Goal: Task Accomplishment & Management: Use online tool/utility

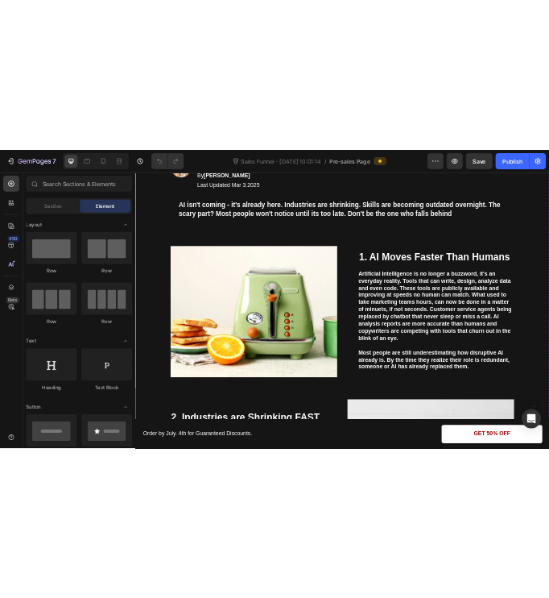
scroll to position [346, 0]
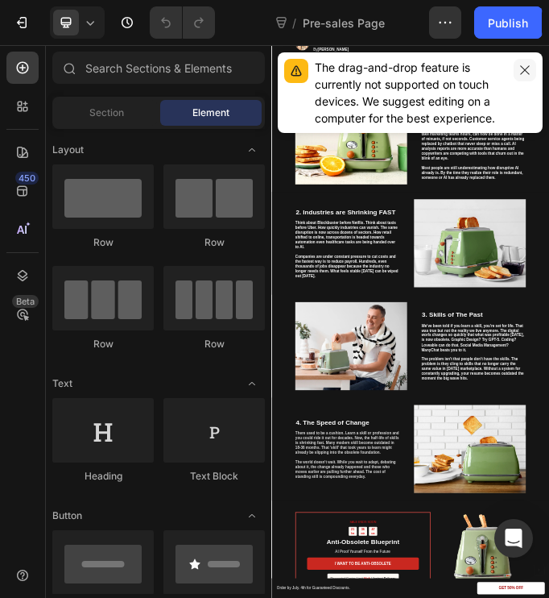
click at [524, 68] on icon "button" at bounding box center [524, 69] width 9 height 9
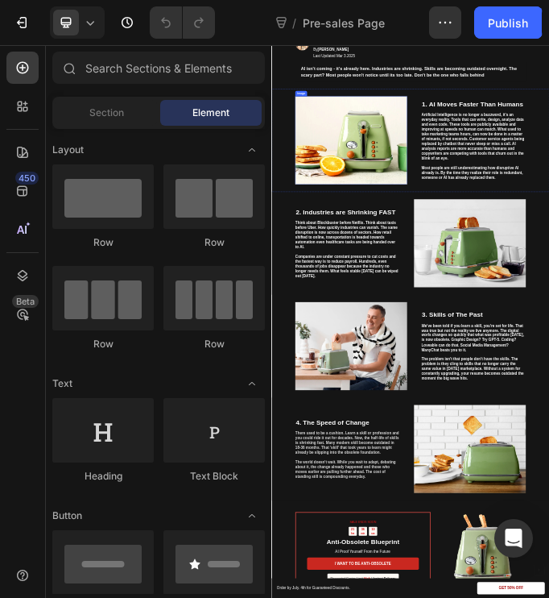
click at [495, 340] on img at bounding box center [548, 376] width 389 height 306
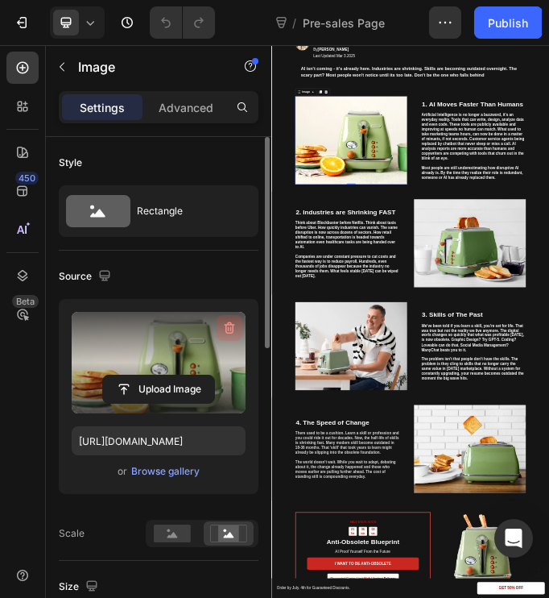
click at [229, 325] on icon "button" at bounding box center [230, 328] width 10 height 12
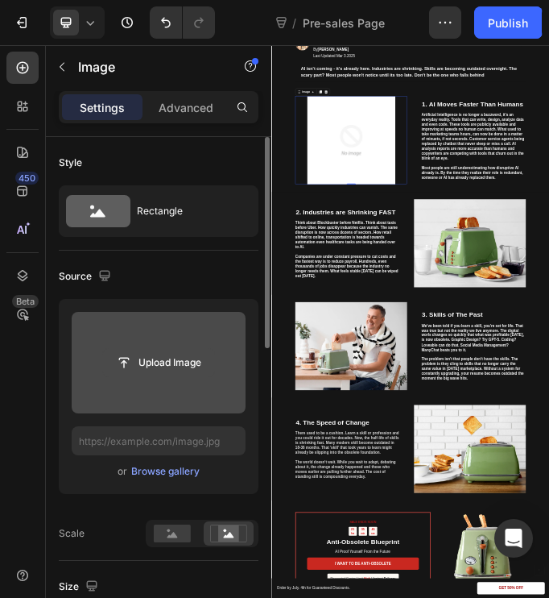
click at [167, 366] on input "file" at bounding box center [158, 362] width 111 height 27
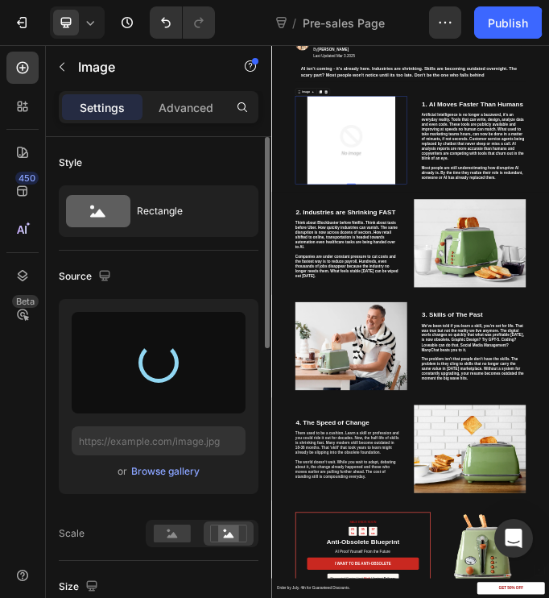
type input "https://cdn.shopify.com/s/files/1/0683/2426/1941/files/gempages_576329446831686…"
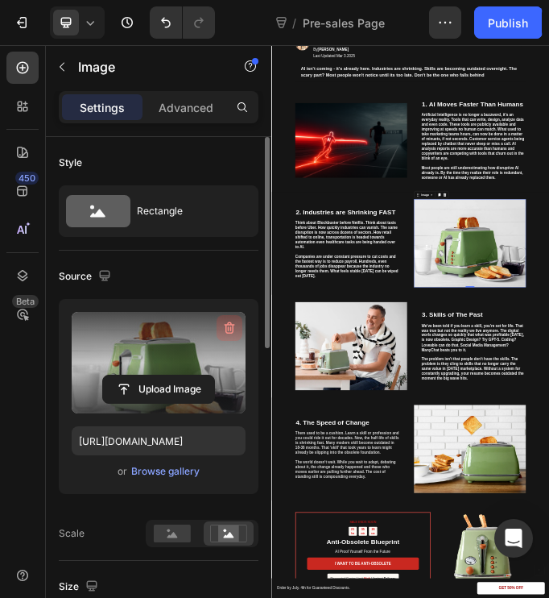
click at [231, 325] on icon "button" at bounding box center [230, 328] width 10 height 12
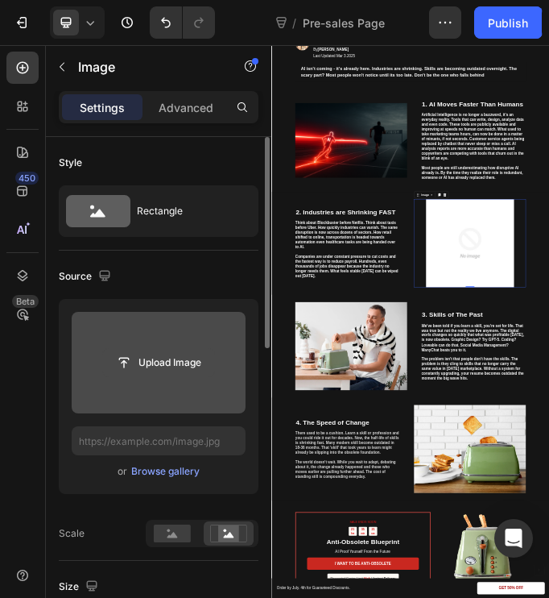
click at [178, 365] on input "file" at bounding box center [158, 362] width 111 height 27
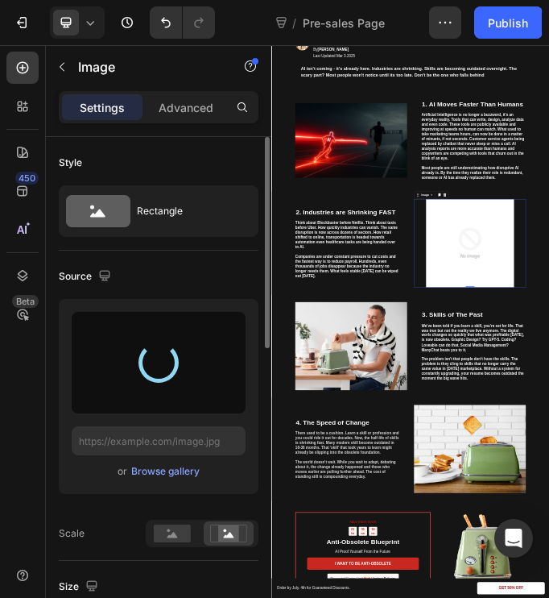
type input "https://cdn.shopify.com/s/files/1/0683/2426/1941/files/gempages_576329446831686…"
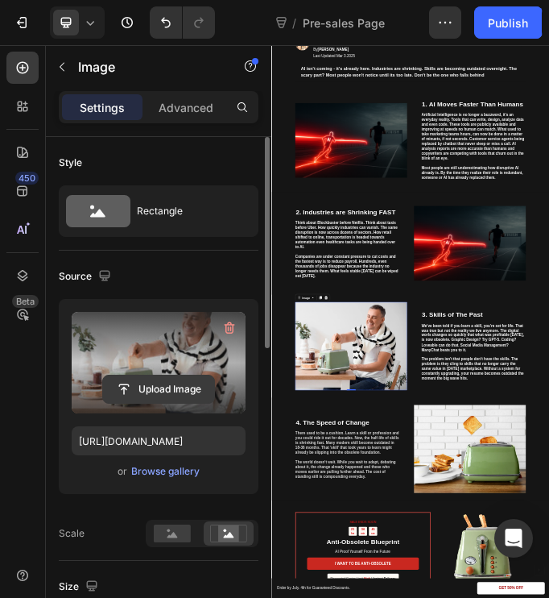
click at [202, 391] on input "file" at bounding box center [158, 388] width 111 height 27
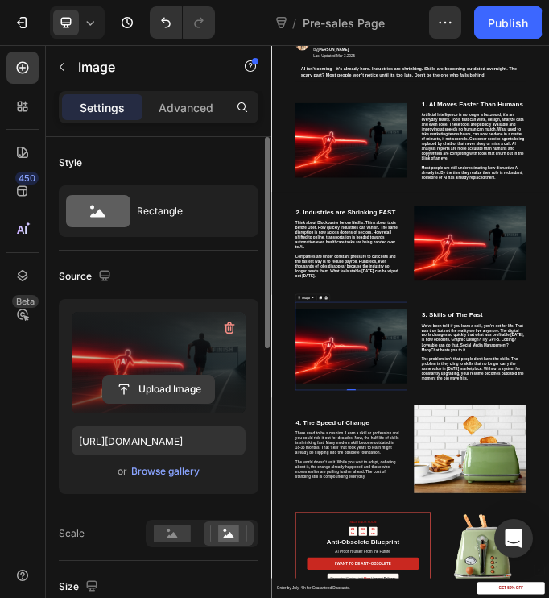
click at [178, 391] on input "file" at bounding box center [158, 388] width 111 height 27
click at [180, 379] on input "file" at bounding box center [158, 388] width 111 height 27
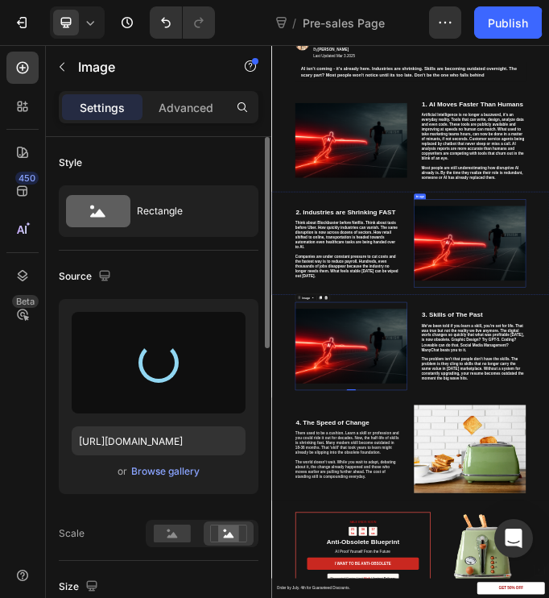
type input "https://cdn.shopify.com/s/files/1/0683/2426/1941/files/gempages_576329446831686…"
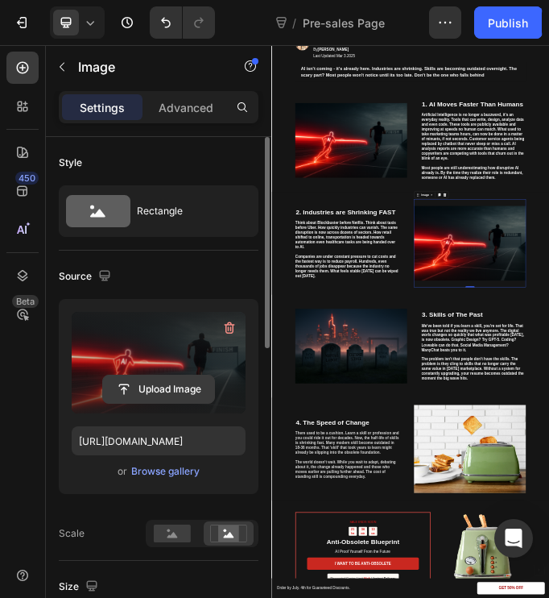
click at [192, 387] on input "file" at bounding box center [158, 388] width 111 height 27
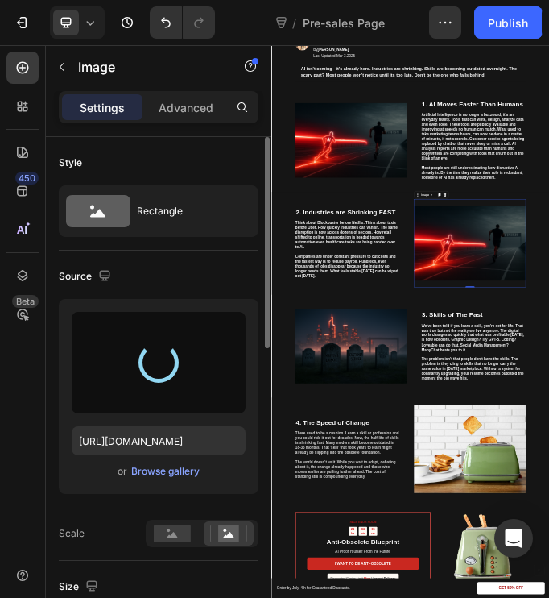
type input "https://cdn.shopify.com/s/files/1/0683/2426/1941/files/gempages_576329446831686…"
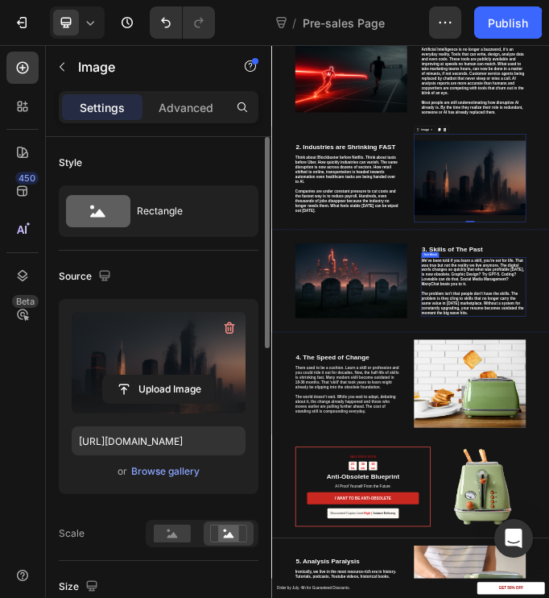
scroll to position [574, 0]
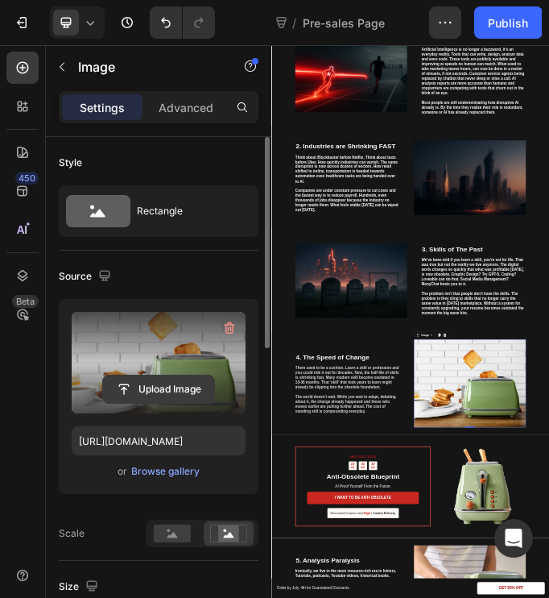
click at [187, 387] on input "file" at bounding box center [158, 388] width 111 height 27
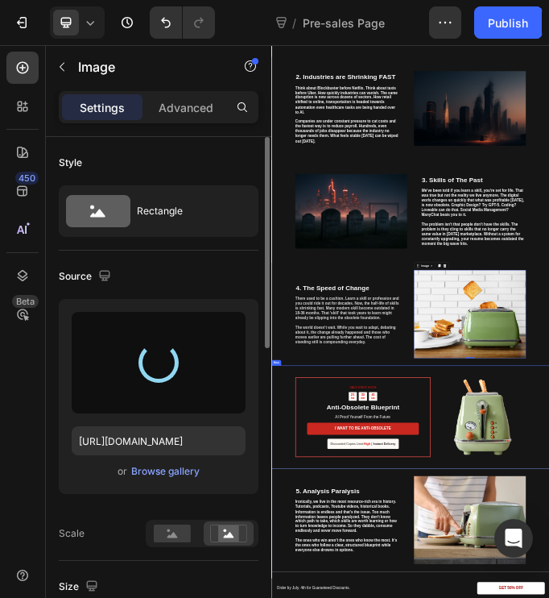
scroll to position [830, 0]
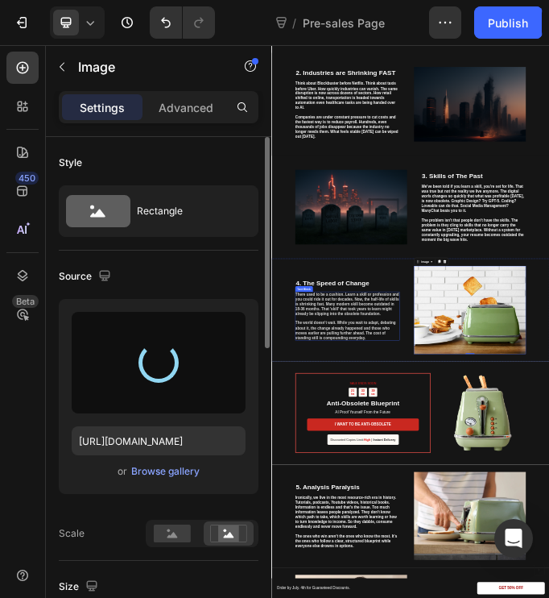
type input "https://cdn.shopify.com/s/files/1/0683/2426/1941/files/gempages_576329446831686…"
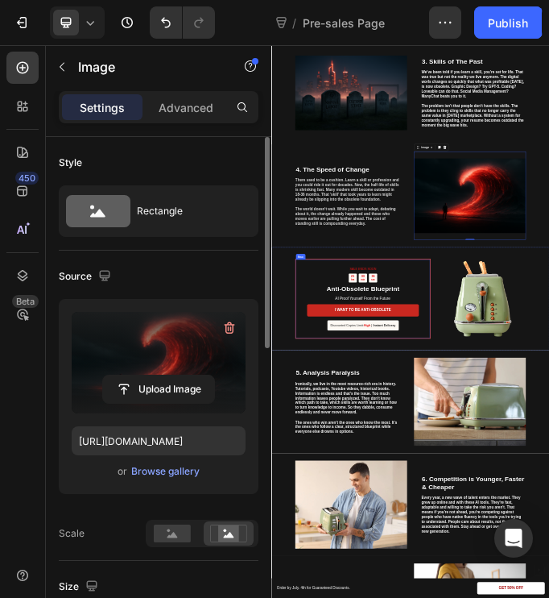
scroll to position [1231, 0]
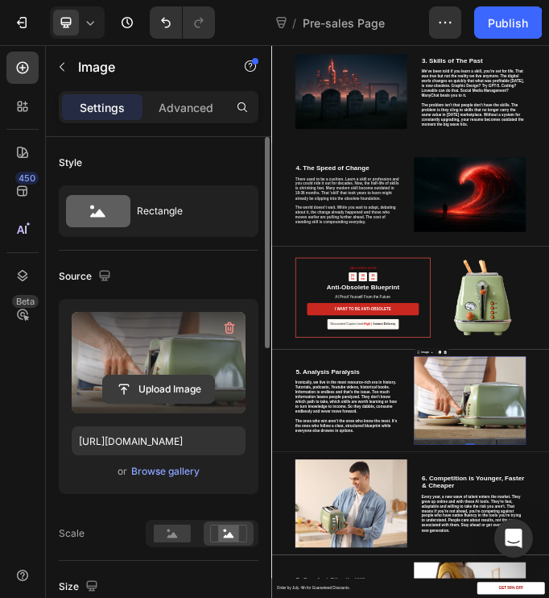
click at [168, 390] on input "file" at bounding box center [158, 388] width 111 height 27
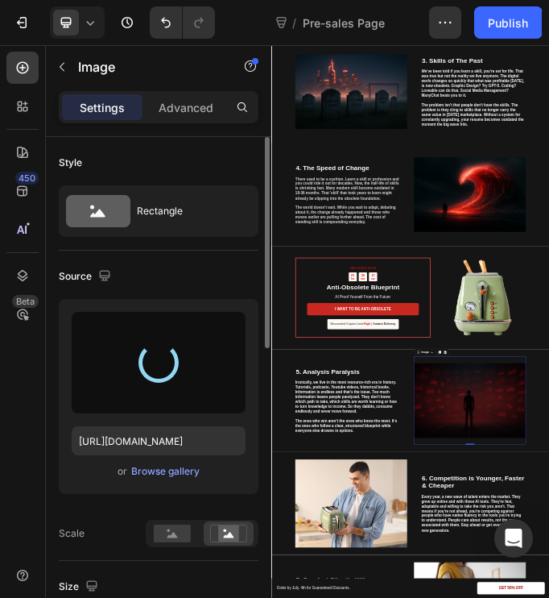
type input "https://cdn.shopify.com/s/files/1/0683/2426/1941/files/gempages_576329446831686…"
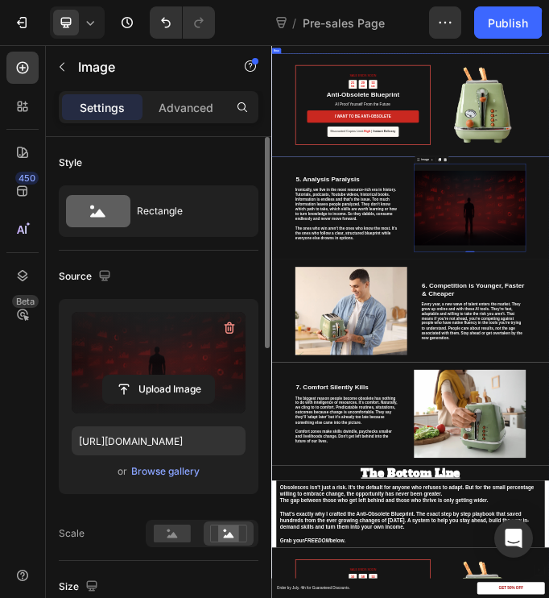
scroll to position [1901, 0]
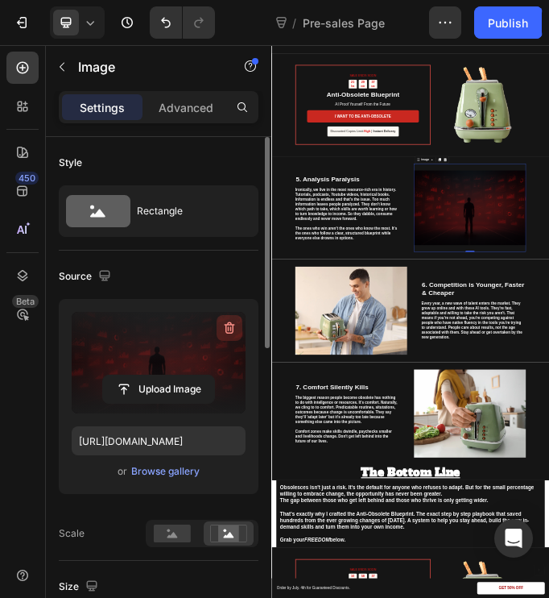
click at [237, 320] on icon "button" at bounding box center [229, 328] width 16 height 16
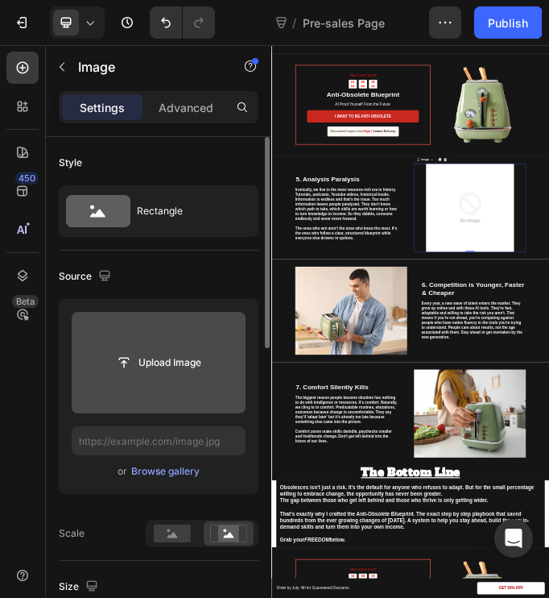
click at [150, 366] on input "file" at bounding box center [158, 362] width 111 height 27
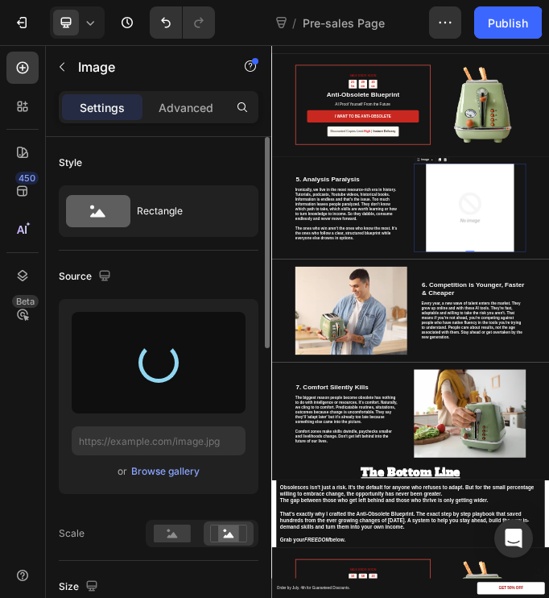
type input "https://cdn.shopify.com/s/files/1/0683/2426/1941/files/gempages_576329446831686…"
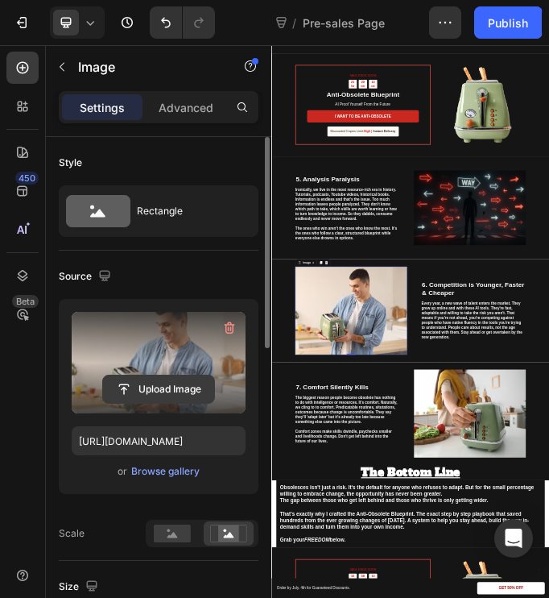
click at [184, 382] on input "file" at bounding box center [158, 388] width 111 height 27
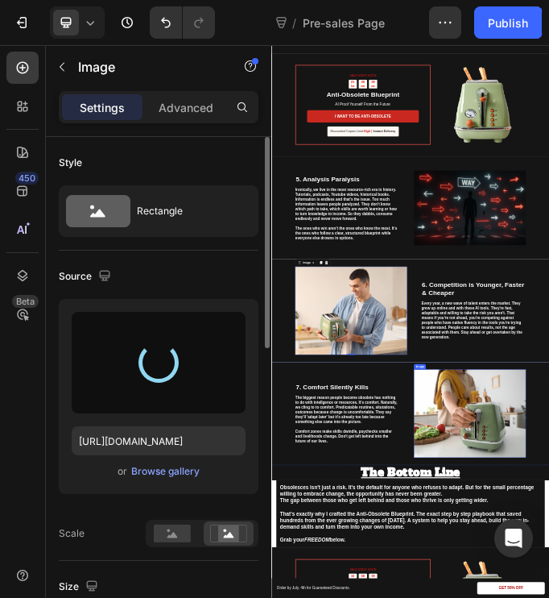
type input "https://cdn.shopify.com/s/files/1/0683/2426/1941/files/gempages_576329446831686…"
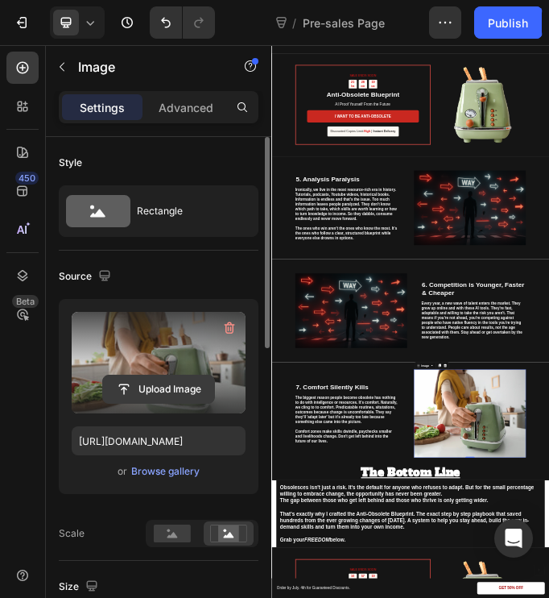
click at [163, 389] on input "file" at bounding box center [158, 388] width 111 height 27
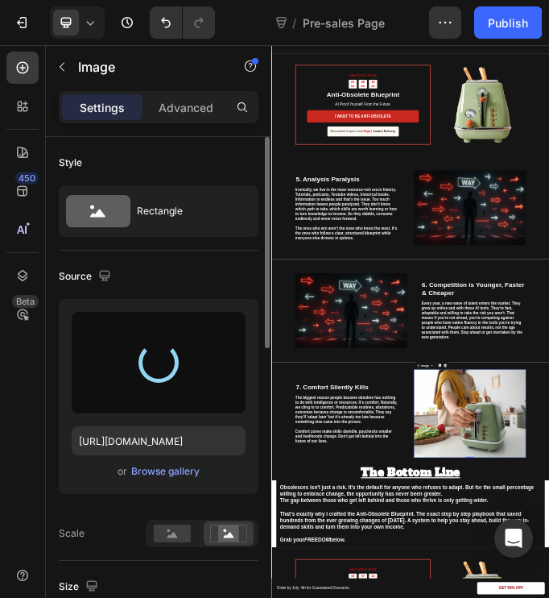
type input "https://cdn.shopify.com/s/files/1/0683/2426/1941/files/gempages_576329446831686…"
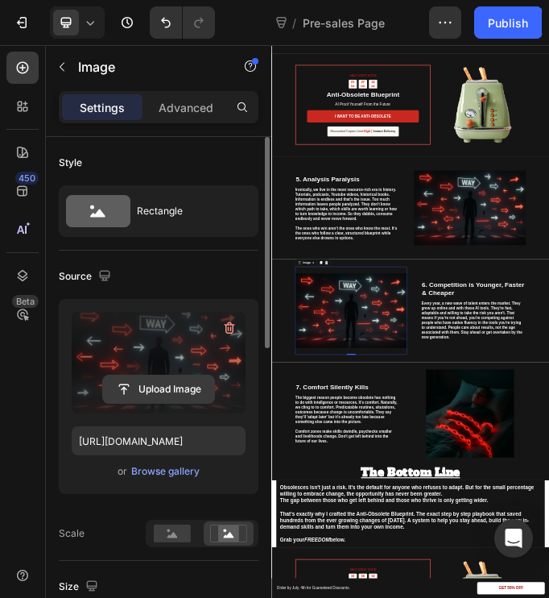
click at [187, 385] on input "file" at bounding box center [158, 388] width 111 height 27
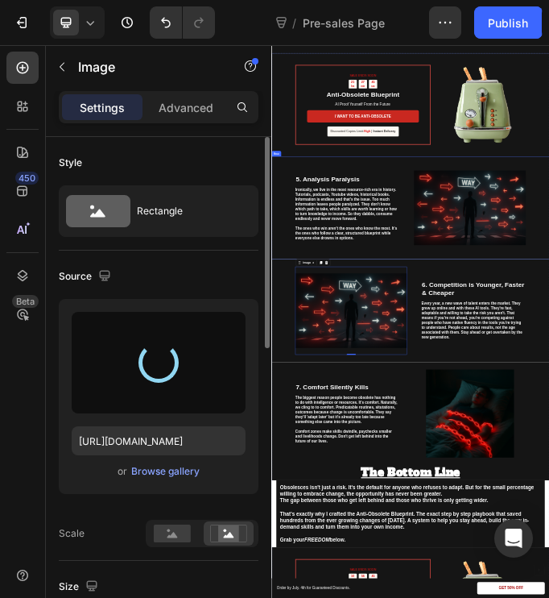
type input "https://cdn.shopify.com/s/files/1/0683/2426/1941/files/gempages_576329446831686…"
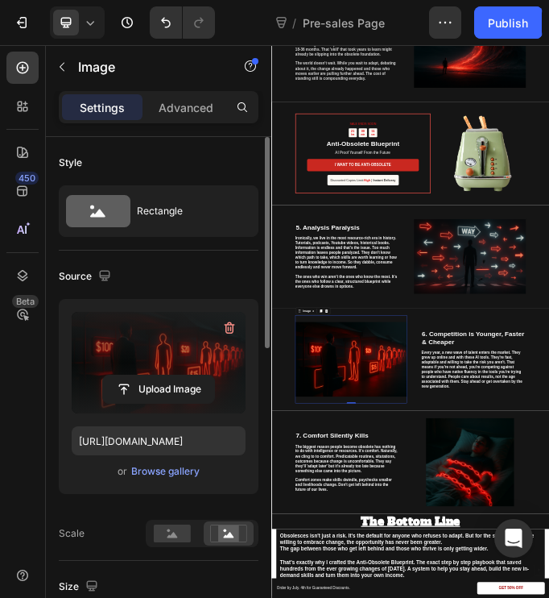
scroll to position [1727, 0]
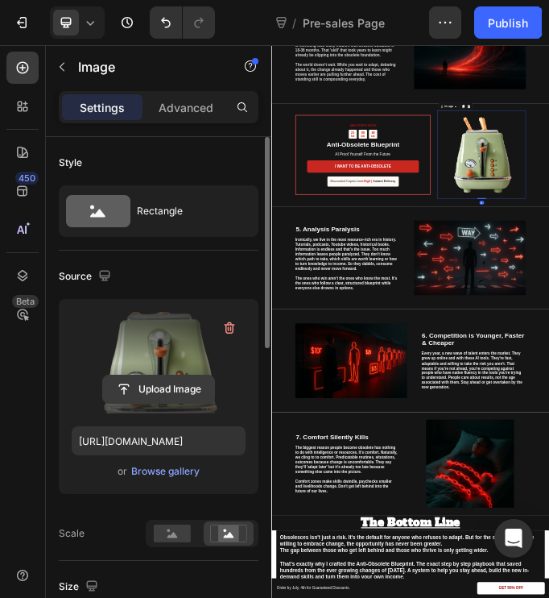
click at [178, 390] on input "file" at bounding box center [158, 388] width 111 height 27
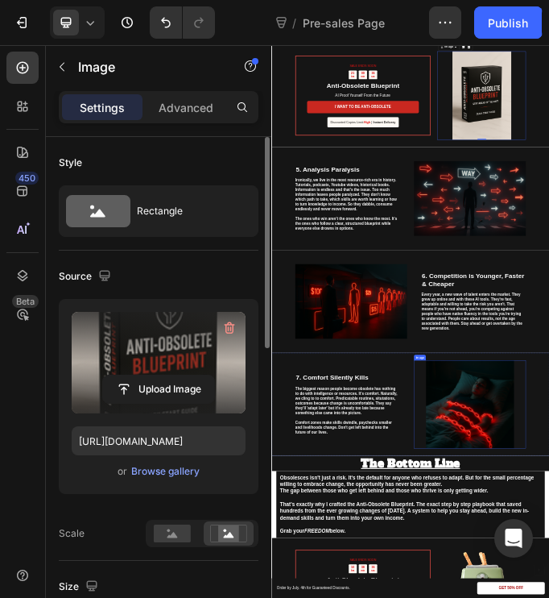
scroll to position [1840, 0]
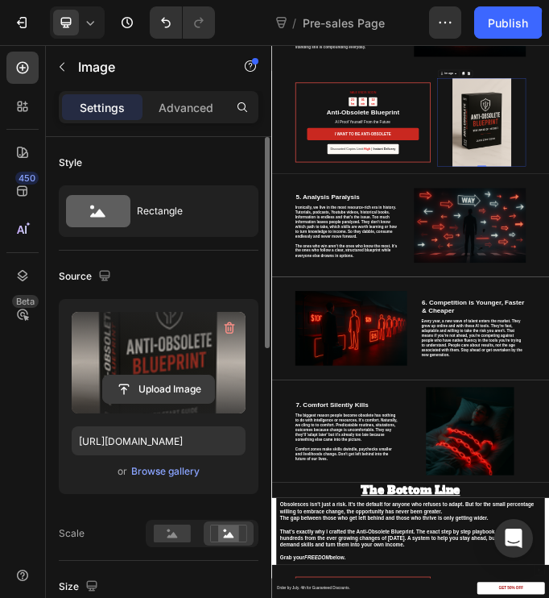
click at [184, 383] on input "file" at bounding box center [158, 388] width 111 height 27
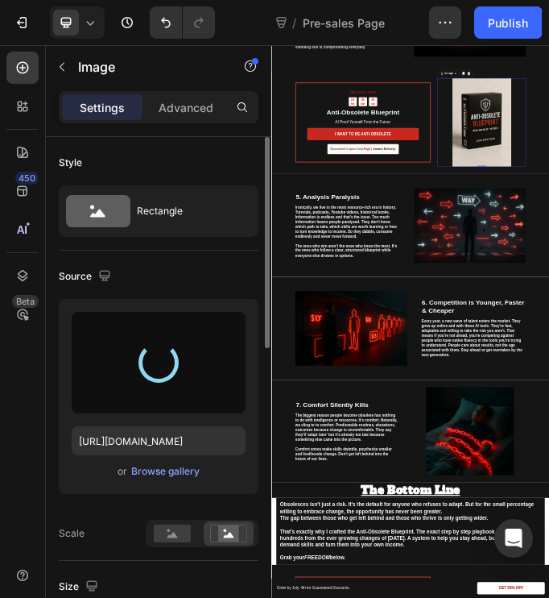
type input "https://cdn.shopify.com/s/files/1/0683/2426/1941/files/gempages_576329446831686…"
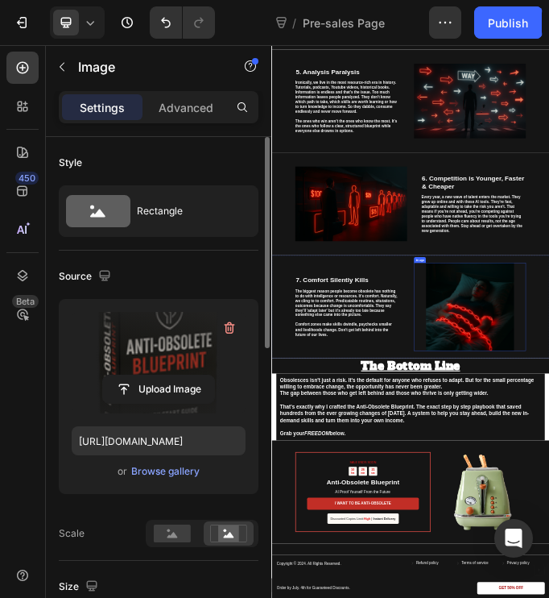
scroll to position [2273, 0]
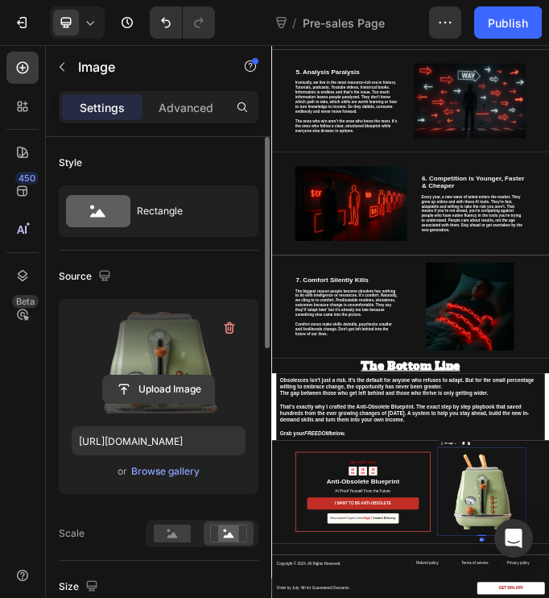
click at [172, 389] on input "file" at bounding box center [158, 388] width 111 height 27
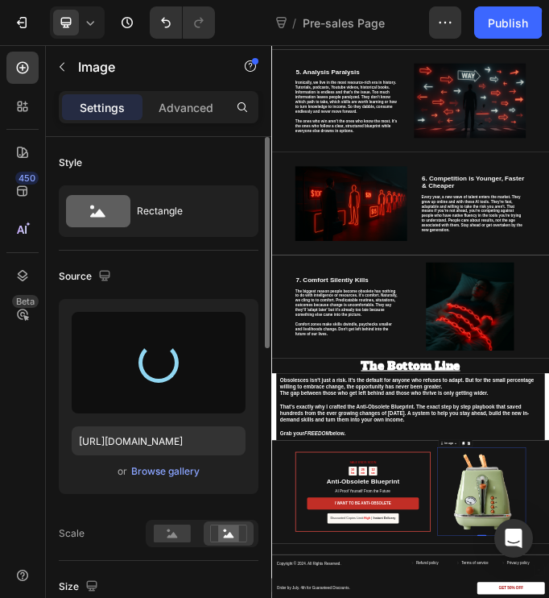
type input "https://cdn.shopify.com/s/files/1/0683/2426/1941/files/gempages_576329446831686…"
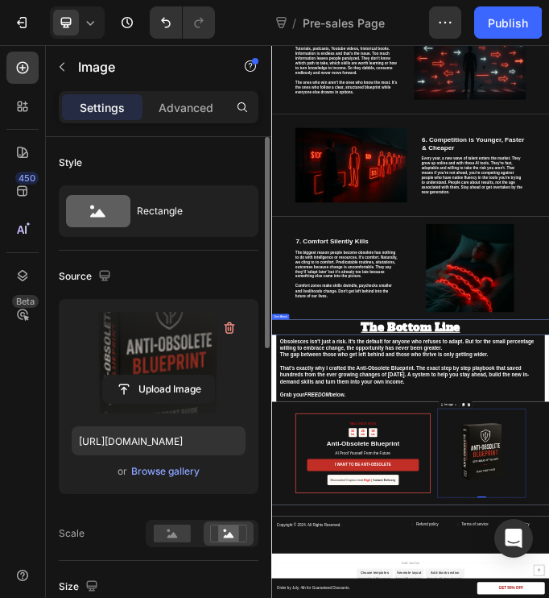
scroll to position [2483, 0]
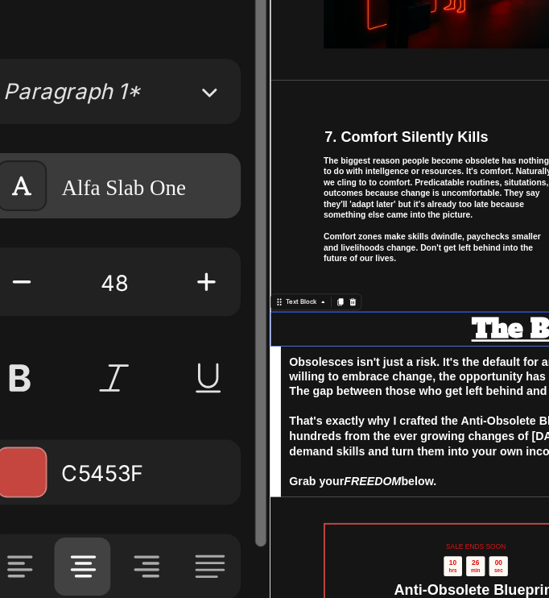
click at [211, 248] on div "Alfa Slab One" at bounding box center [217, 245] width 76 height 14
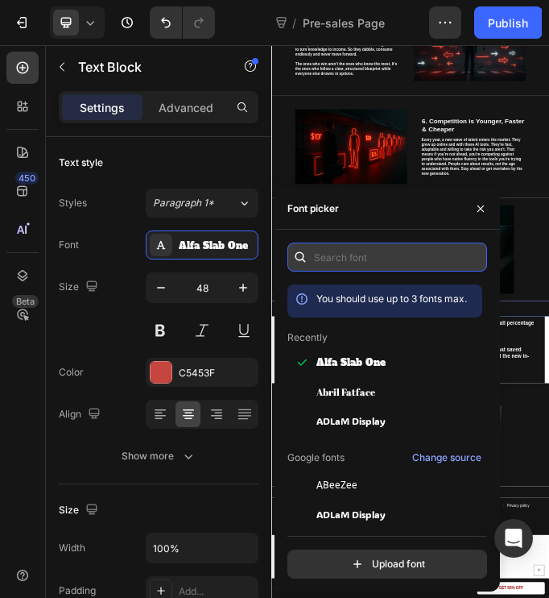
click at [349, 263] on input "text" at bounding box center [388, 256] width 200 height 29
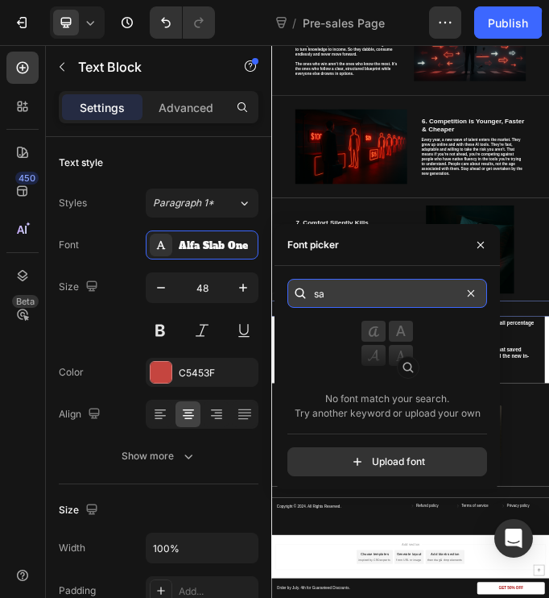
type input "s"
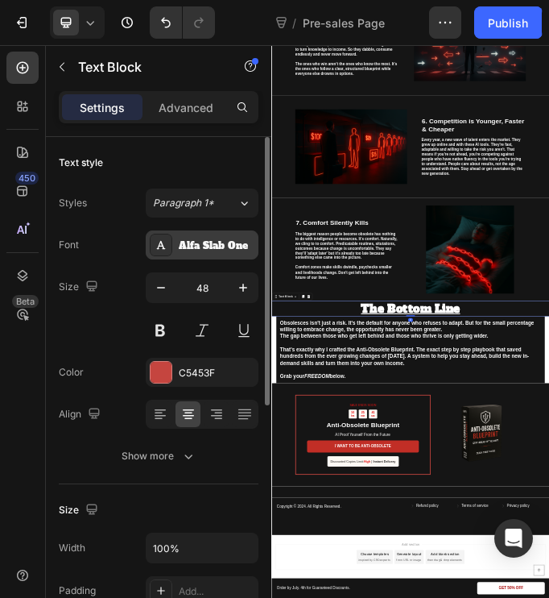
click at [224, 248] on div "Alfa Slab One" at bounding box center [217, 245] width 76 height 14
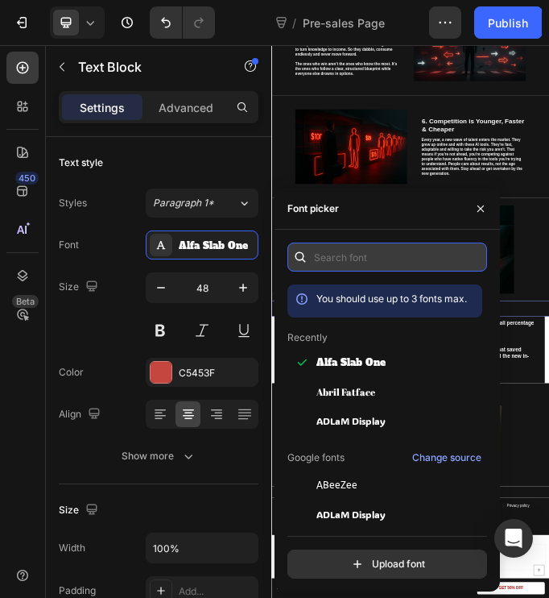
click at [358, 265] on input "text" at bounding box center [388, 256] width 200 height 29
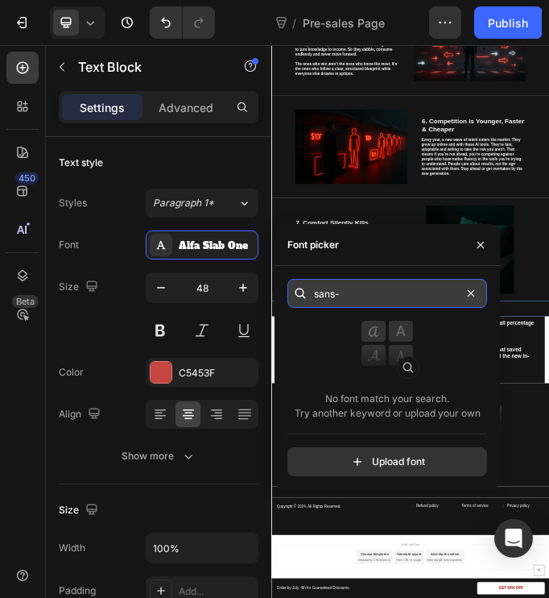
type input "sans"
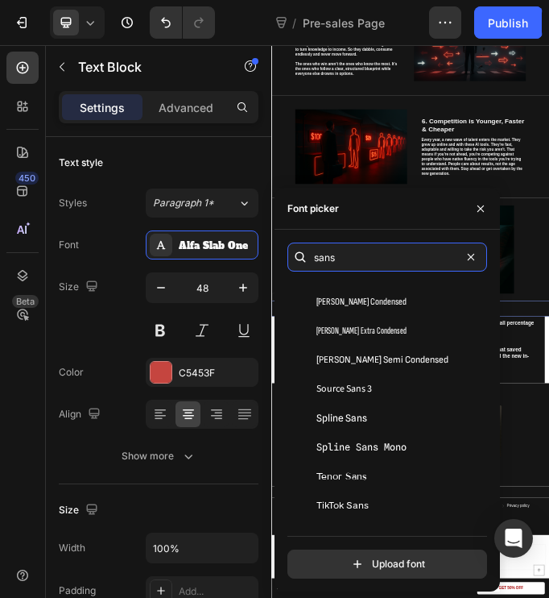
scroll to position [7131, 0]
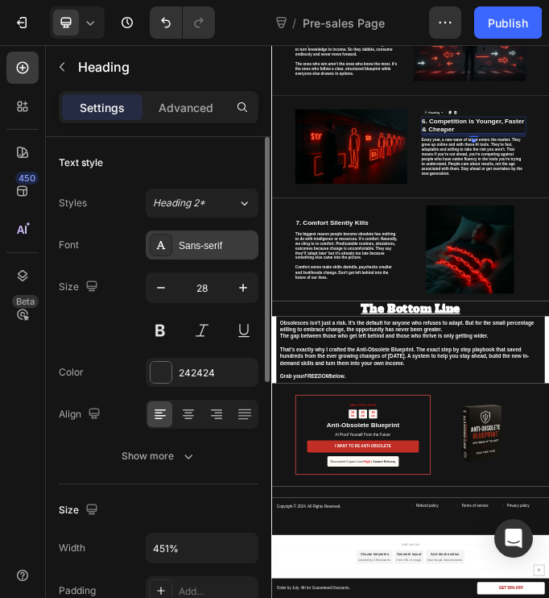
click at [205, 238] on div "Sans-serif" at bounding box center [217, 245] width 76 height 14
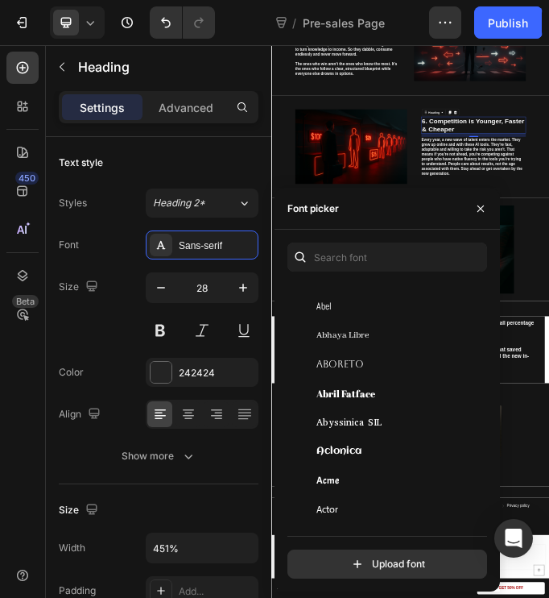
scroll to position [0, 0]
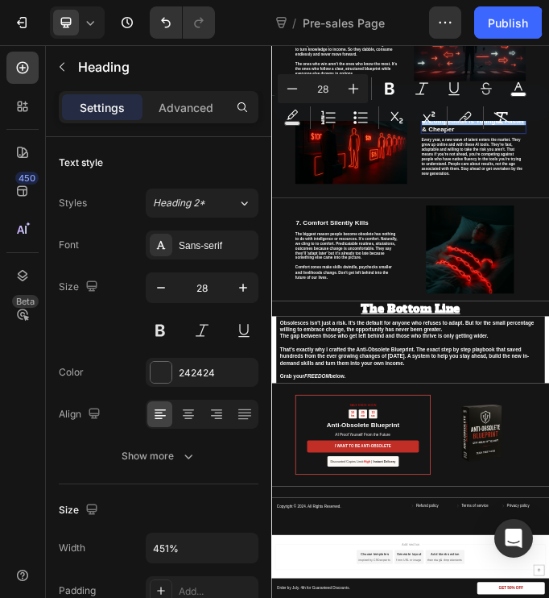
click at [454, 122] on button "link" at bounding box center [465, 117] width 29 height 29
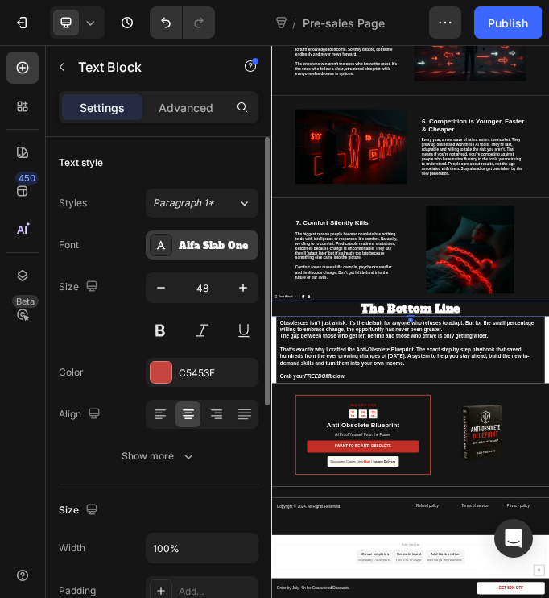
click at [234, 245] on div "Alfa Slab One" at bounding box center [217, 245] width 76 height 14
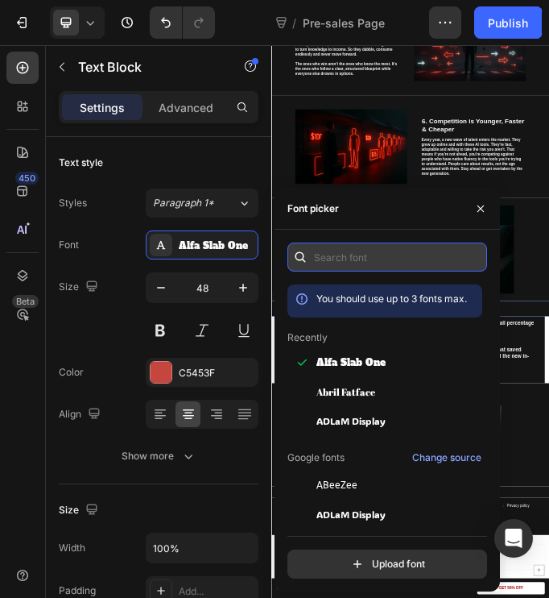
click at [386, 258] on input "text" at bounding box center [388, 256] width 200 height 29
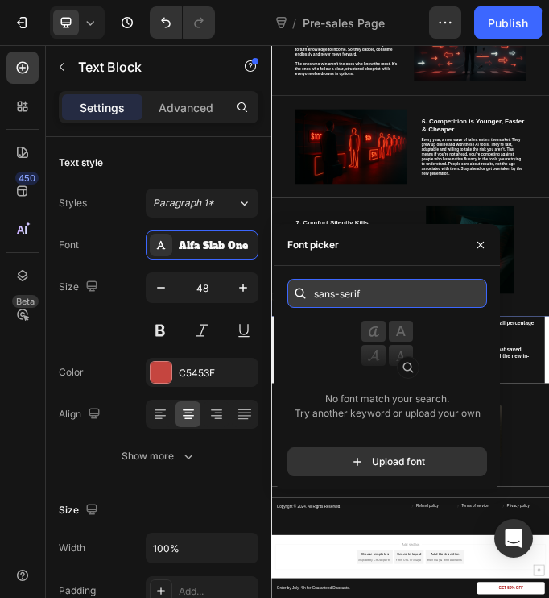
type input "sans-serif"
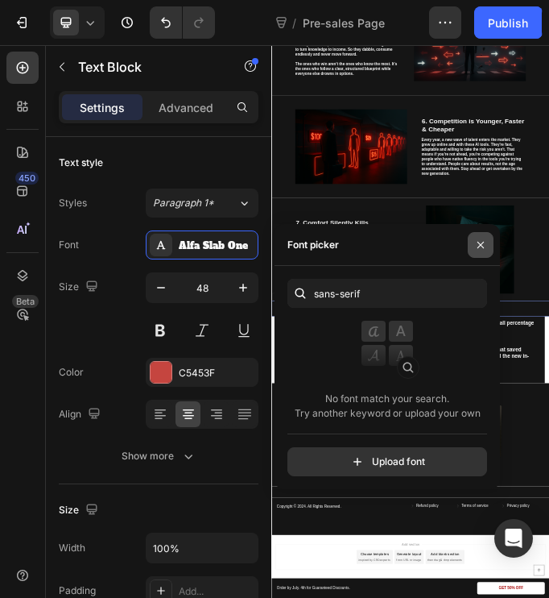
click at [475, 246] on icon "button" at bounding box center [480, 244] width 13 height 13
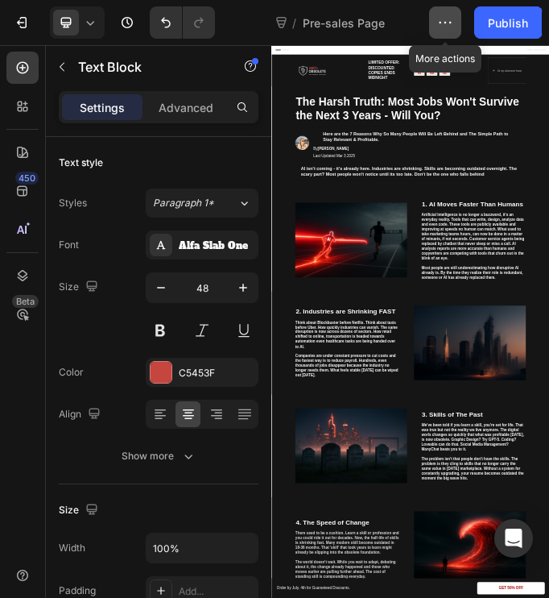
click at [454, 26] on button "button" at bounding box center [445, 22] width 32 height 32
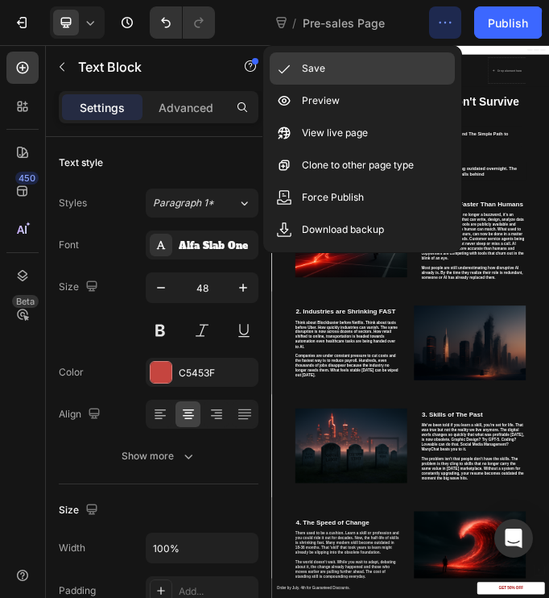
click at [350, 85] on div "Save" at bounding box center [362, 101] width 185 height 32
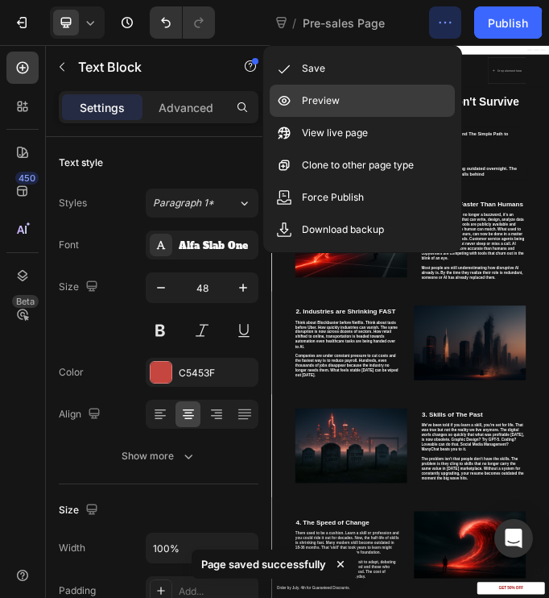
click at [329, 117] on div "Preview" at bounding box center [362, 133] width 185 height 32
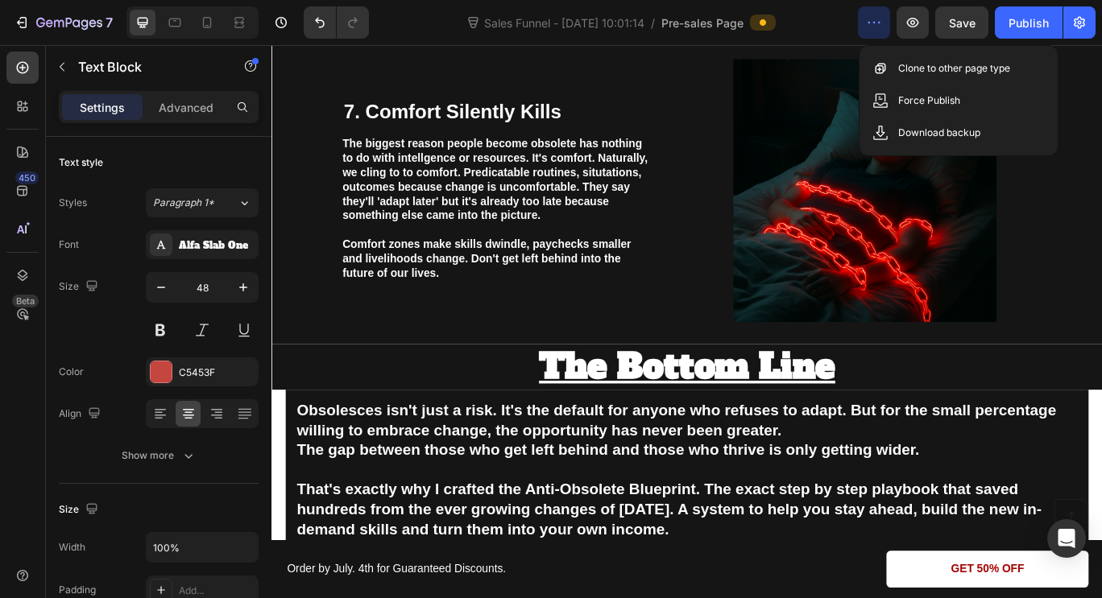
scroll to position [2921, 0]
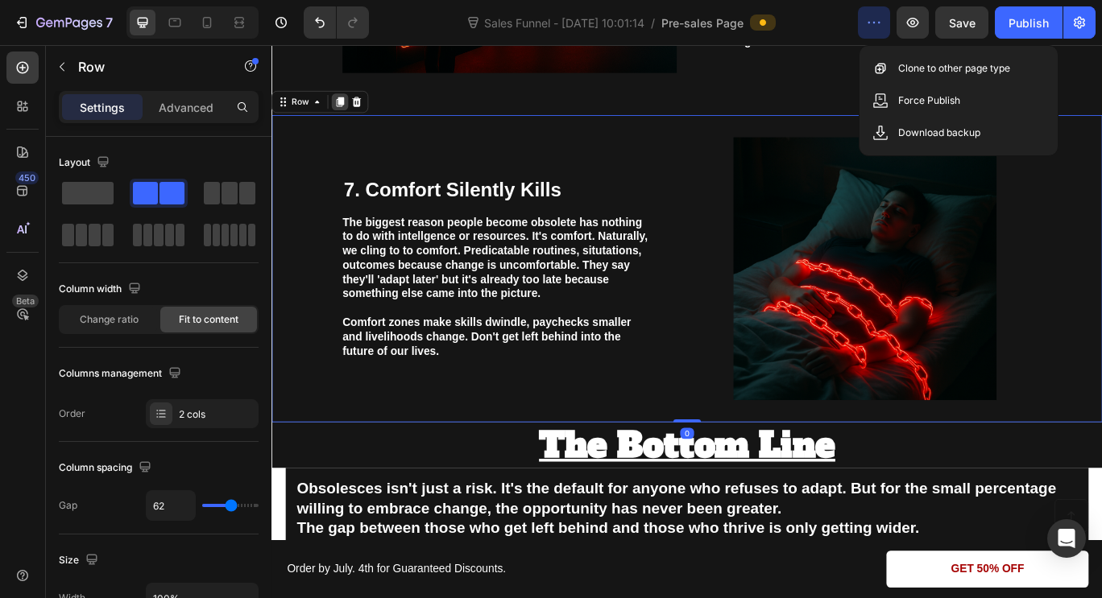
click at [345, 109] on icon at bounding box center [351, 111] width 13 height 13
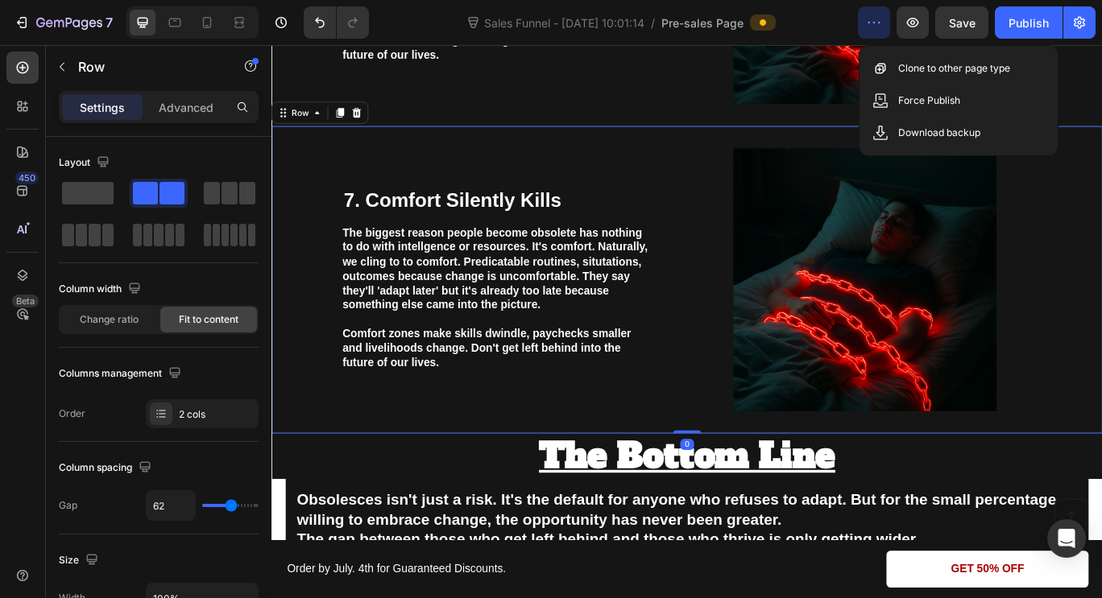
scroll to position [3303, 0]
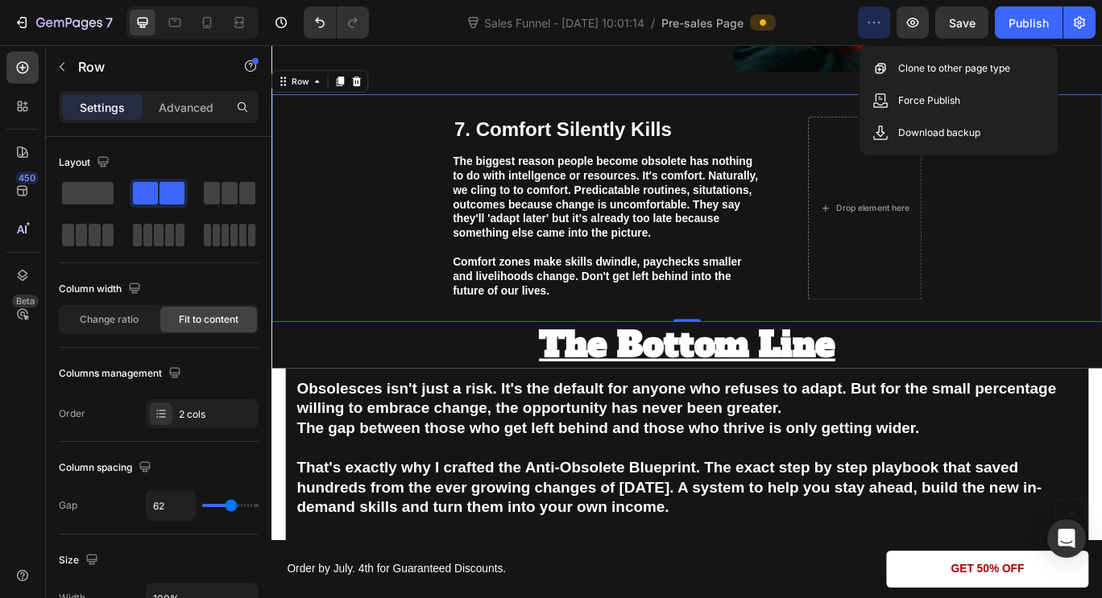
click at [874, 23] on icon "button" at bounding box center [874, 22] width 16 height 16
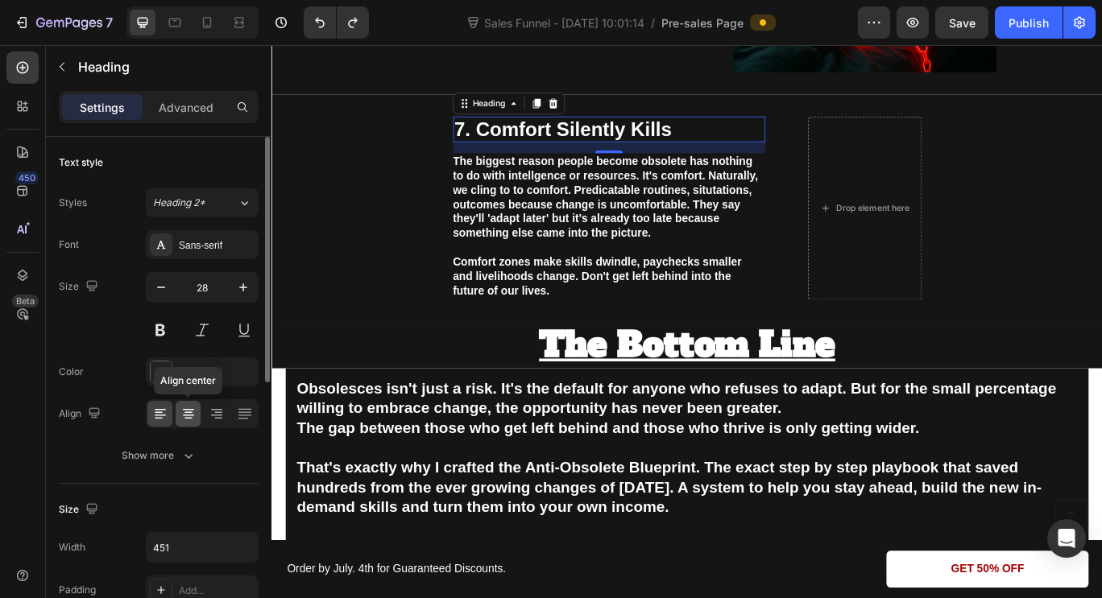
click at [199, 411] on div at bounding box center [188, 414] width 25 height 26
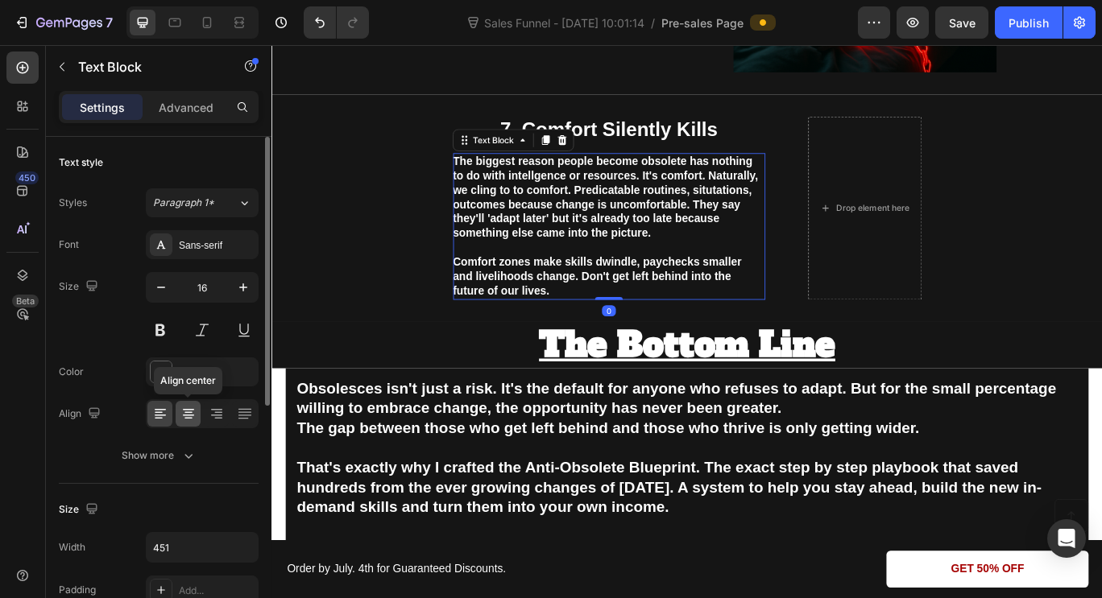
click at [184, 421] on icon at bounding box center [188, 414] width 16 height 16
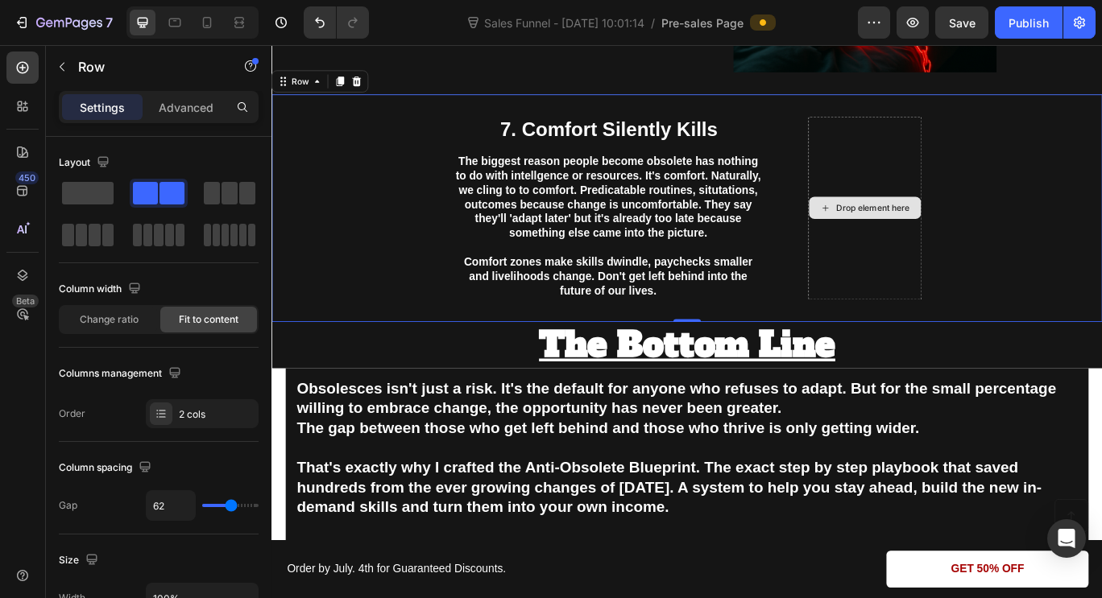
click at [993, 209] on div "Drop element here" at bounding box center [962, 235] width 132 height 214
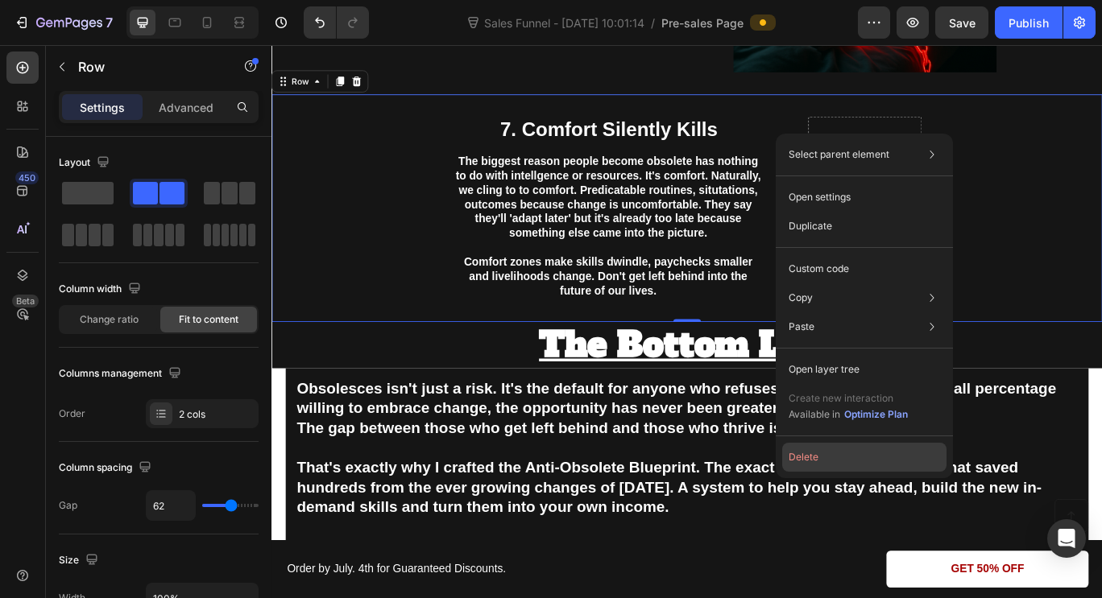
click at [814, 453] on button "Delete" at bounding box center [864, 457] width 164 height 29
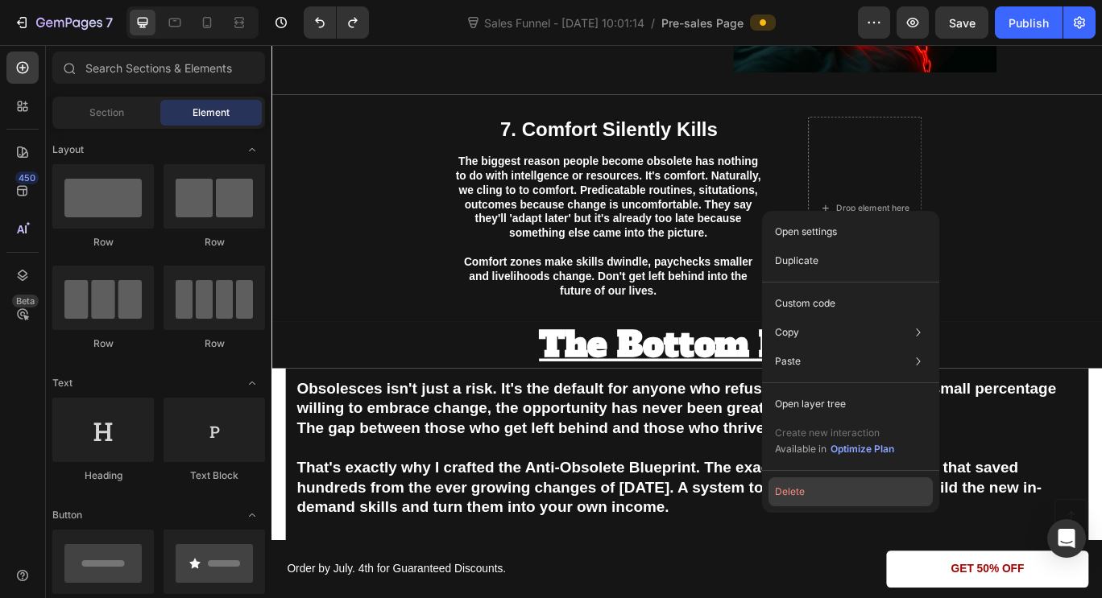
click at [805, 495] on button "Delete" at bounding box center [850, 492] width 164 height 29
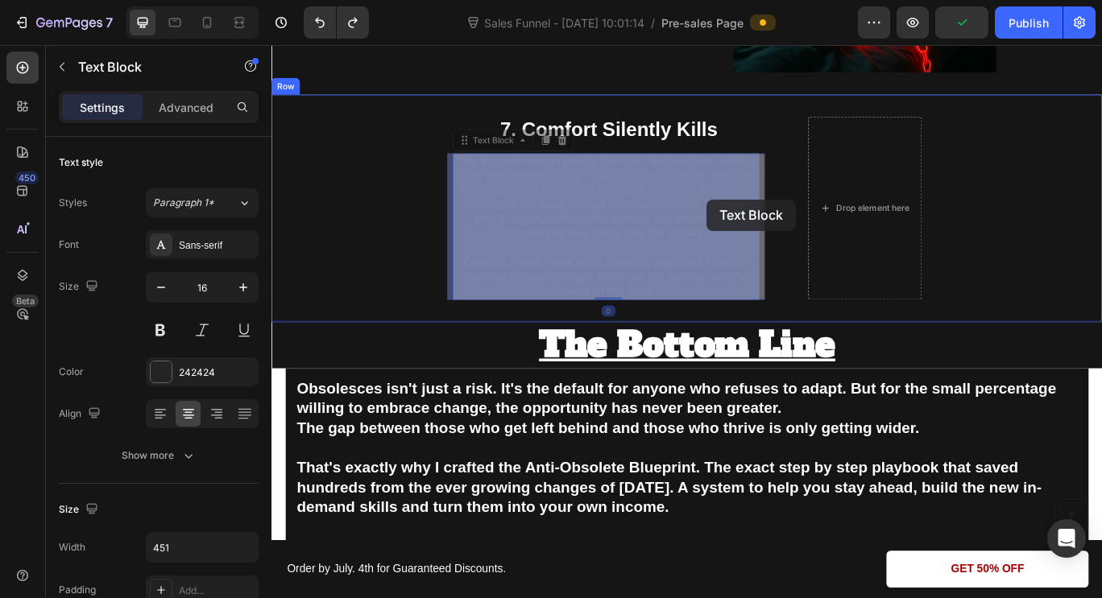
drag, startPoint x: 659, startPoint y: 203, endPoint x: 772, endPoint y: 227, distance: 115.3
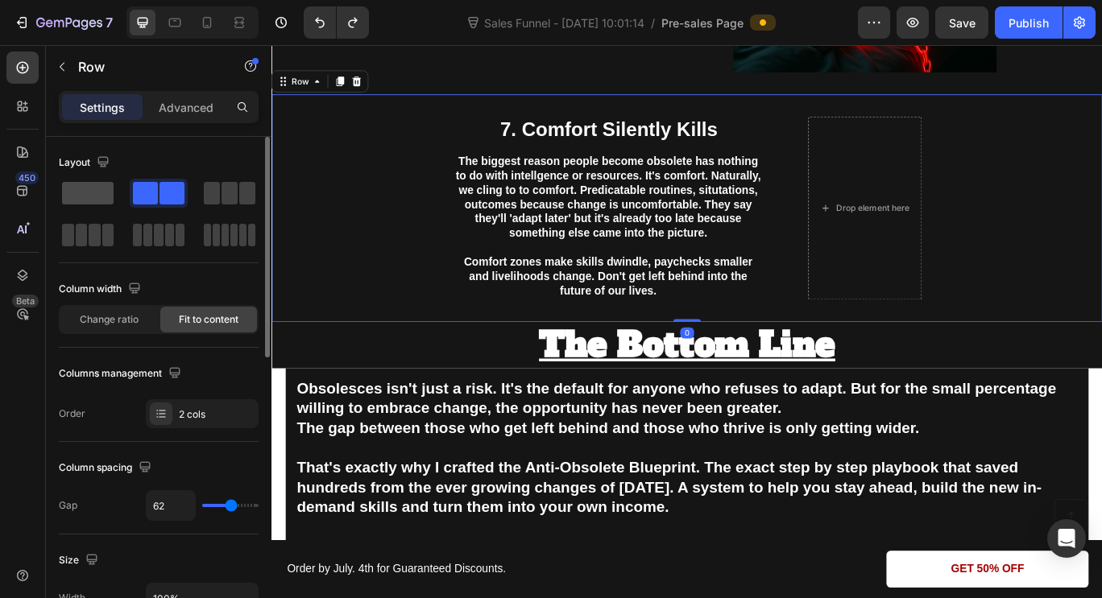
click at [130, 180] on div at bounding box center [159, 193] width 58 height 29
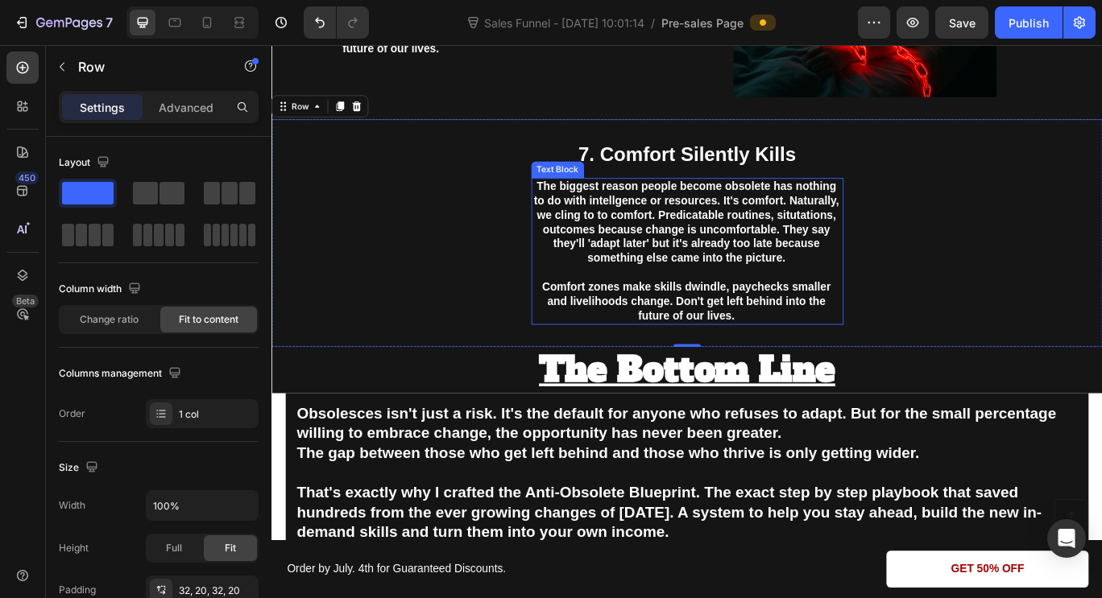
scroll to position [3280, 0]
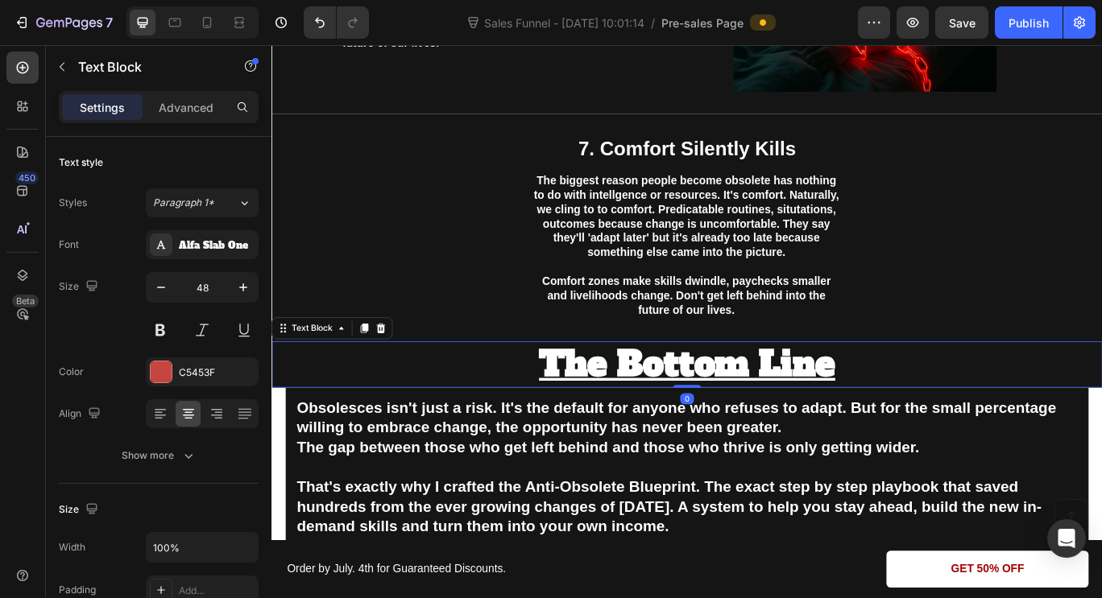
click at [692, 418] on u "The Bottom Line" at bounding box center [754, 416] width 345 height 53
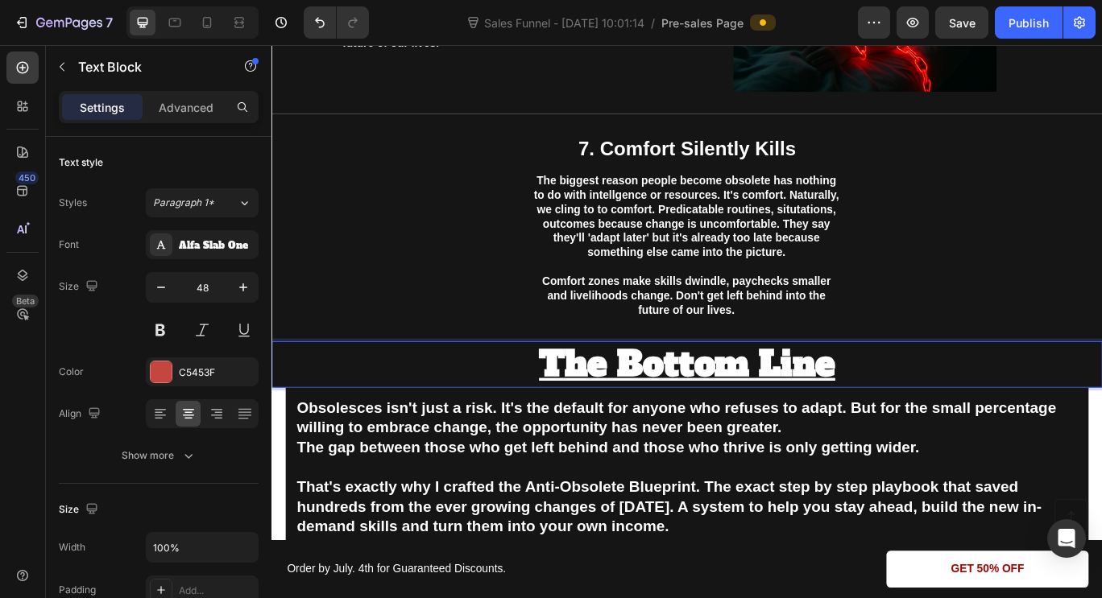
click at [692, 418] on u "The Bottom Line" at bounding box center [754, 416] width 345 height 53
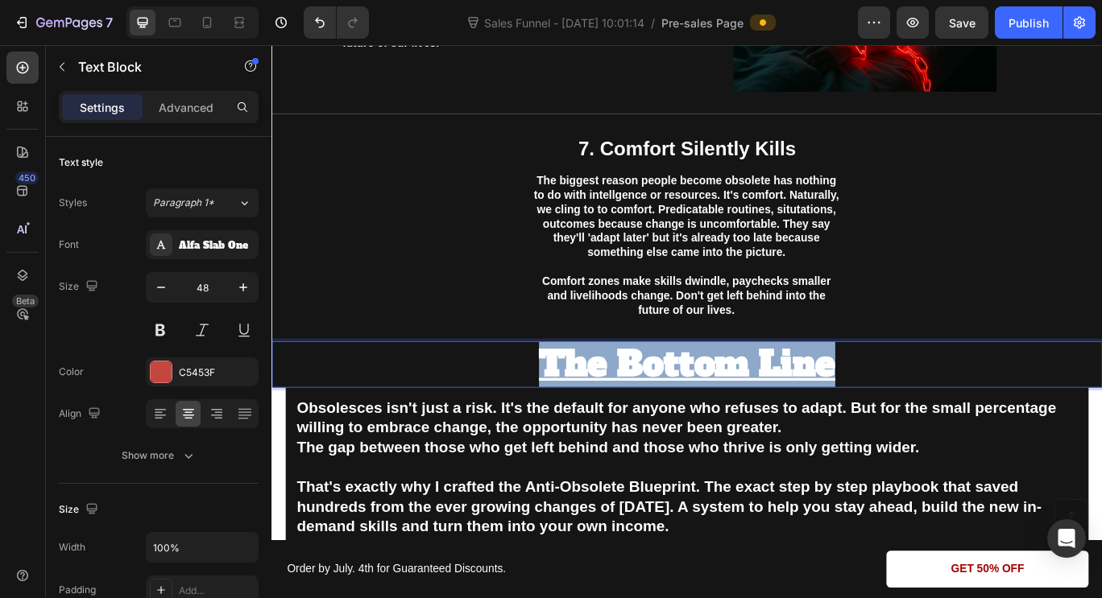
click at [692, 418] on u "The Bottom Line" at bounding box center [754, 416] width 345 height 53
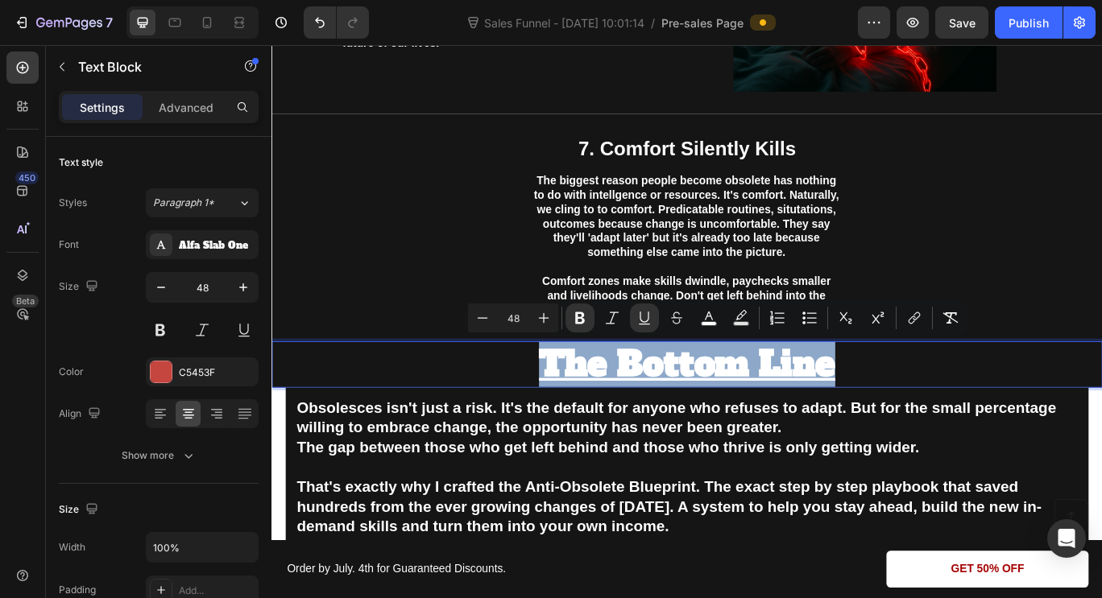
copy u "The Bottom Line"
click at [770, 154] on span "7. Comfort Silently Kills" at bounding box center [754, 165] width 253 height 25
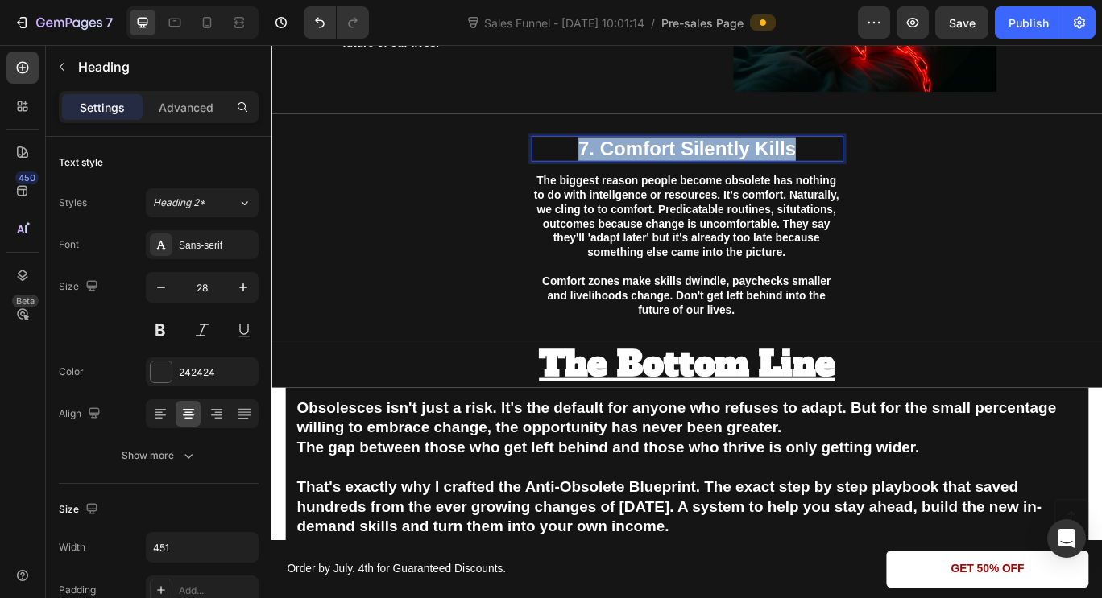
click at [770, 154] on span "7. Comfort Silently Kills" at bounding box center [754, 165] width 253 height 25
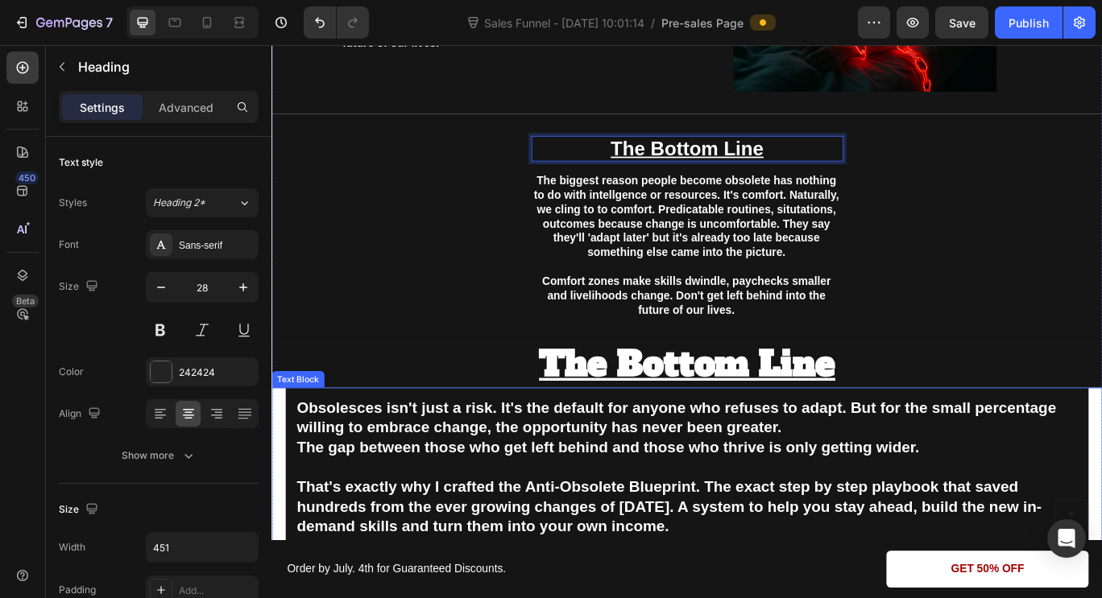
click at [653, 461] on strong "Obsolesces isn't just a risk. It's the default for anyone who refuses to adapt.…" at bounding box center [742, 478] width 884 height 43
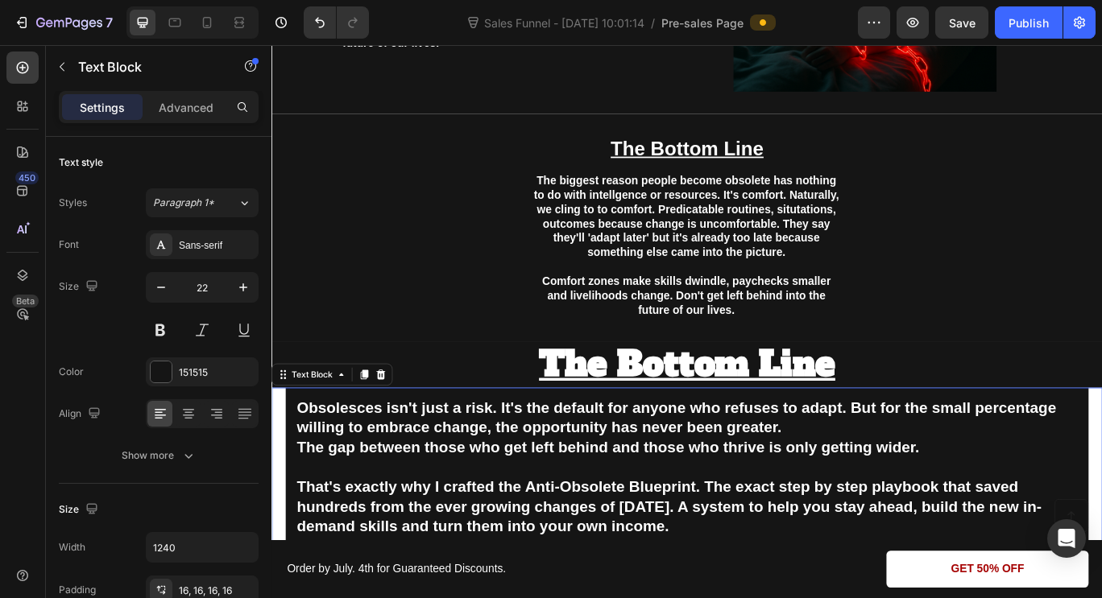
click at [653, 461] on strong "Obsolesces isn't just a risk. It's the default for anyone who refuses to adapt.…" at bounding box center [742, 478] width 884 height 43
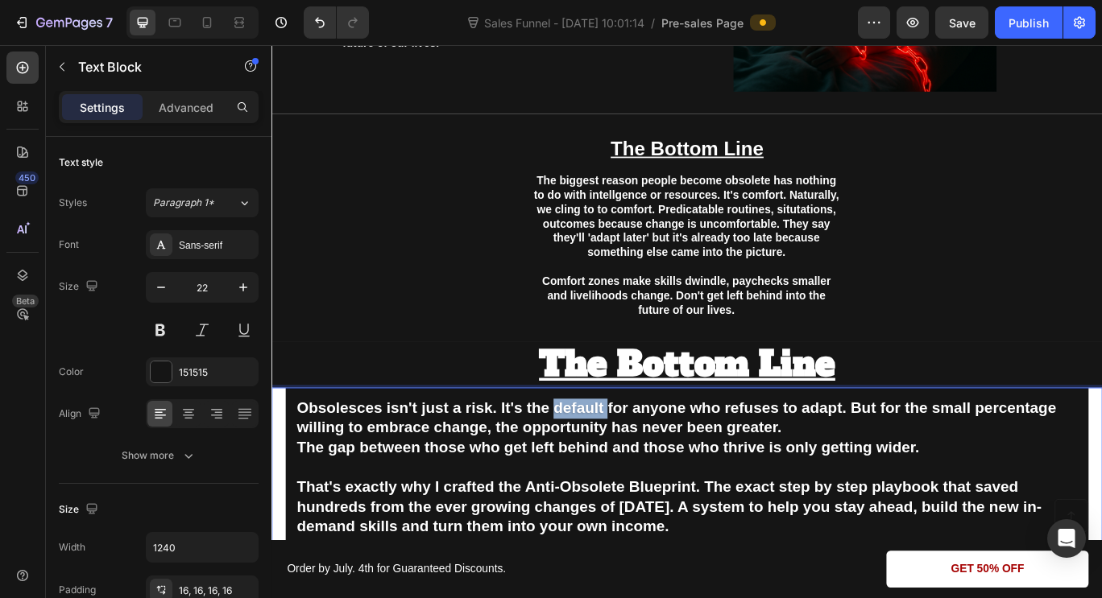
click at [653, 461] on strong "Obsolesces isn't just a risk. It's the default for anyone who refuses to adapt.…" at bounding box center [742, 478] width 884 height 43
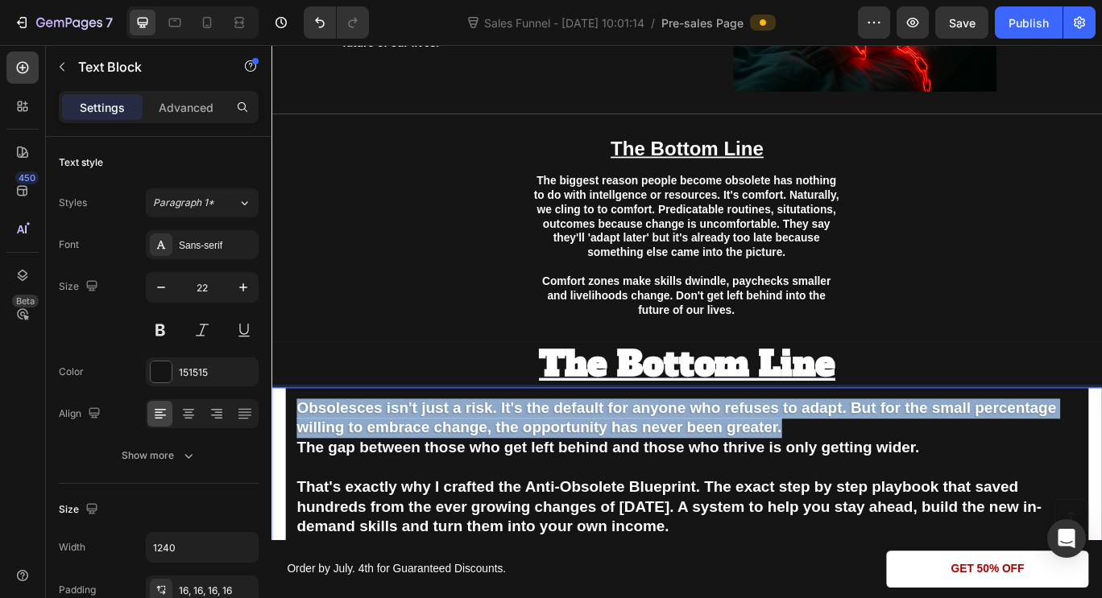
click at [653, 461] on strong "Obsolesces isn't just a risk. It's the default for anyone who refuses to adapt.…" at bounding box center [742, 478] width 884 height 43
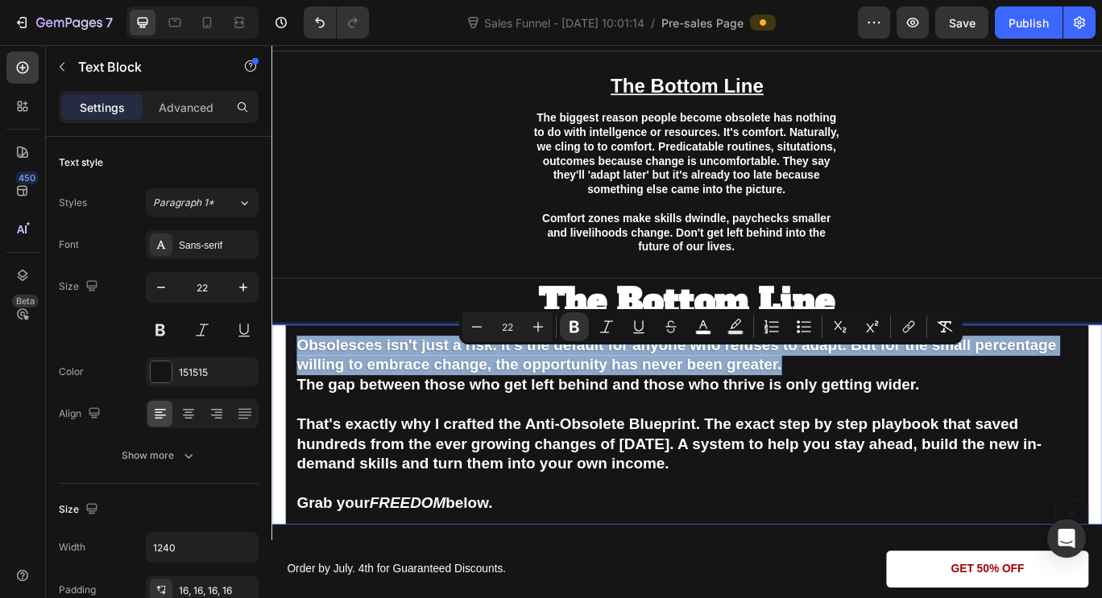
scroll to position [3380, 0]
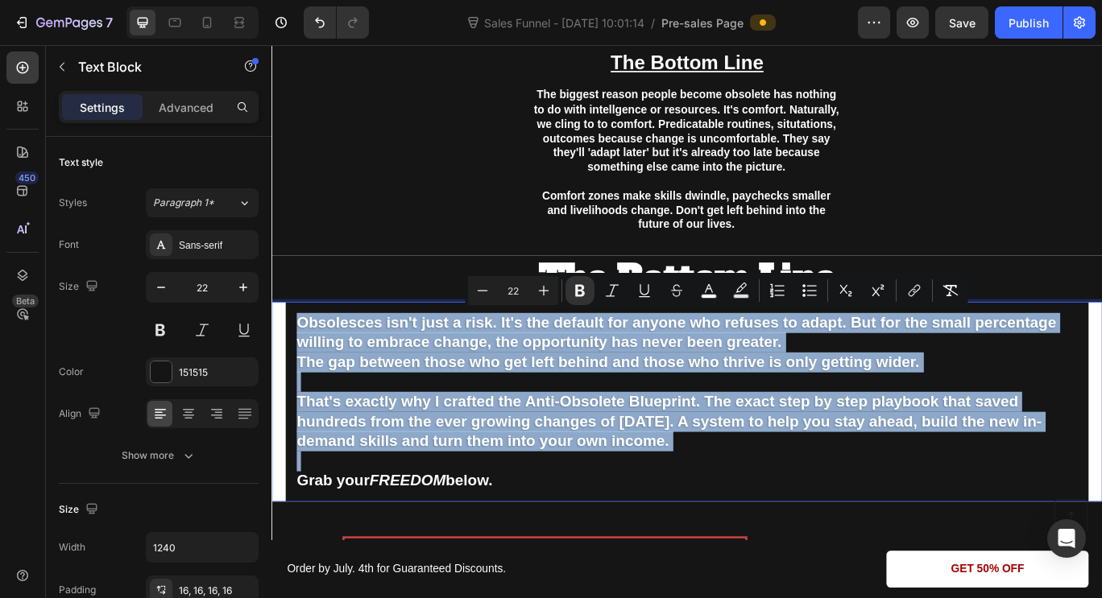
copy div "Obsolesces isn't just a risk. It's the default for anyone who refuses to adapt.…"
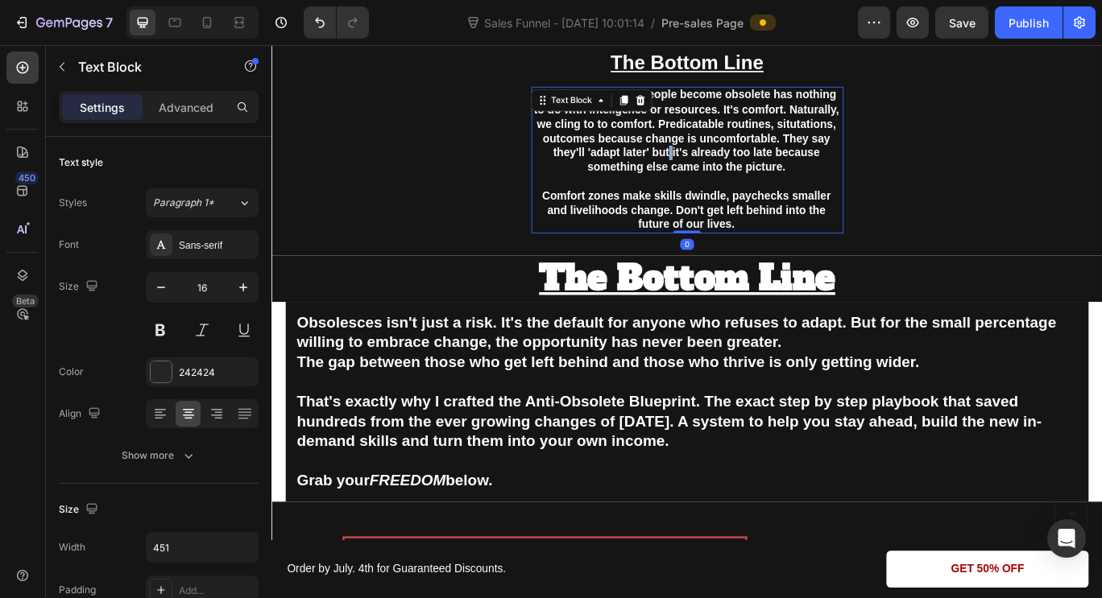
click at [726, 165] on strong "The biggest reason people become obsolete has nothing to do with intellgence or…" at bounding box center [754, 144] width 355 height 97
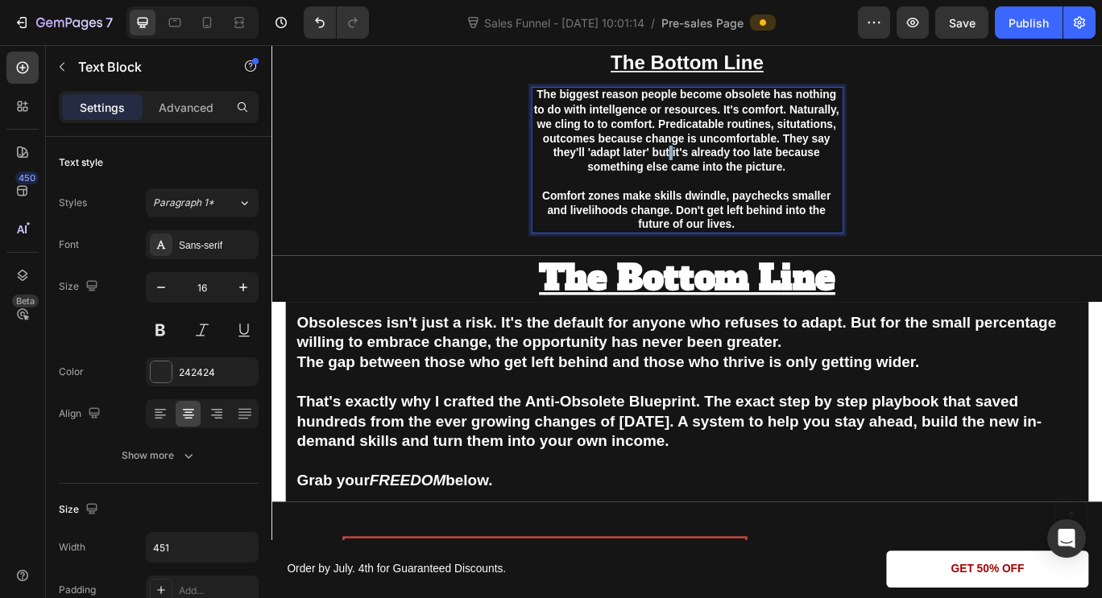
click at [726, 165] on strong "The biggest reason people become obsolete has nothing to do with intellgence or…" at bounding box center [754, 144] width 355 height 97
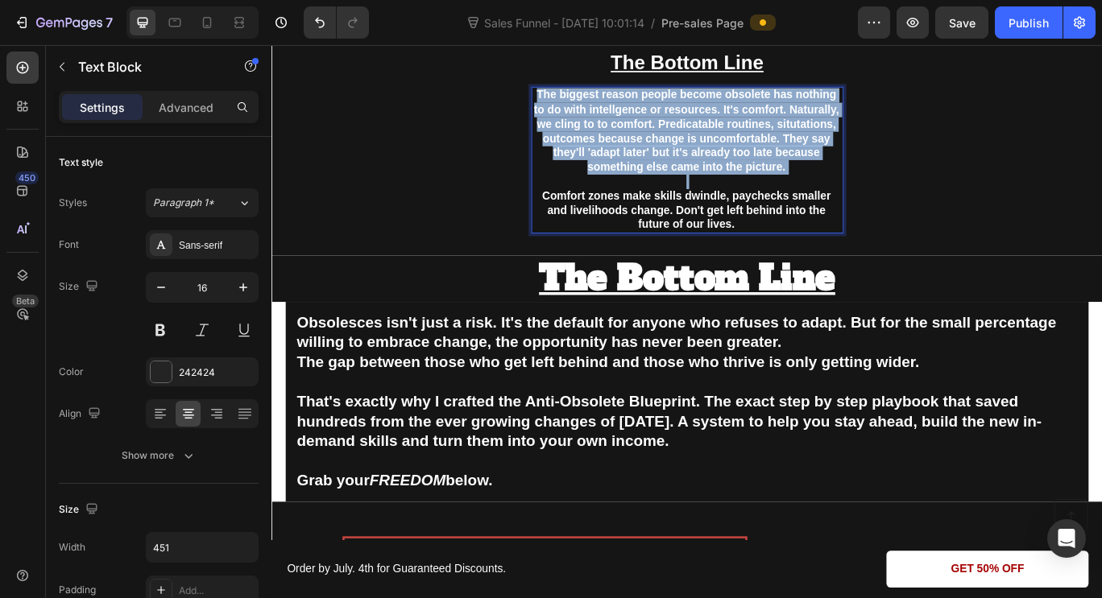
click at [726, 165] on strong "The biggest reason people become obsolete has nothing to do with intellgence or…" at bounding box center [754, 144] width 355 height 97
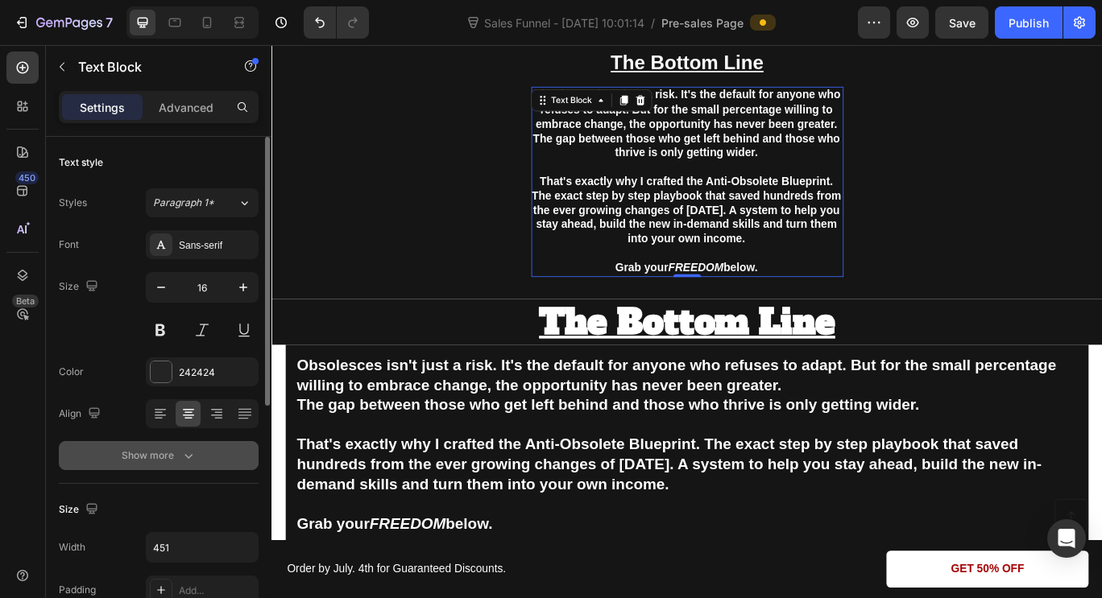
click at [182, 466] on button "Show more" at bounding box center [159, 455] width 200 height 29
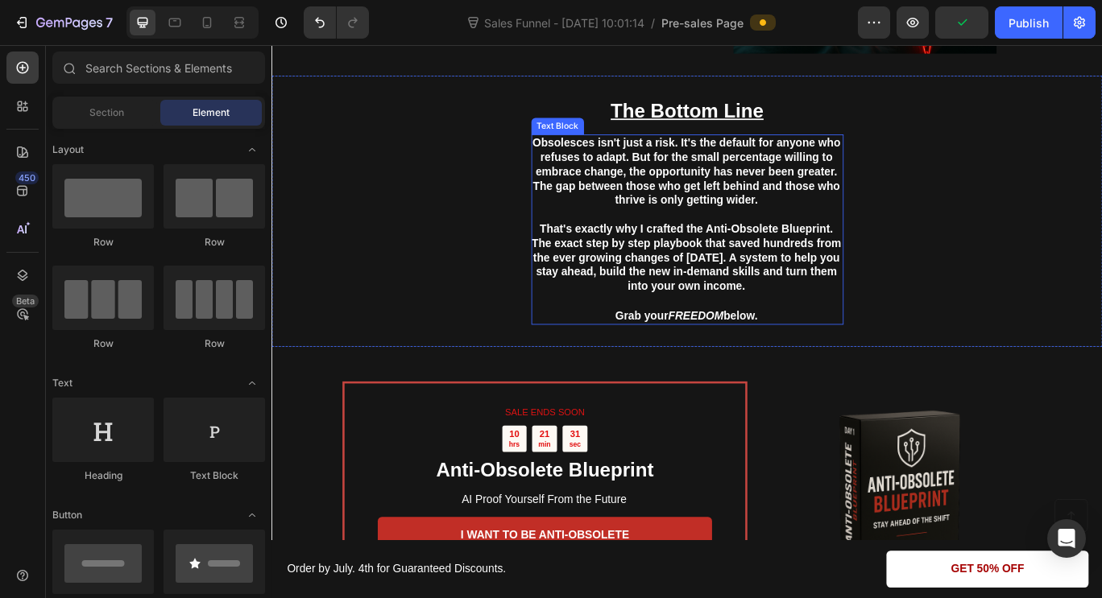
scroll to position [3324, 0]
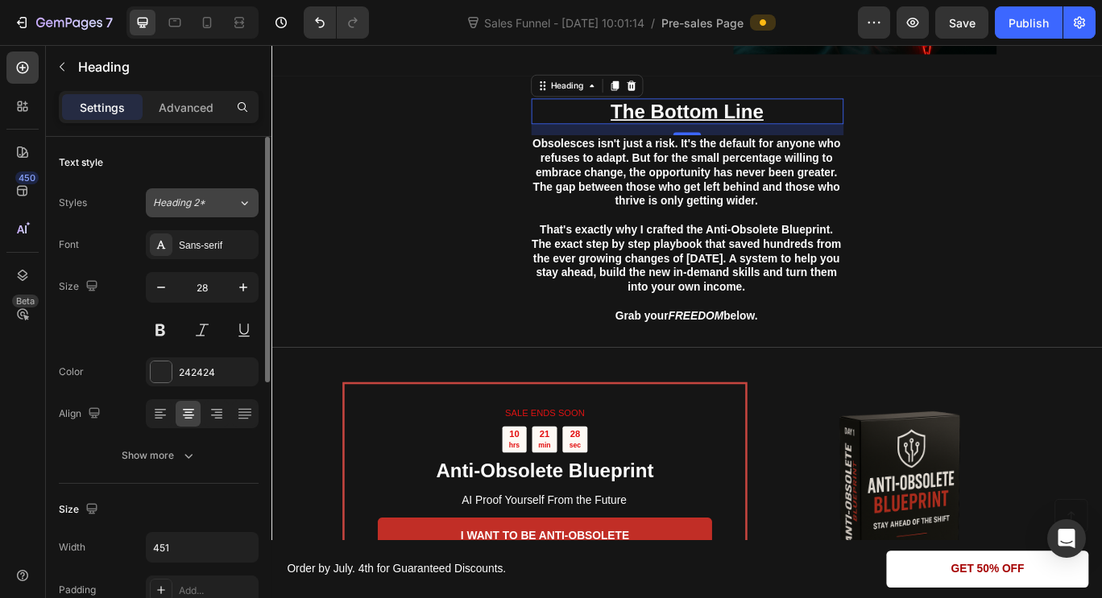
click at [228, 199] on div "Heading 2*" at bounding box center [195, 203] width 85 height 14
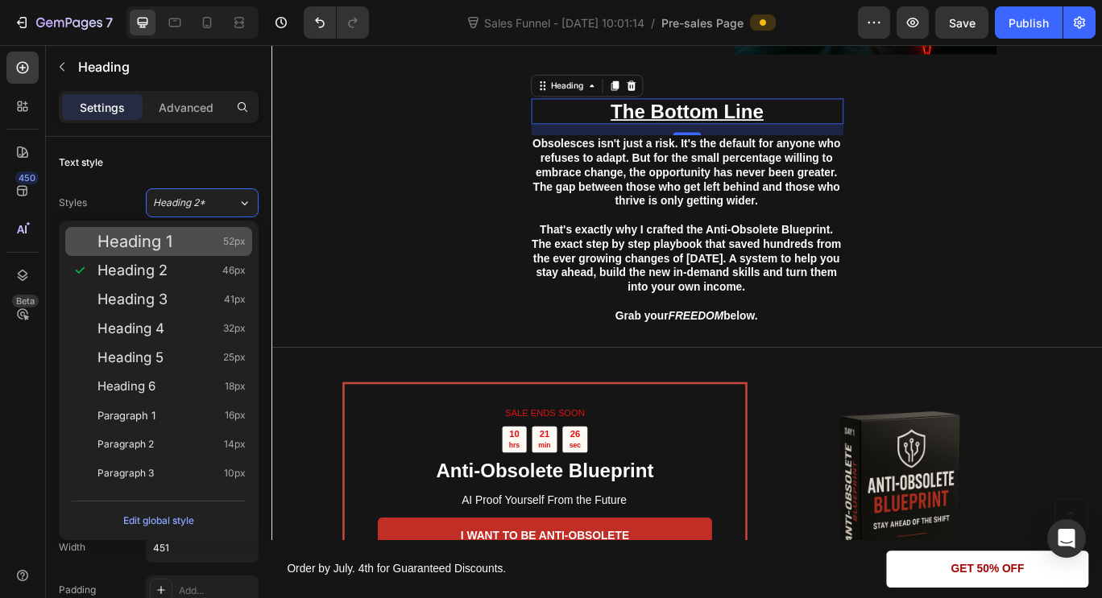
click at [207, 246] on div "Heading 1 52px" at bounding box center [171, 242] width 148 height 16
type input "52"
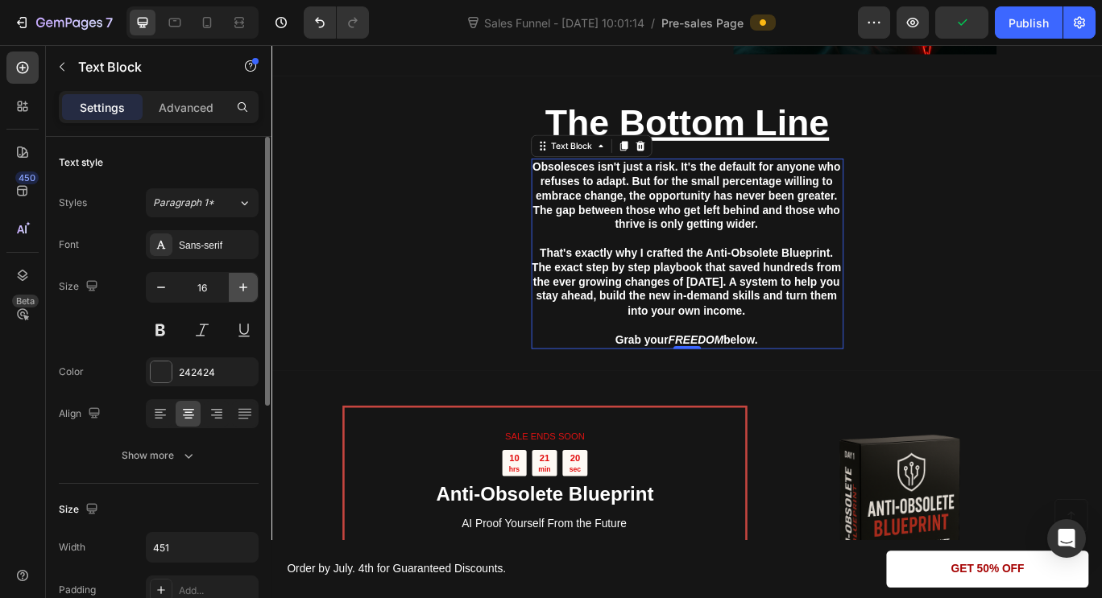
click at [236, 289] on icon "button" at bounding box center [243, 287] width 16 height 16
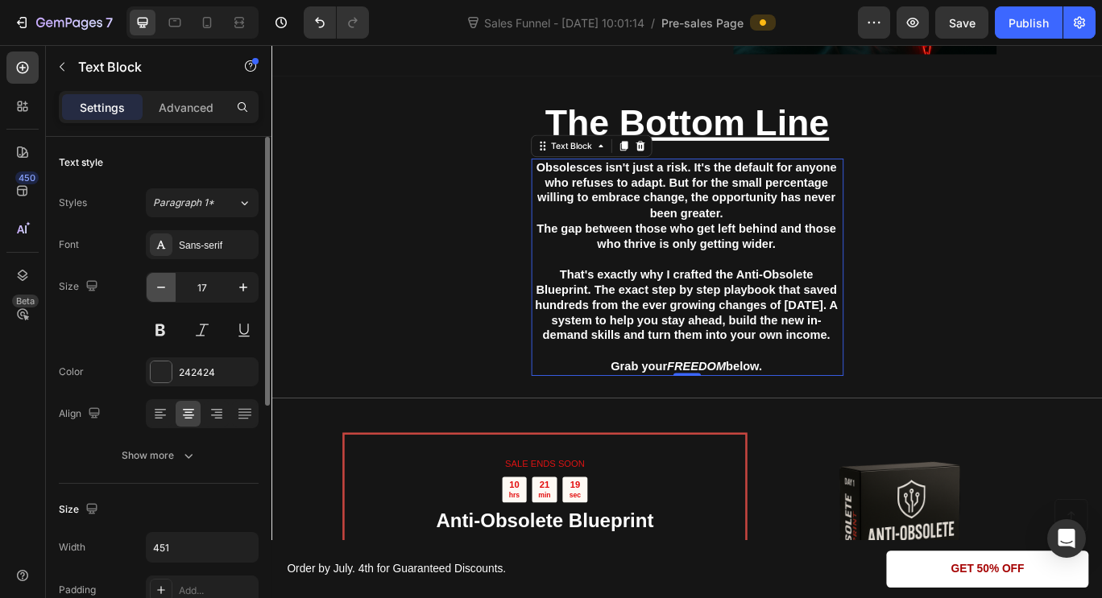
click at [160, 290] on icon "button" at bounding box center [161, 287] width 16 height 16
type input "16"
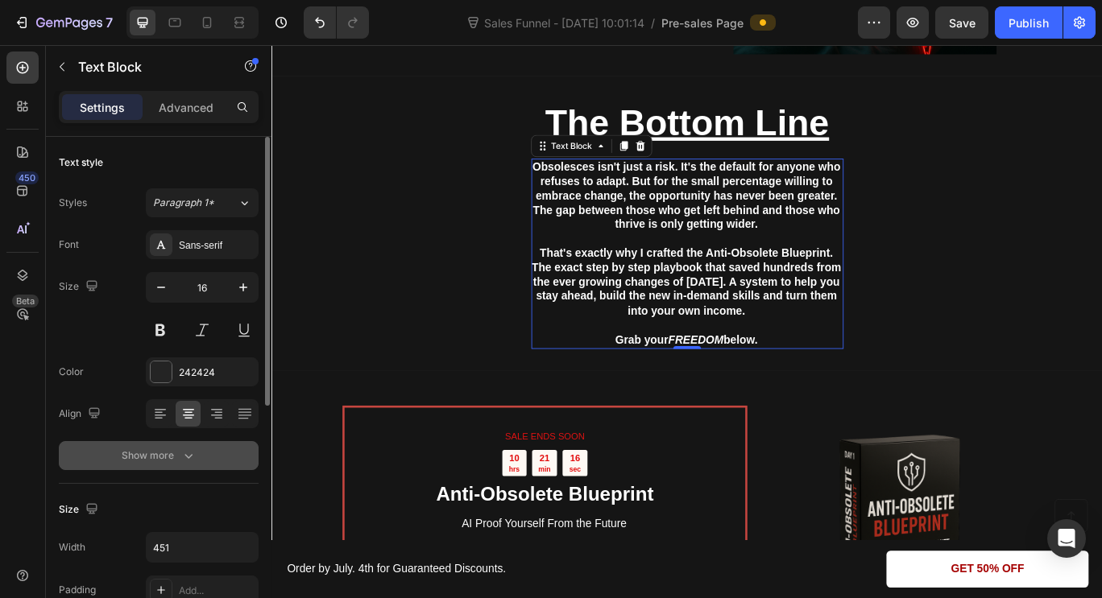
click at [197, 461] on button "Show more" at bounding box center [159, 455] width 200 height 29
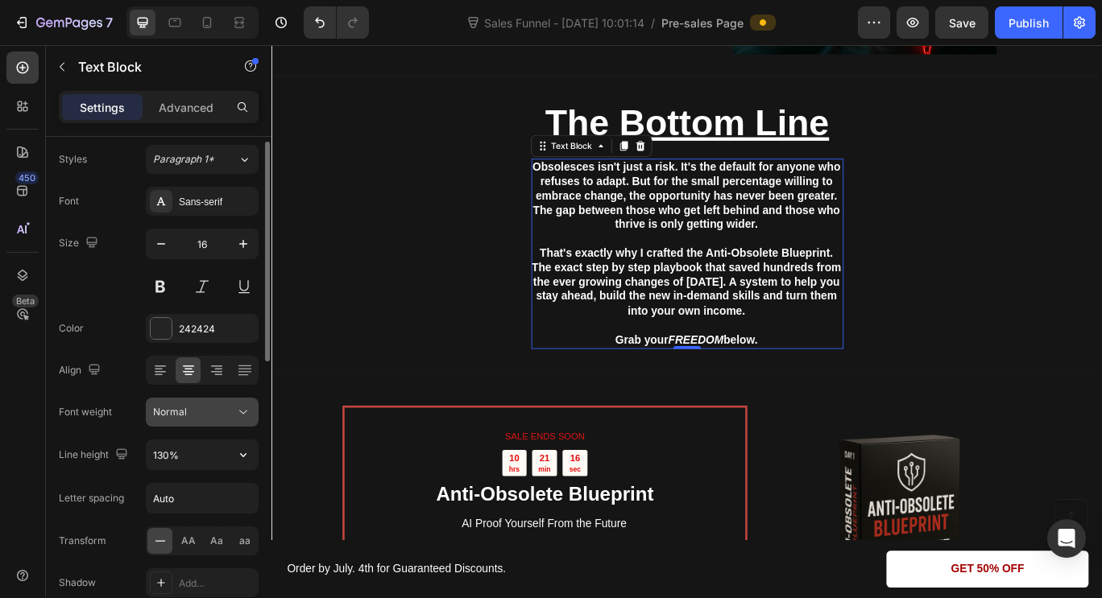
scroll to position [48, 0]
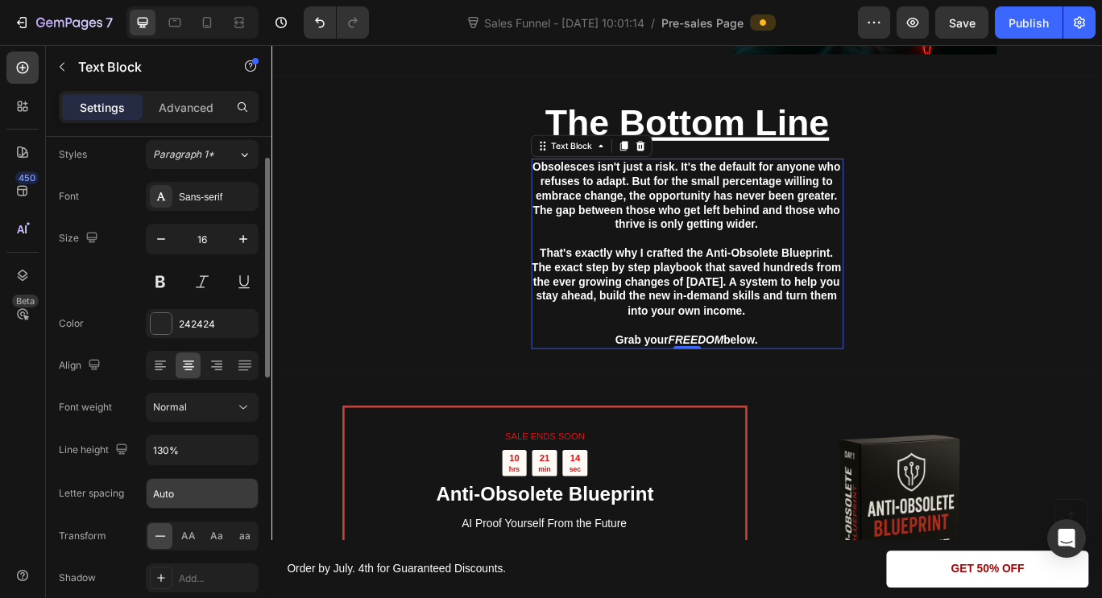
click at [221, 480] on input "Auto" at bounding box center [202, 493] width 111 height 29
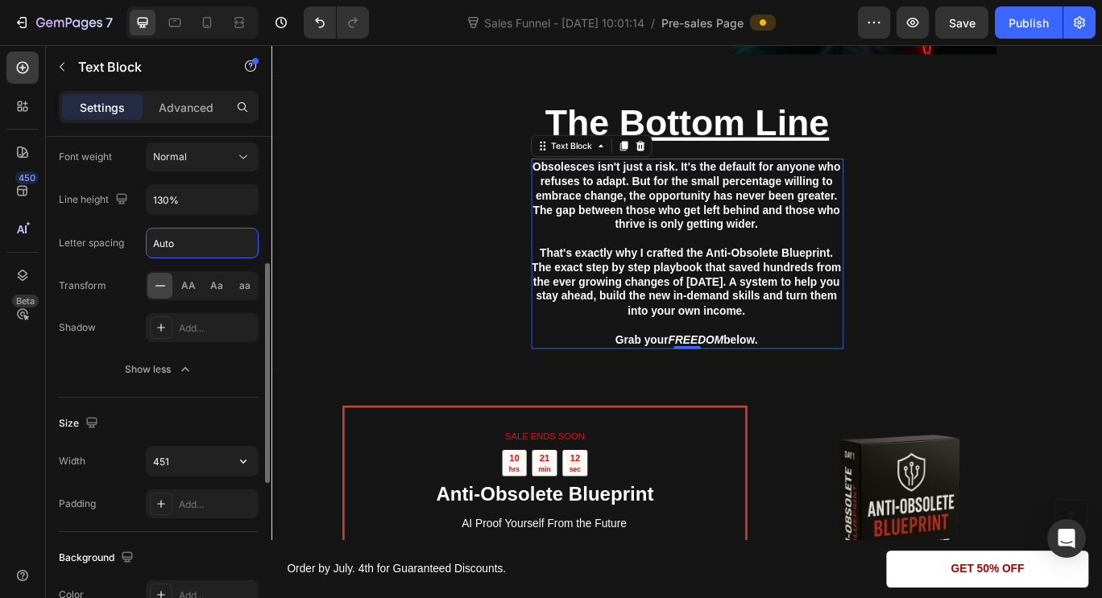
scroll to position [301, 0]
click at [234, 460] on button "button" at bounding box center [243, 459] width 29 height 29
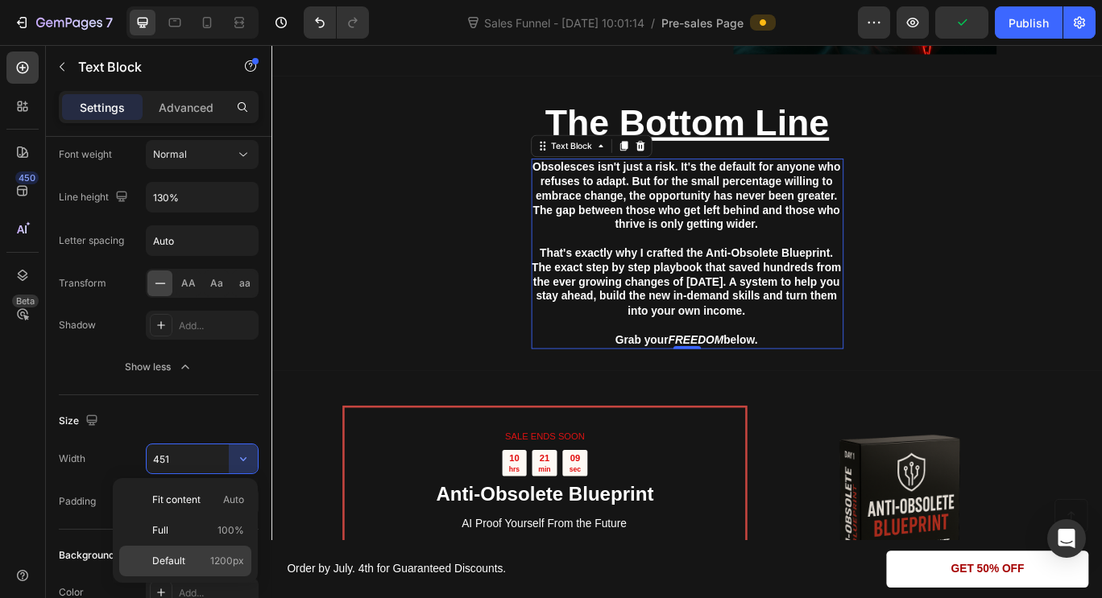
click at [220, 565] on span "1200px" at bounding box center [227, 561] width 34 height 14
type input "1200"
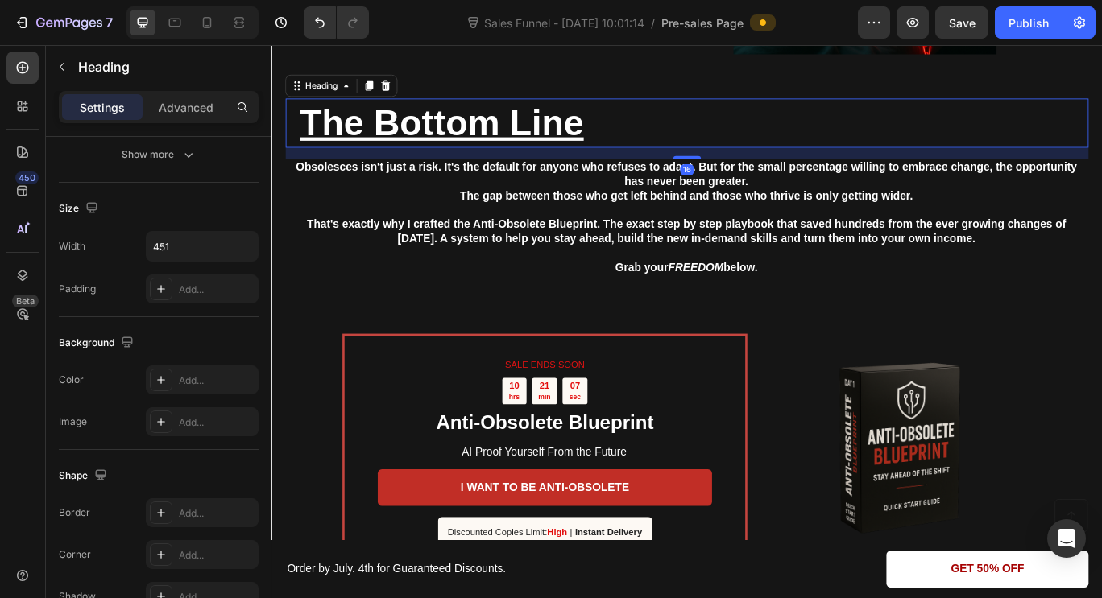
scroll to position [0, 0]
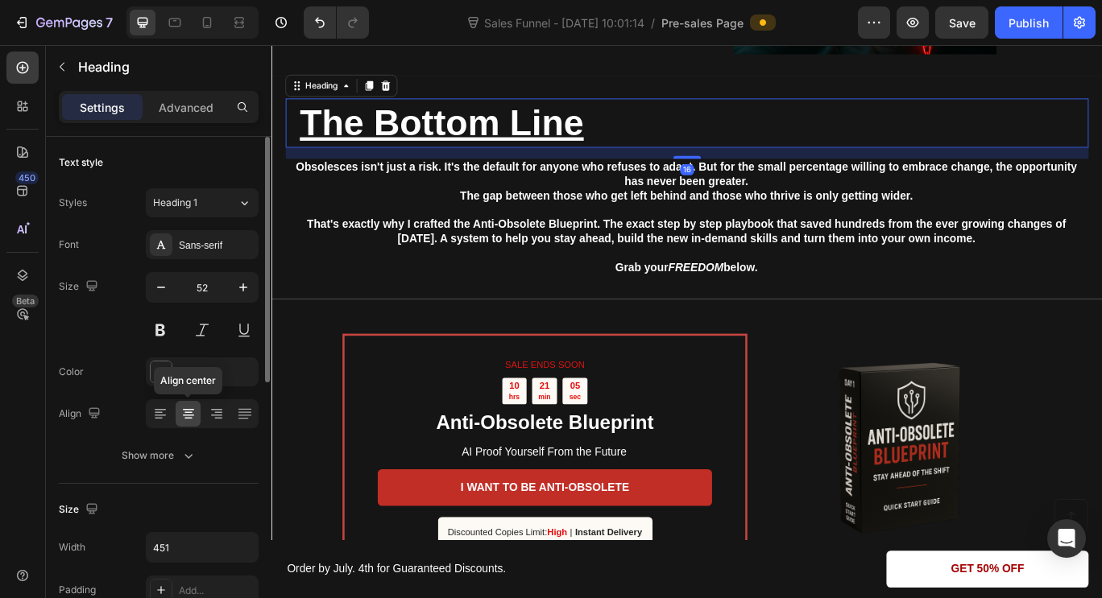
click at [192, 416] on icon at bounding box center [188, 414] width 16 height 16
click at [168, 416] on div at bounding box center [159, 414] width 25 height 26
click at [185, 418] on icon at bounding box center [188, 419] width 8 height 2
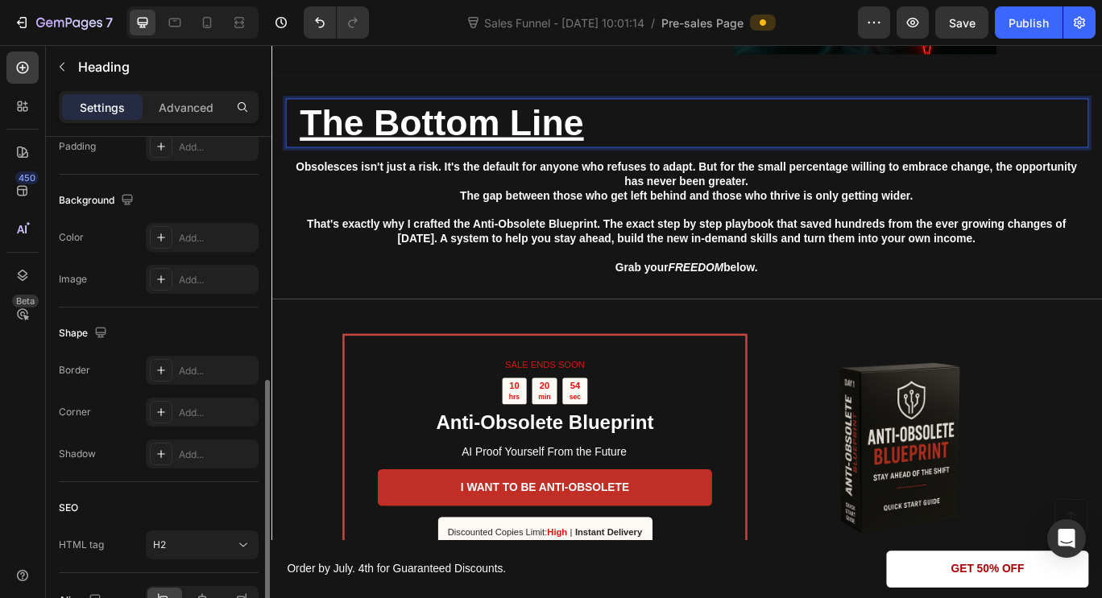
scroll to position [538, 0]
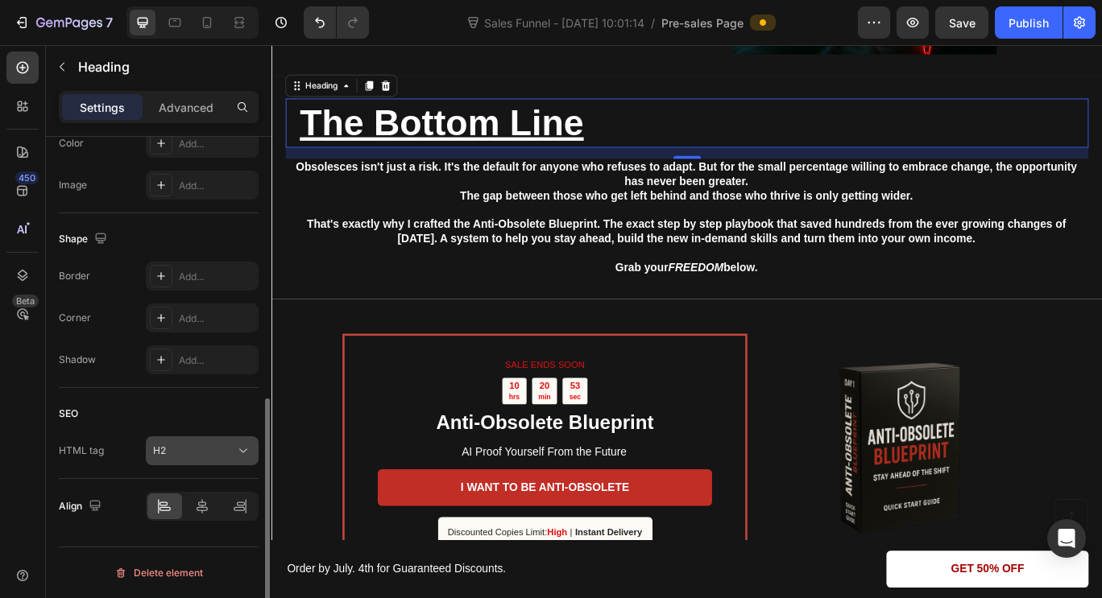
click at [226, 453] on div "H2" at bounding box center [194, 451] width 82 height 14
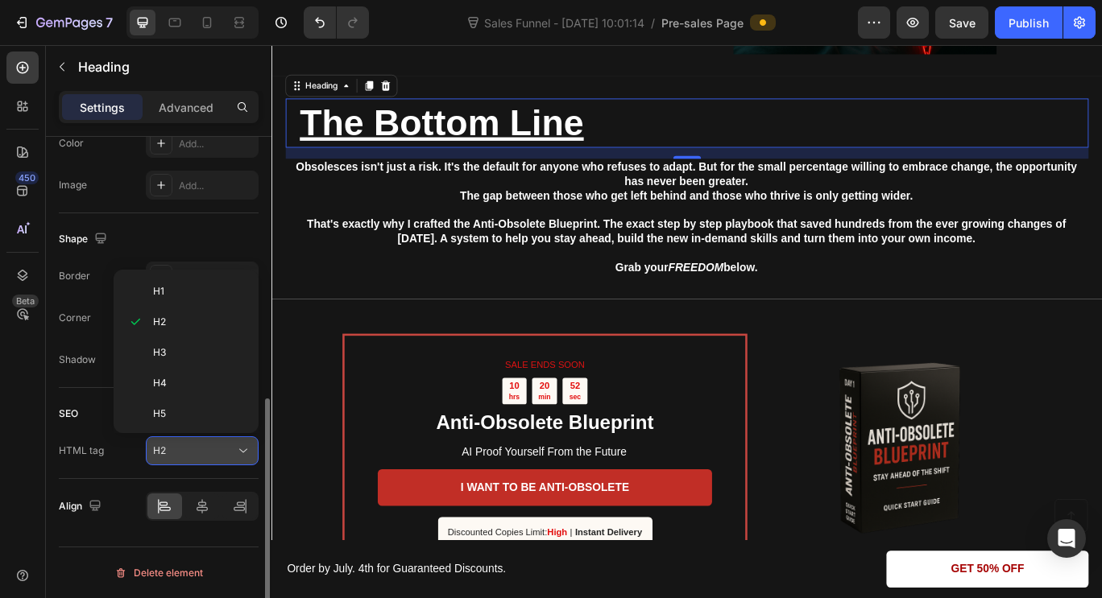
click at [226, 453] on div "H2" at bounding box center [194, 451] width 82 height 14
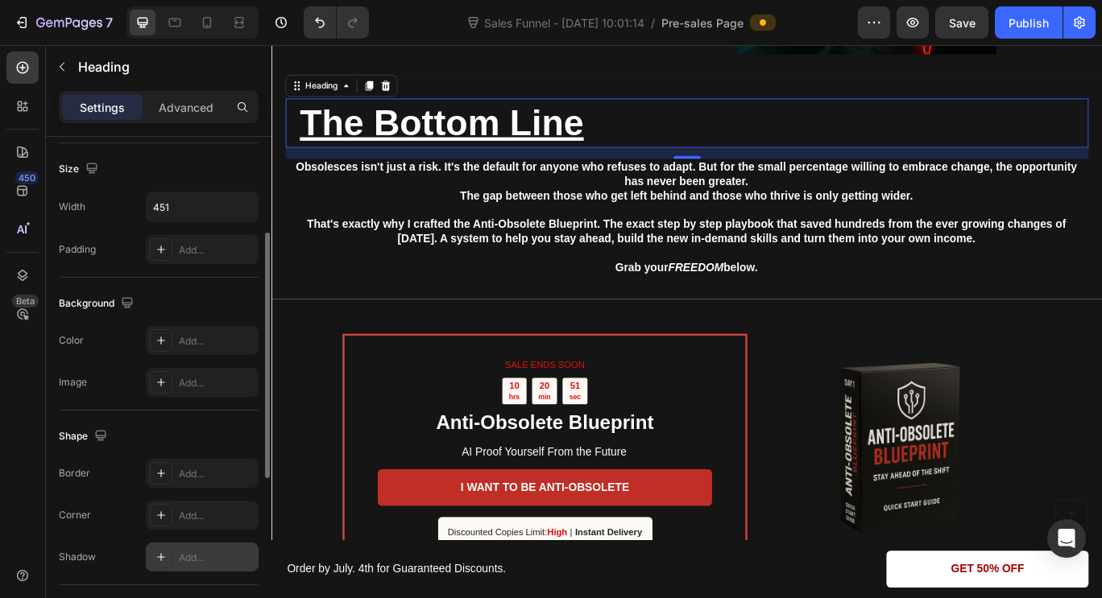
scroll to position [265, 0]
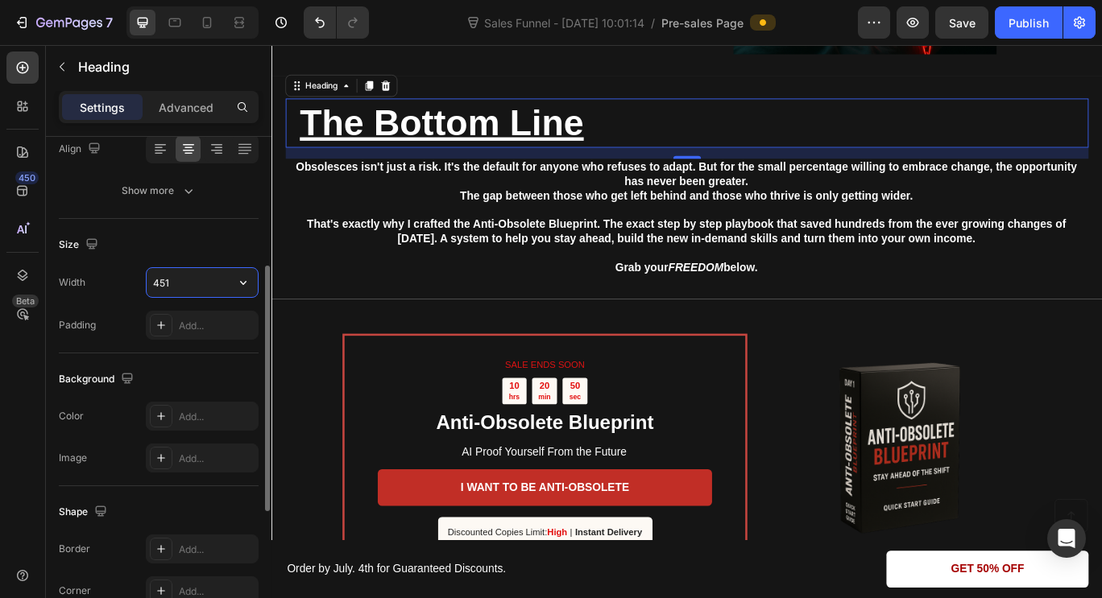
click at [205, 280] on input "451" at bounding box center [202, 282] width 111 height 29
click at [243, 286] on icon "button" at bounding box center [243, 283] width 16 height 16
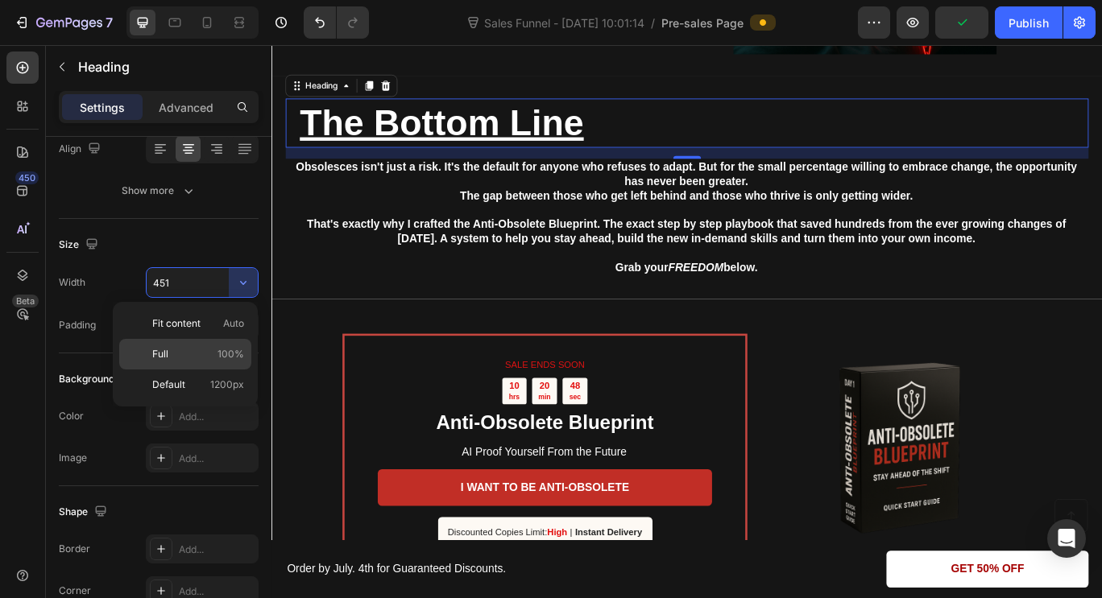
click at [217, 352] on p "Full 100%" at bounding box center [198, 354] width 92 height 14
type input "100%"
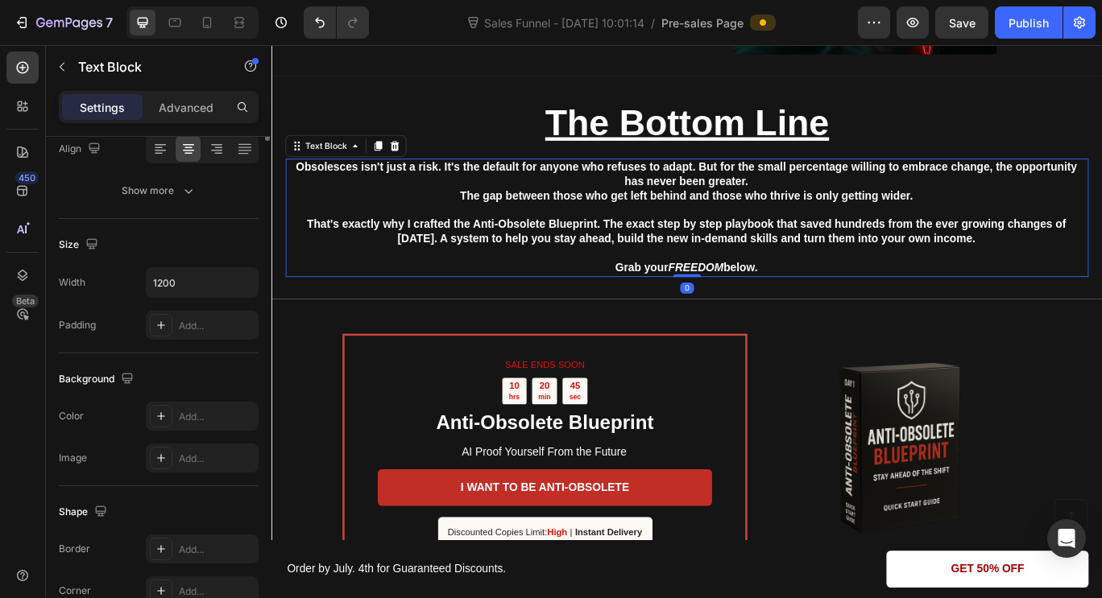
scroll to position [0, 0]
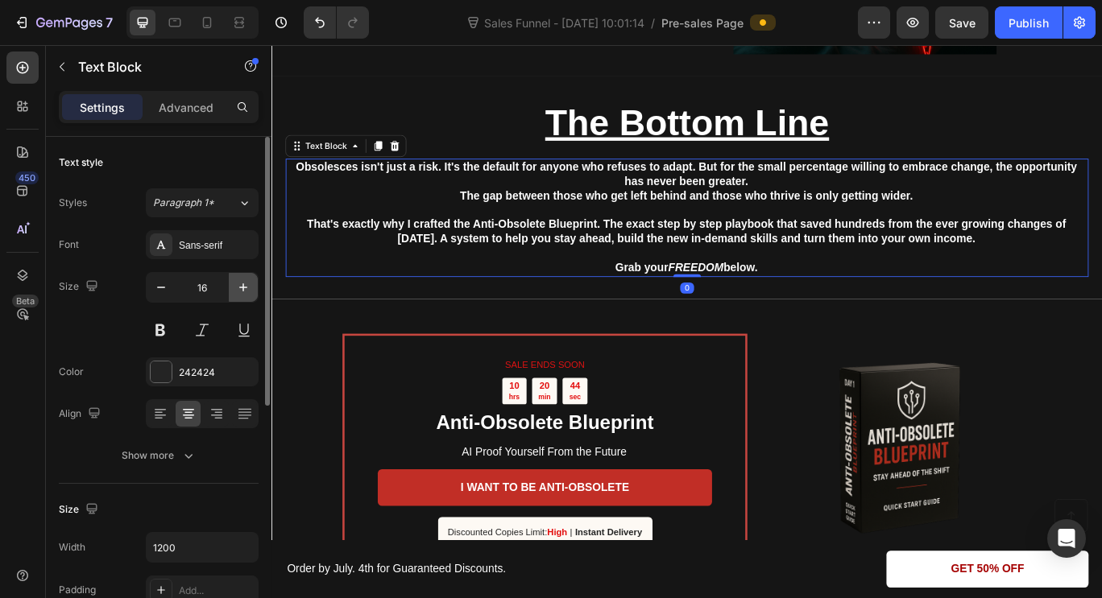
click at [247, 288] on icon "button" at bounding box center [243, 287] width 16 height 16
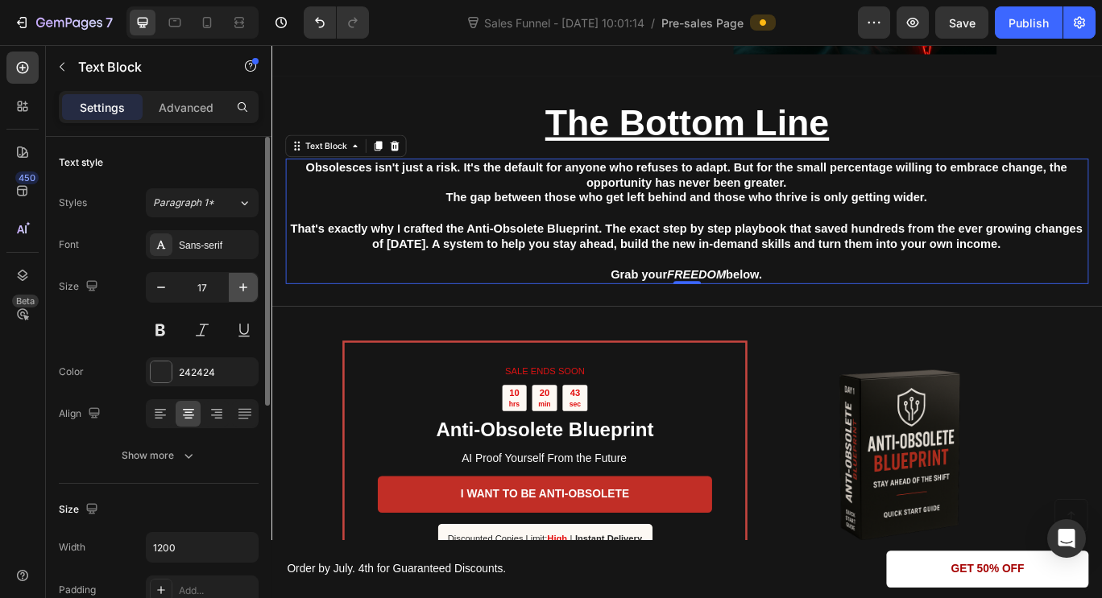
click at [247, 288] on icon "button" at bounding box center [243, 287] width 16 height 16
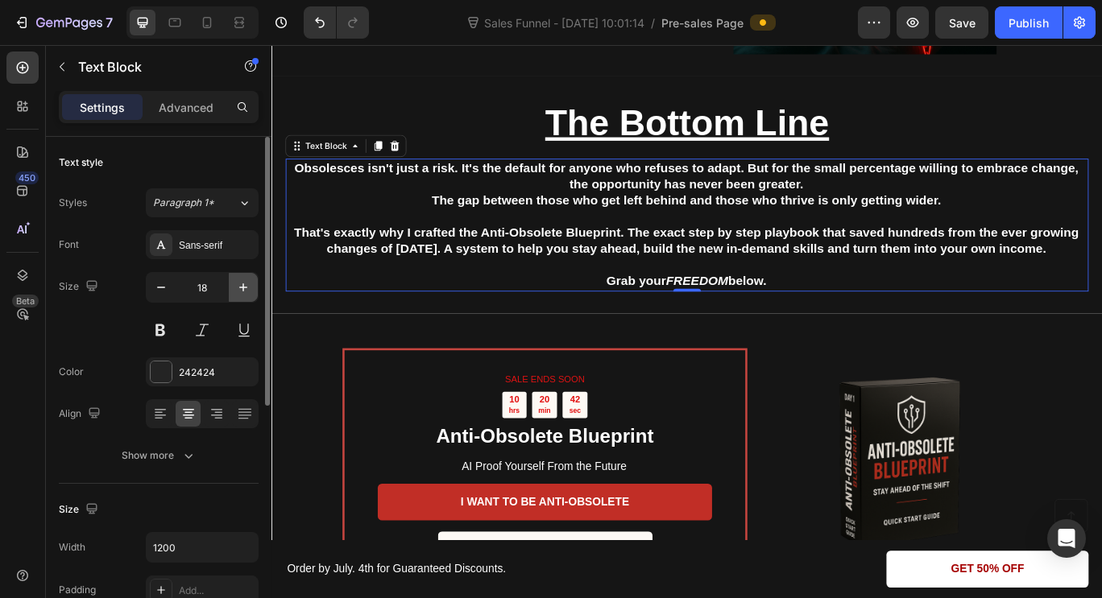
click at [247, 288] on icon "button" at bounding box center [243, 287] width 16 height 16
type input "19"
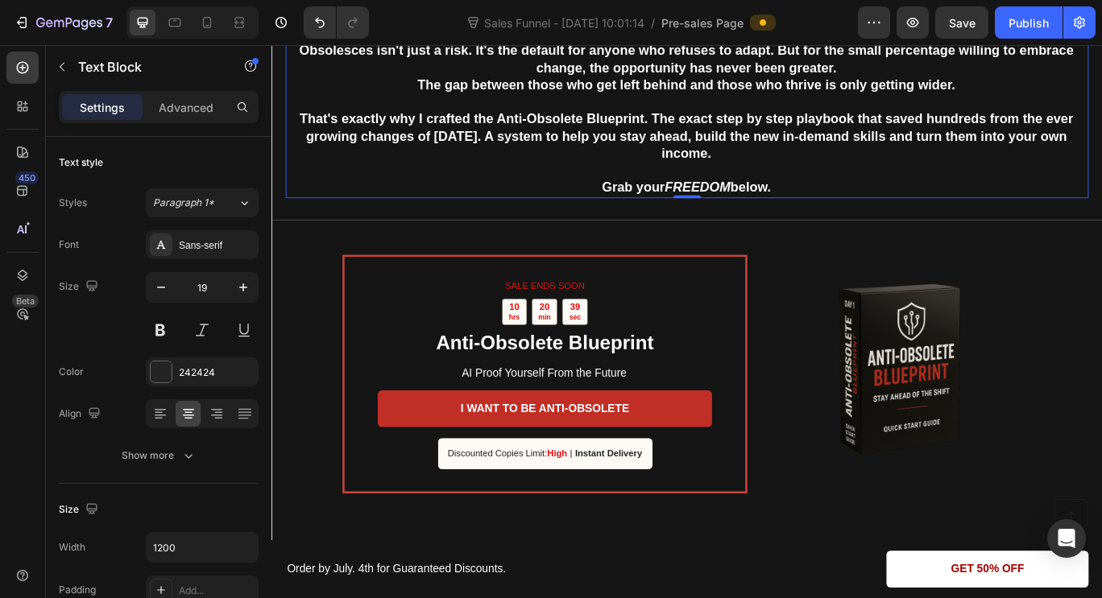
scroll to position [3462, 0]
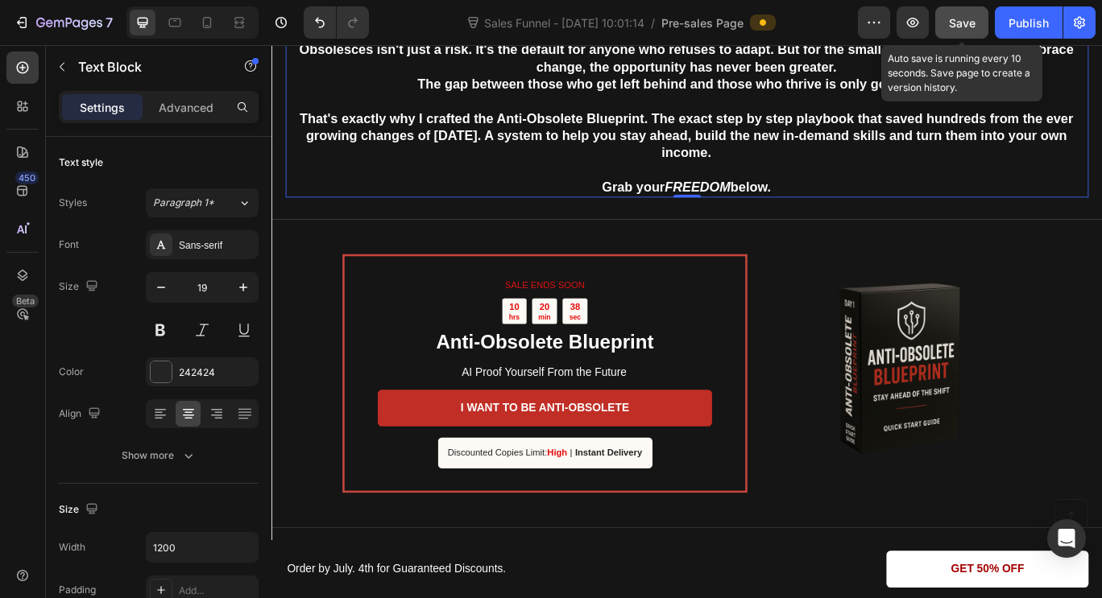
click at [962, 21] on span "Save" at bounding box center [962, 23] width 27 height 14
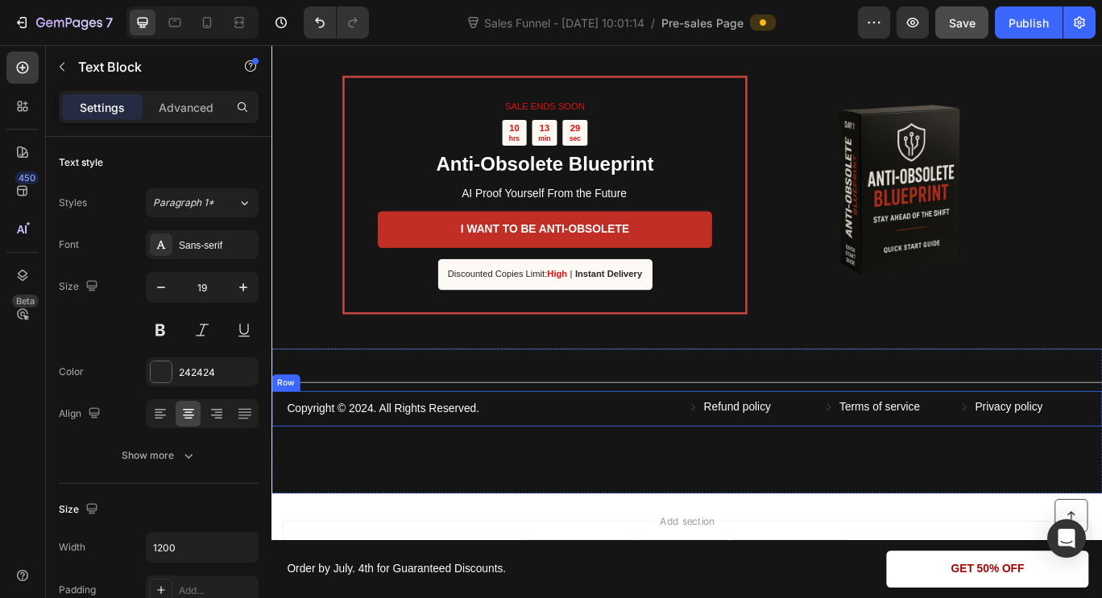
scroll to position [3670, 0]
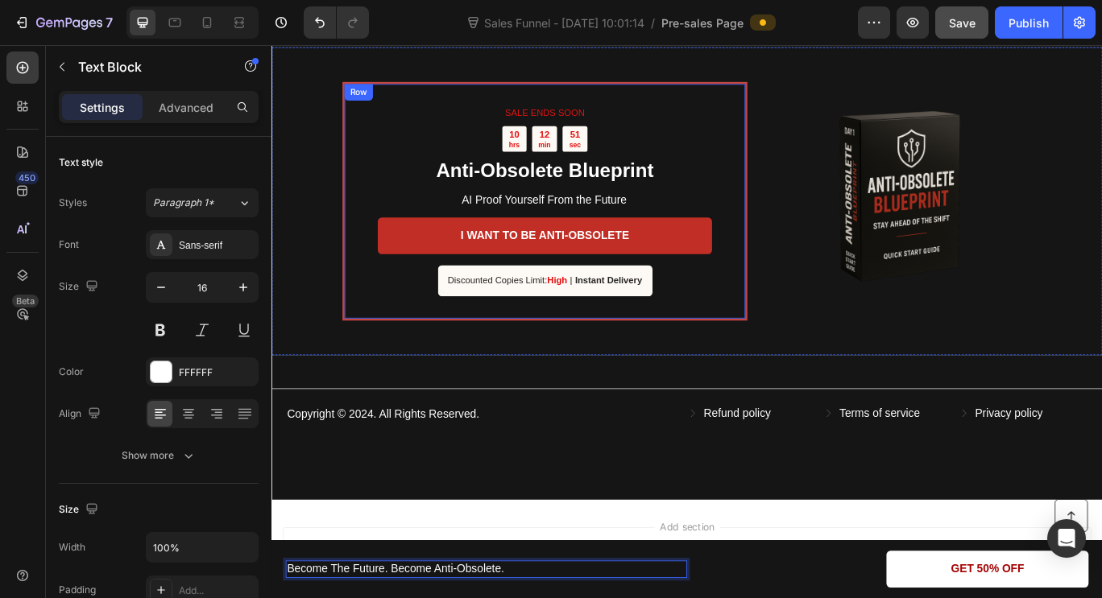
scroll to position [3665, 0]
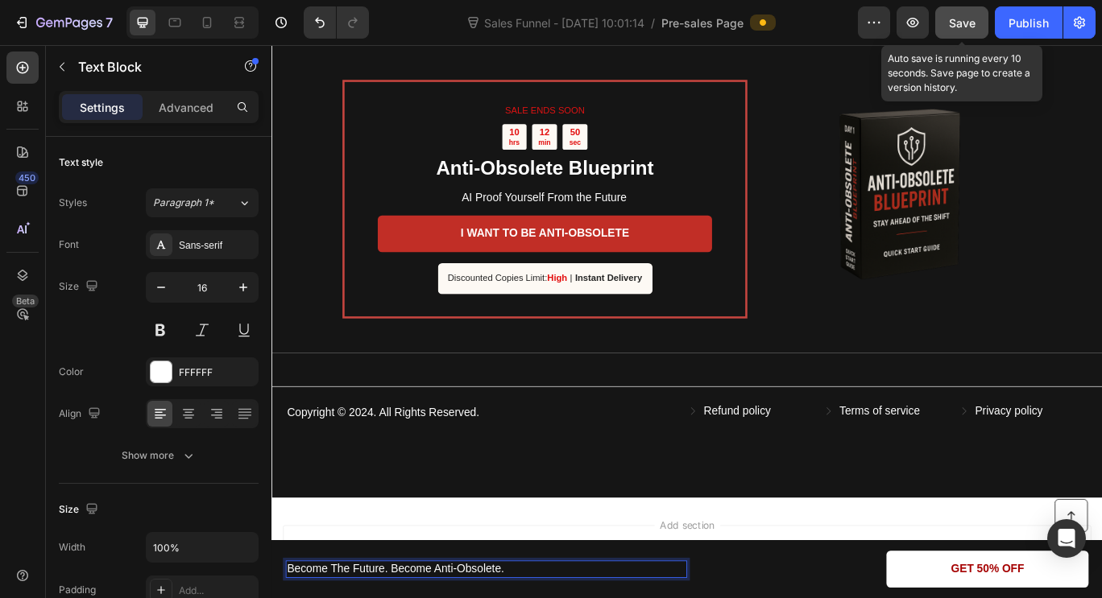
click at [960, 22] on span "Save" at bounding box center [962, 23] width 27 height 14
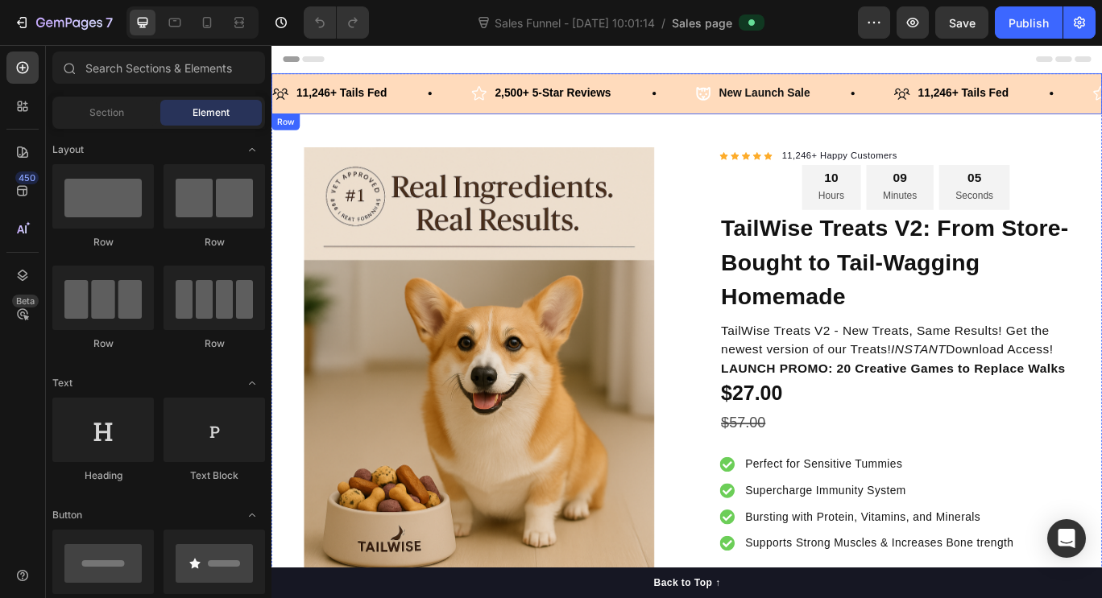
click at [664, 117] on div "11,246+ Tails Fed Item List 2,500+ 5-Star Reviews Item List New Launch Sale Ite…" at bounding box center [754, 102] width 966 height 48
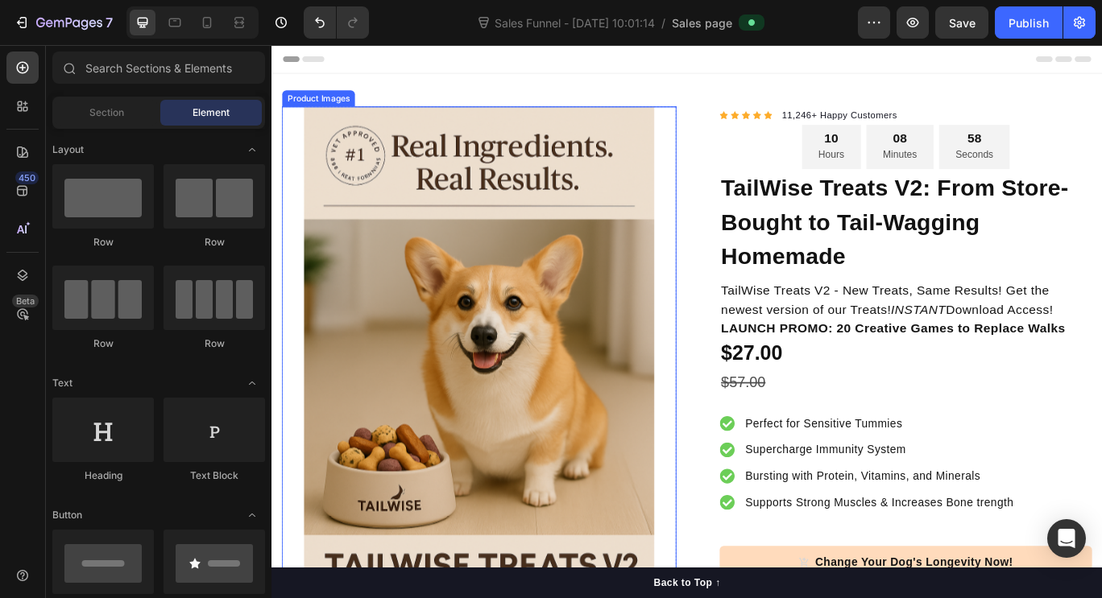
click at [515, 213] on img at bounding box center [512, 423] width 459 height 612
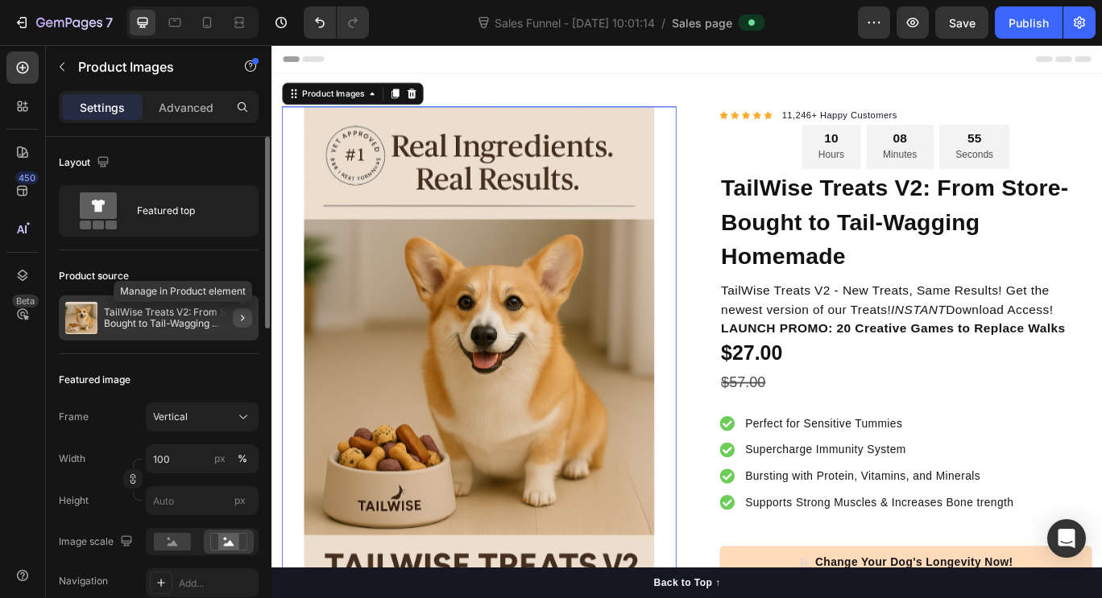
click at [246, 318] on icon "button" at bounding box center [242, 318] width 13 height 13
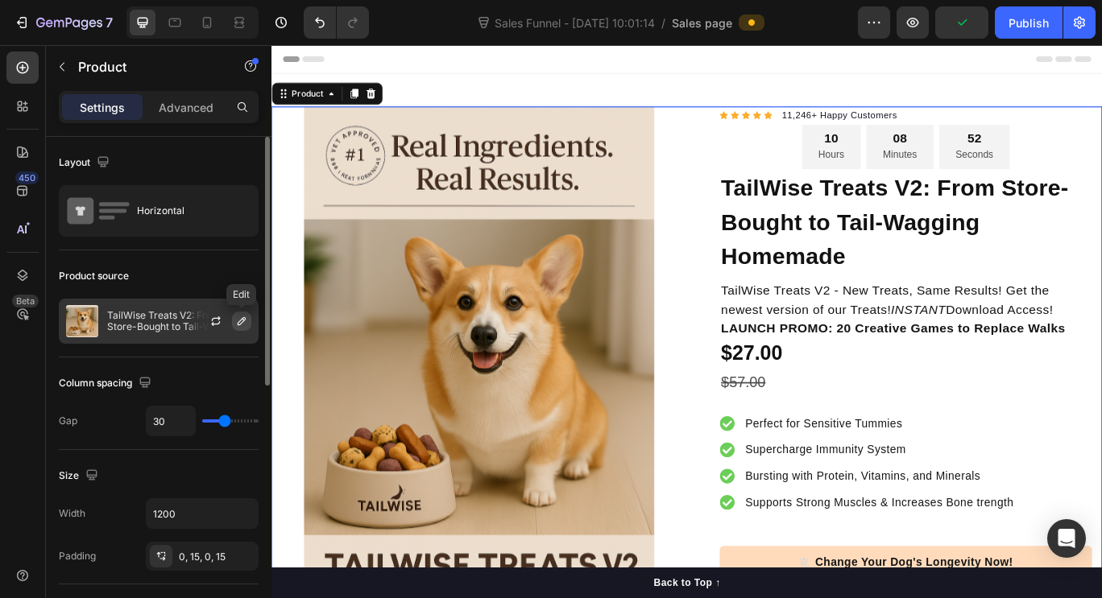
click at [238, 324] on icon "button" at bounding box center [242, 321] width 8 height 8
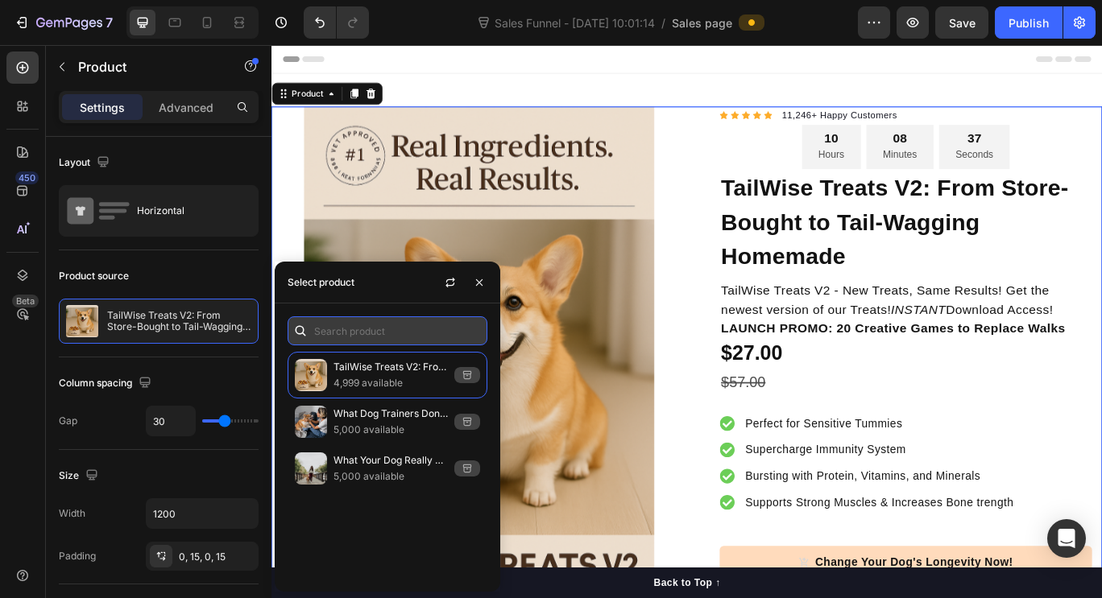
click at [432, 327] on input "text" at bounding box center [388, 331] width 200 height 29
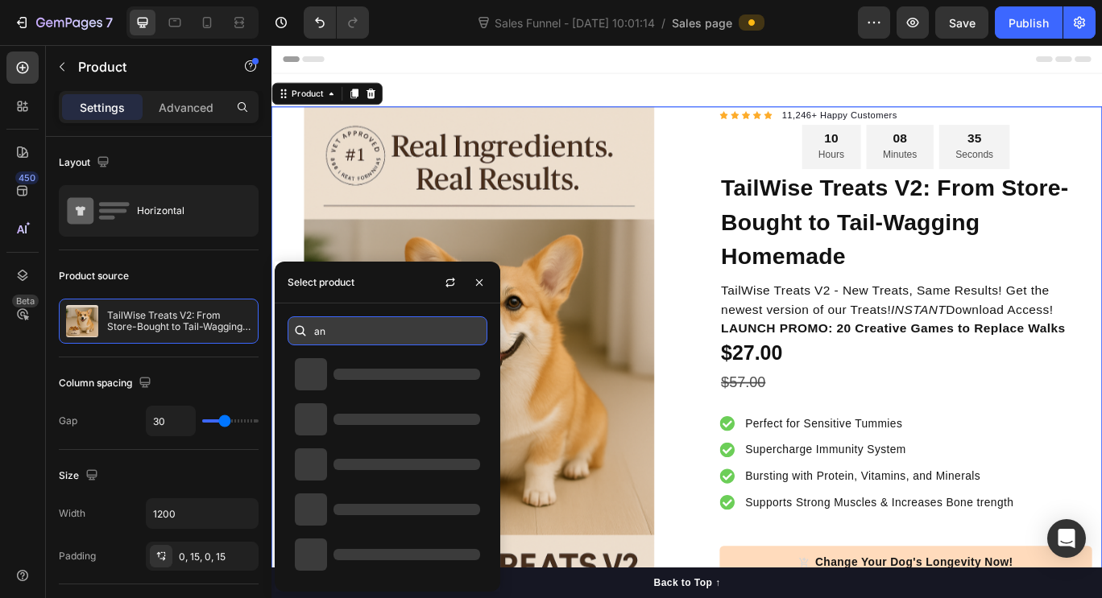
type input "a"
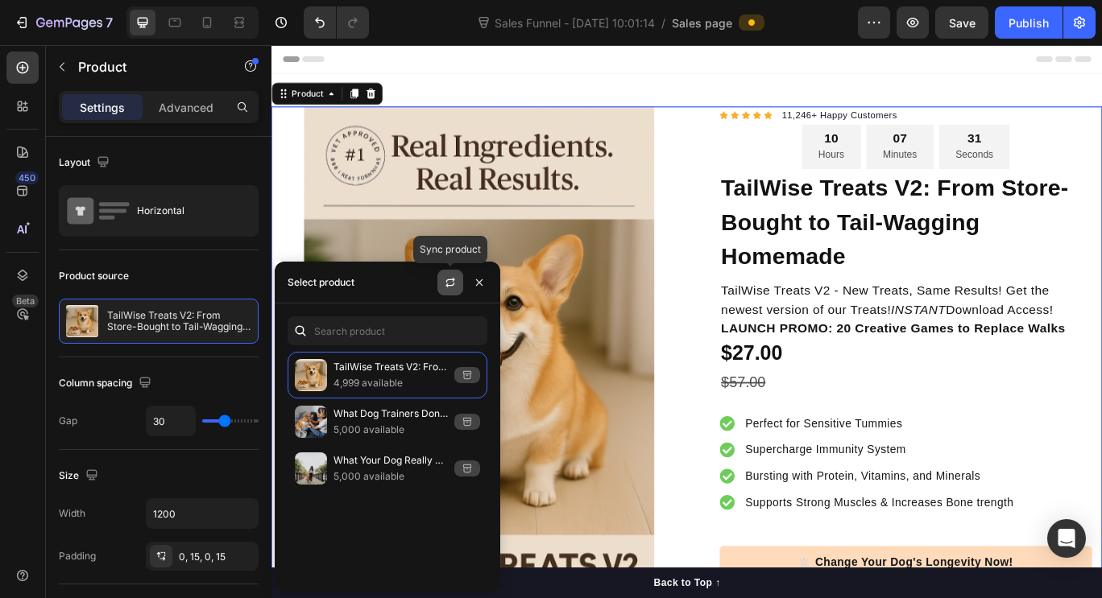
click at [449, 279] on icon "button" at bounding box center [450, 279] width 9 height 5
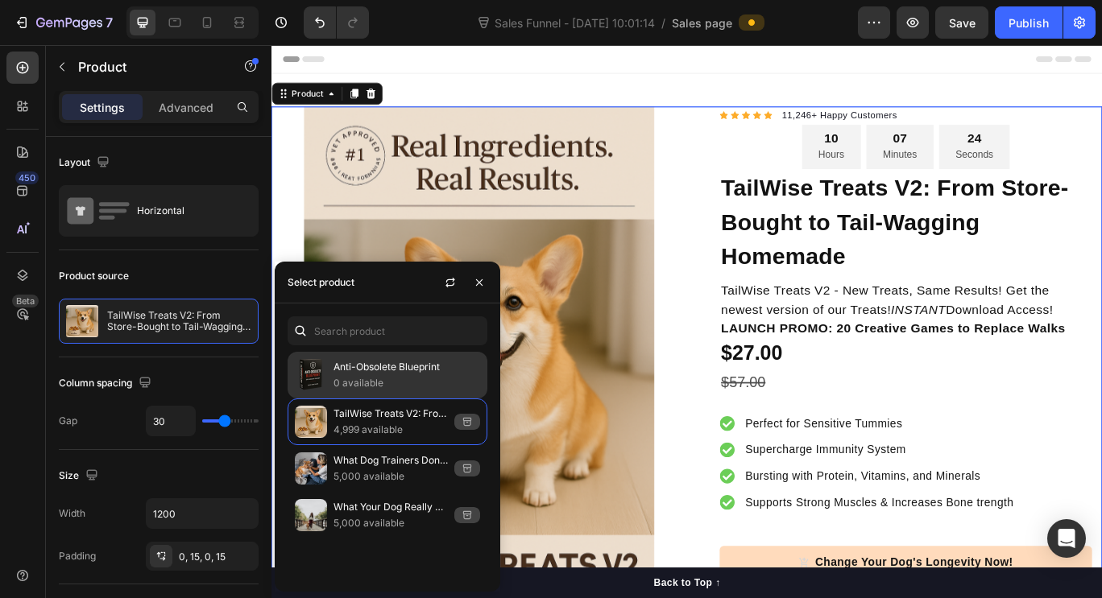
click at [401, 391] on p "0 available" at bounding box center [406, 383] width 147 height 16
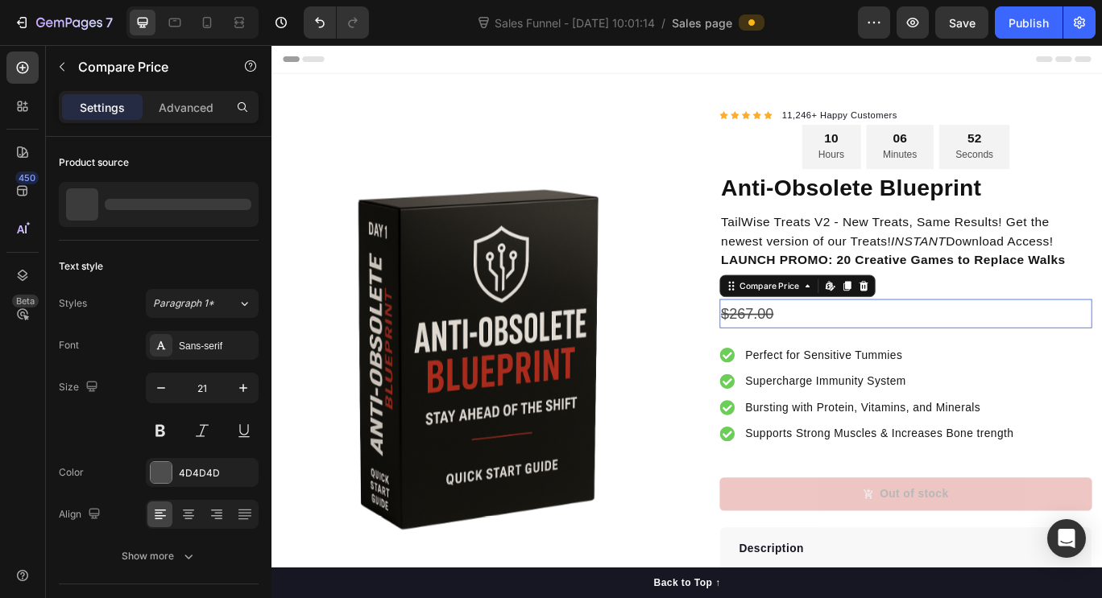
click at [1033, 359] on div "$267.00" at bounding box center [1009, 358] width 433 height 34
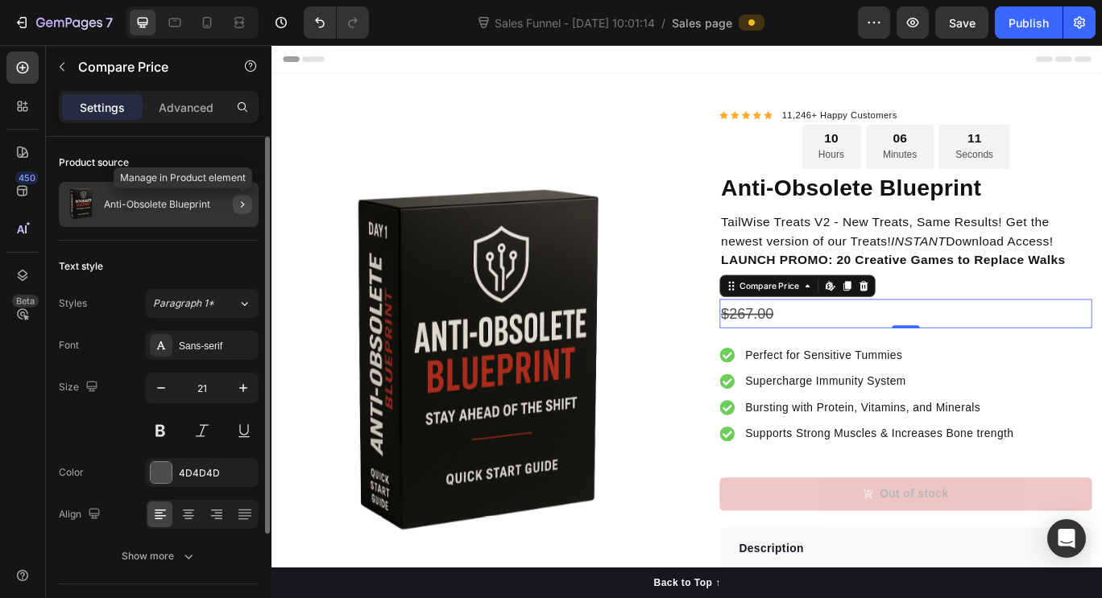
click at [244, 205] on icon "button" at bounding box center [242, 204] width 13 height 13
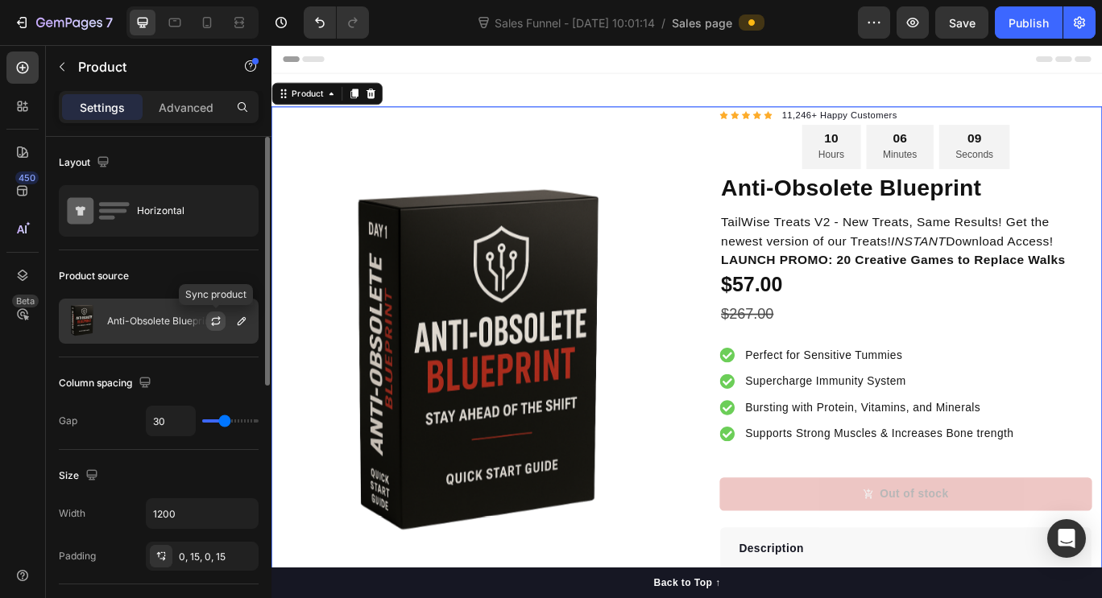
click at [213, 312] on button "button" at bounding box center [215, 321] width 19 height 19
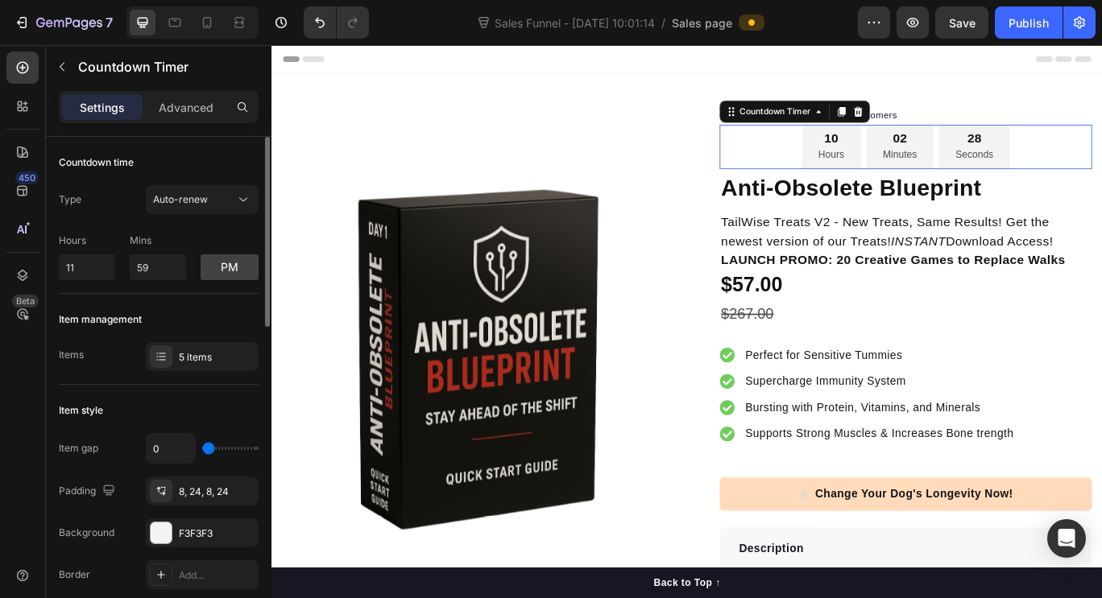
click at [798, 163] on div "10 Hours 02 Minutes 28 Seconds" at bounding box center [1009, 164] width 433 height 52
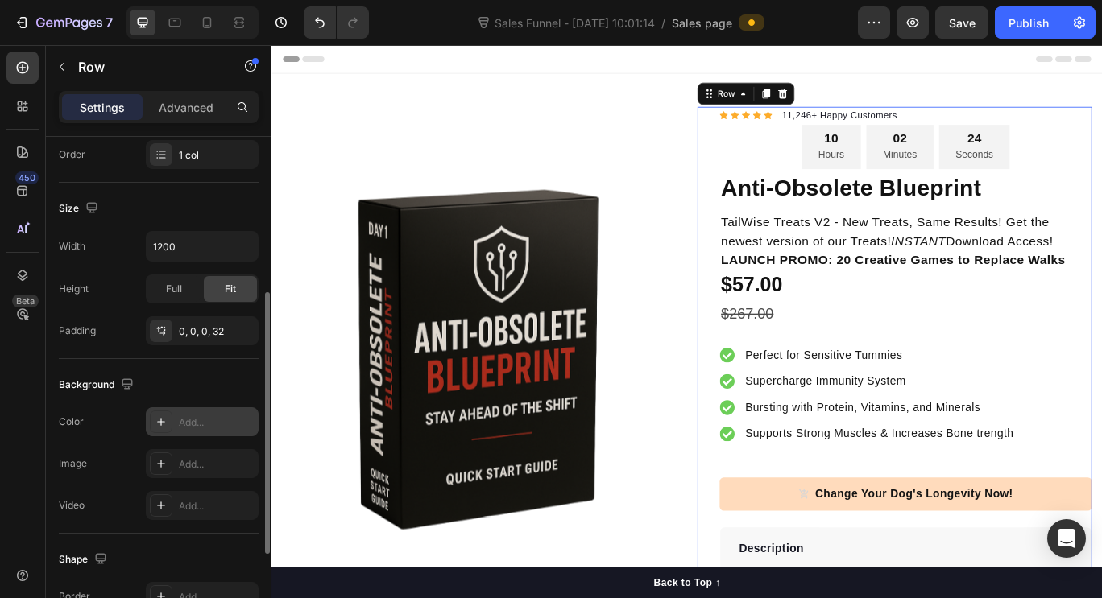
scroll to position [475, 0]
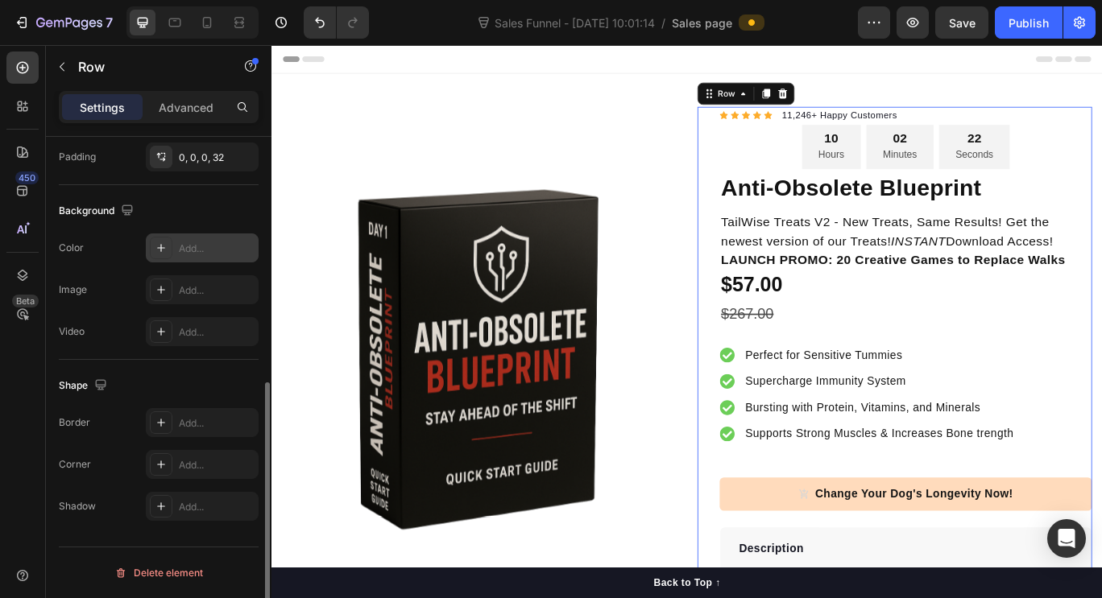
click at [191, 250] on div "Add..." at bounding box center [217, 249] width 76 height 14
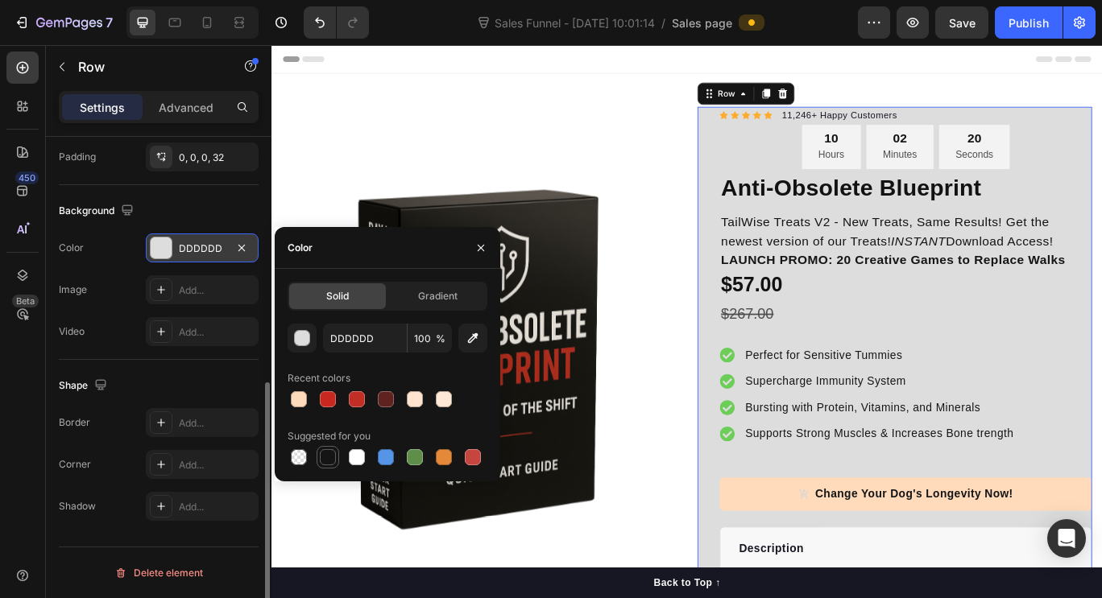
click at [328, 455] on div at bounding box center [328, 457] width 16 height 16
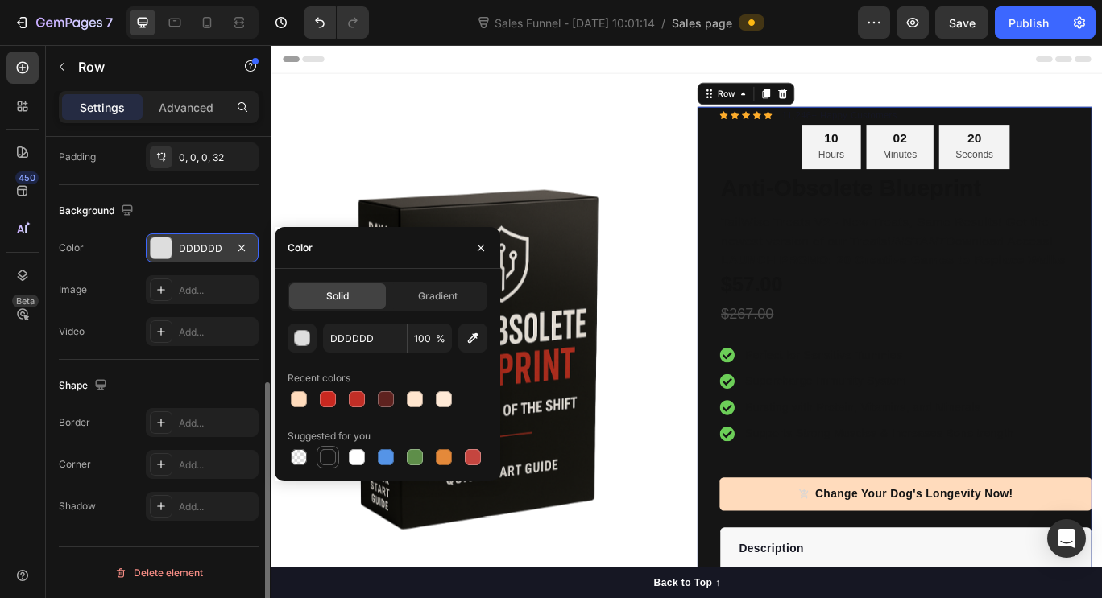
type input "151515"
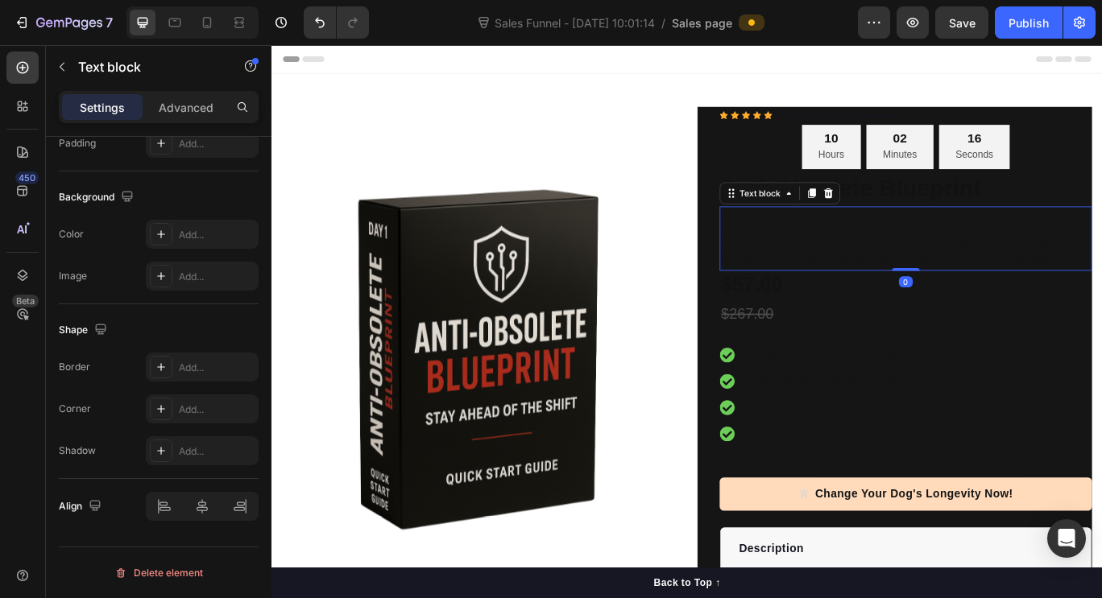
scroll to position [0, 0]
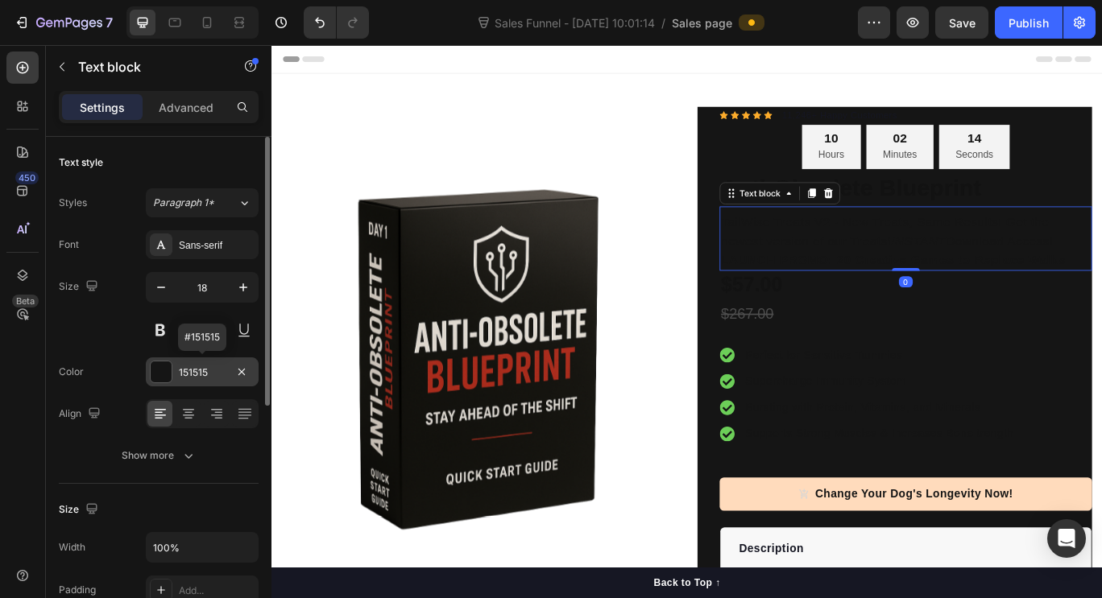
click at [225, 360] on div "151515" at bounding box center [202, 372] width 113 height 29
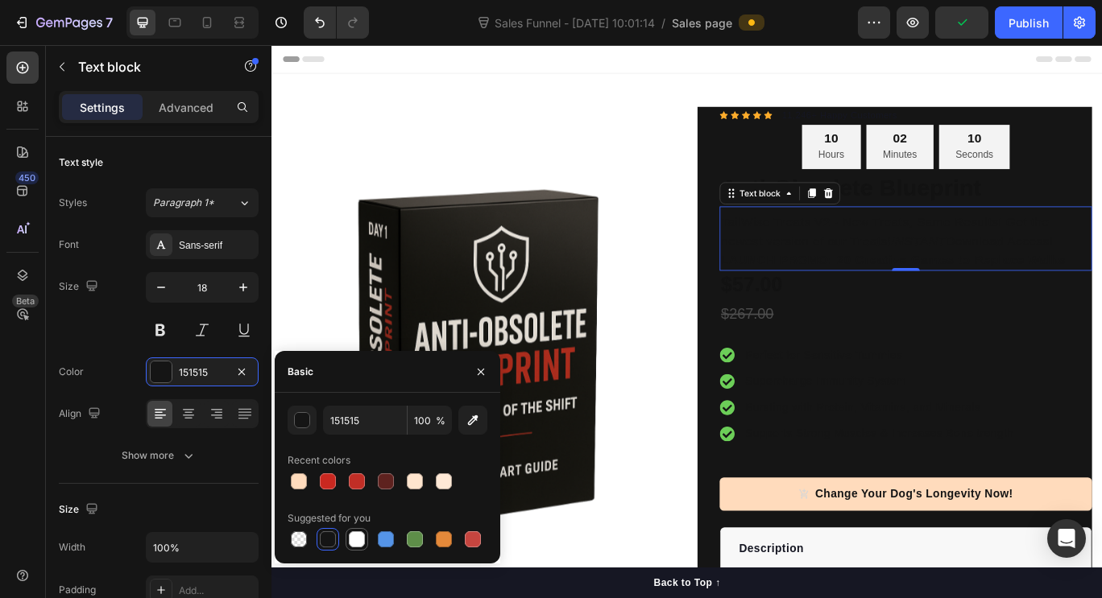
click at [358, 541] on div at bounding box center [357, 540] width 16 height 16
type input "FFFFFF"
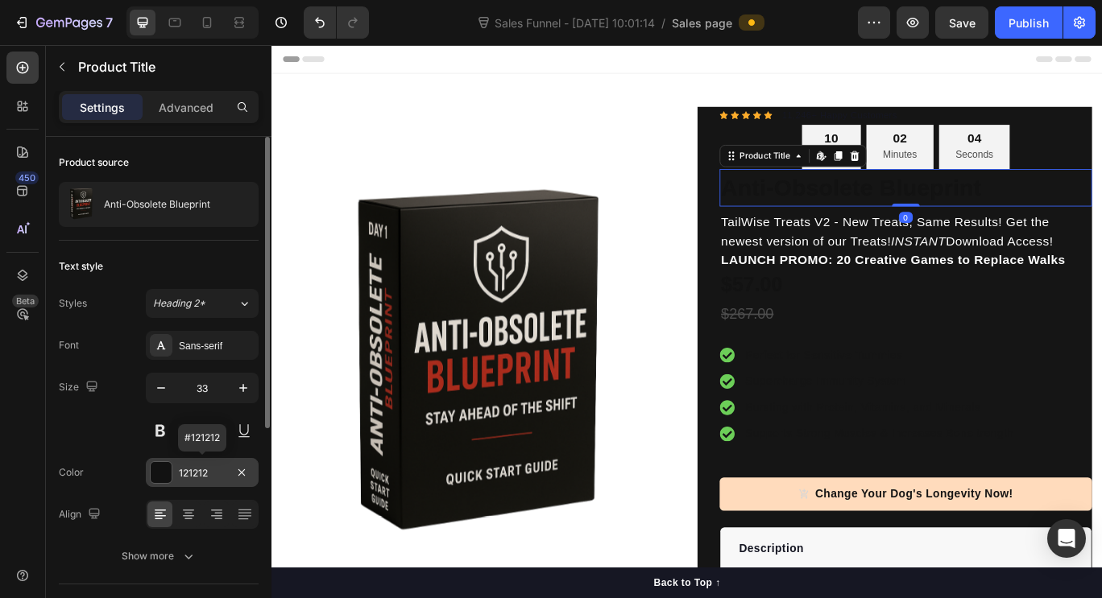
click at [220, 470] on div "121212" at bounding box center [202, 473] width 47 height 14
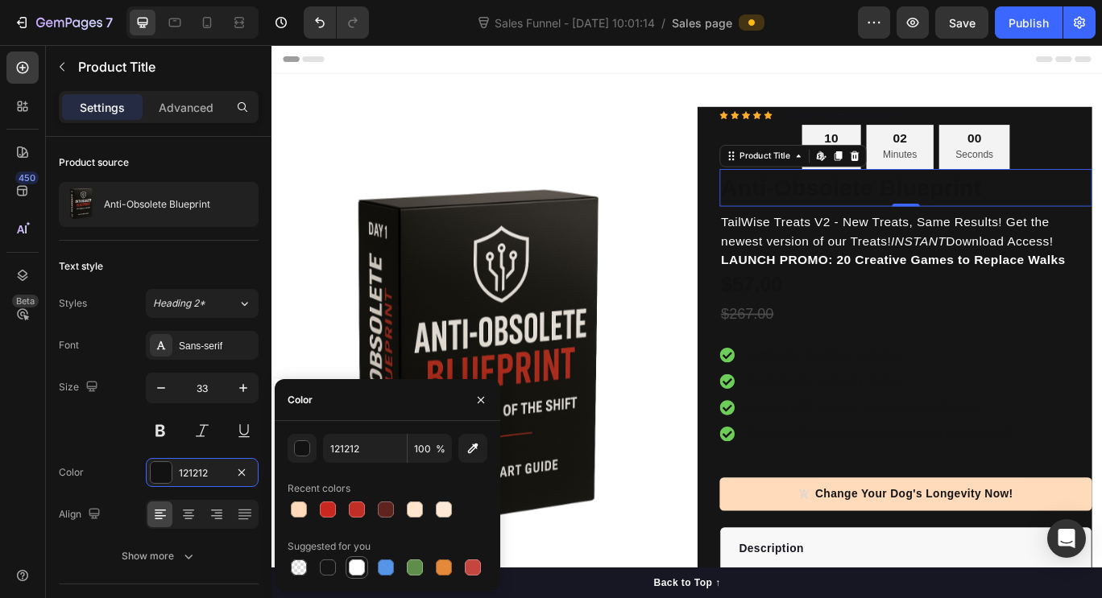
click at [360, 571] on div at bounding box center [357, 568] width 16 height 16
type input "FFFFFF"
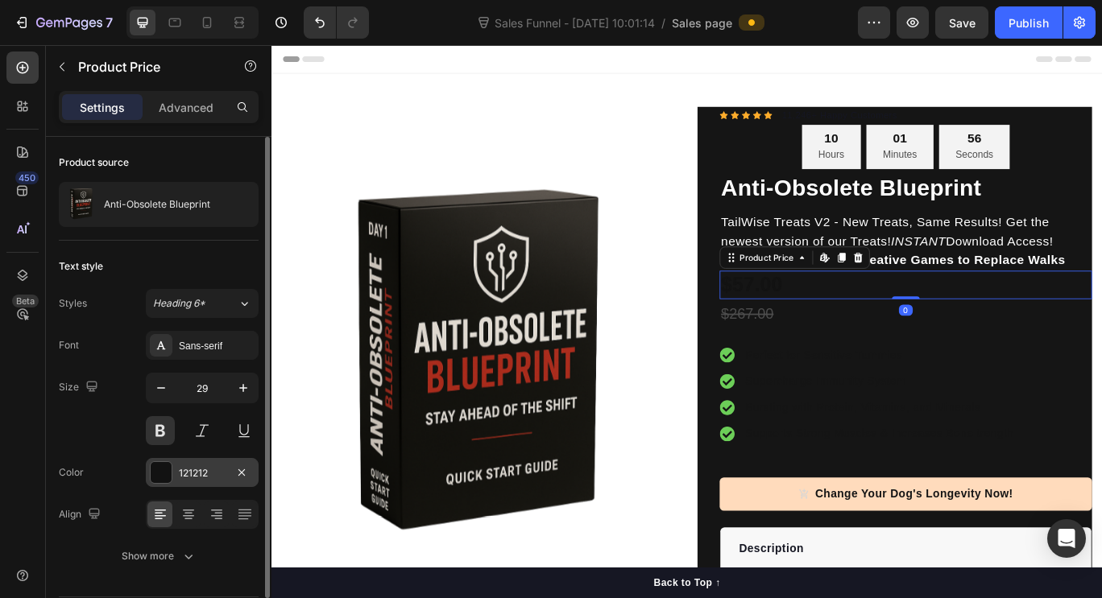
click at [186, 460] on div "121212" at bounding box center [202, 472] width 113 height 29
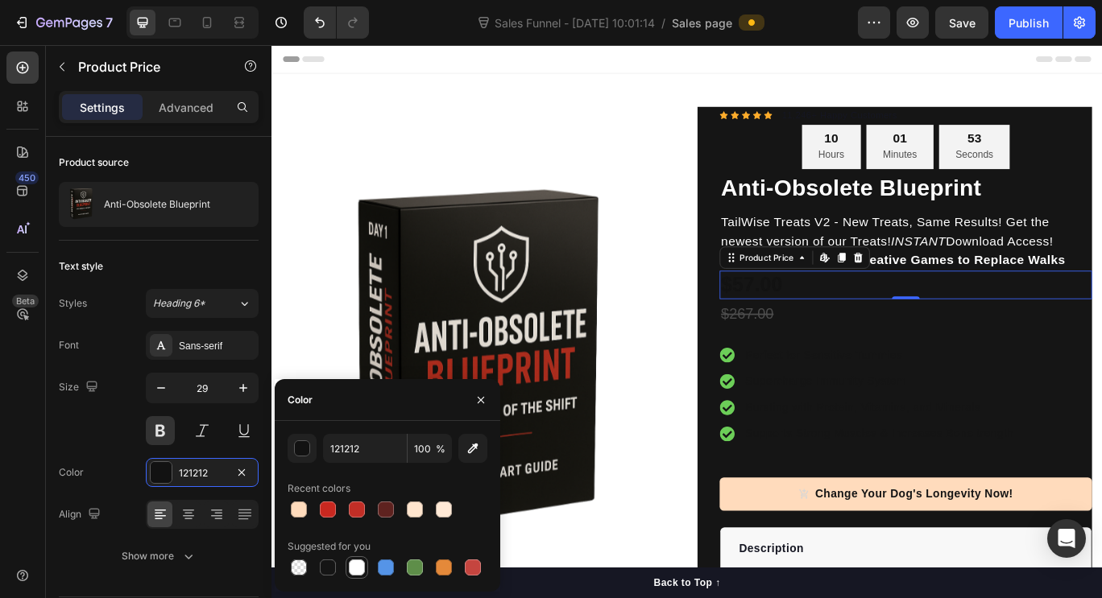
click at [352, 570] on div at bounding box center [357, 568] width 16 height 16
type input "FFFFFF"
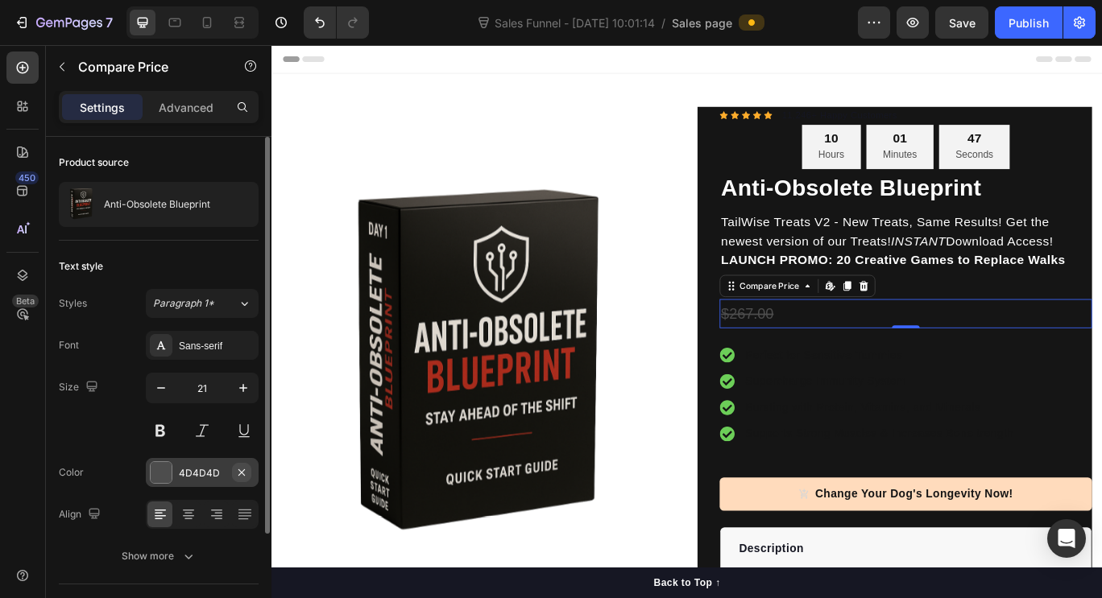
click at [234, 466] on button "button" at bounding box center [241, 472] width 19 height 19
click at [206, 465] on div "4D4D4D" at bounding box center [202, 472] width 113 height 29
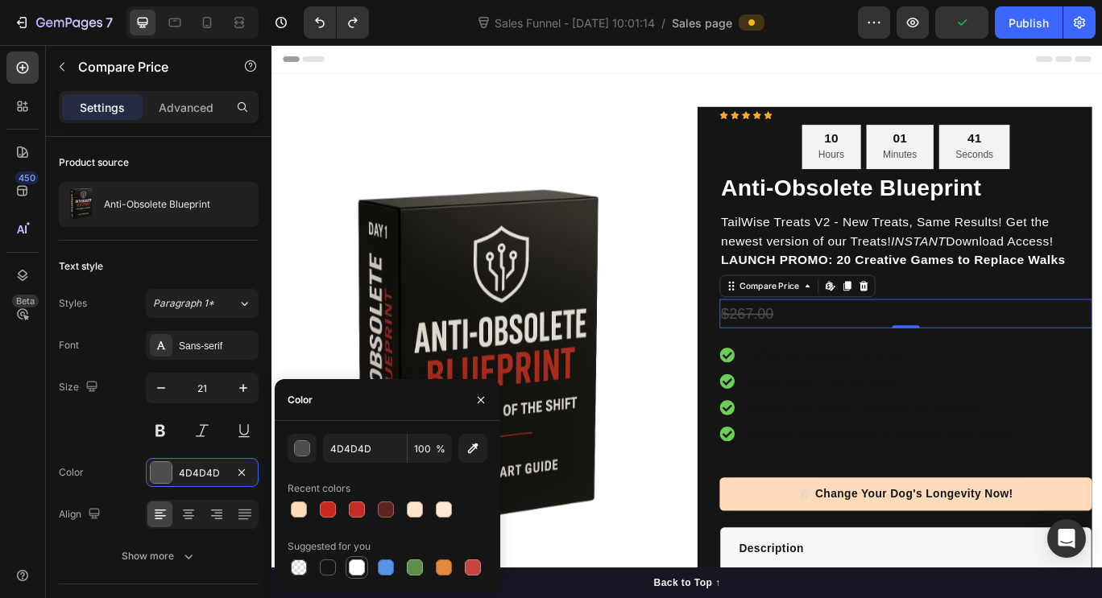
click at [364, 559] on div at bounding box center [356, 567] width 19 height 19
type input "FFFFFF"
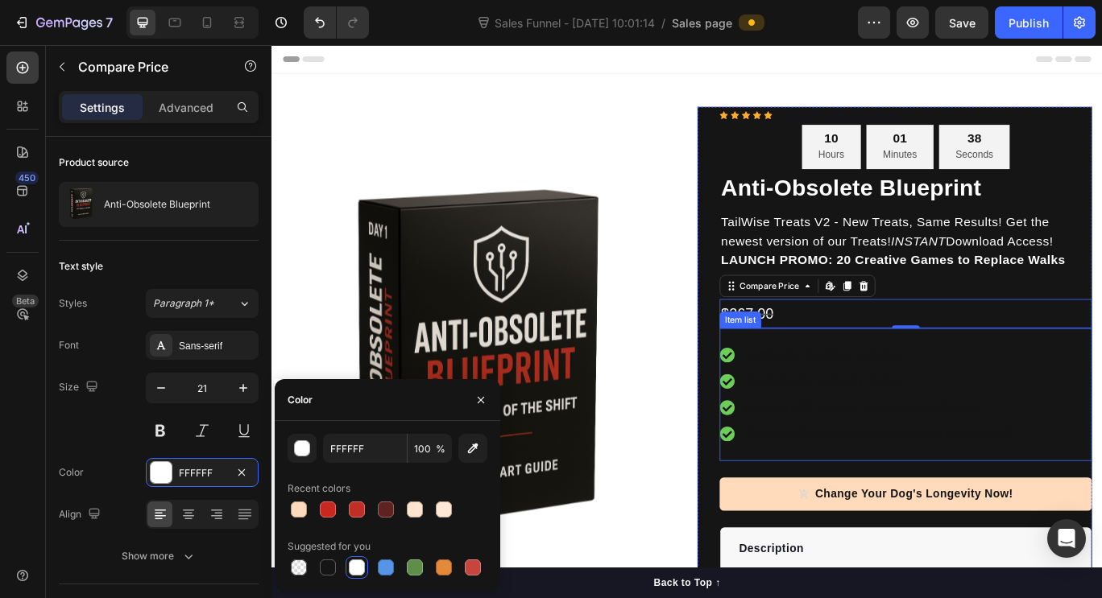
click at [853, 381] on div "Perfect for Sensitive Tummies Supercharge Immunity System Bursting with Protein…" at bounding box center [1009, 452] width 433 height 155
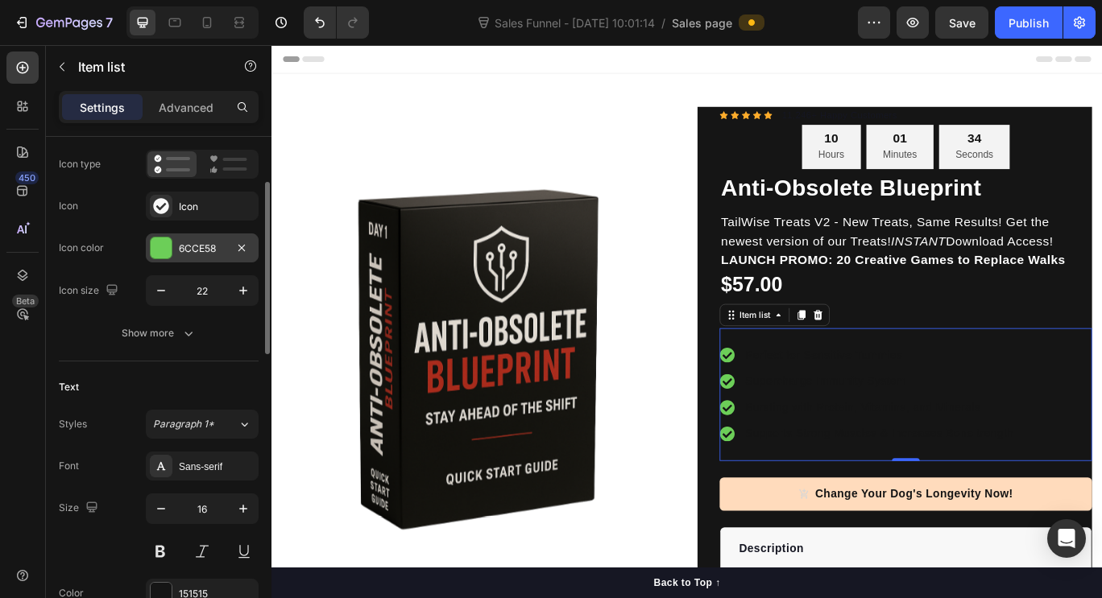
scroll to position [128, 0]
click at [206, 588] on div "151515" at bounding box center [202, 593] width 47 height 14
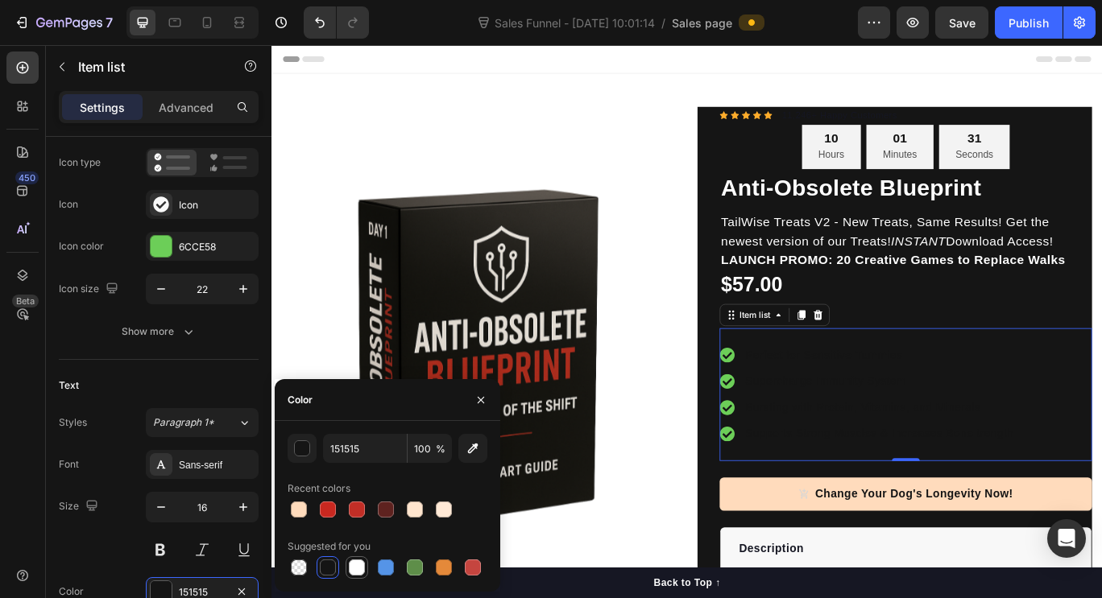
click at [360, 568] on div at bounding box center [357, 568] width 16 height 16
type input "FFFFFF"
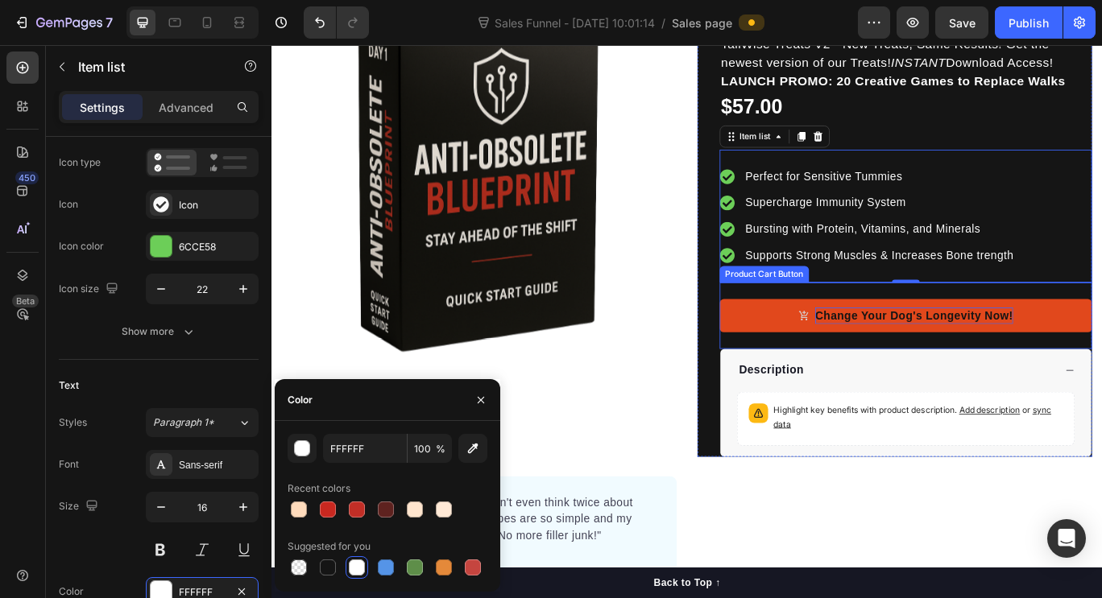
scroll to position [209, 0]
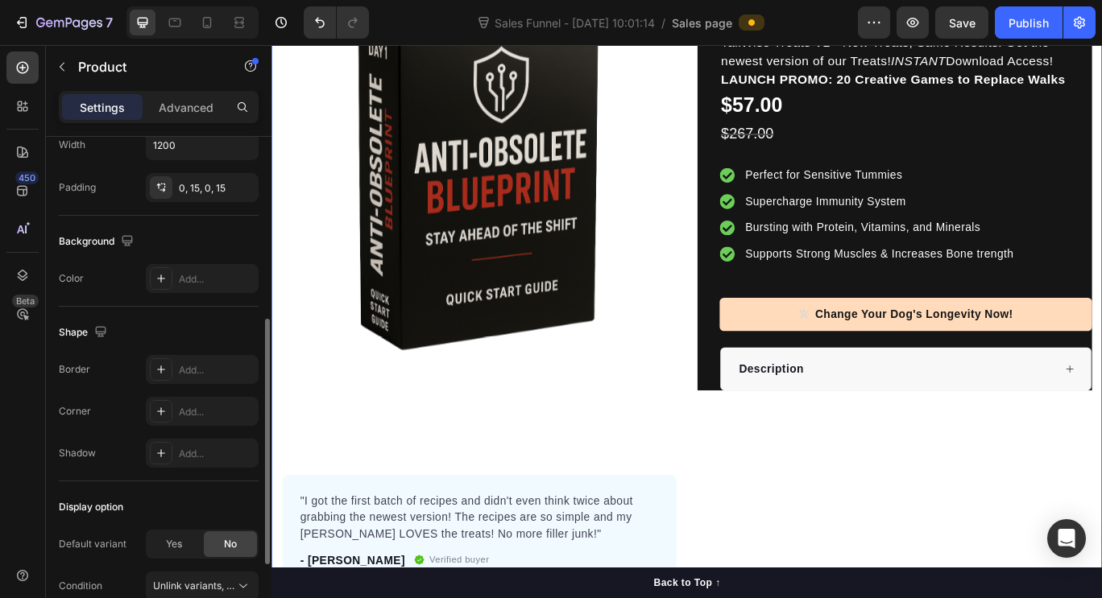
scroll to position [371, 0]
click at [197, 288] on div "Add..." at bounding box center [202, 276] width 113 height 29
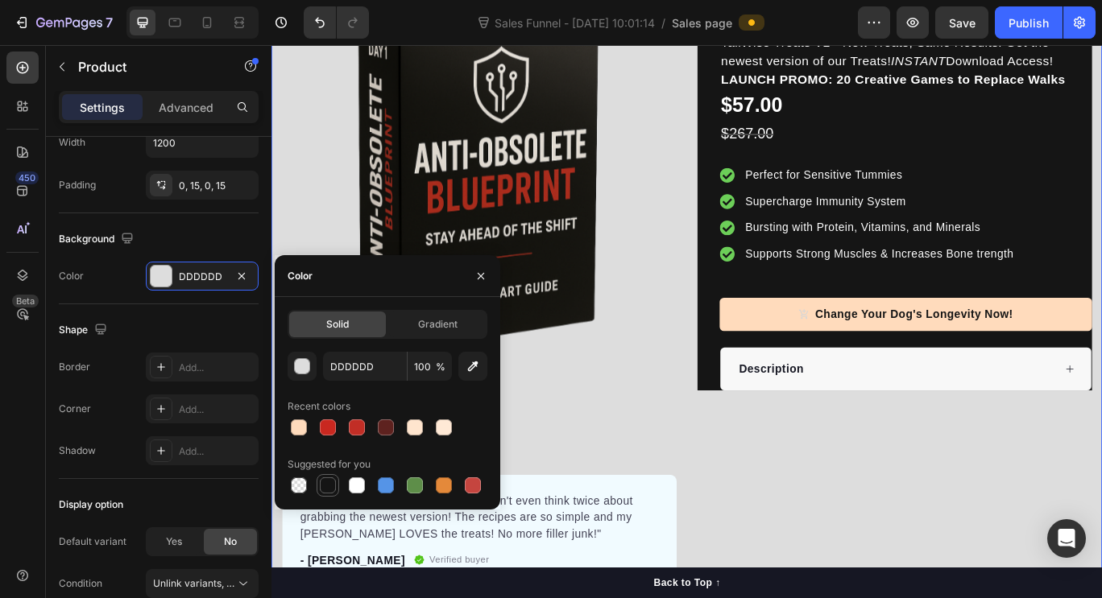
click at [325, 490] on div at bounding box center [328, 486] width 16 height 16
type input "151515"
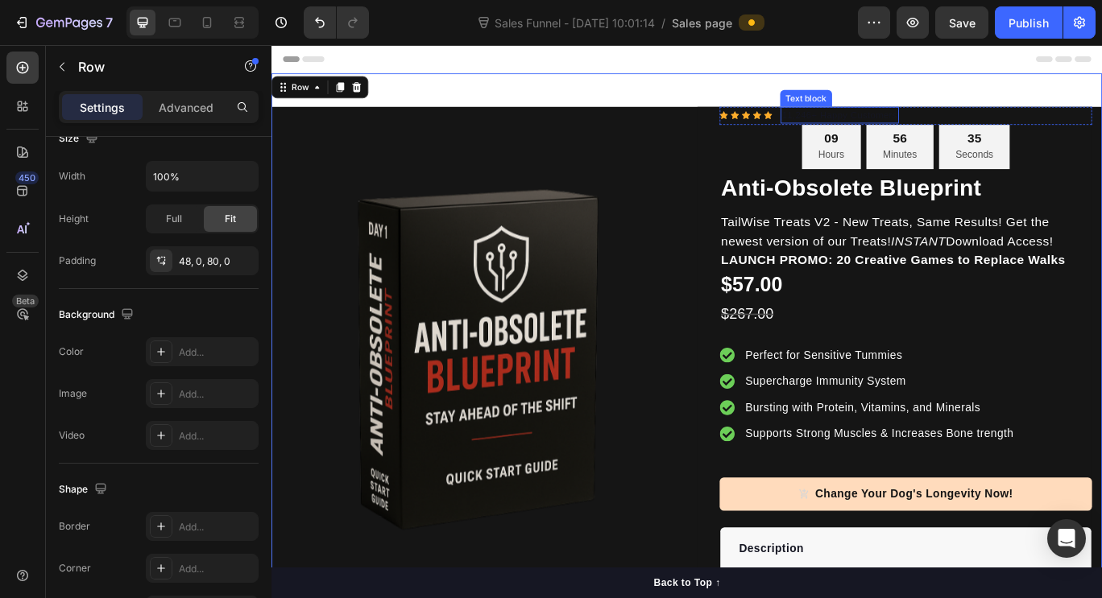
scroll to position [0, 0]
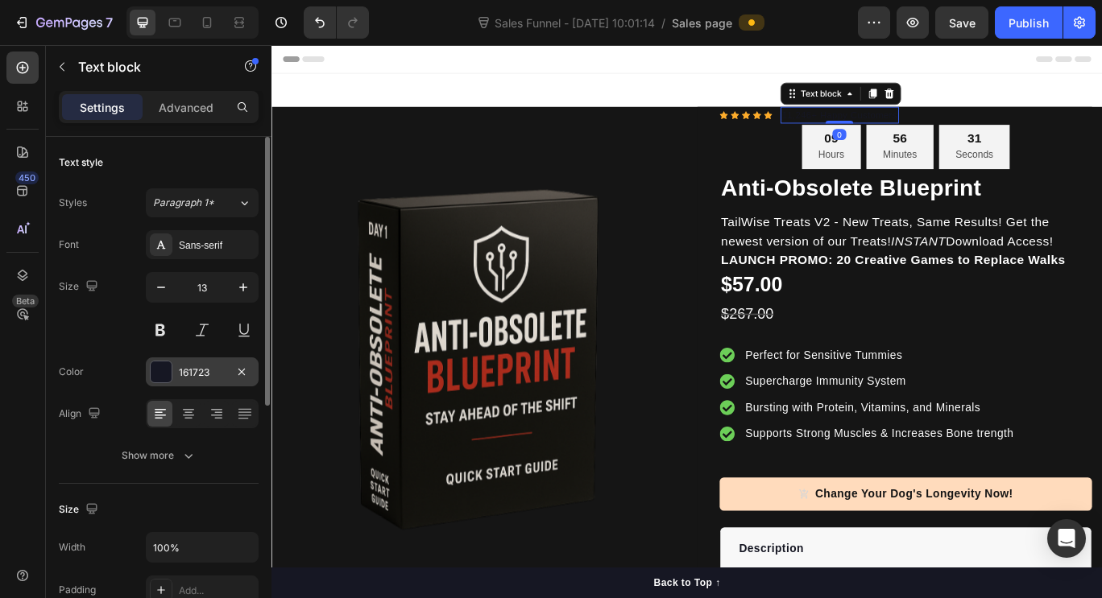
click at [219, 375] on div "161723" at bounding box center [202, 373] width 47 height 14
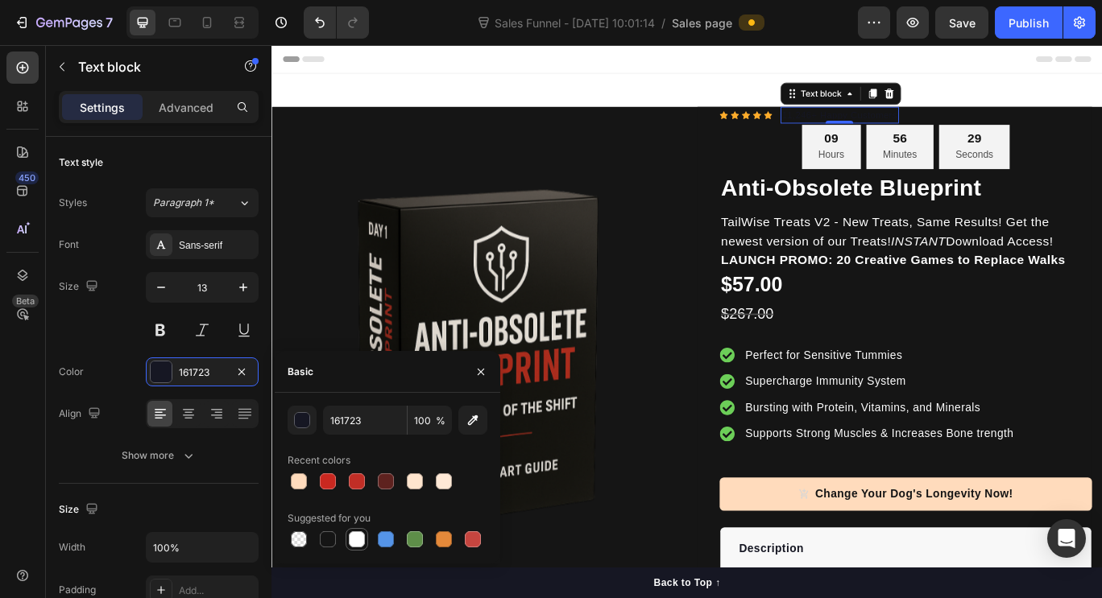
click at [362, 536] on div at bounding box center [357, 540] width 16 height 16
type input "FFFFFF"
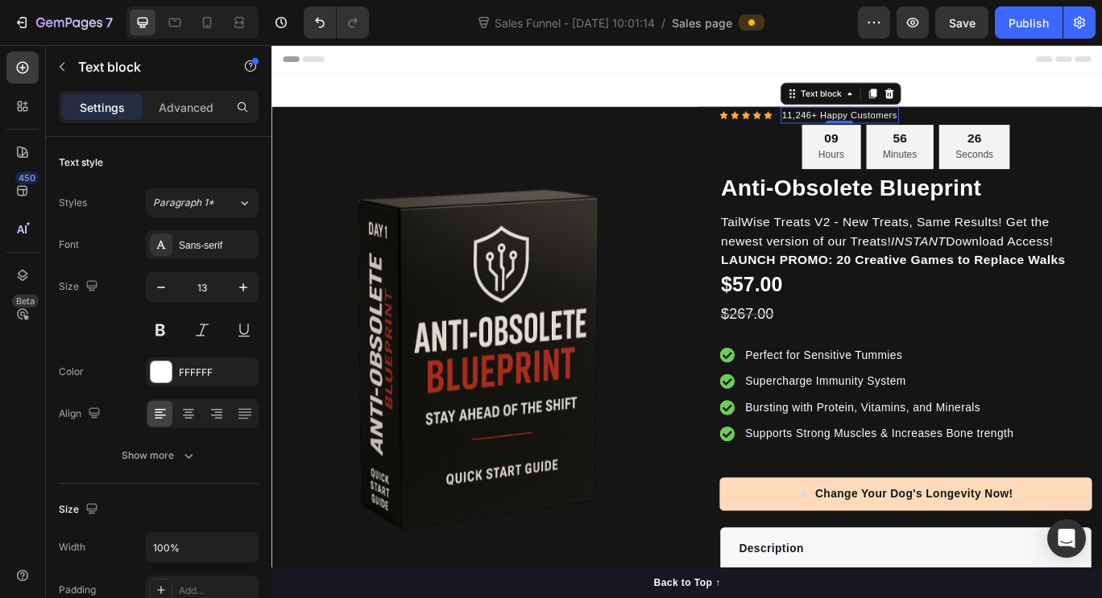
click at [924, 147] on div "0" at bounding box center [932, 149] width 16 height 13
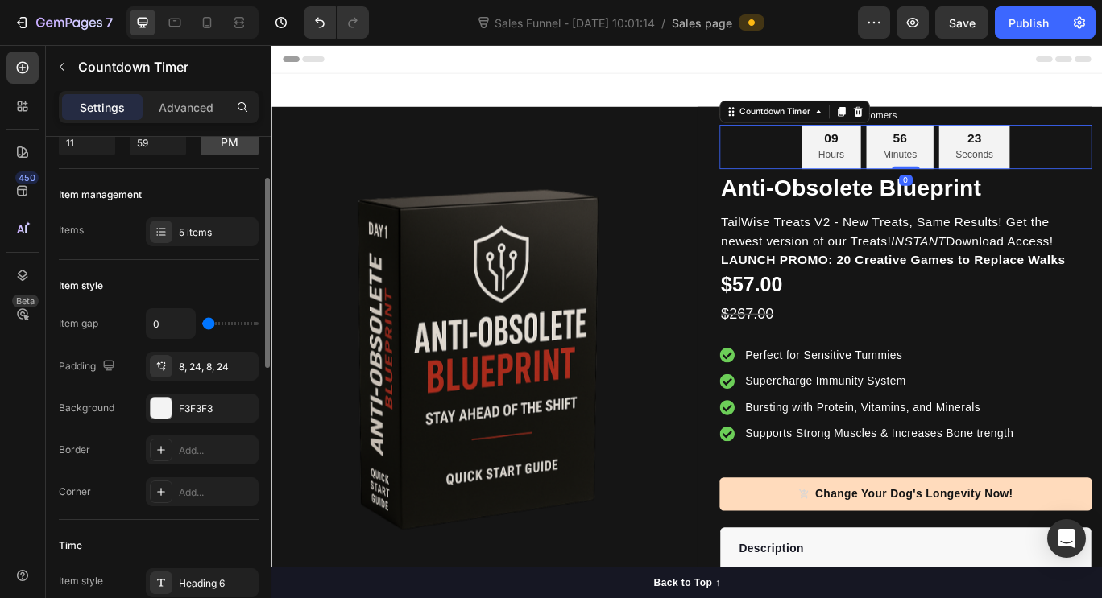
scroll to position [127, 0]
click at [218, 412] on div "F3F3F3" at bounding box center [202, 406] width 47 height 14
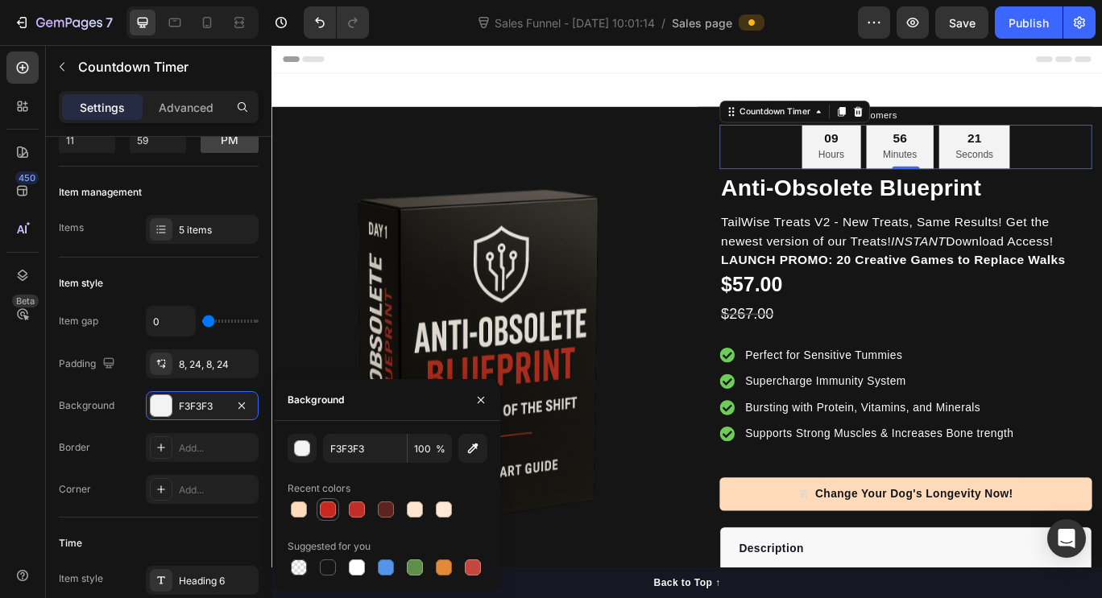
click at [326, 510] on div at bounding box center [328, 510] width 16 height 16
type input "C92820"
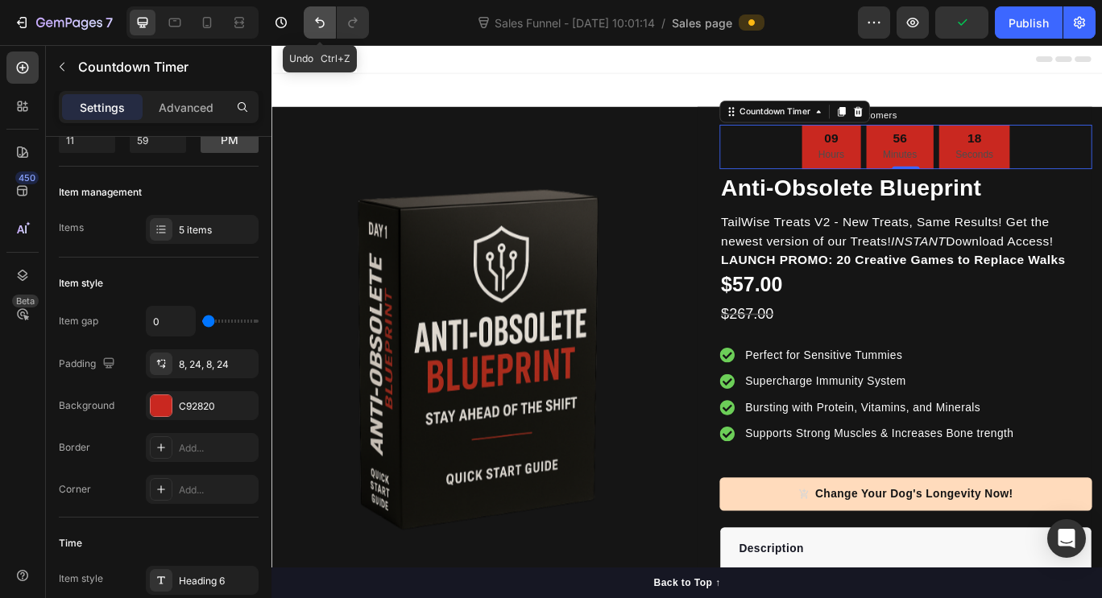
click at [316, 24] on icon "Undo/Redo" at bounding box center [320, 22] width 16 height 16
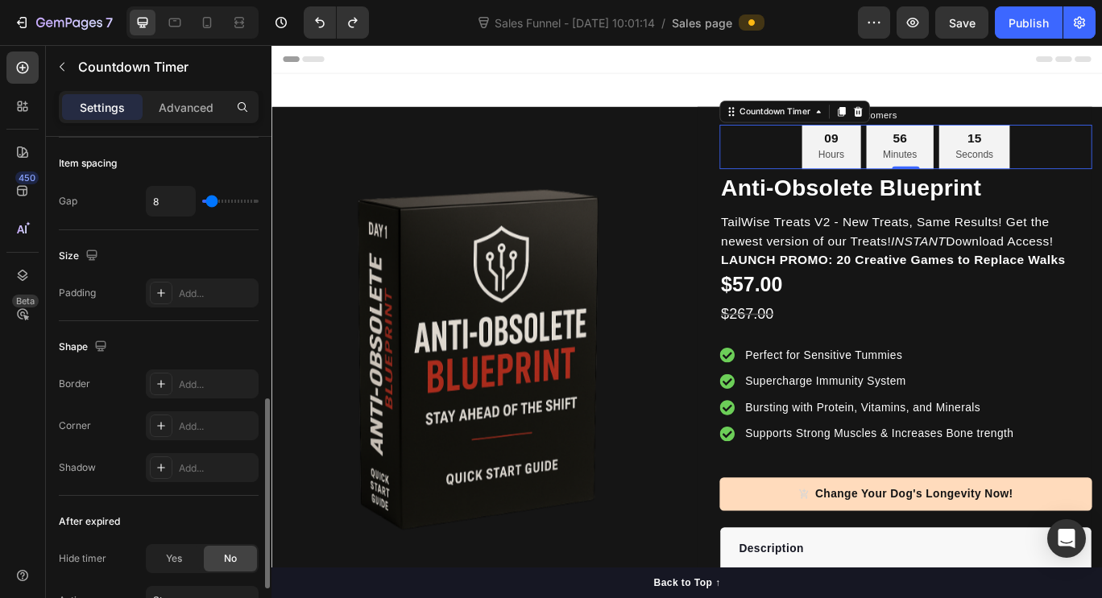
scroll to position [693, 0]
click at [1004, 149] on div "56" at bounding box center [1002, 153] width 39 height 19
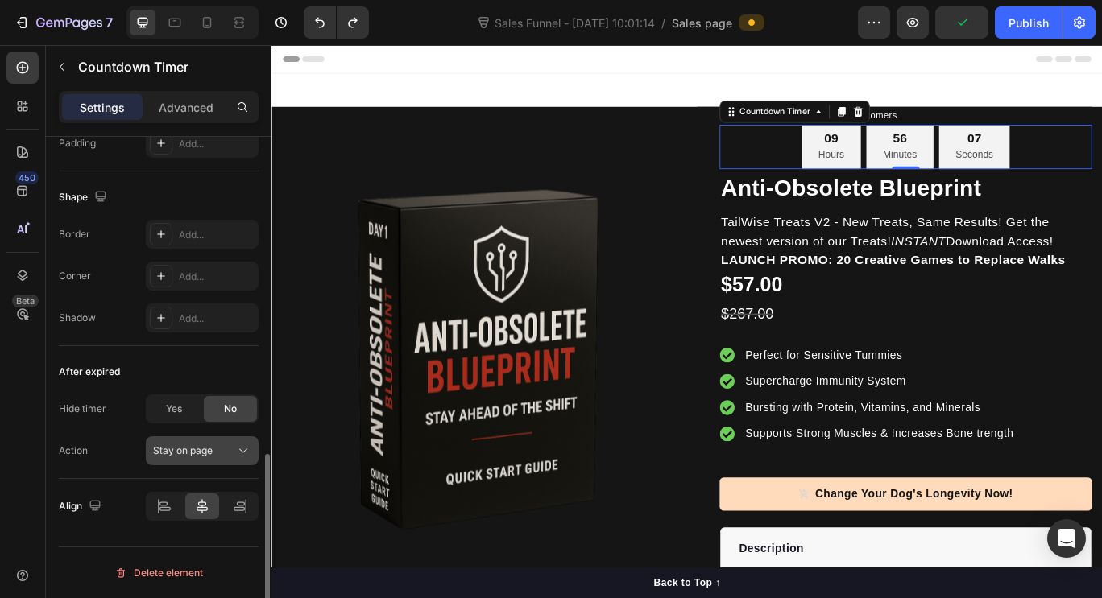
click at [240, 459] on button "Stay on page" at bounding box center [202, 451] width 113 height 29
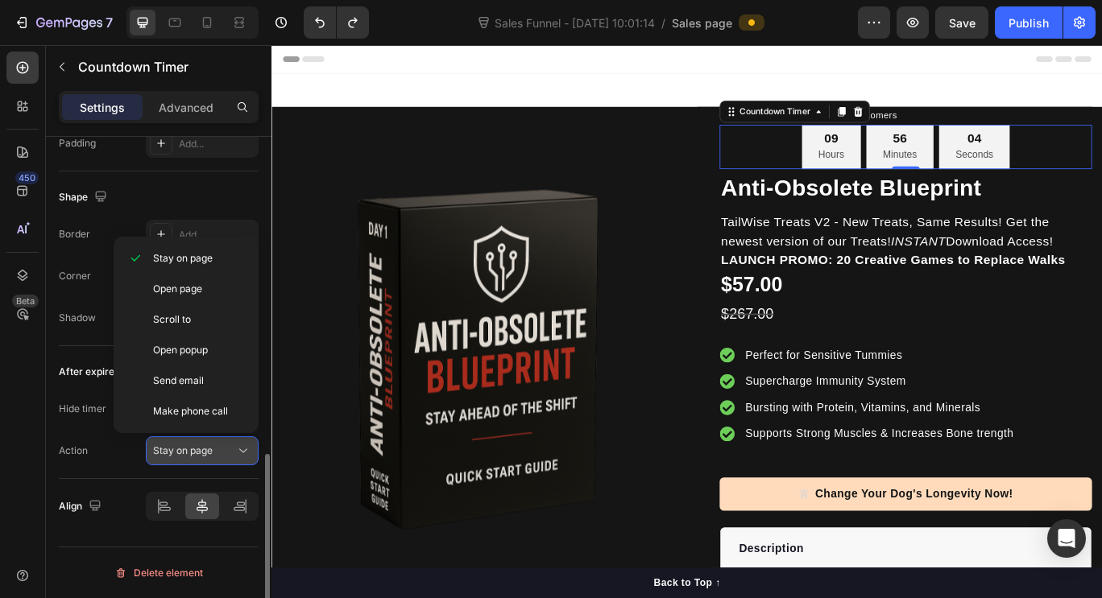
click at [240, 459] on button "Stay on page" at bounding box center [202, 451] width 113 height 29
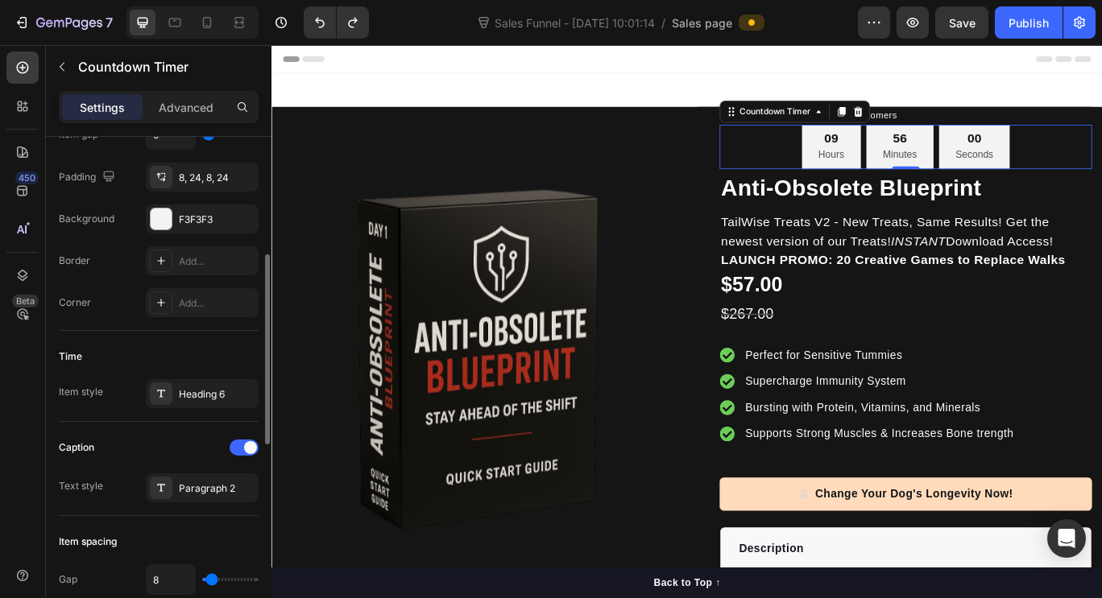
scroll to position [313, 0]
click at [188, 395] on div "Heading 6" at bounding box center [217, 395] width 76 height 14
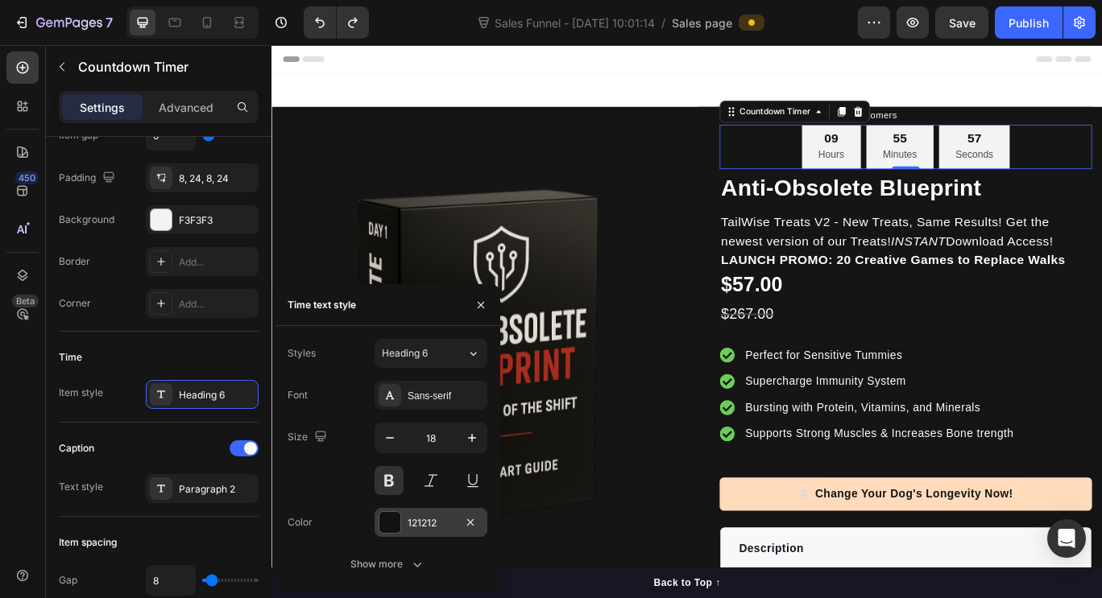
click at [401, 520] on div "121212" at bounding box center [431, 522] width 113 height 29
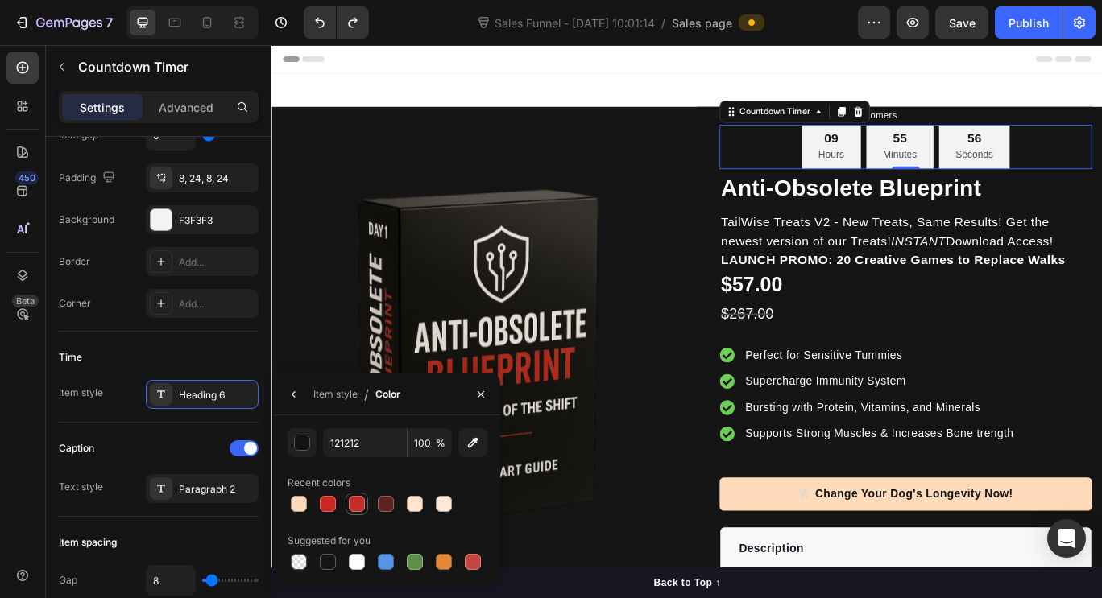
click at [357, 509] on div at bounding box center [357, 504] width 16 height 16
click at [332, 503] on div at bounding box center [328, 504] width 16 height 16
type input "C92820"
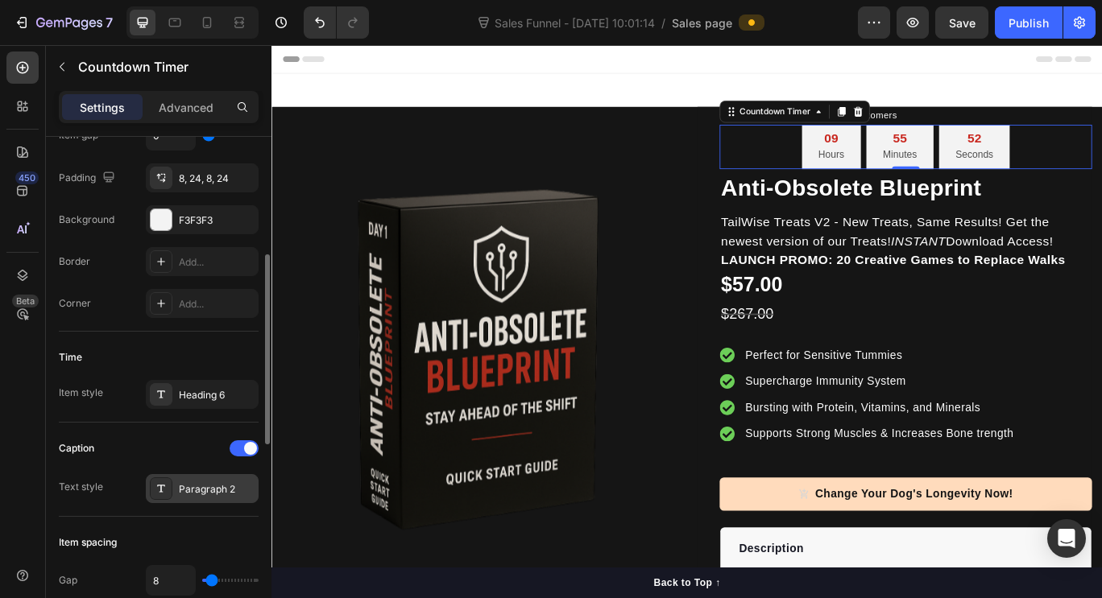
click at [203, 486] on div "Paragraph 2" at bounding box center [217, 489] width 76 height 14
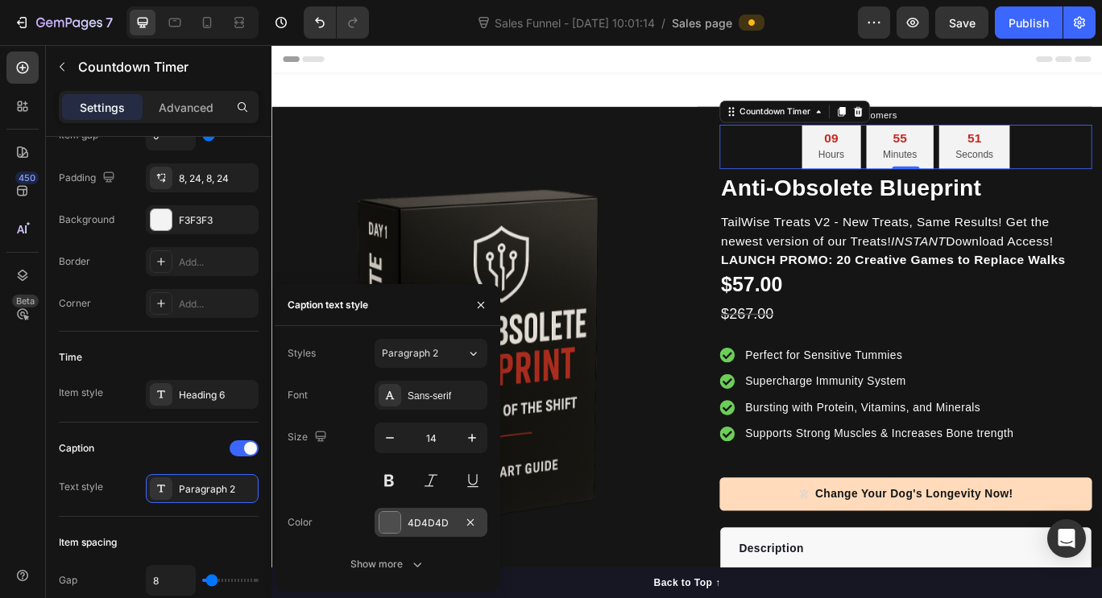
click at [399, 515] on div at bounding box center [389, 522] width 21 height 21
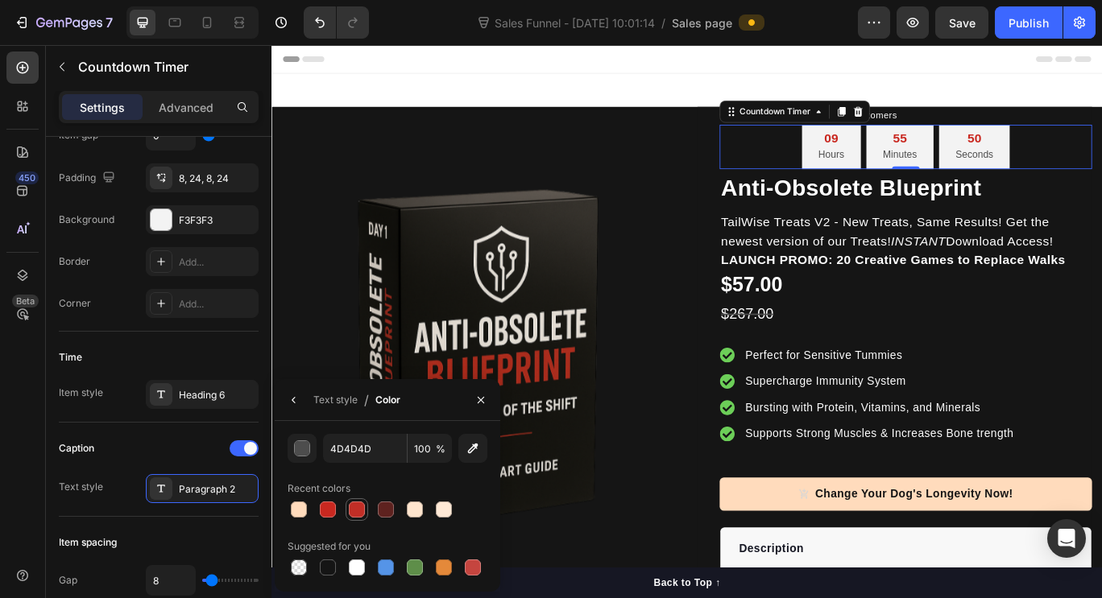
click at [354, 515] on div at bounding box center [357, 510] width 16 height 16
click at [337, 508] on div at bounding box center [327, 509] width 19 height 19
type input "C92820"
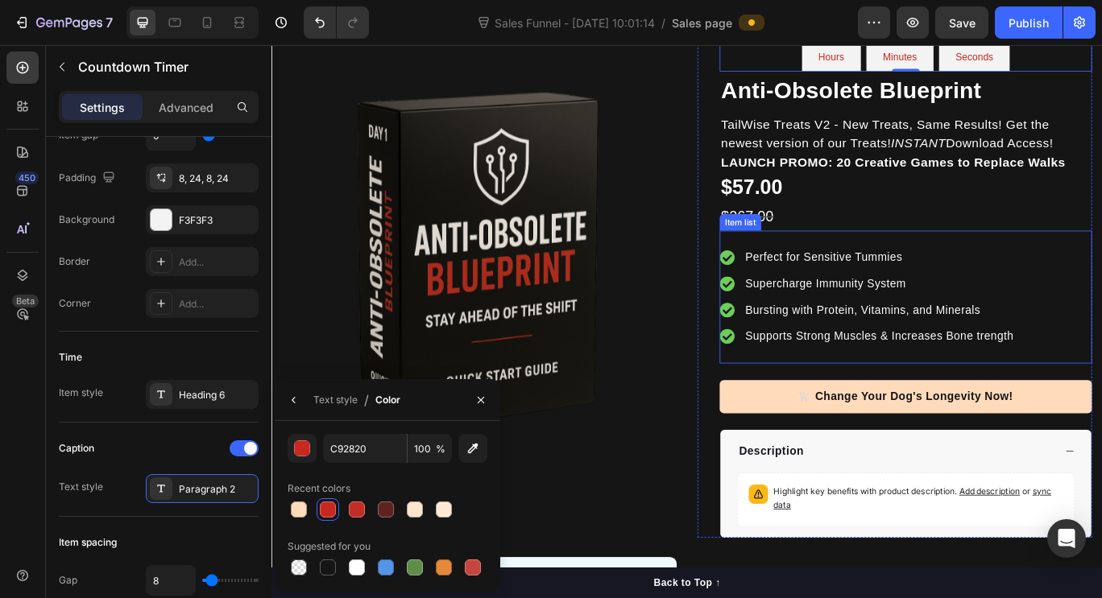
scroll to position [171, 0]
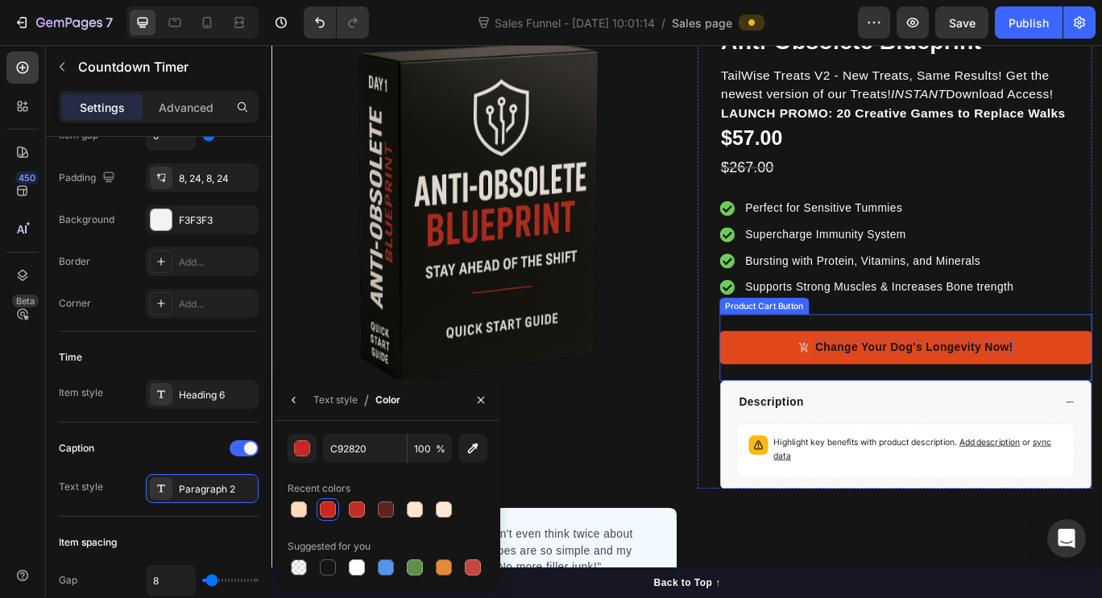
click at [1056, 393] on div "Change Your Dog's Longevity Now!" at bounding box center [1019, 396] width 230 height 19
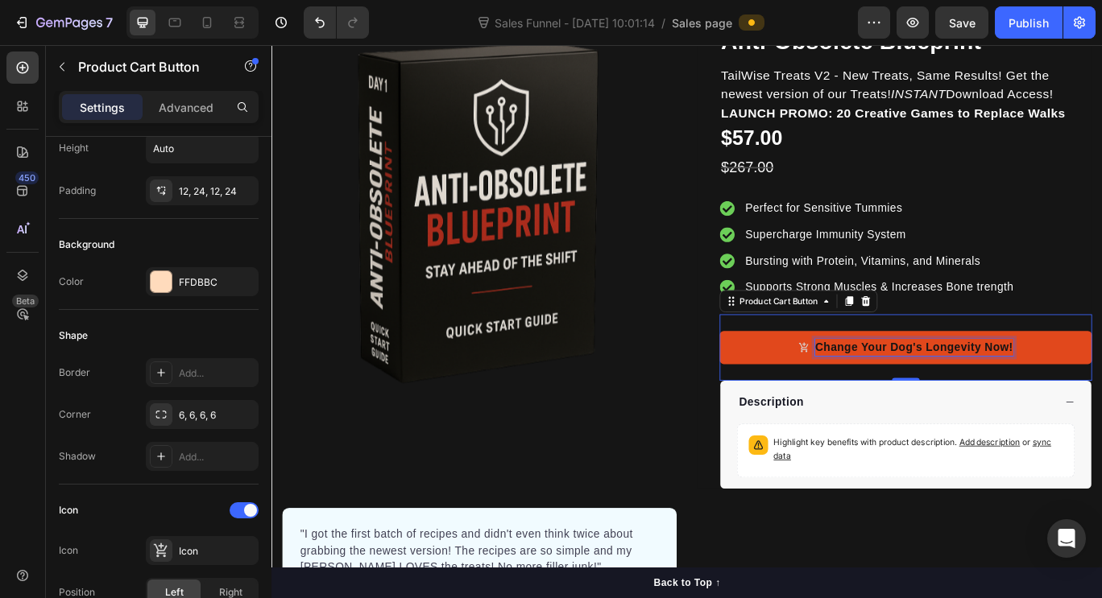
click at [1056, 393] on div "Change Your Dog's Longevity Now!" at bounding box center [1019, 396] width 230 height 19
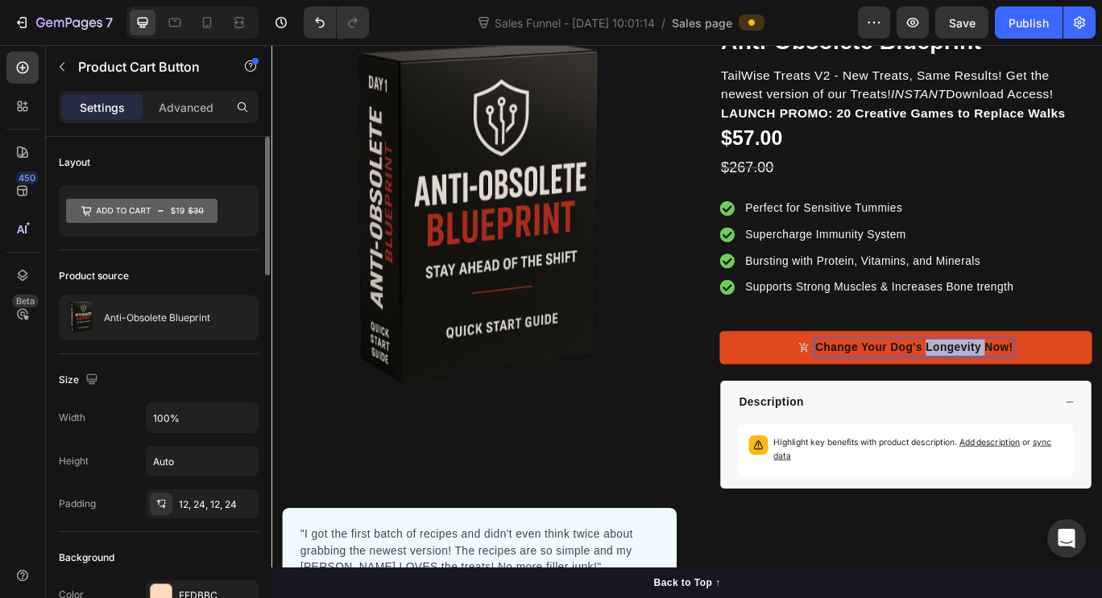
click at [1056, 393] on p "Change Your Dog's Longevity Now!" at bounding box center [1019, 396] width 230 height 19
click at [793, 378] on button "i" at bounding box center [1009, 397] width 433 height 39
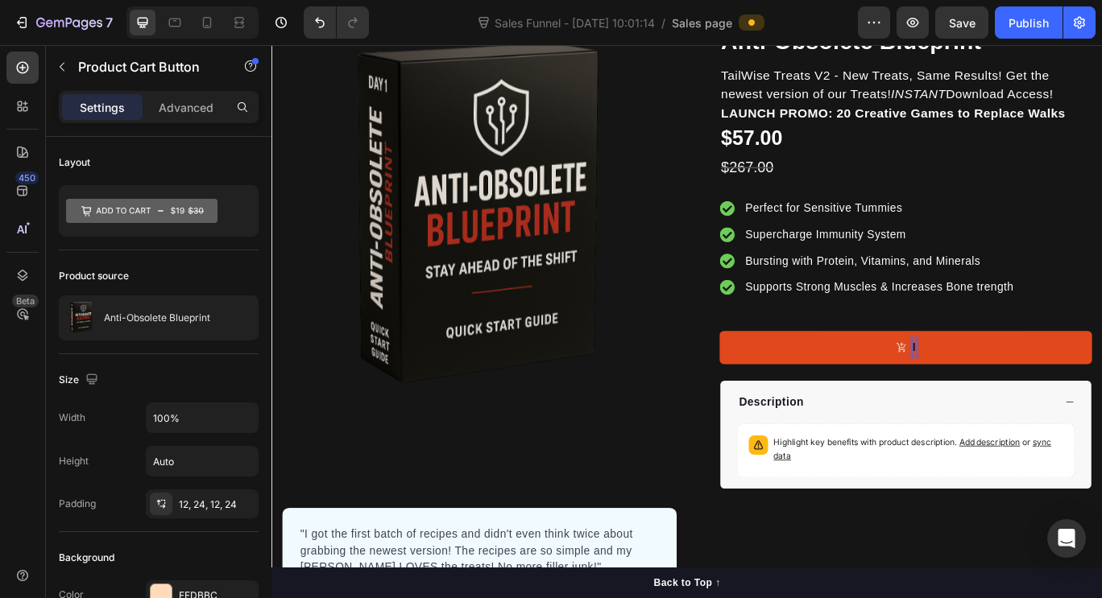
click at [793, 378] on button "I" at bounding box center [1009, 397] width 433 height 39
click at [793, 378] on button "Become" at bounding box center [1009, 397] width 433 height 39
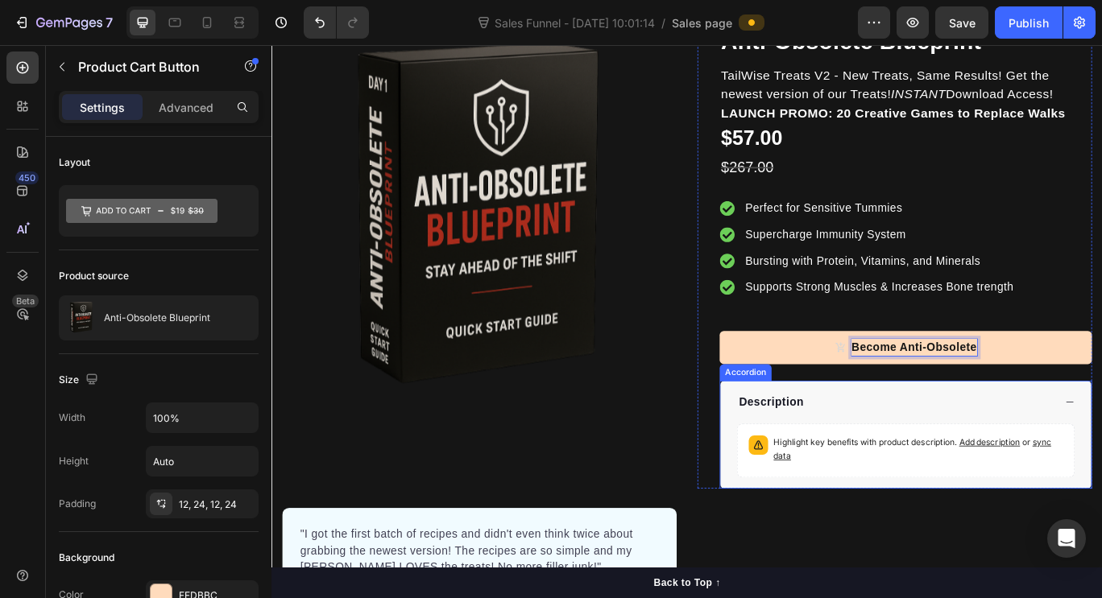
click at [793, 378] on button "Become Anti-Obsolete" at bounding box center [1009, 397] width 433 height 39
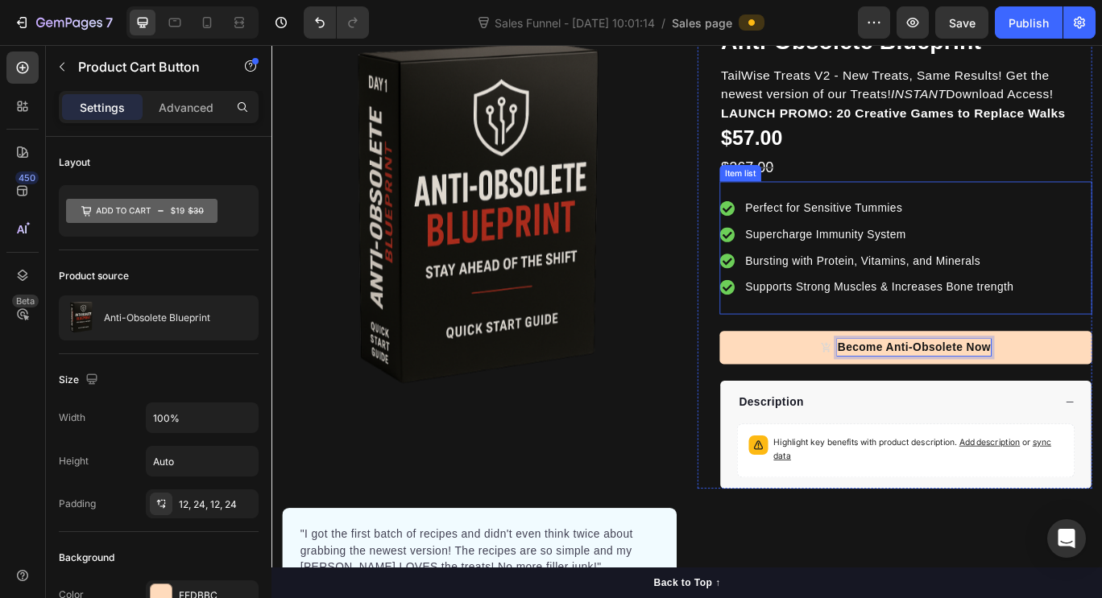
click at [1101, 212] on div "Perfect for Sensitive Tummies Supercharge Immunity System Bursting with Protein…" at bounding box center [1009, 281] width 433 height 155
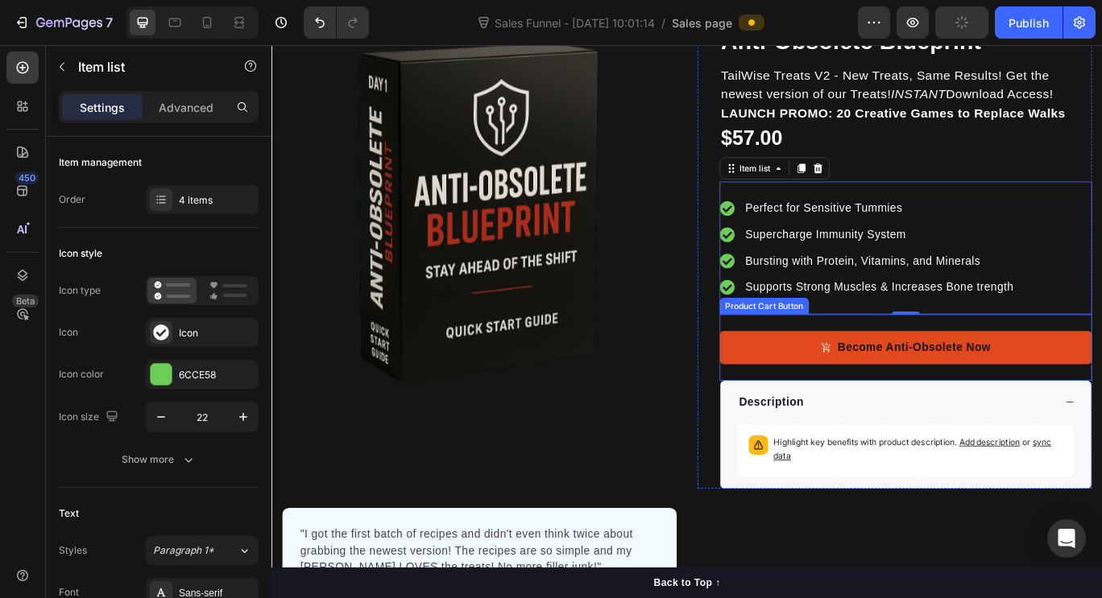
click at [819, 398] on button "Become Anti-Obsolete Now" at bounding box center [1009, 397] width 433 height 39
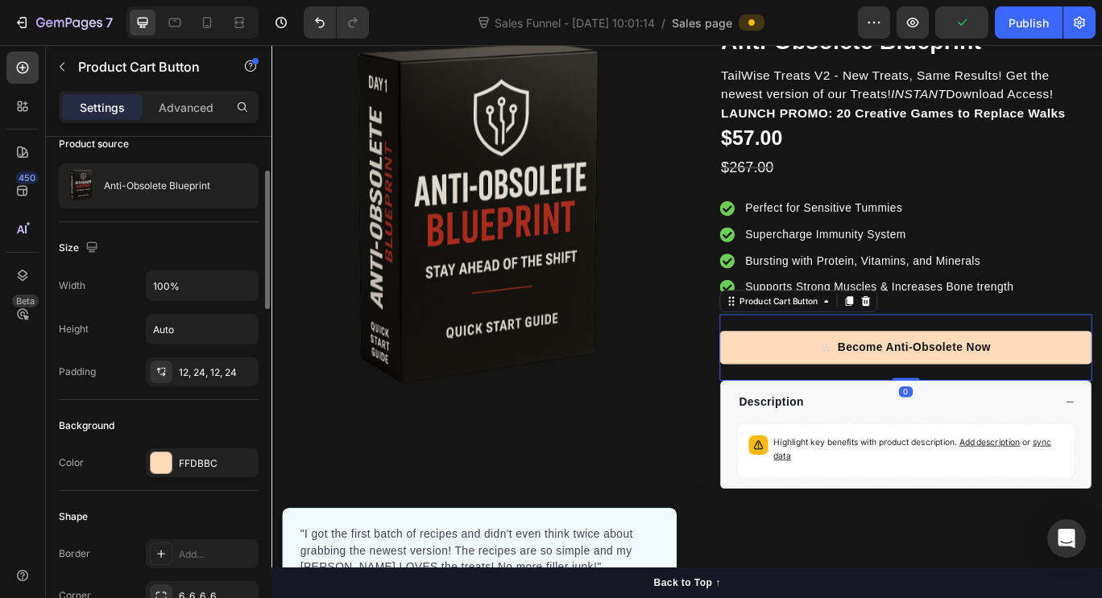
scroll to position [134, 0]
click at [201, 462] on div "FFDBBC" at bounding box center [202, 462] width 47 height 14
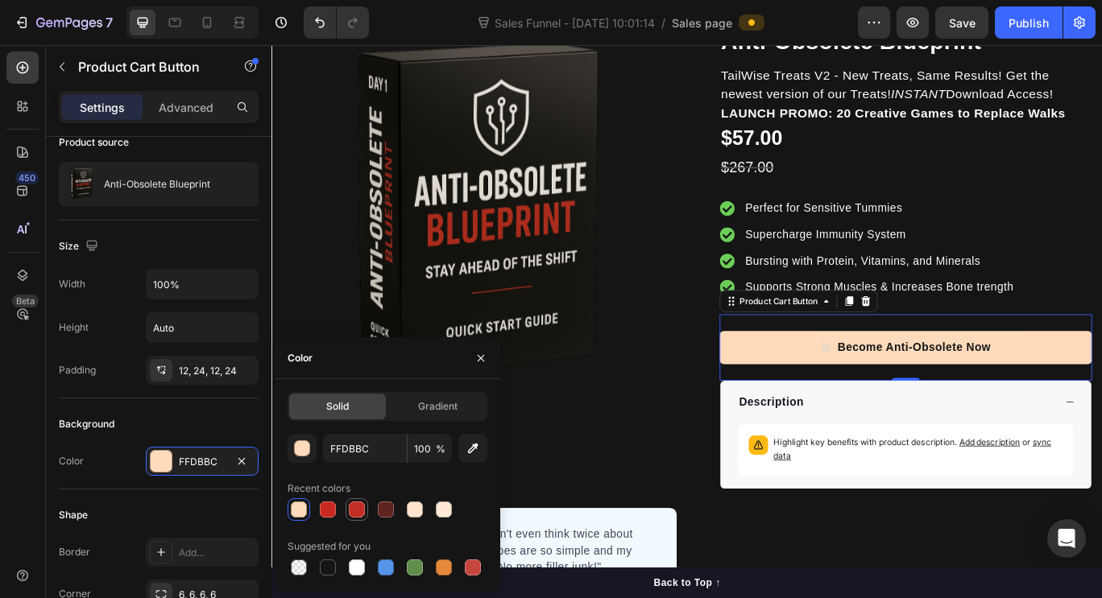
click at [357, 511] on div at bounding box center [357, 510] width 16 height 16
type input "C12E26"
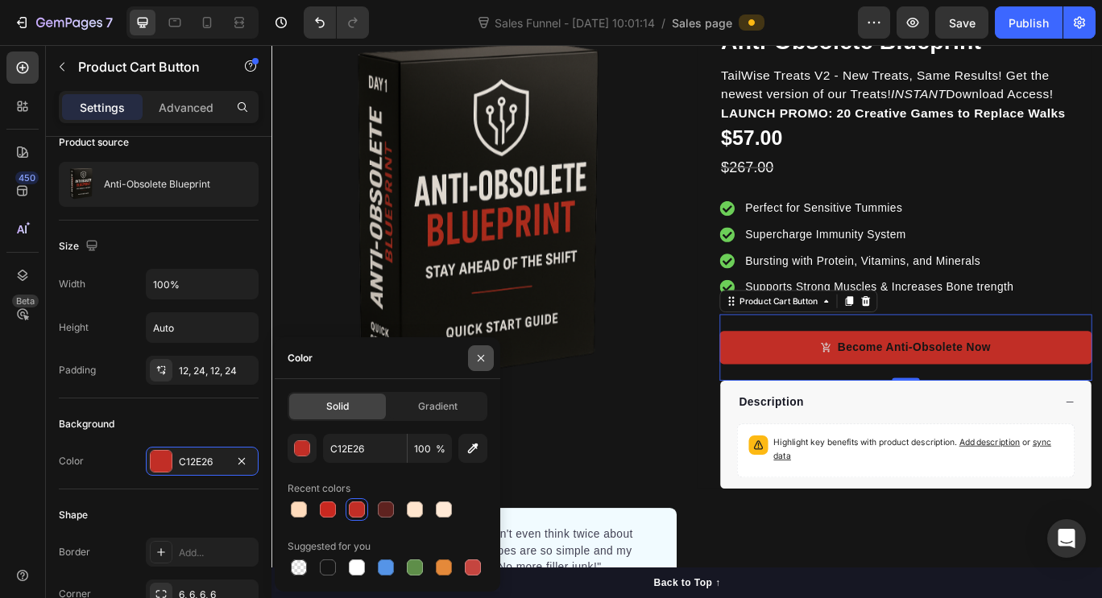
click at [482, 357] on icon "button" at bounding box center [480, 358] width 13 height 13
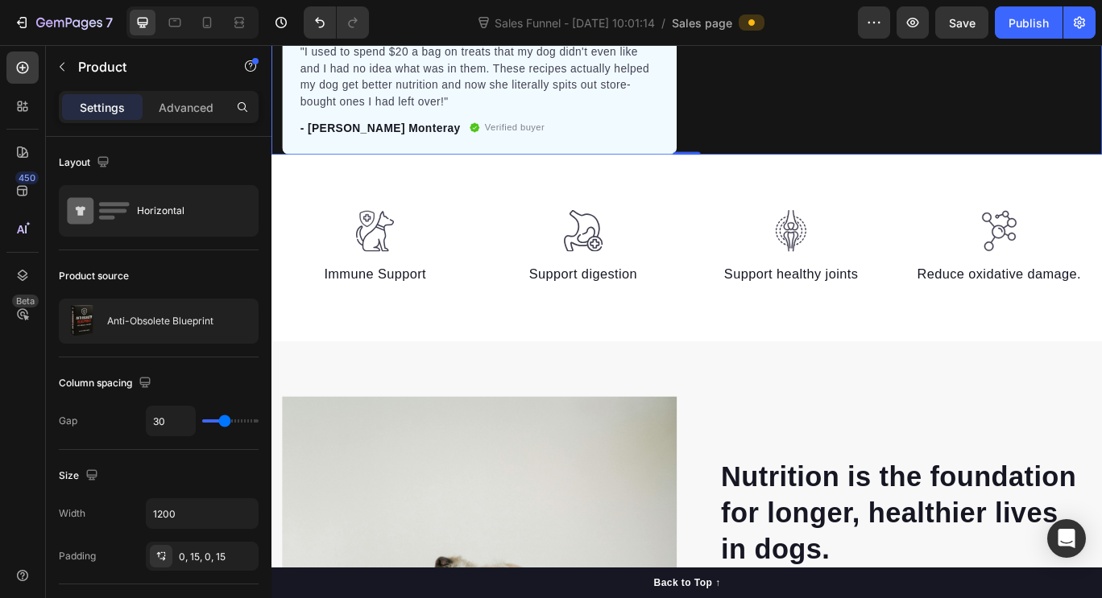
scroll to position [1139, 0]
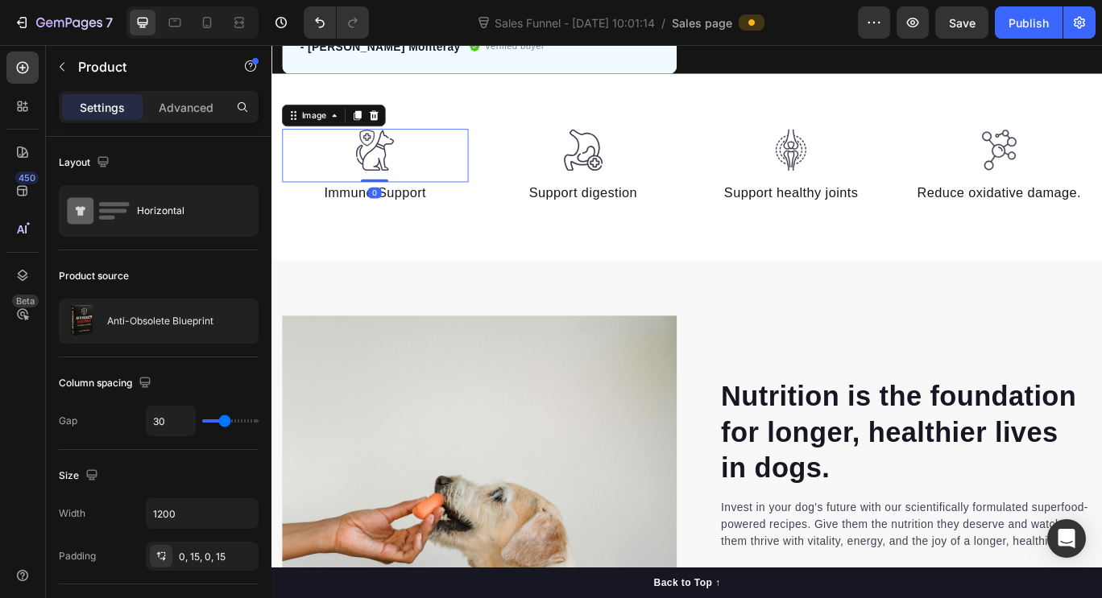
click at [435, 159] on div at bounding box center [391, 167] width 217 height 49
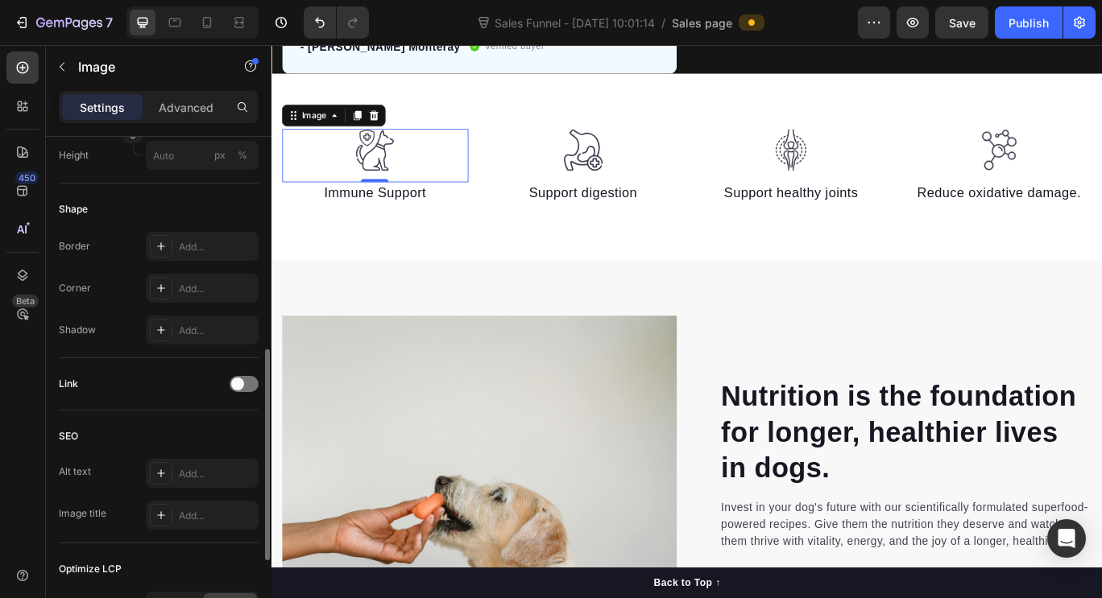
scroll to position [511, 0]
click at [205, 244] on div "Add..." at bounding box center [217, 248] width 76 height 14
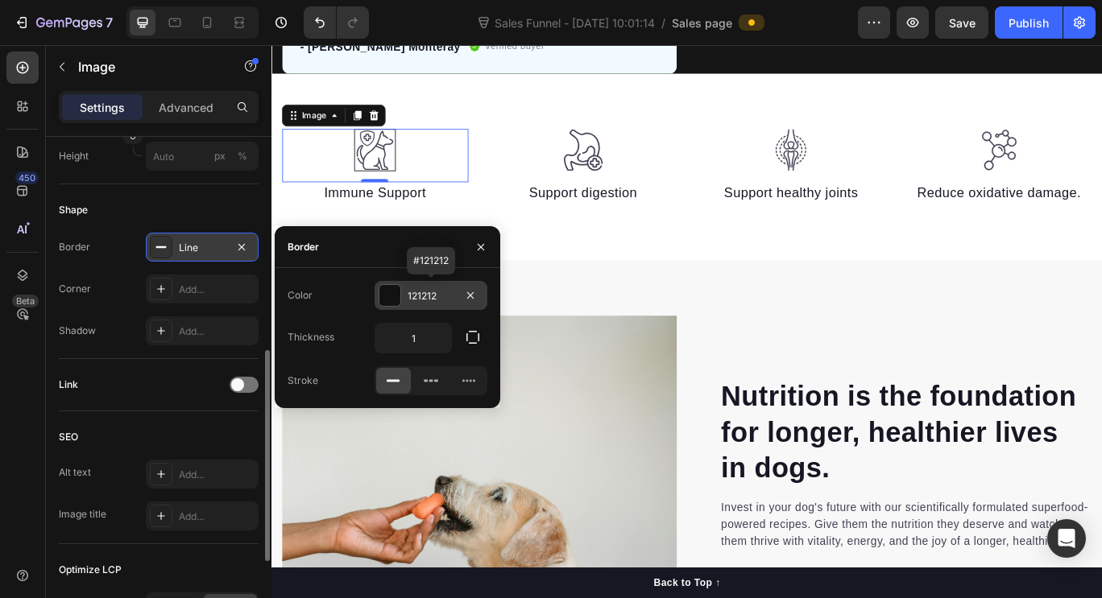
click at [396, 296] on div at bounding box center [389, 295] width 21 height 21
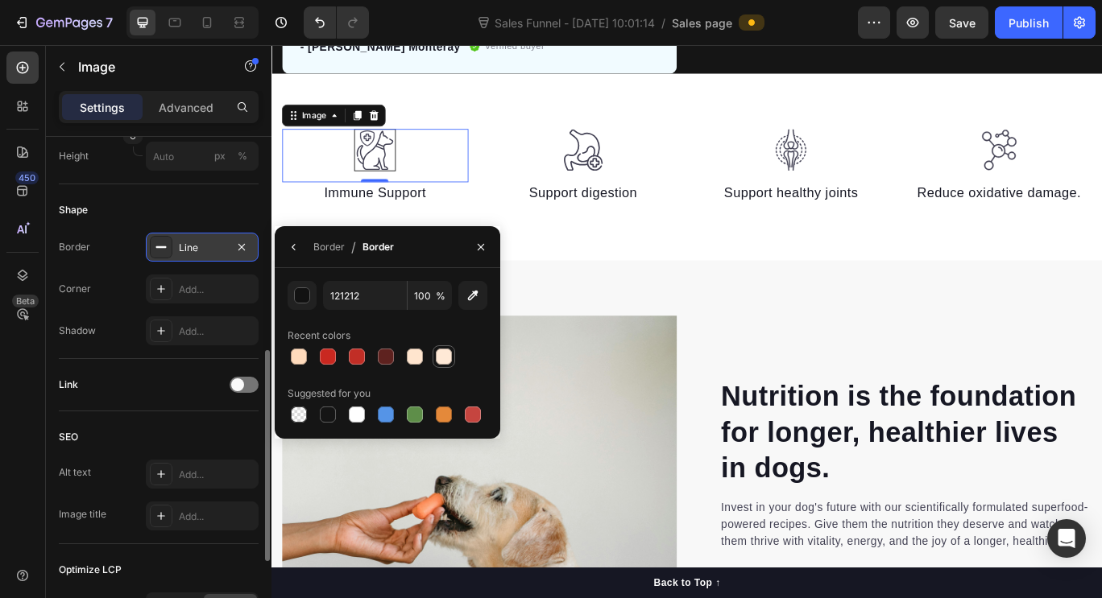
click at [444, 350] on div at bounding box center [444, 357] width 16 height 16
type input "121212"
click at [208, 341] on div "Add..." at bounding box center [202, 331] width 113 height 29
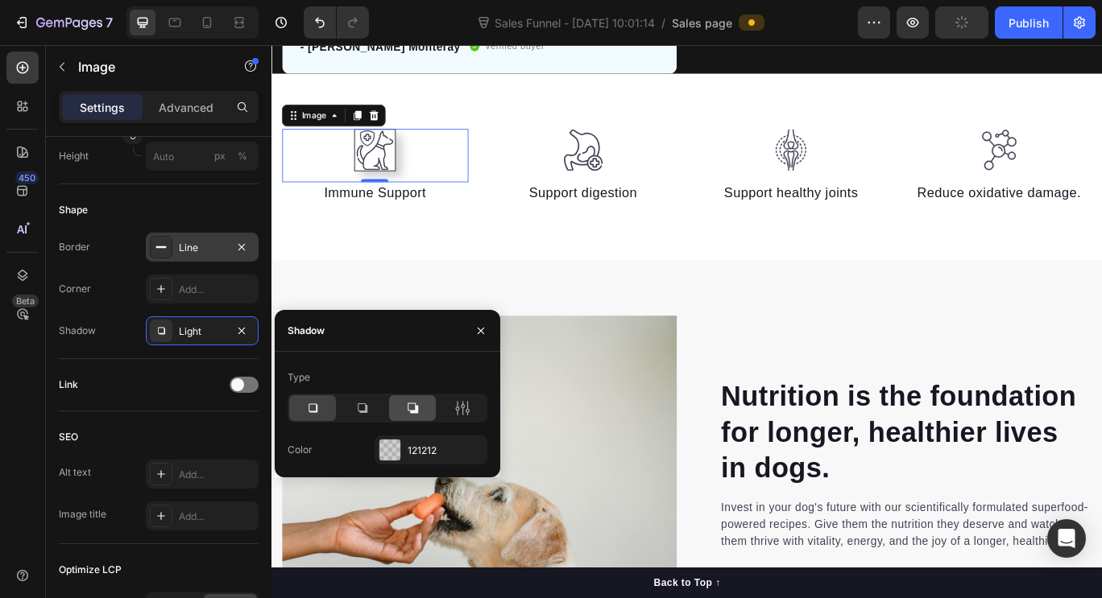
click at [423, 409] on div at bounding box center [412, 408] width 47 height 26
click at [310, 403] on icon at bounding box center [312, 408] width 16 height 16
click at [240, 332] on icon "button" at bounding box center [241, 330] width 6 height 6
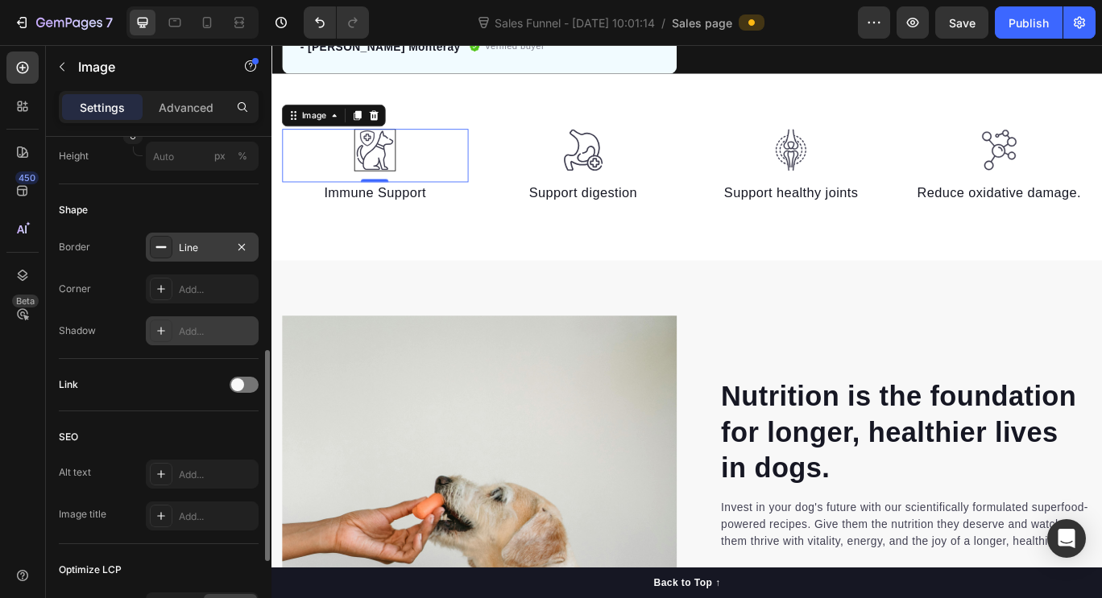
click at [202, 258] on div "Line" at bounding box center [202, 247] width 113 height 29
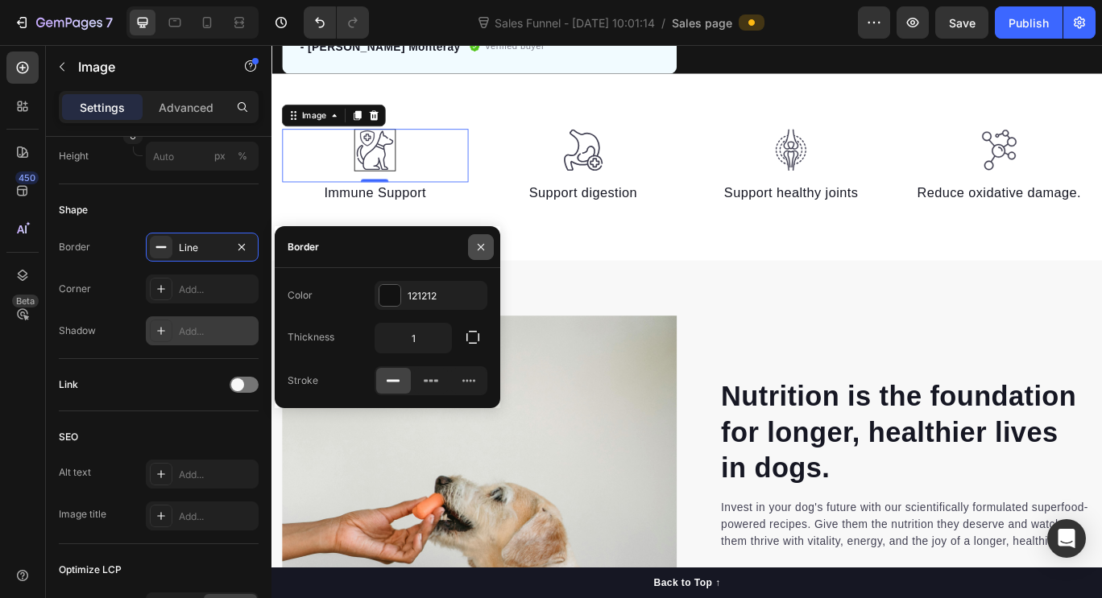
click at [480, 242] on icon "button" at bounding box center [480, 247] width 13 height 13
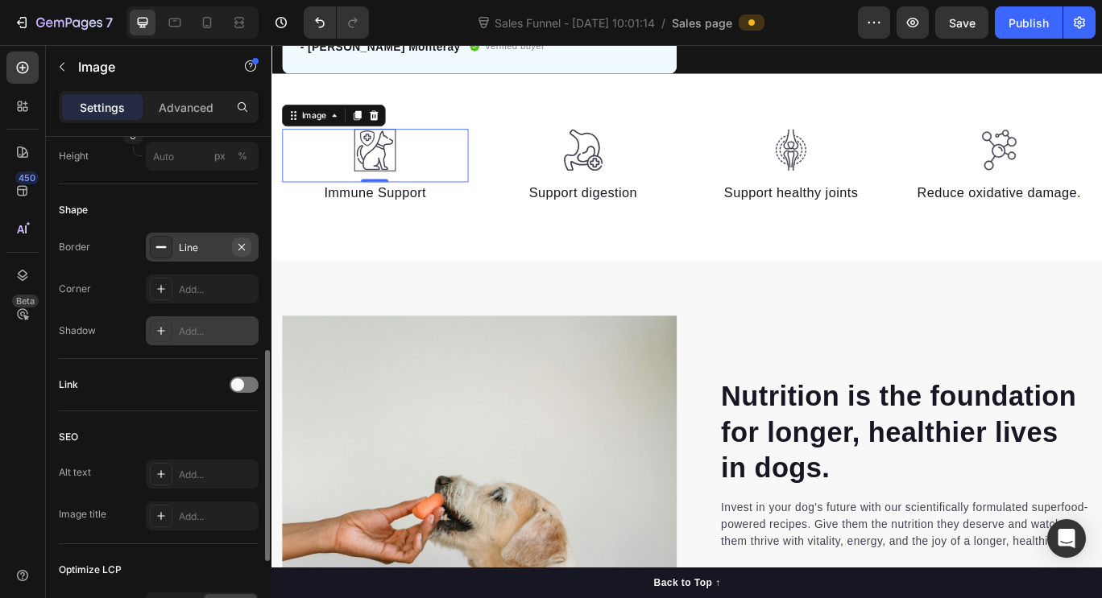
click at [244, 246] on icon "button" at bounding box center [241, 247] width 13 height 13
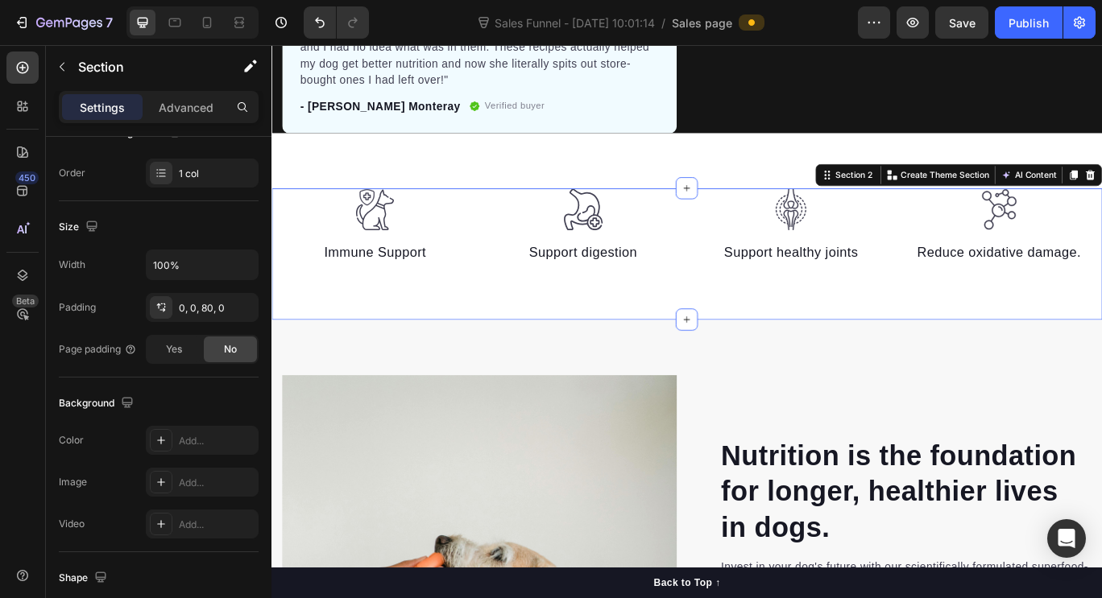
scroll to position [0, 0]
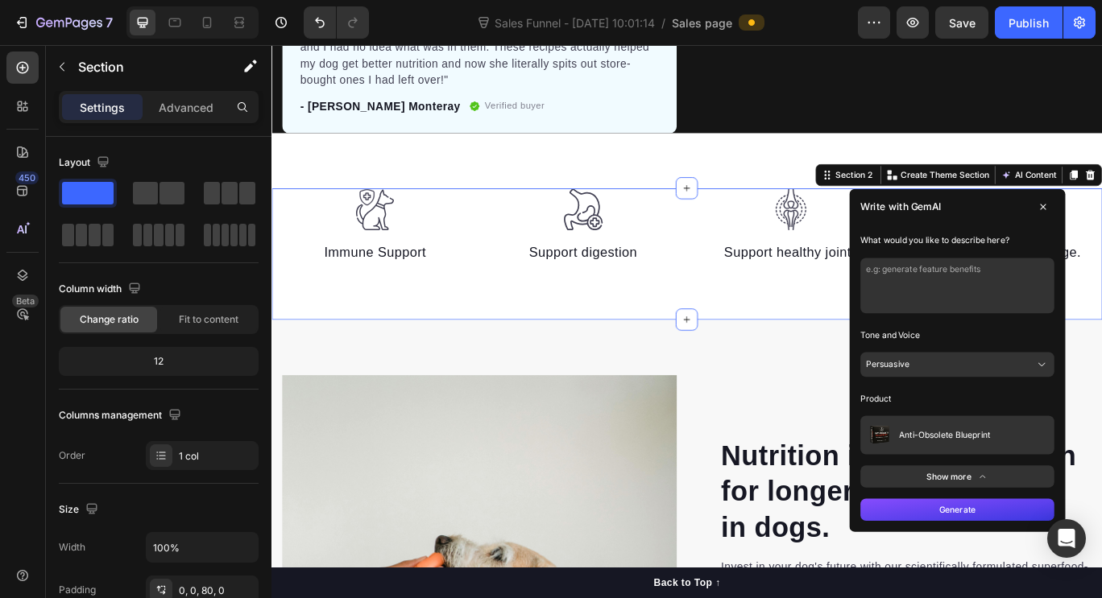
click at [1066, 304] on textarea at bounding box center [1070, 325] width 226 height 64
click at [1074, 404] on button "Persuasive" at bounding box center [1070, 417] width 226 height 29
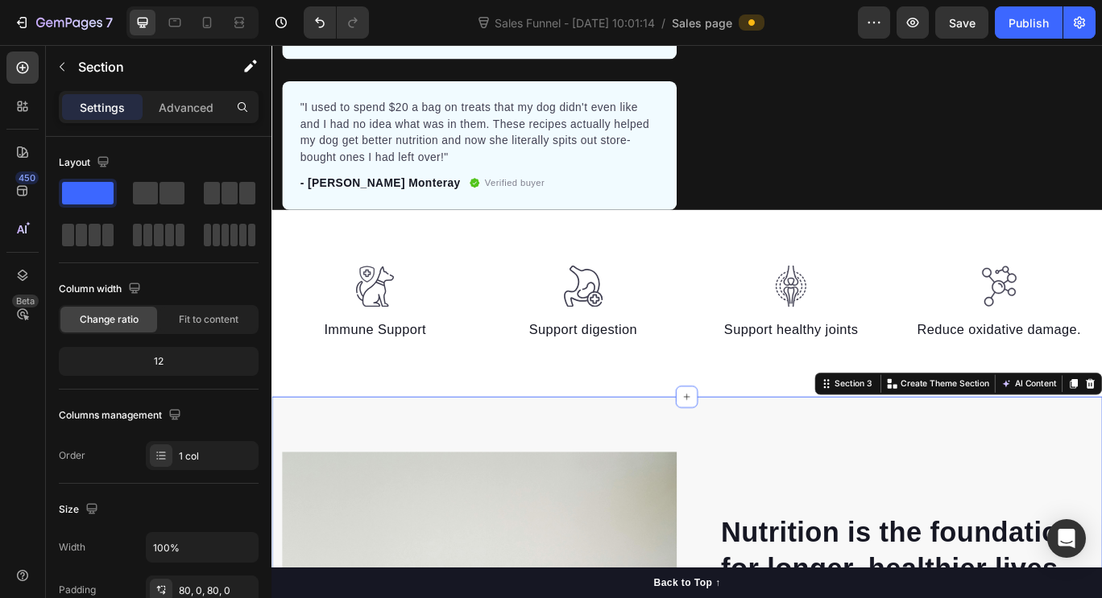
scroll to position [979, 0]
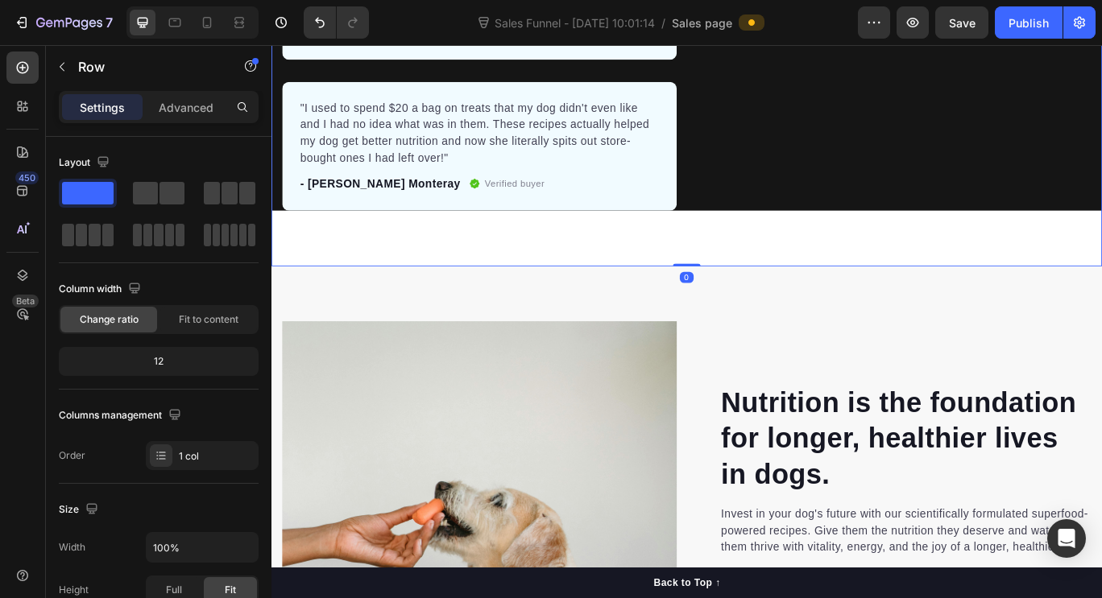
drag, startPoint x: 747, startPoint y: 292, endPoint x: 747, endPoint y: 243, distance: 49.1
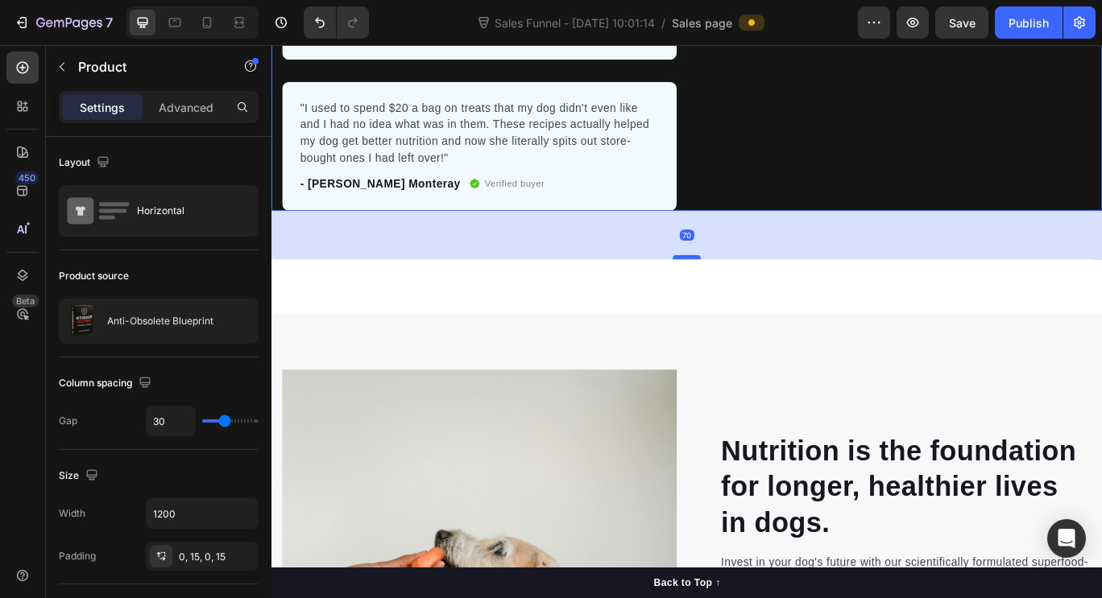
drag, startPoint x: 751, startPoint y: 228, endPoint x: 754, endPoint y: 308, distance: 80.6
click at [754, 294] on div at bounding box center [755, 291] width 32 height 5
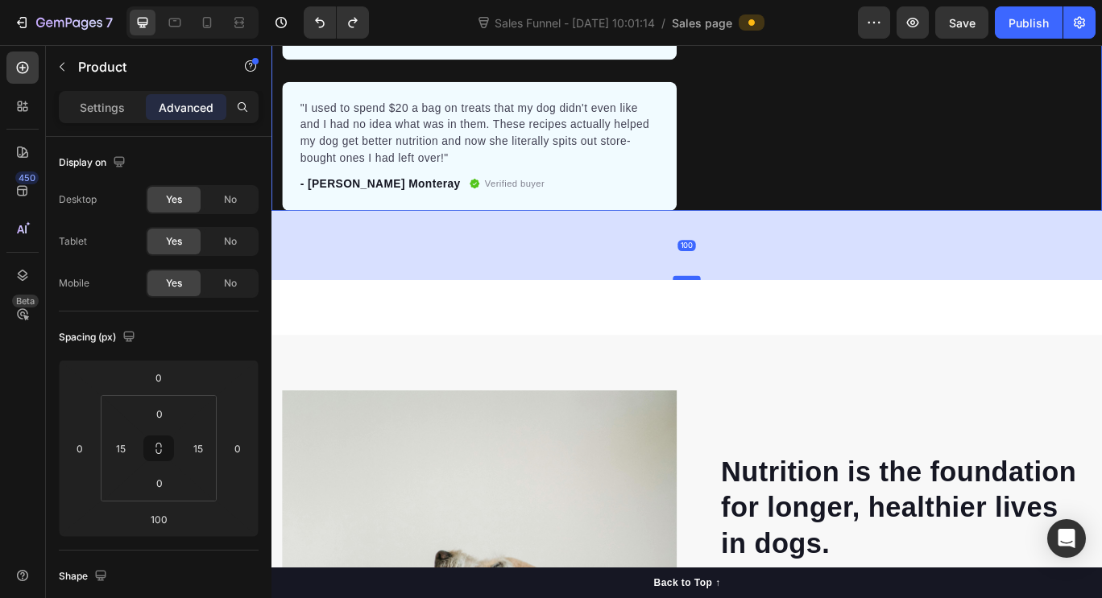
type input "0"
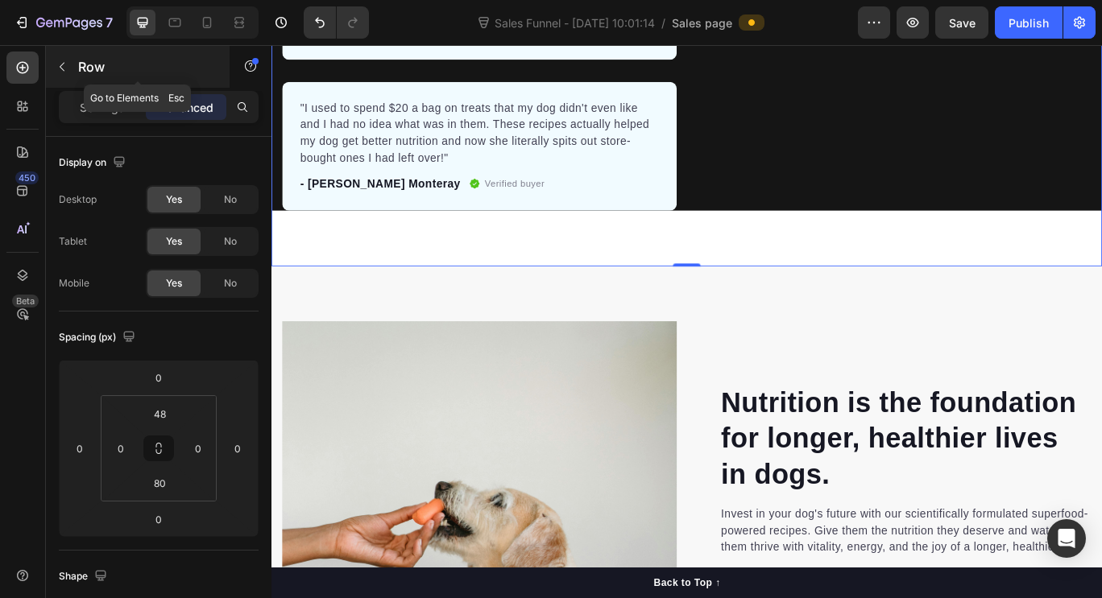
click at [63, 77] on button "button" at bounding box center [62, 67] width 26 height 26
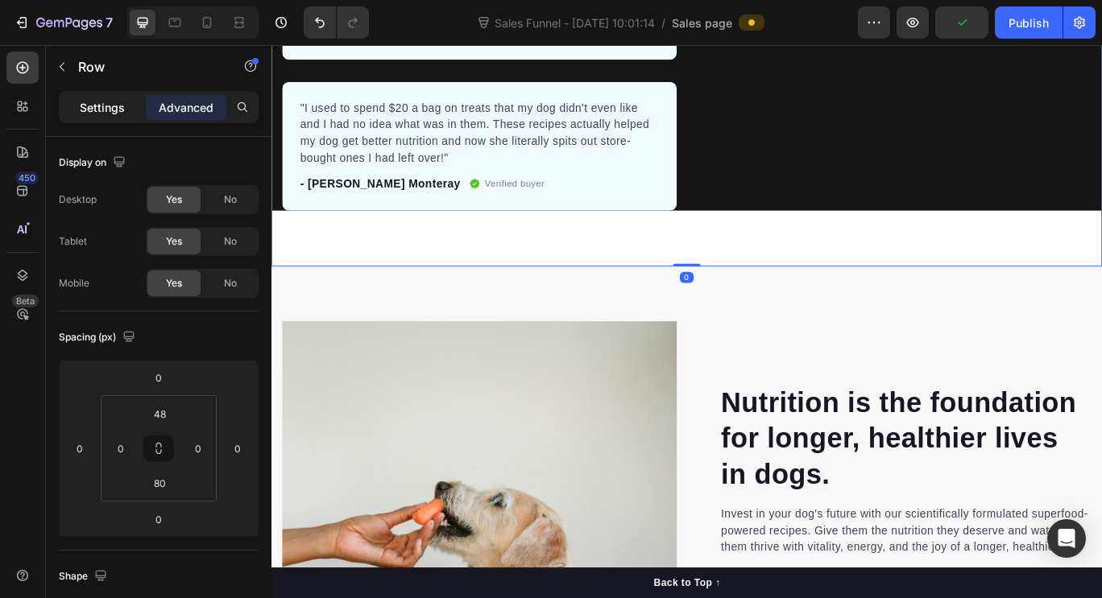
click at [110, 99] on p "Settings" at bounding box center [102, 107] width 45 height 17
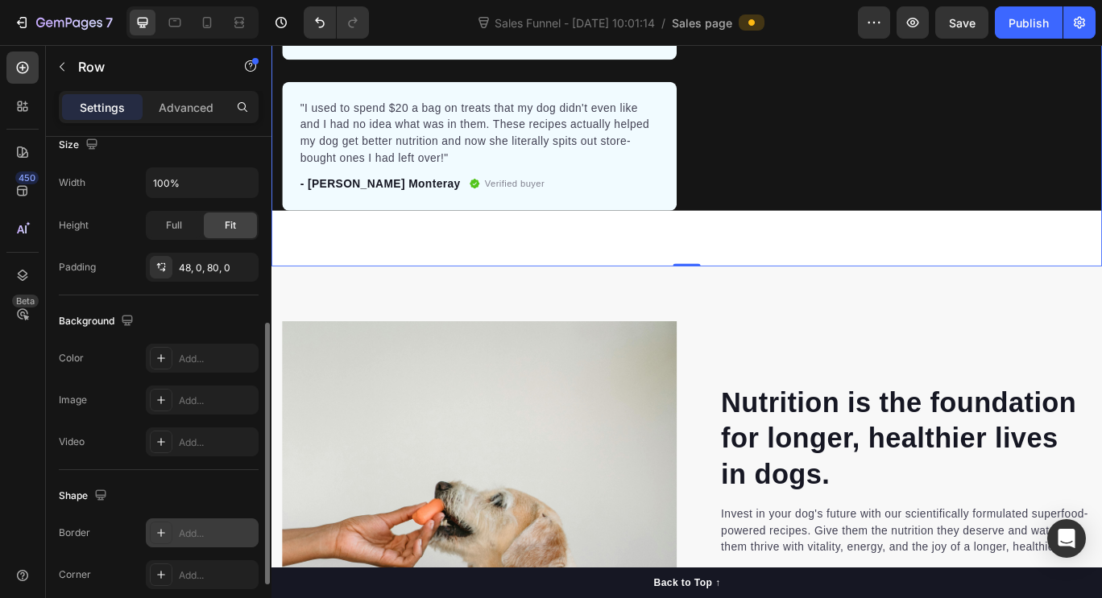
scroll to position [363, 0]
click at [213, 367] on div "Add..." at bounding box center [217, 361] width 76 height 14
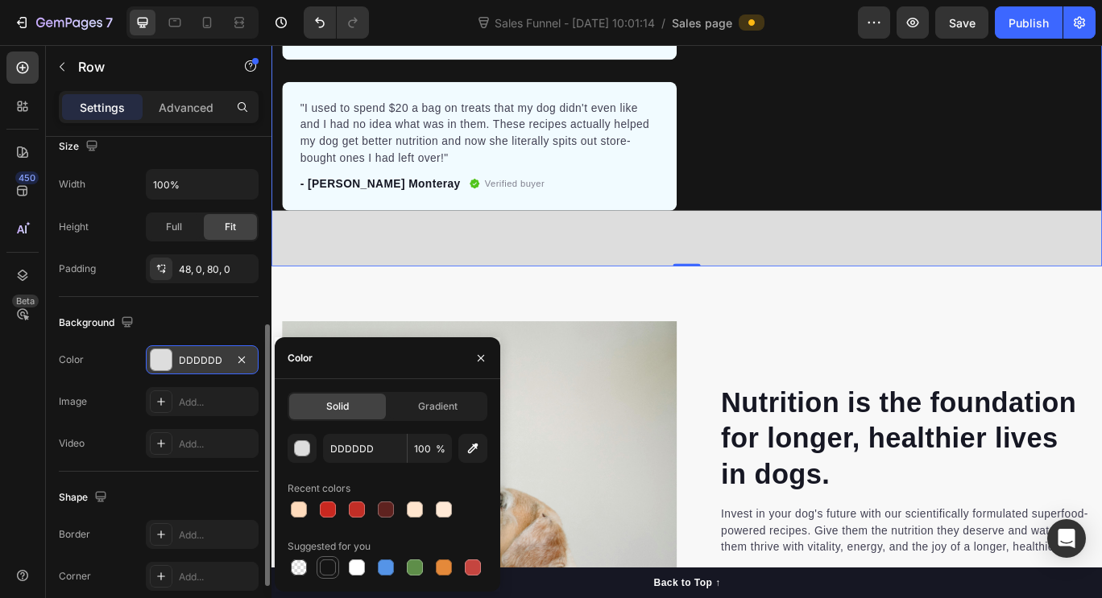
click at [329, 567] on div at bounding box center [328, 568] width 16 height 16
type input "151515"
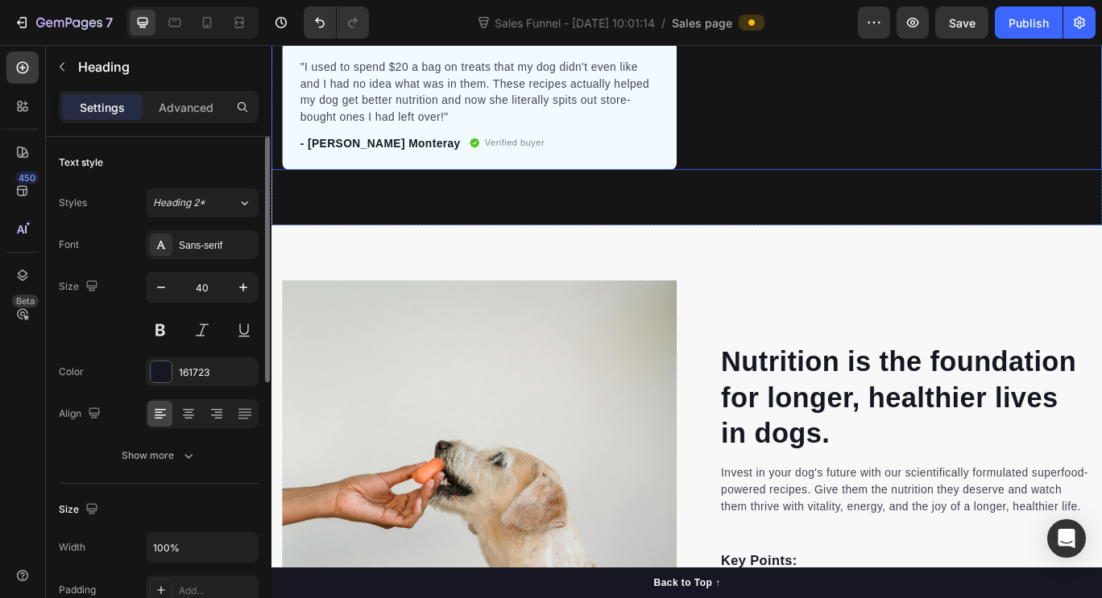
scroll to position [1029, 0]
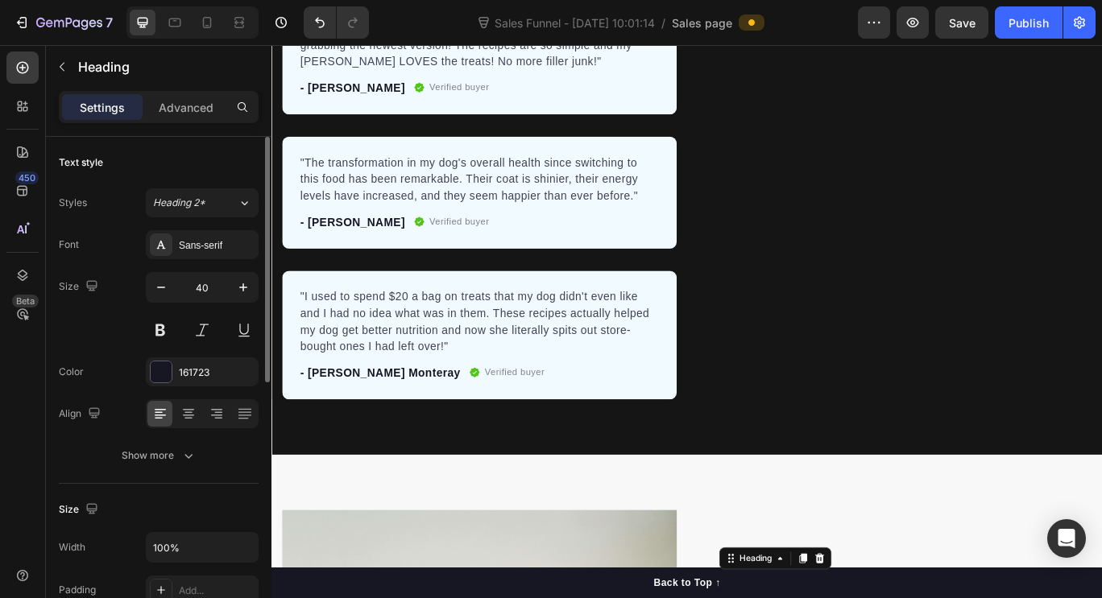
scroll to position [754, 0]
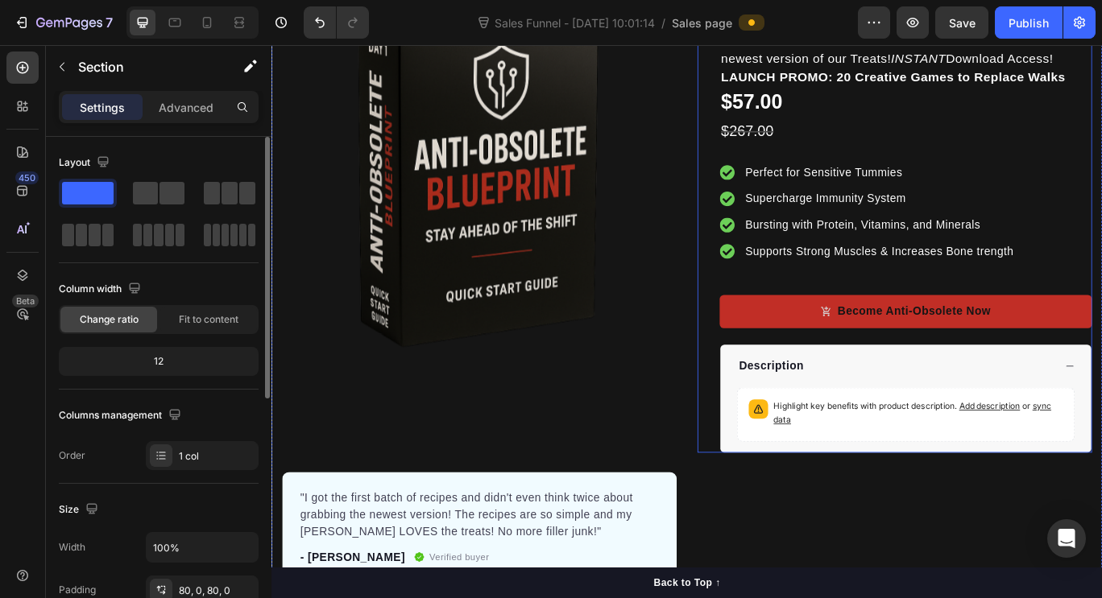
scroll to position [0, 0]
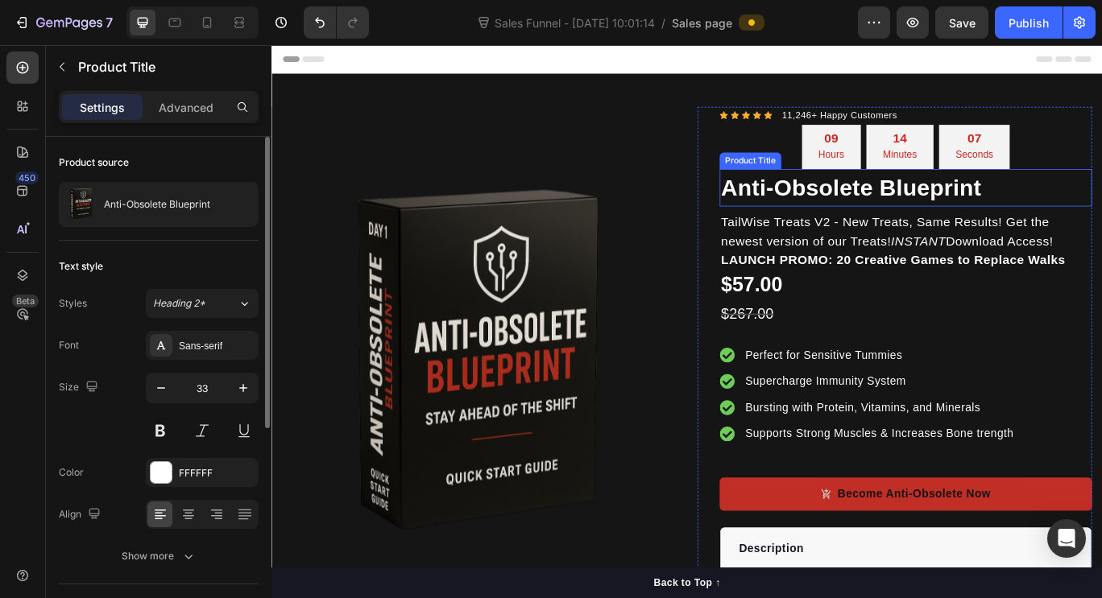
click at [793, 215] on h1 "Anti-Obsolete Blueprint" at bounding box center [1009, 210] width 433 height 43
click at [793, 214] on h1 "Anti-Obsolete Blueprint" at bounding box center [1009, 210] width 433 height 43
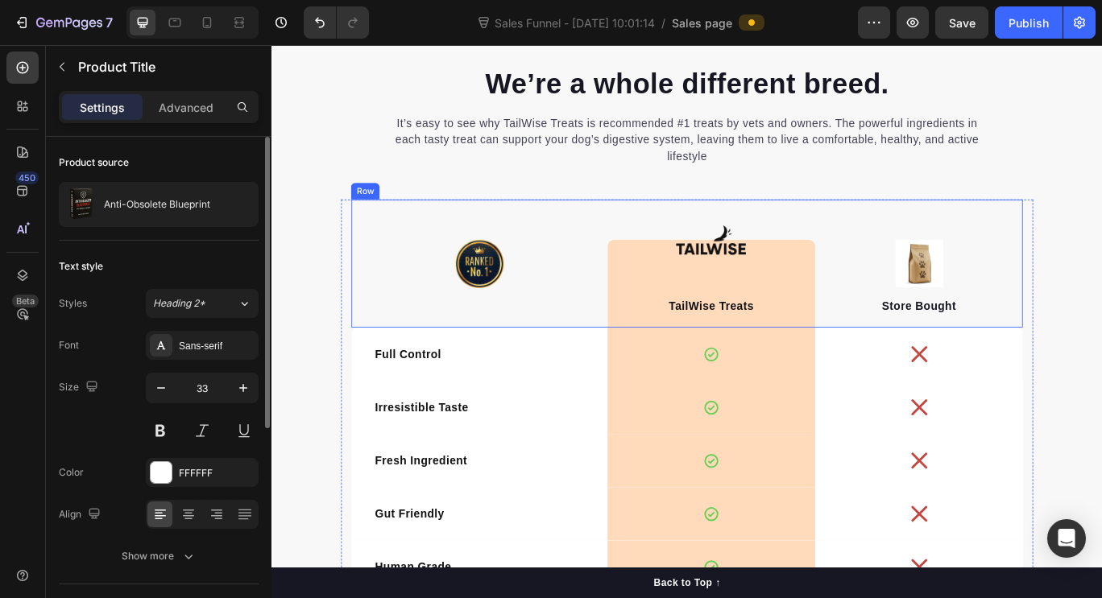
scroll to position [2928, 0]
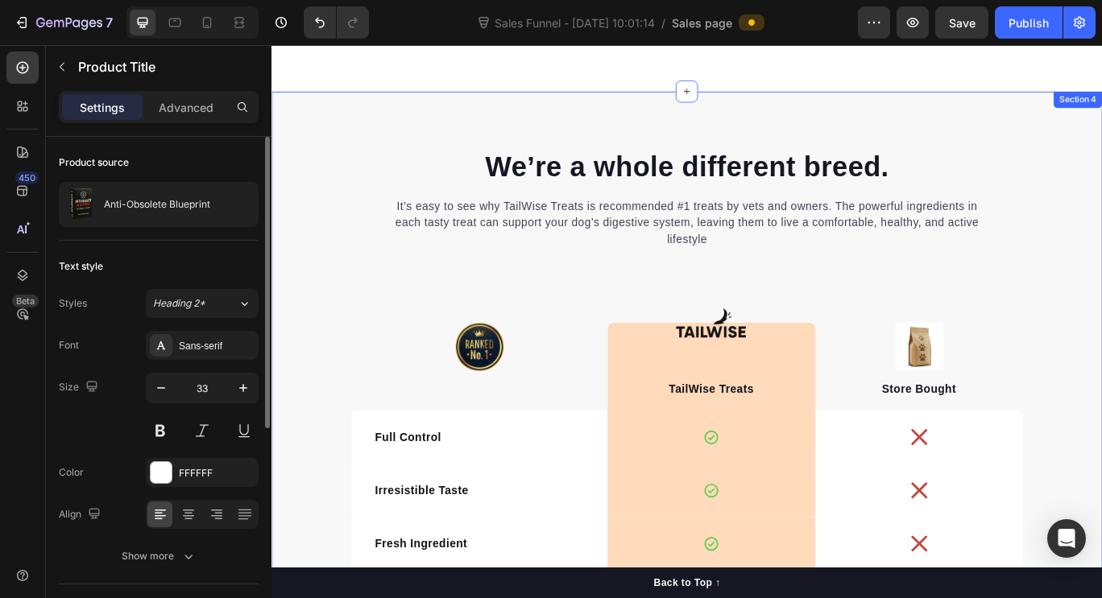
click at [772, 130] on div "We’re a whole different breed. Heading It’s easy to see why TailWise Treats is …" at bounding box center [754, 559] width 966 height 921
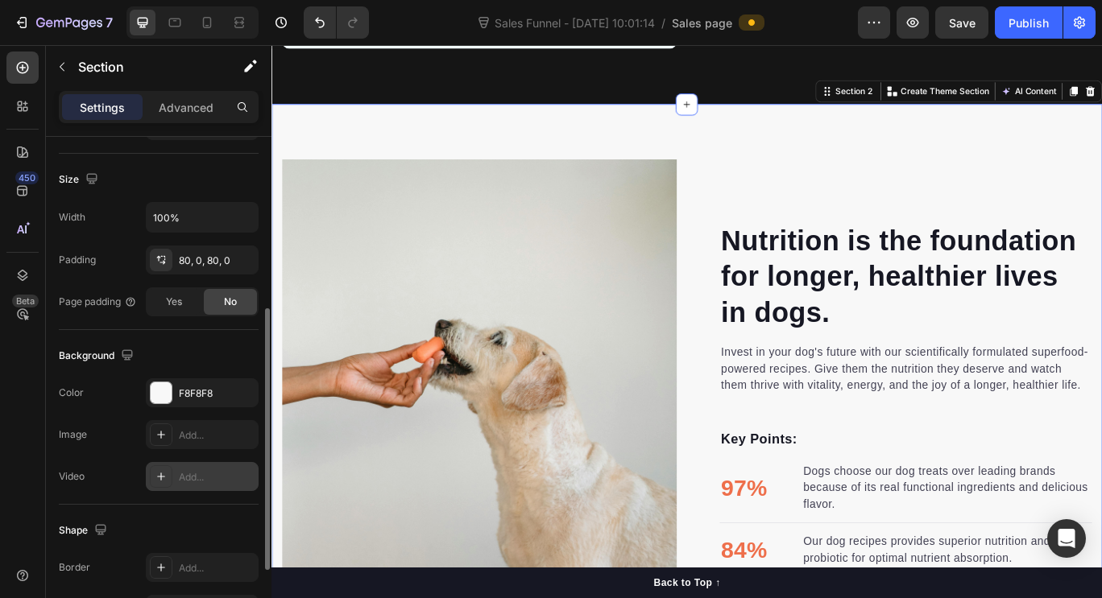
scroll to position [331, 0]
click at [202, 403] on div "F8F8F8" at bounding box center [202, 392] width 113 height 29
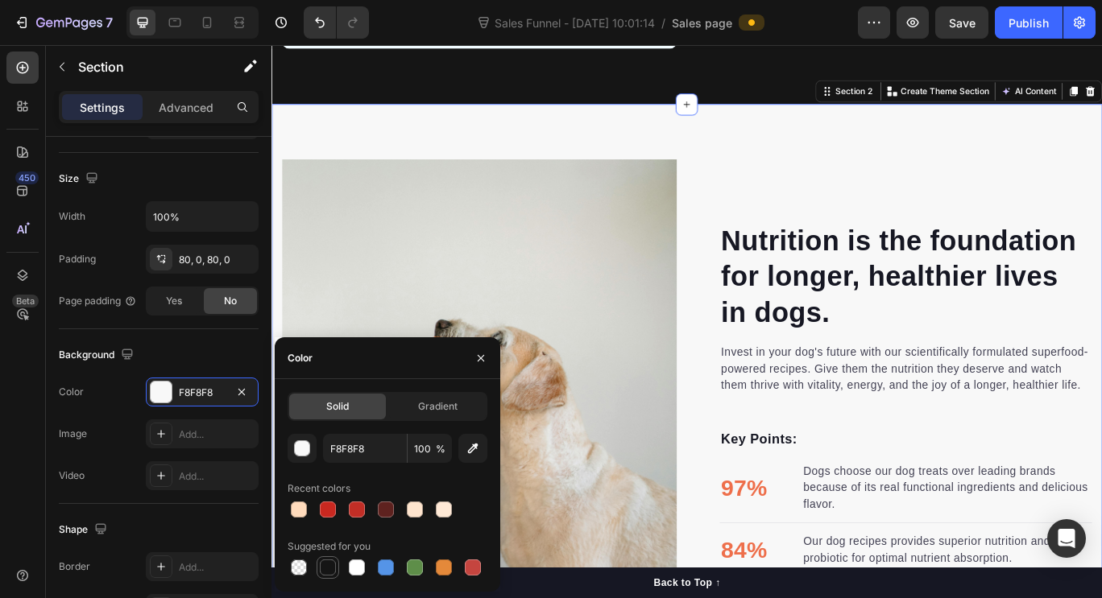
click at [329, 572] on div at bounding box center [328, 568] width 16 height 16
type input "151515"
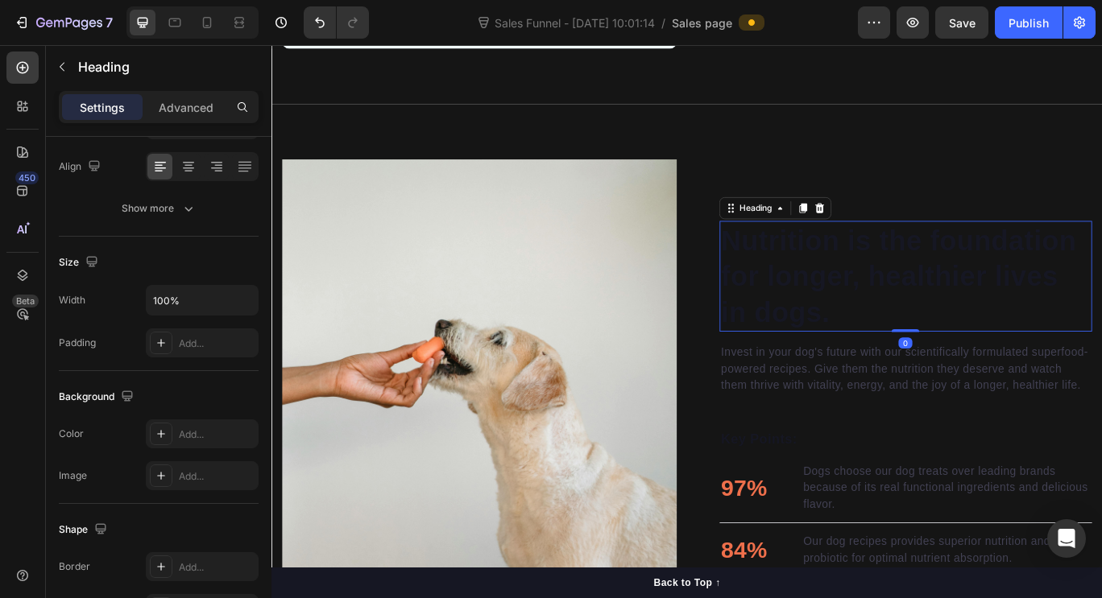
scroll to position [0, 0]
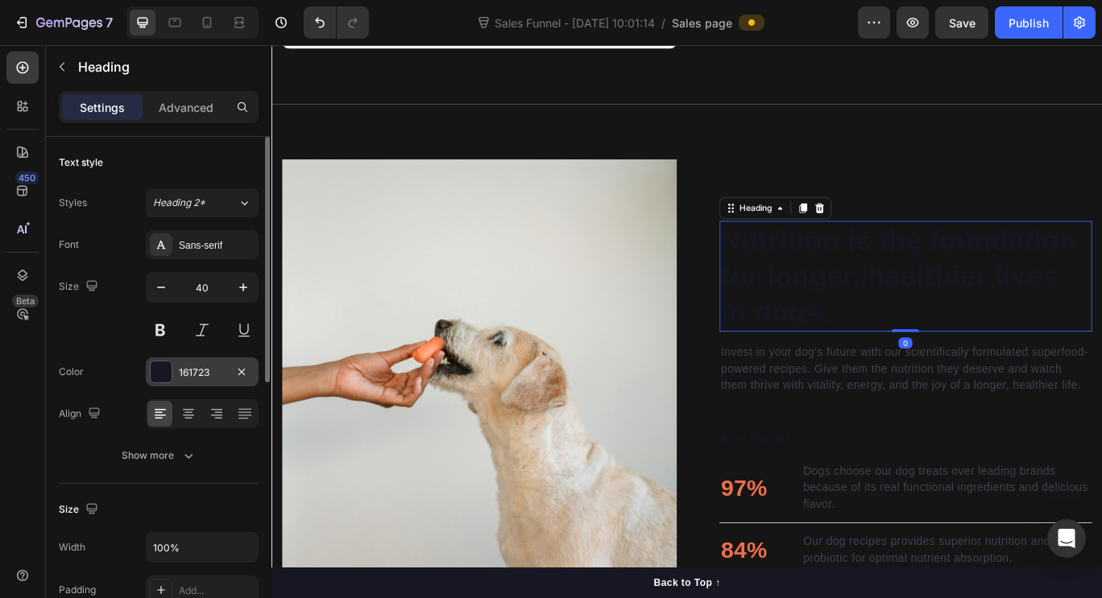
click at [217, 380] on div "161723" at bounding box center [202, 372] width 113 height 29
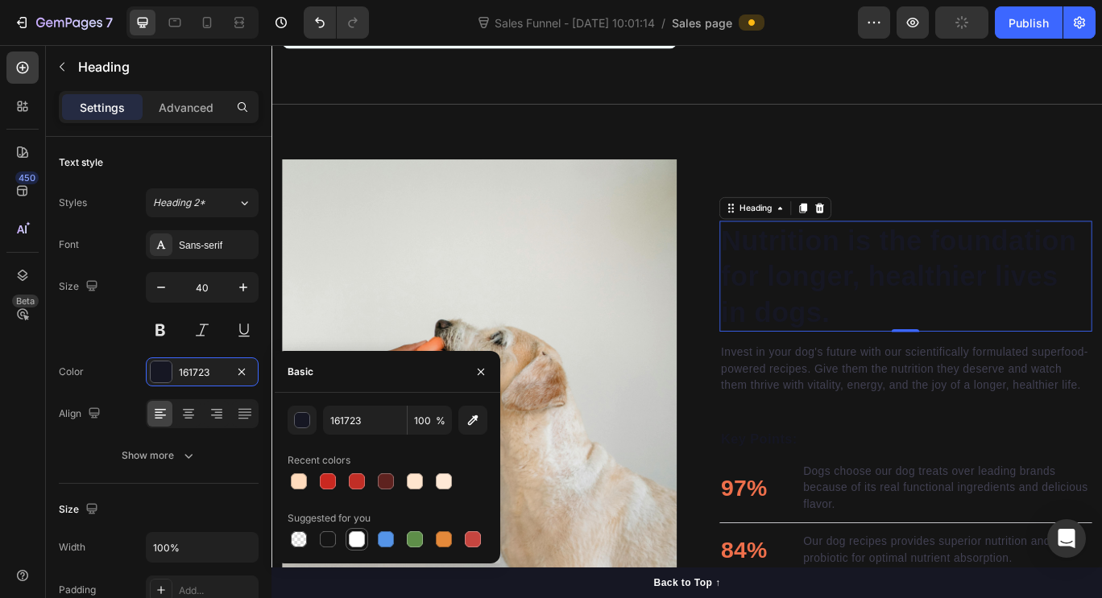
click at [357, 535] on div at bounding box center [357, 540] width 16 height 16
type input "FFFFFF"
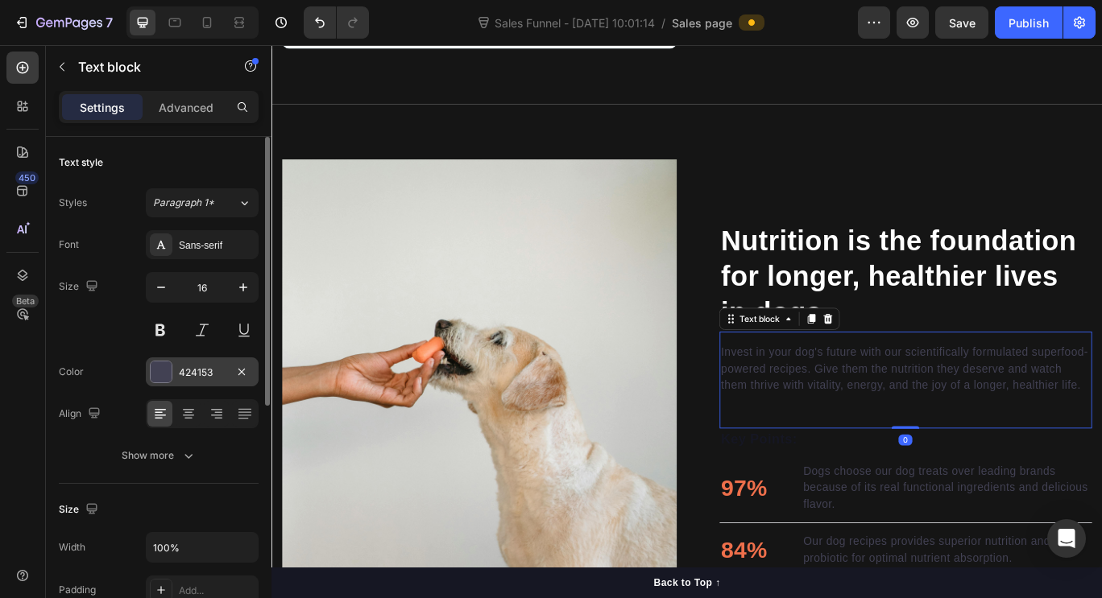
click at [209, 383] on div "424153" at bounding box center [202, 372] width 113 height 29
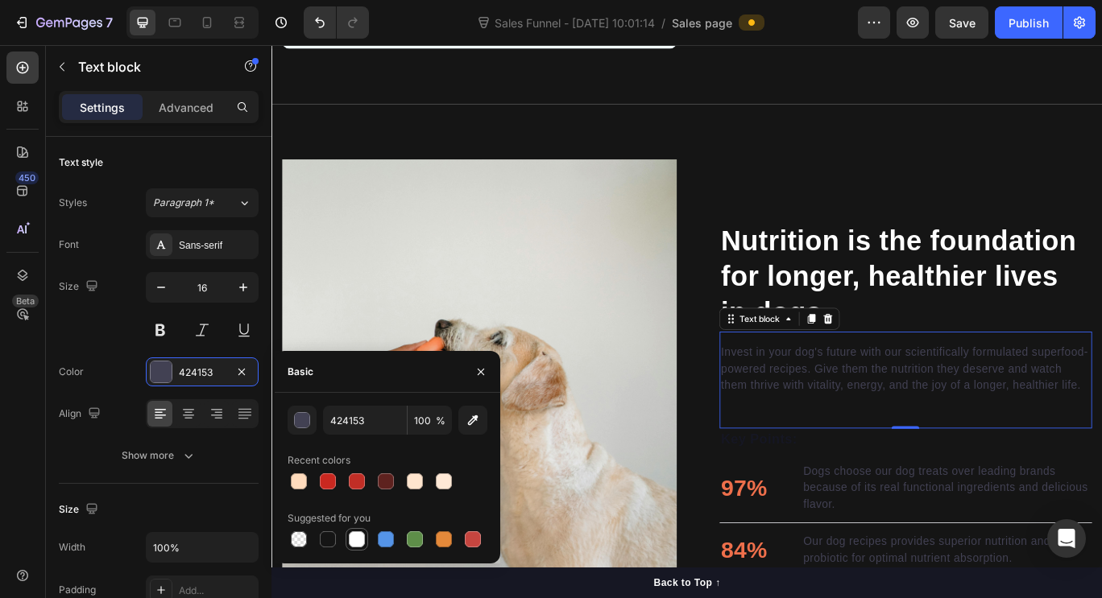
click at [350, 538] on div at bounding box center [357, 540] width 16 height 16
type input "FFFFFF"
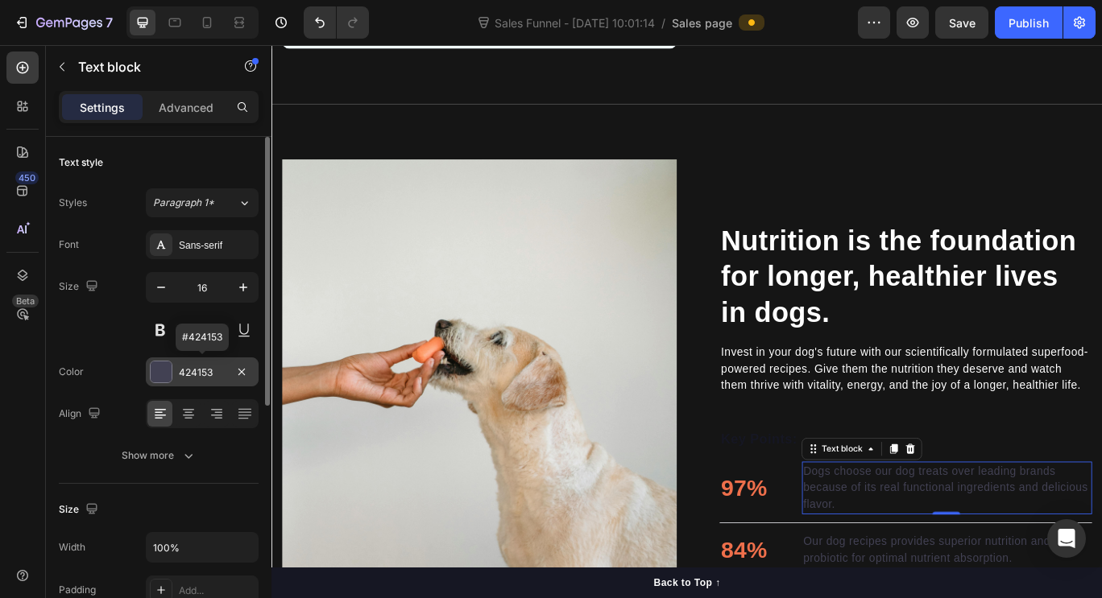
click at [205, 364] on div "424153" at bounding box center [202, 372] width 113 height 29
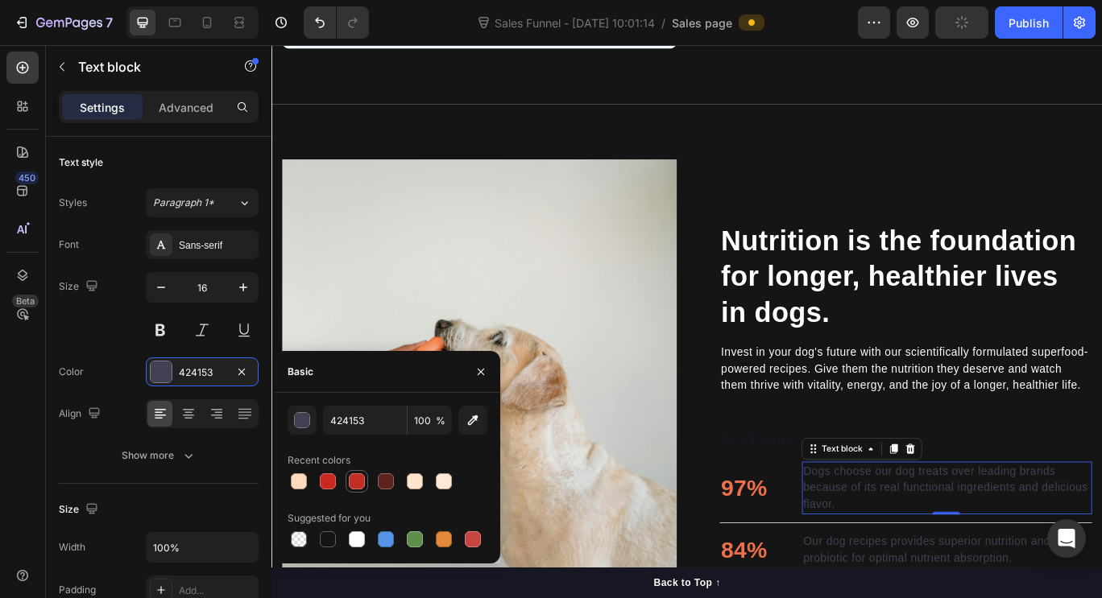
click at [358, 484] on div at bounding box center [357, 482] width 16 height 16
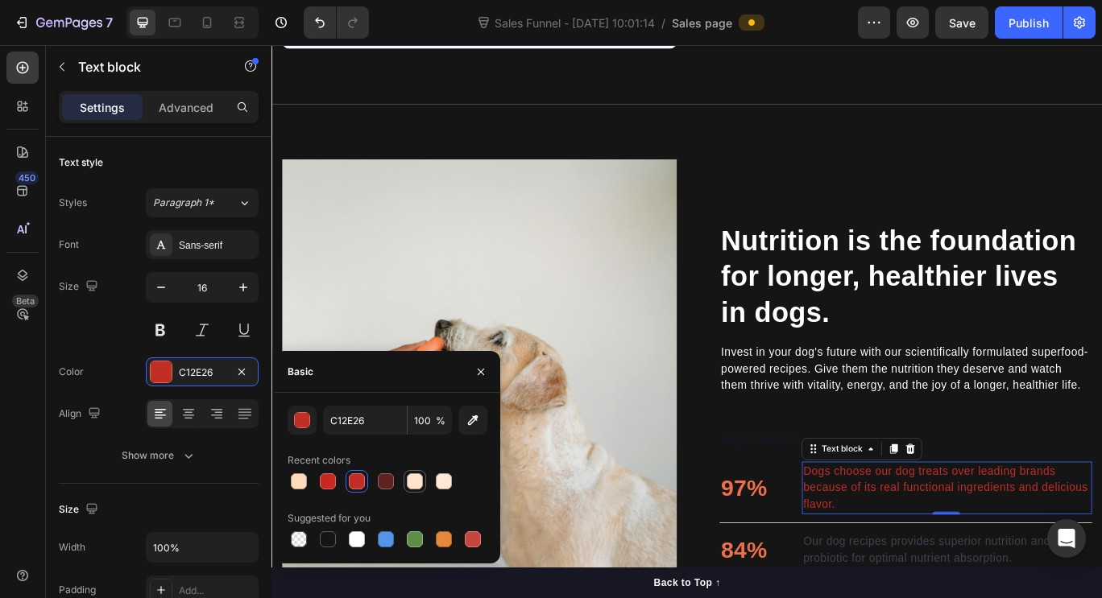
click at [420, 482] on div at bounding box center [415, 482] width 16 height 16
type input "FFE5CE"
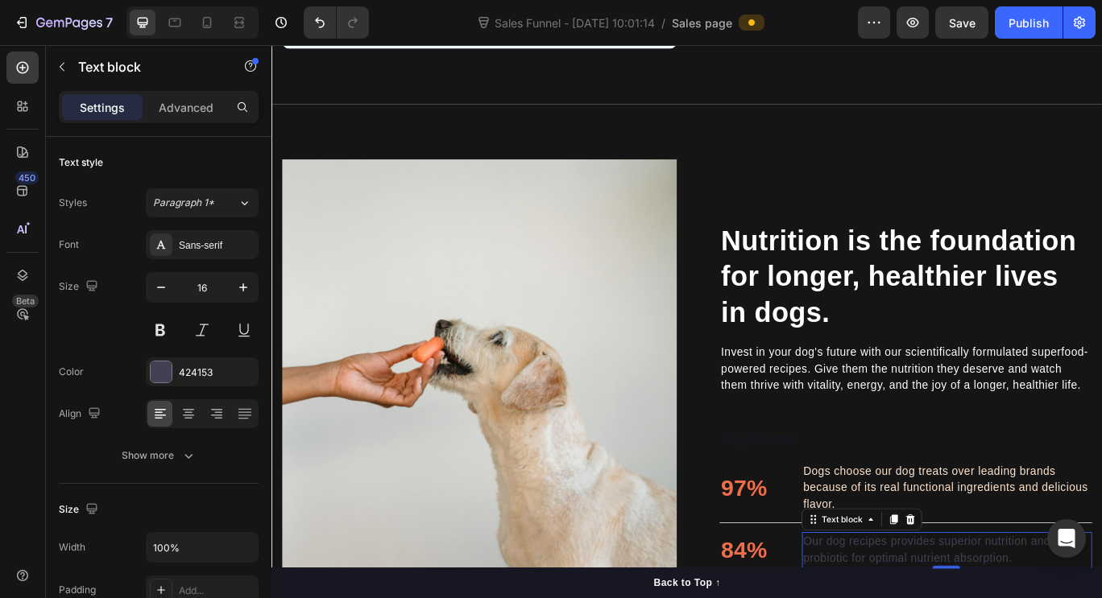
click at [204, 379] on div "424153" at bounding box center [202, 373] width 47 height 14
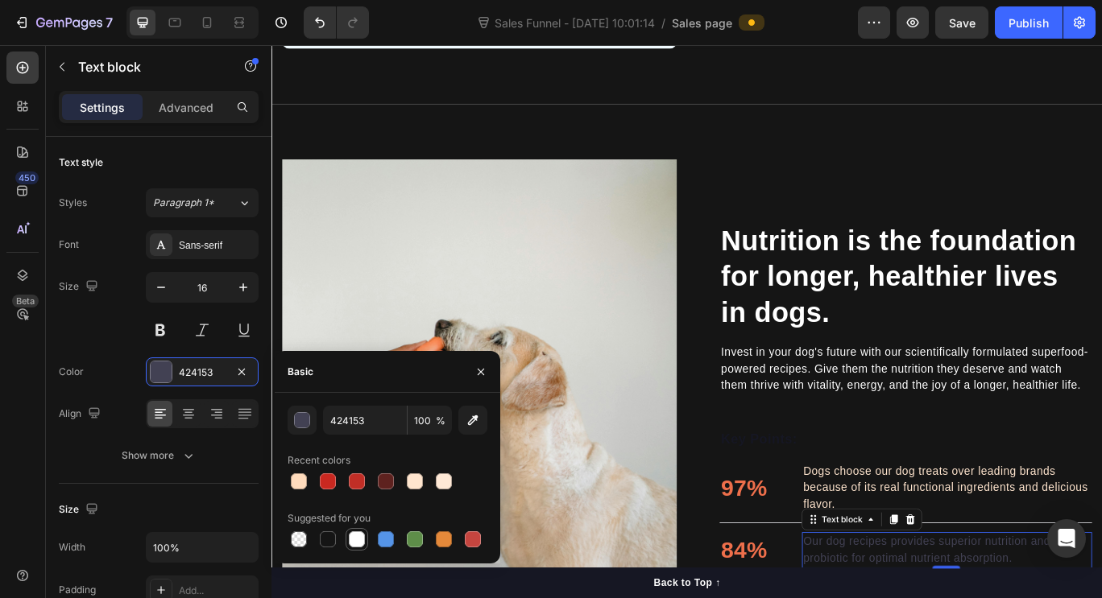
click at [354, 535] on div at bounding box center [357, 540] width 16 height 16
type input "FFFFFF"
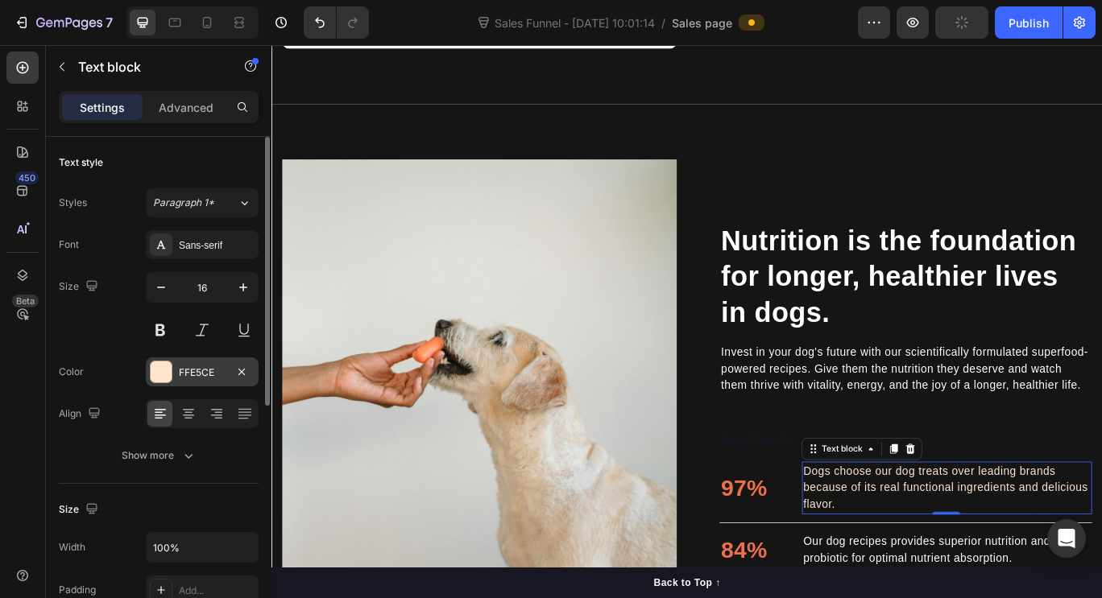
click at [213, 376] on div "FFE5CE" at bounding box center [202, 373] width 47 height 14
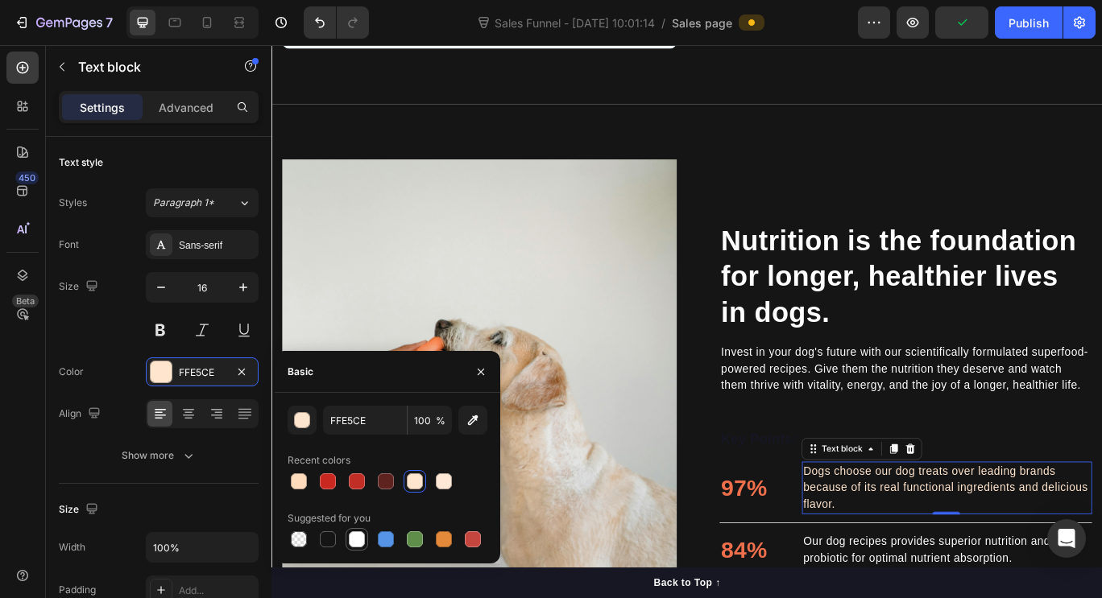
click at [348, 536] on div at bounding box center [356, 539] width 19 height 19
type input "FFFFFF"
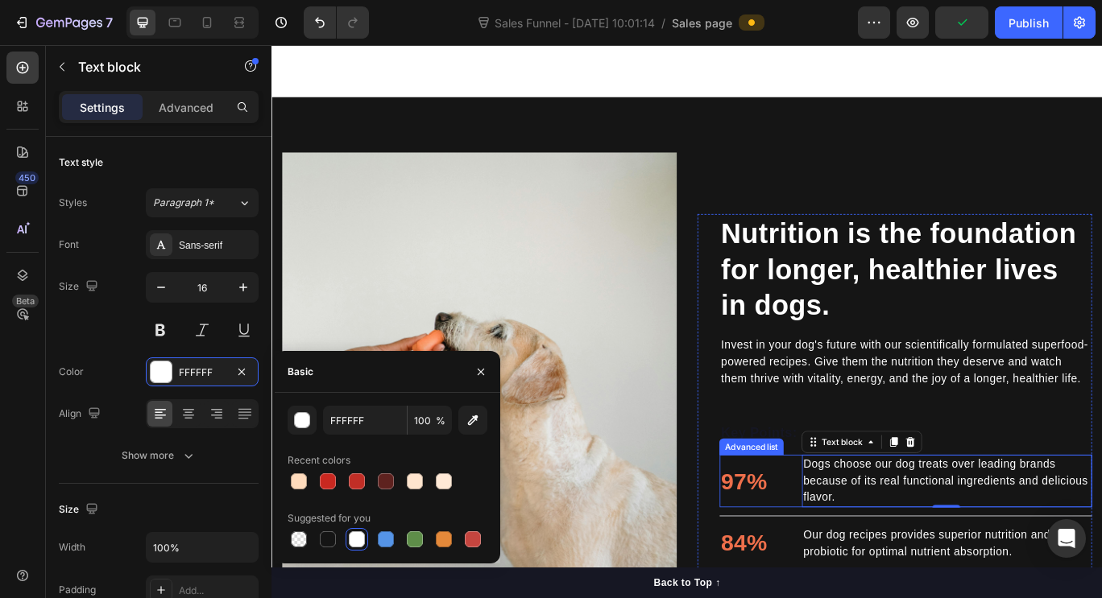
scroll to position [1335, 0]
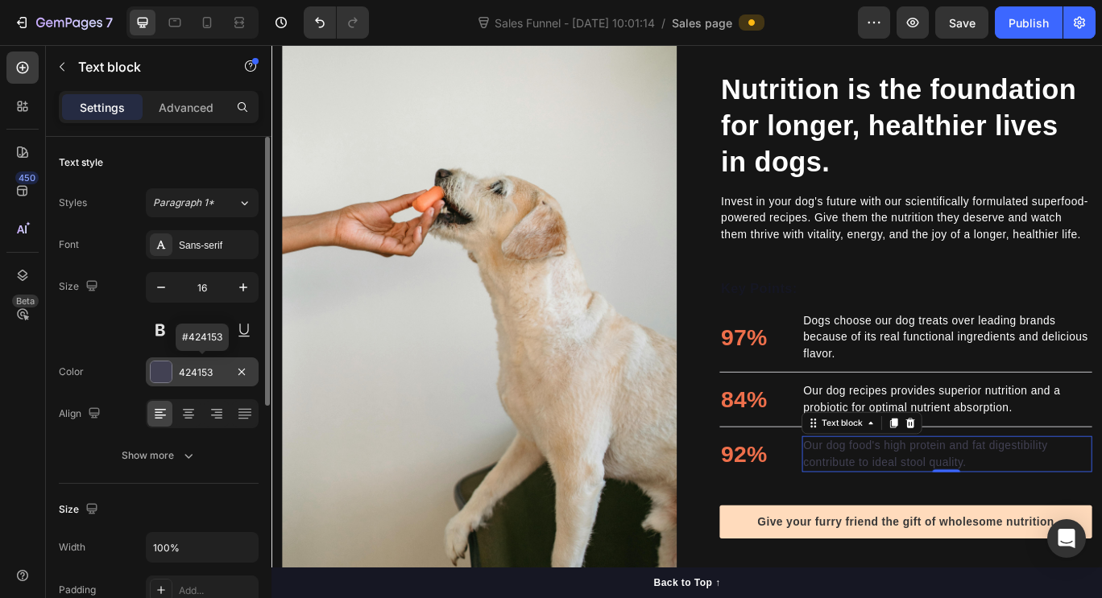
click at [158, 365] on div at bounding box center [161, 372] width 21 height 21
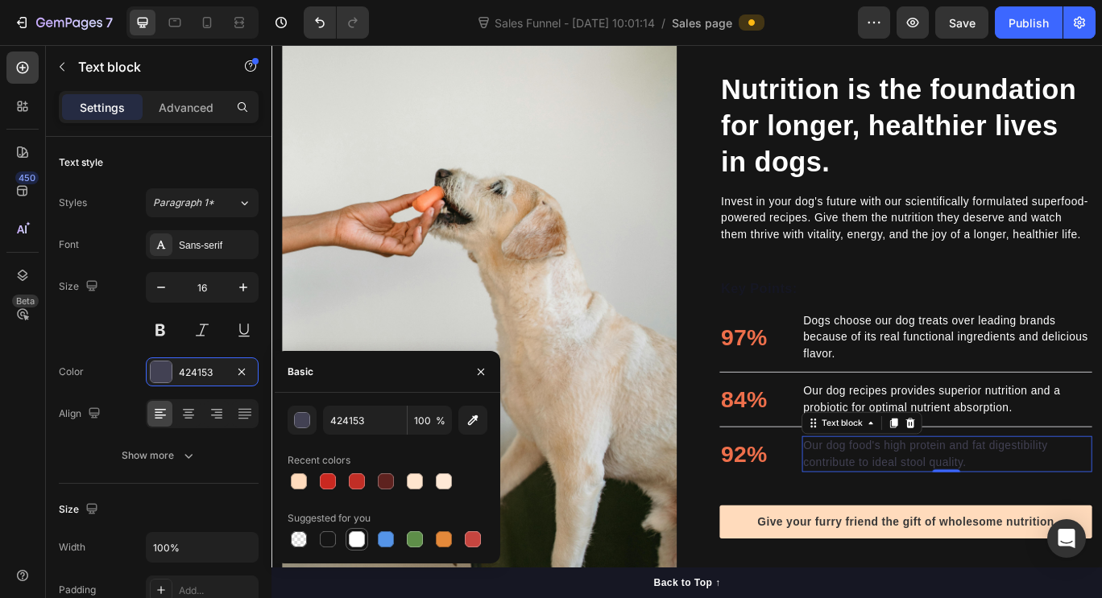
click at [356, 539] on div at bounding box center [357, 540] width 16 height 16
type input "FFFFFF"
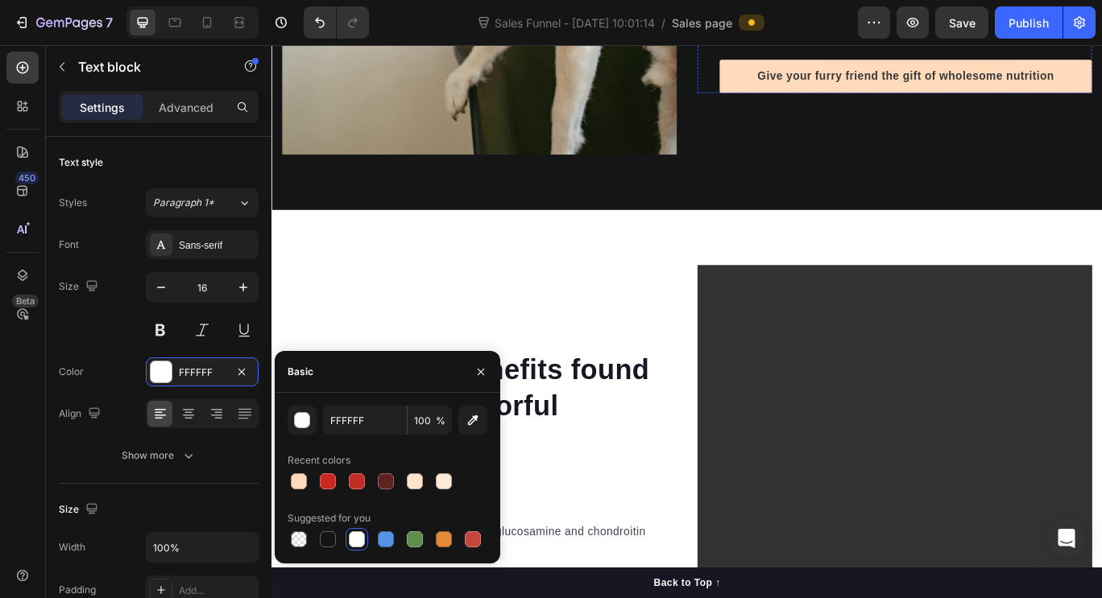
scroll to position [1867, 0]
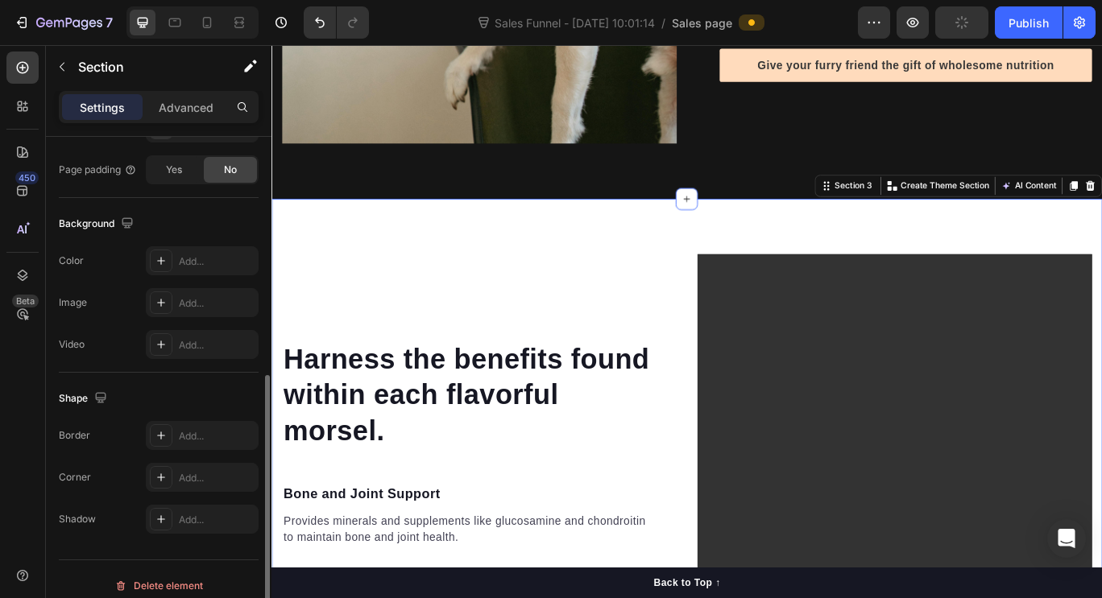
scroll to position [464, 0]
click at [214, 263] on div "Add..." at bounding box center [217, 260] width 76 height 14
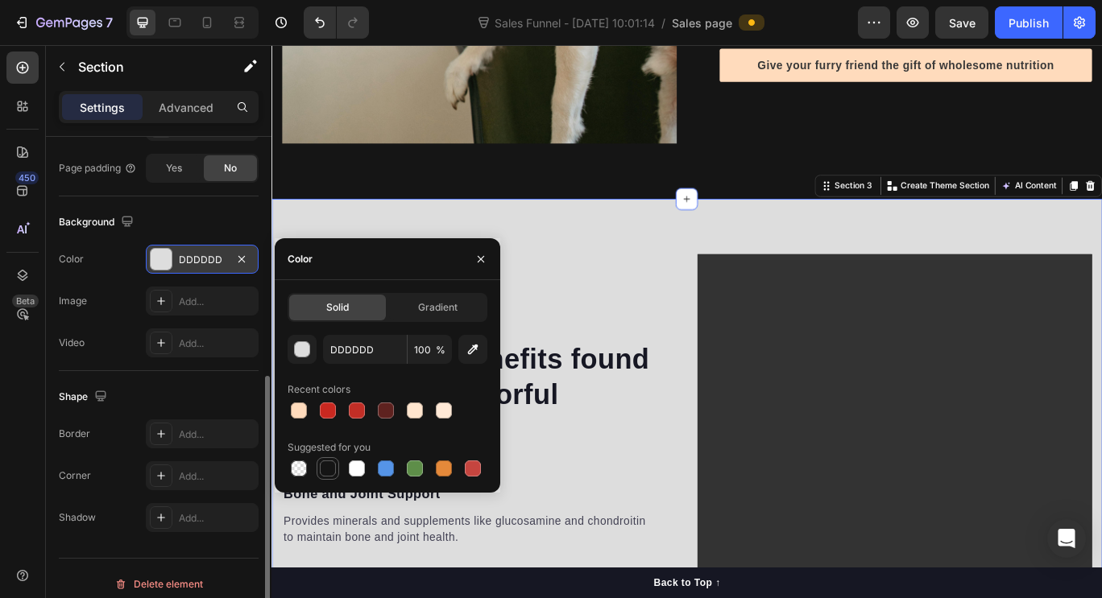
click at [330, 470] on div at bounding box center [328, 469] width 16 height 16
type input "151515"
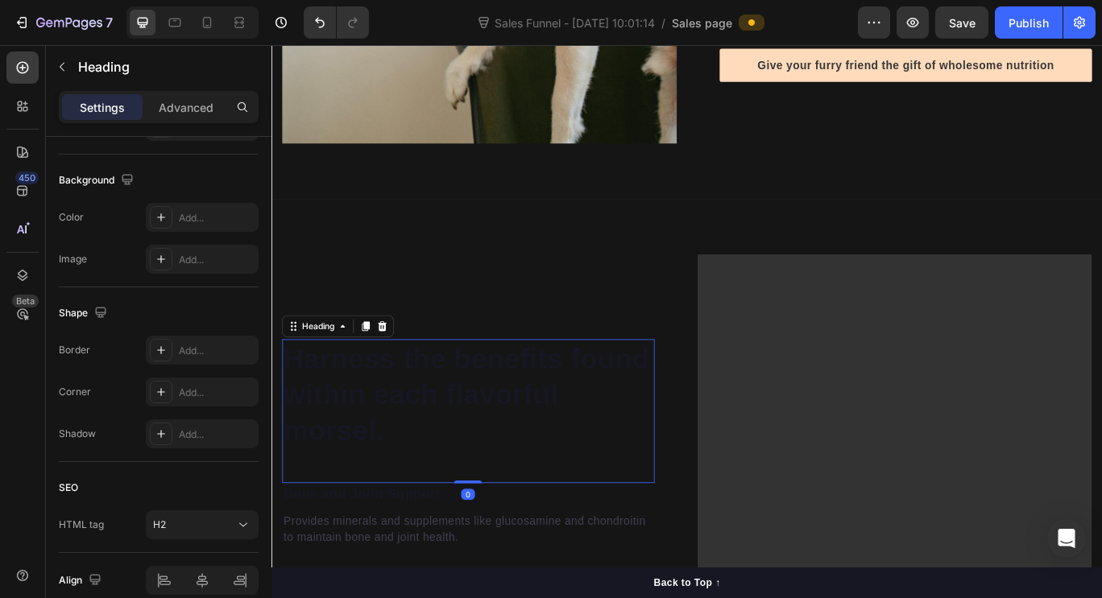
scroll to position [0, 0]
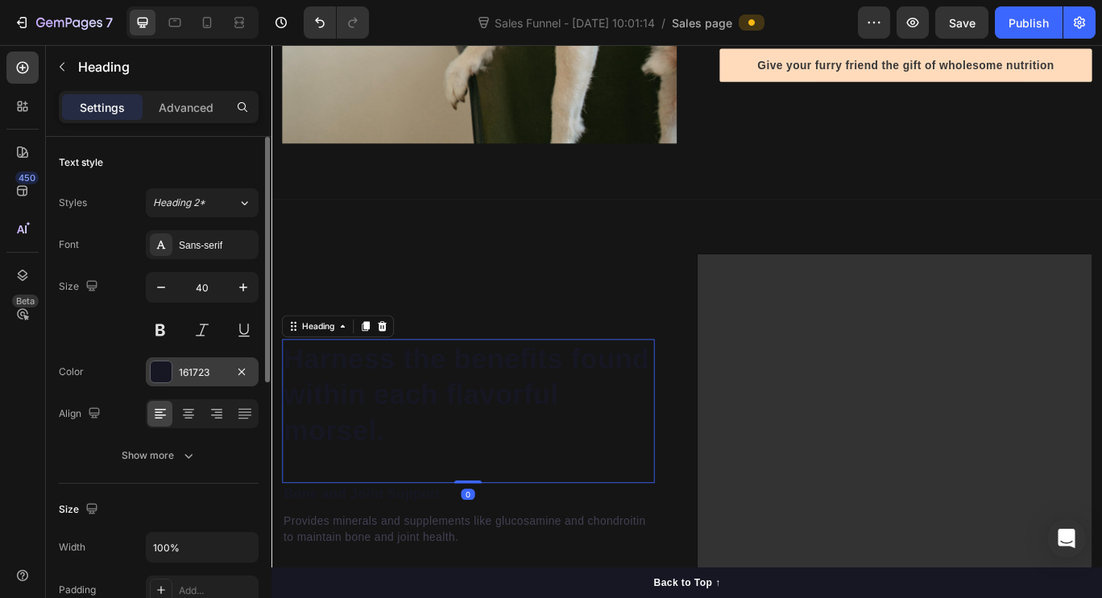
click at [221, 371] on div "161723" at bounding box center [202, 373] width 47 height 14
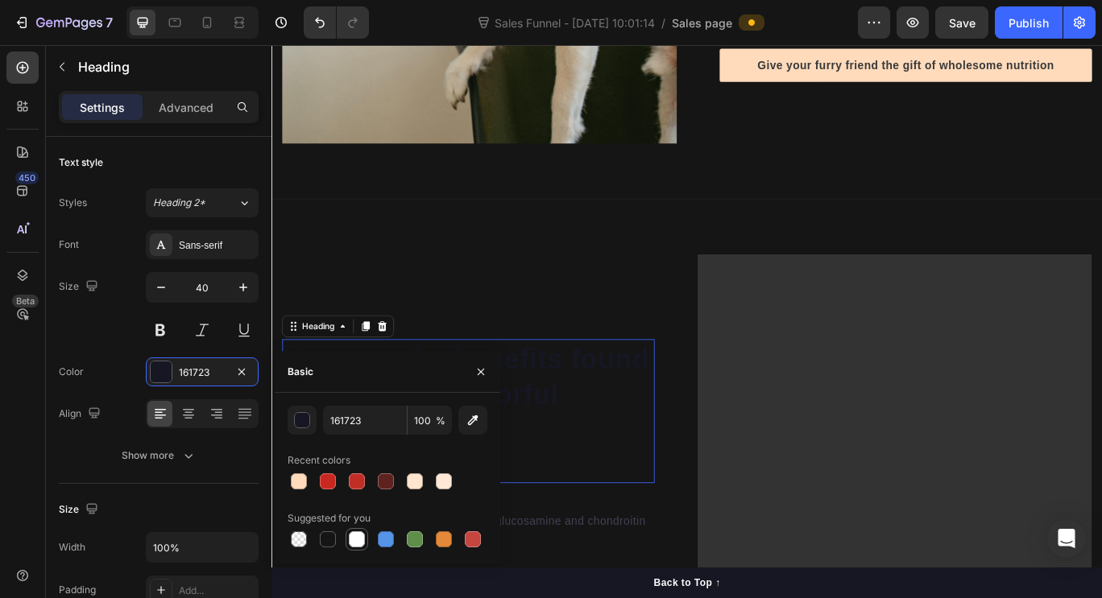
click at [358, 544] on div at bounding box center [357, 540] width 16 height 16
type input "FFFFFF"
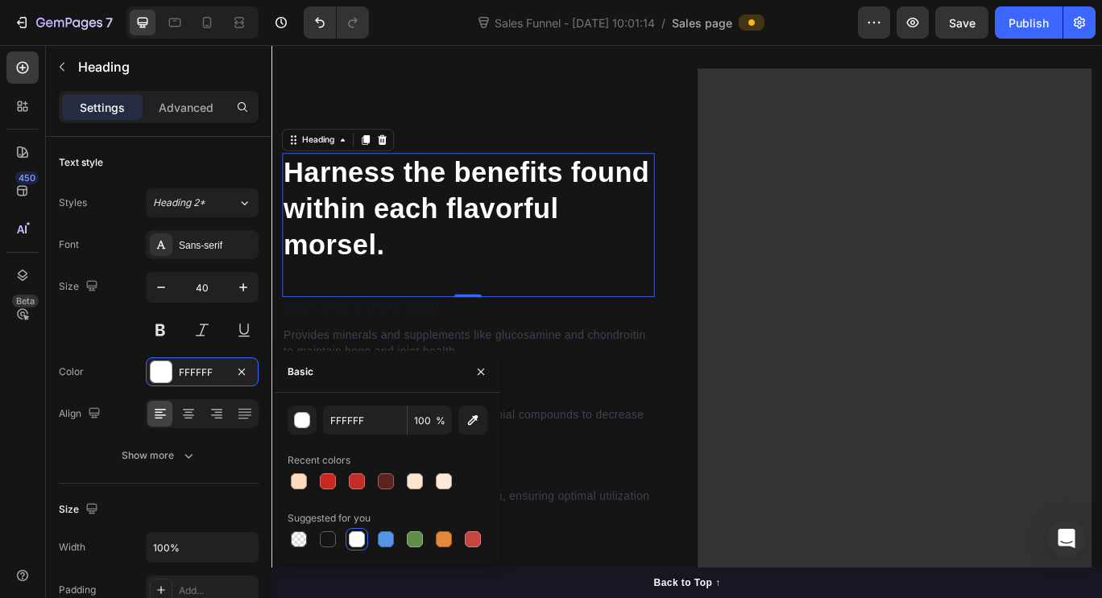
scroll to position [2076, 0]
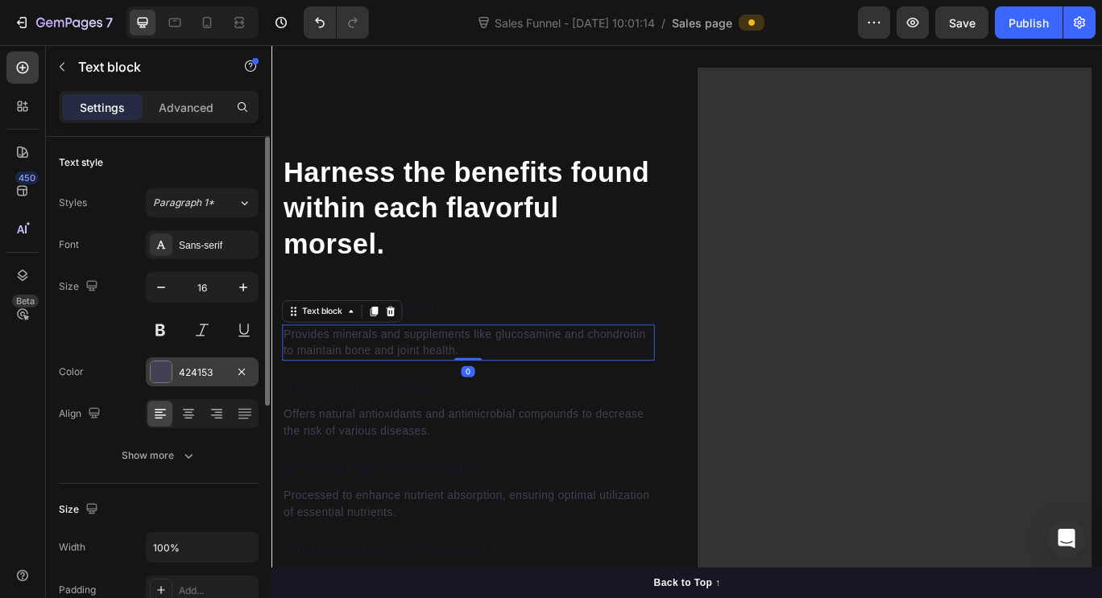
click at [209, 369] on div "424153" at bounding box center [202, 373] width 47 height 14
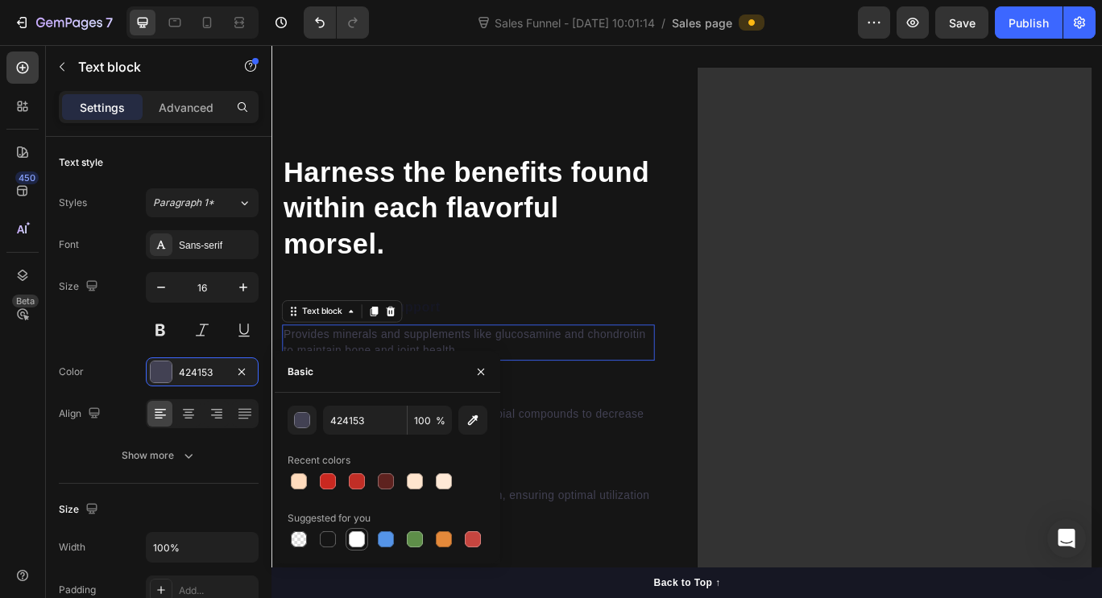
click at [356, 536] on div at bounding box center [357, 540] width 16 height 16
type input "FFFFFF"
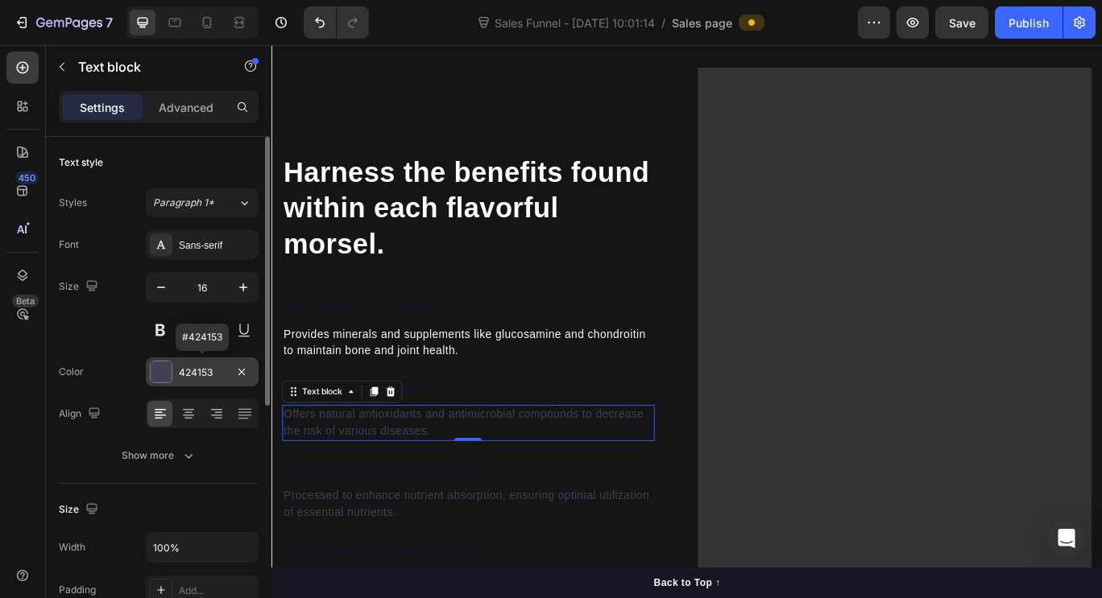
click at [207, 373] on div "424153" at bounding box center [202, 373] width 47 height 14
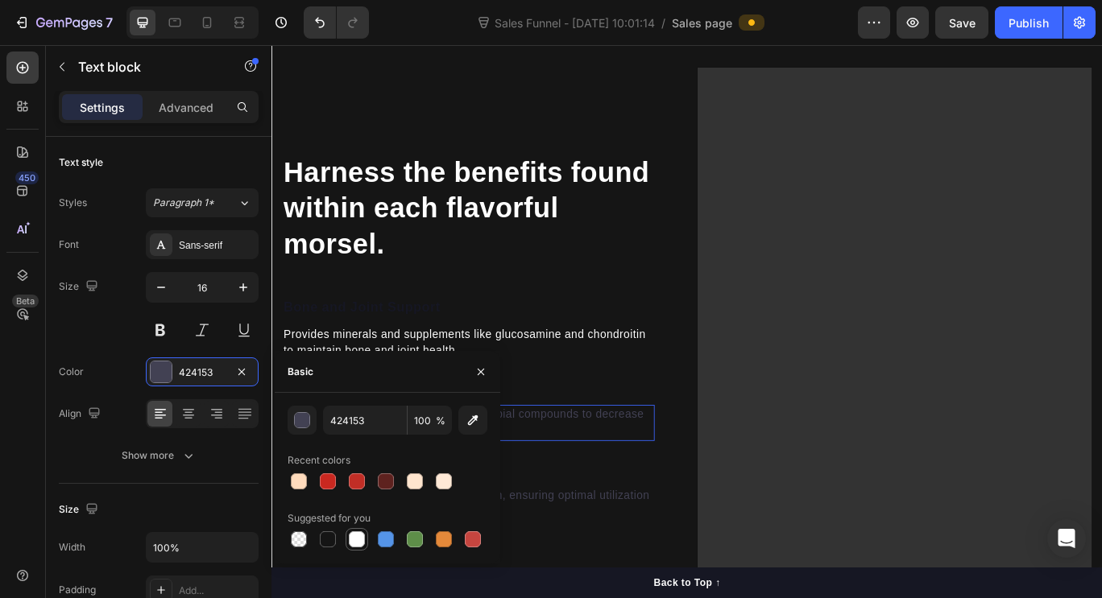
click at [356, 534] on div at bounding box center [357, 540] width 16 height 16
type input "FFFFFF"
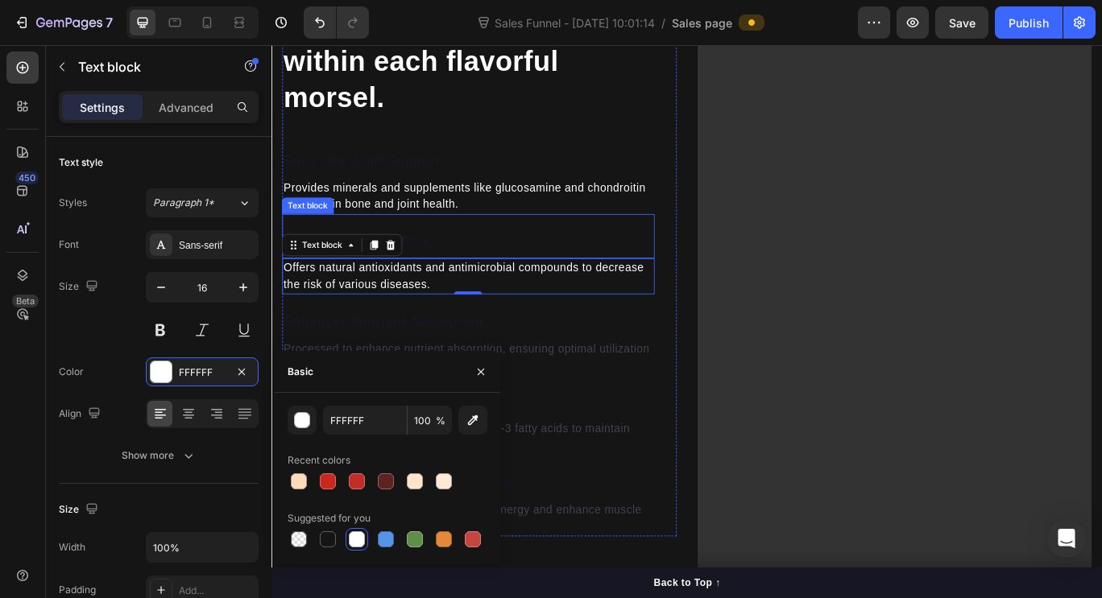
scroll to position [2248, 0]
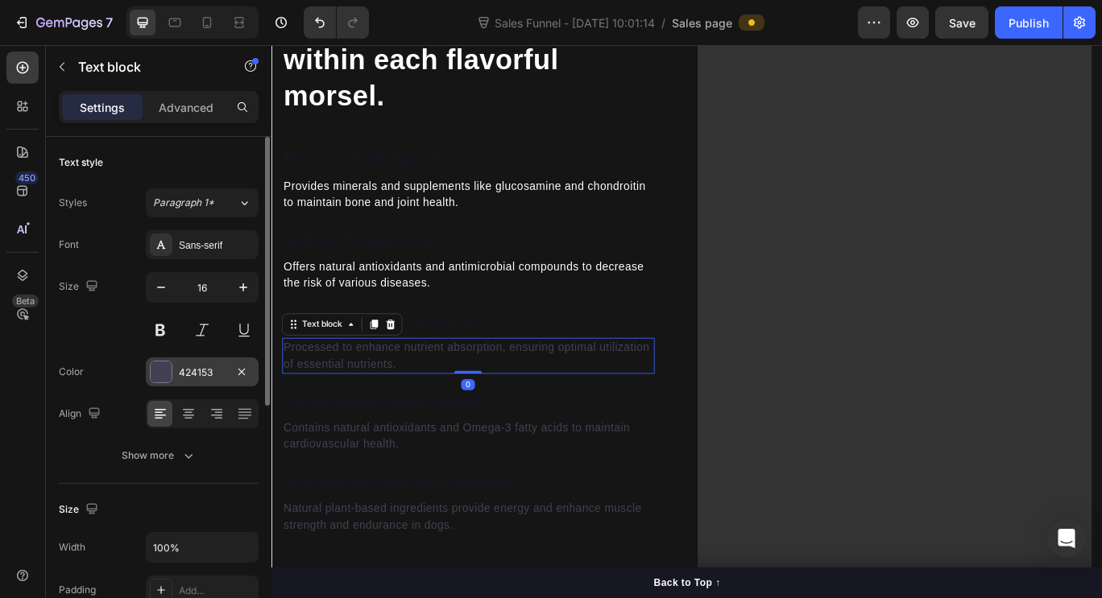
click at [201, 371] on div "424153" at bounding box center [202, 373] width 47 height 14
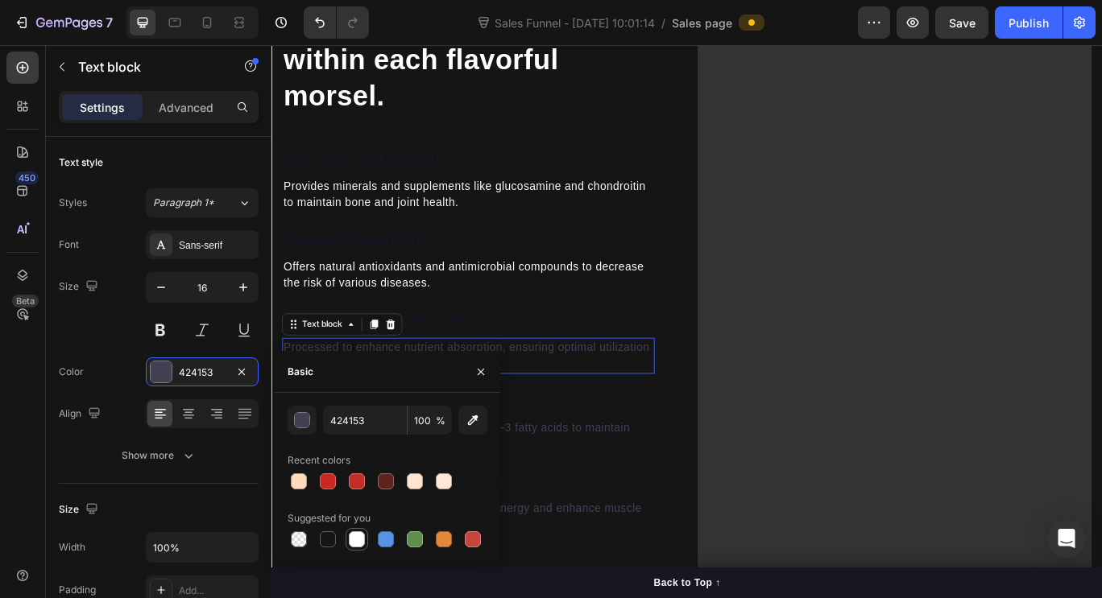
click at [350, 541] on div at bounding box center [357, 540] width 16 height 16
type input "FFFFFF"
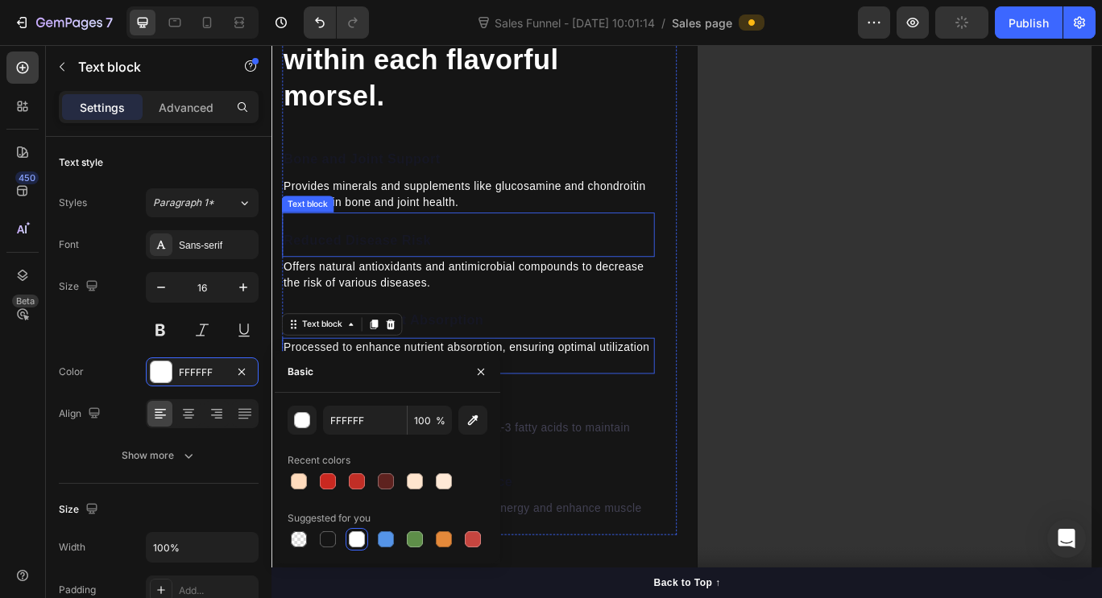
scroll to position [2439, 0]
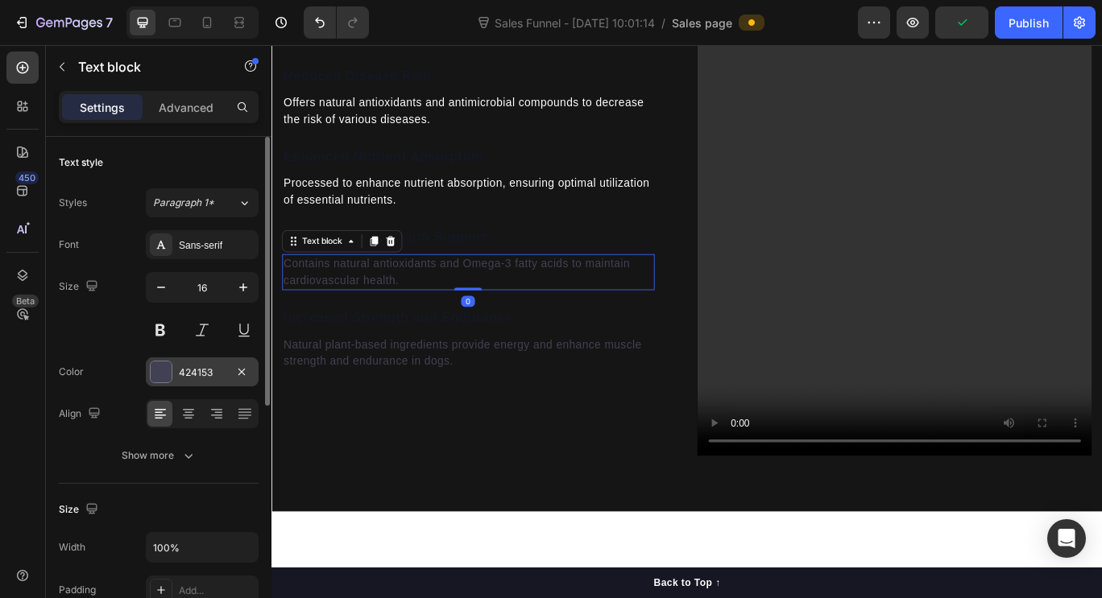
click at [197, 359] on div "424153" at bounding box center [202, 372] width 113 height 29
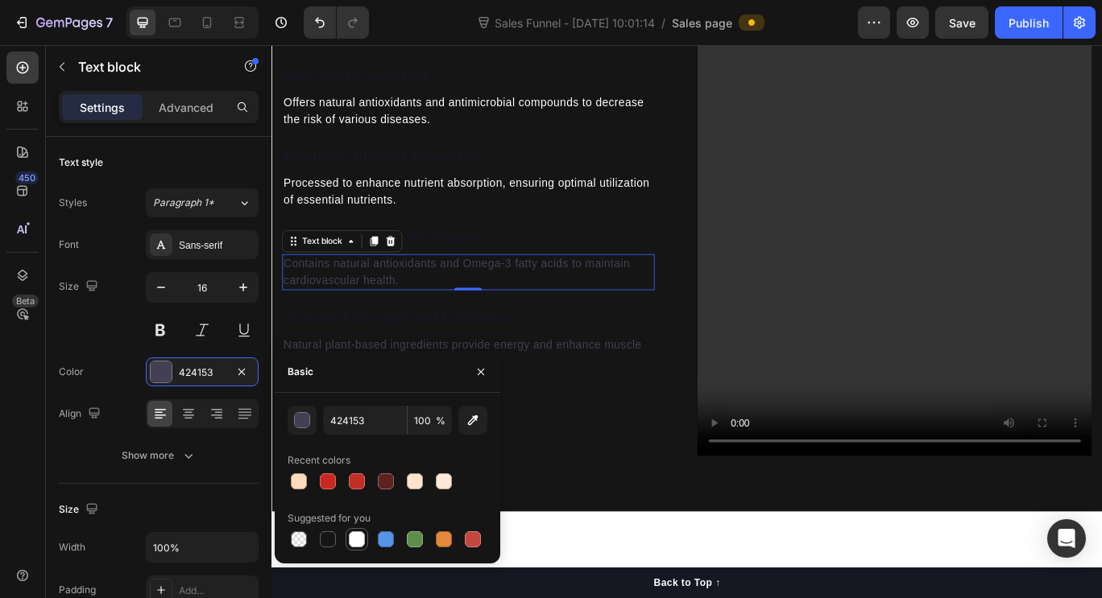
click at [356, 536] on div at bounding box center [357, 540] width 16 height 16
type input "FFFFFF"
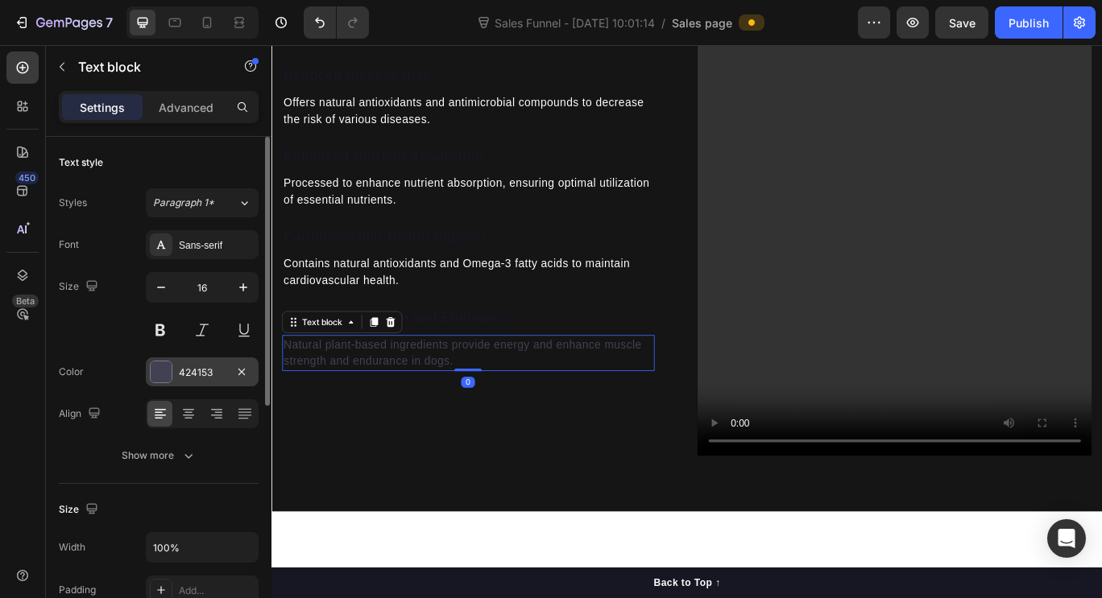
click at [202, 372] on div "424153" at bounding box center [202, 373] width 47 height 14
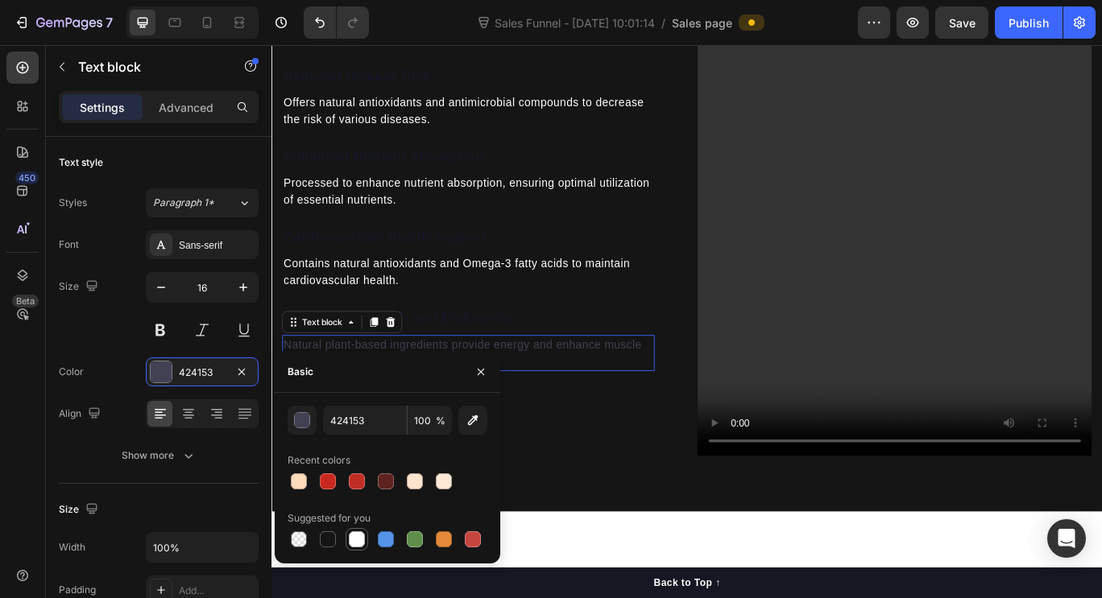
click at [362, 541] on div at bounding box center [357, 540] width 16 height 16
type input "FFFFFF"
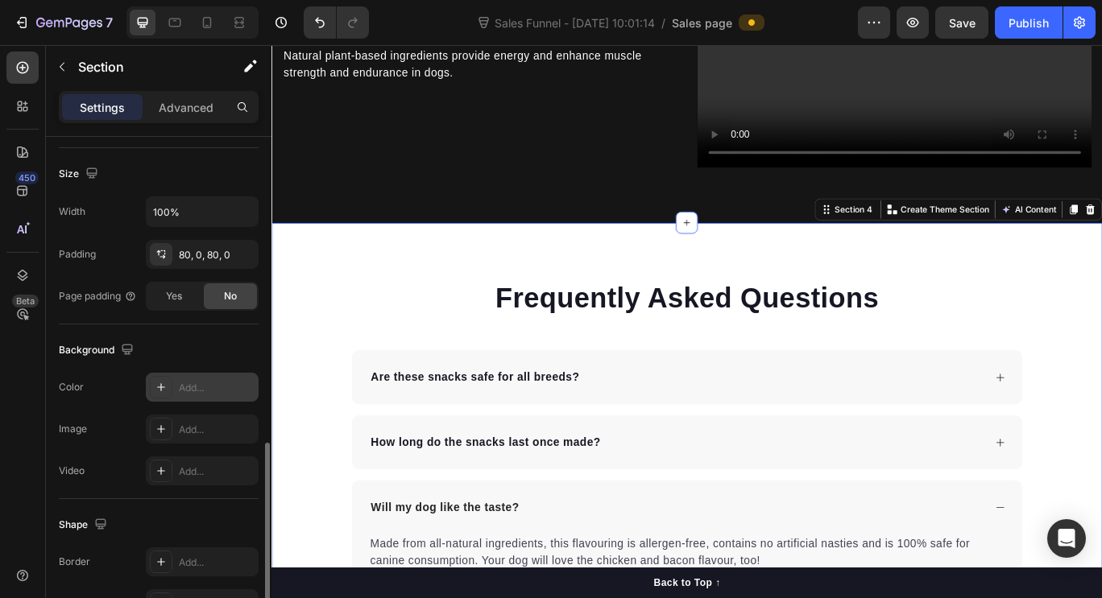
scroll to position [475, 0]
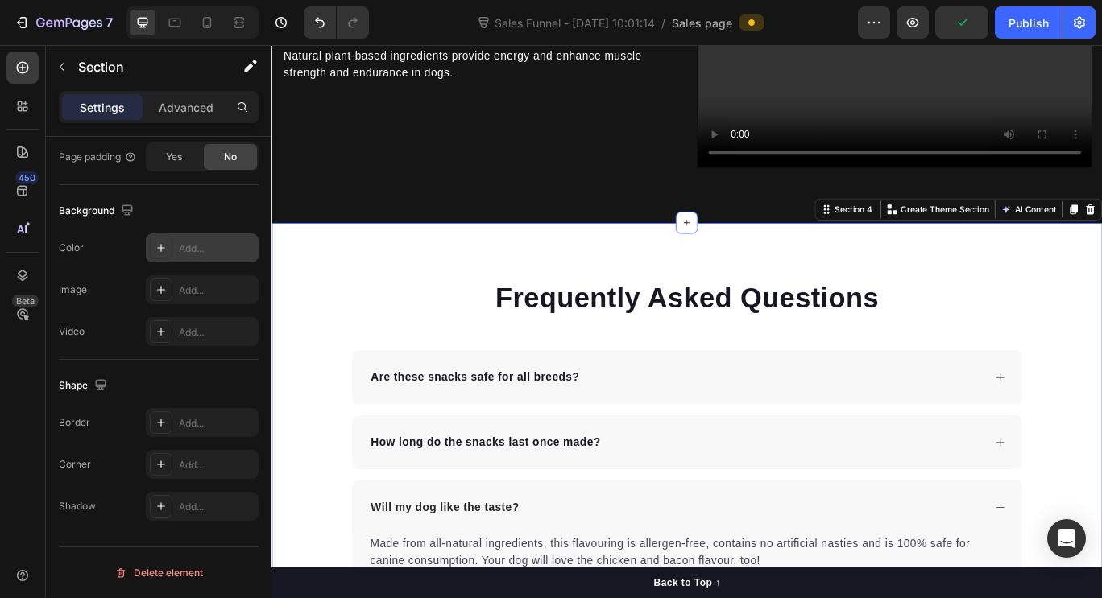
click at [202, 255] on div "Add..." at bounding box center [217, 249] width 76 height 14
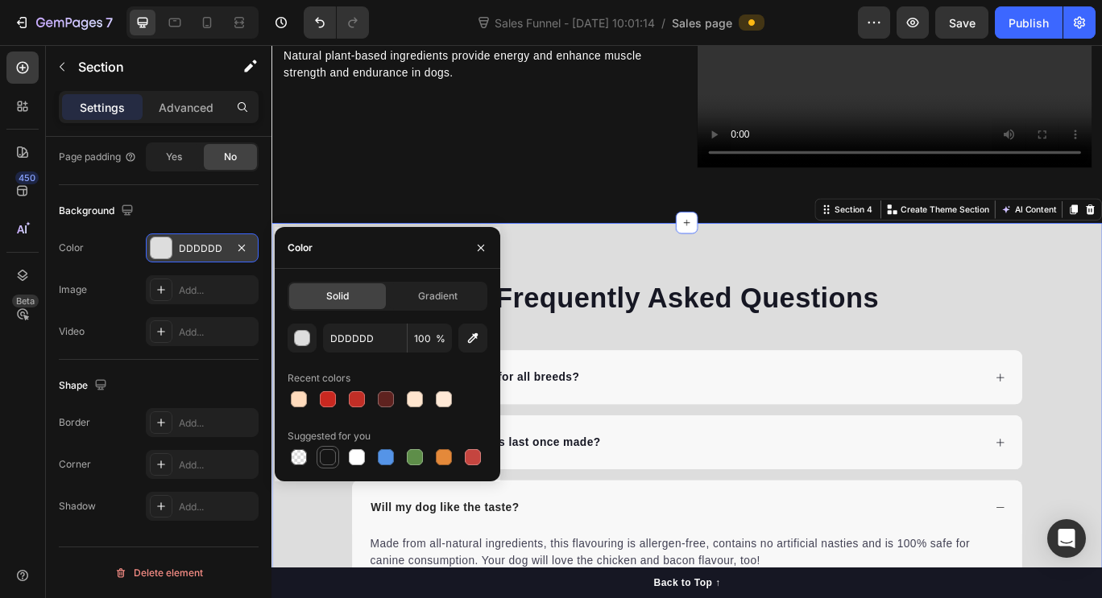
click at [331, 457] on div at bounding box center [328, 457] width 16 height 16
type input "151515"
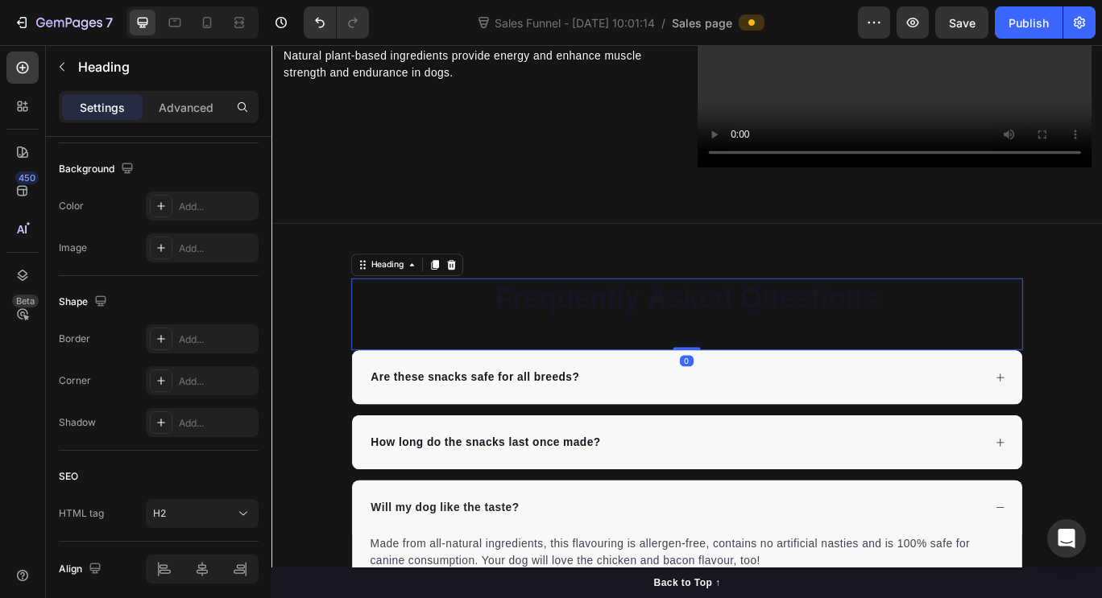
scroll to position [0, 0]
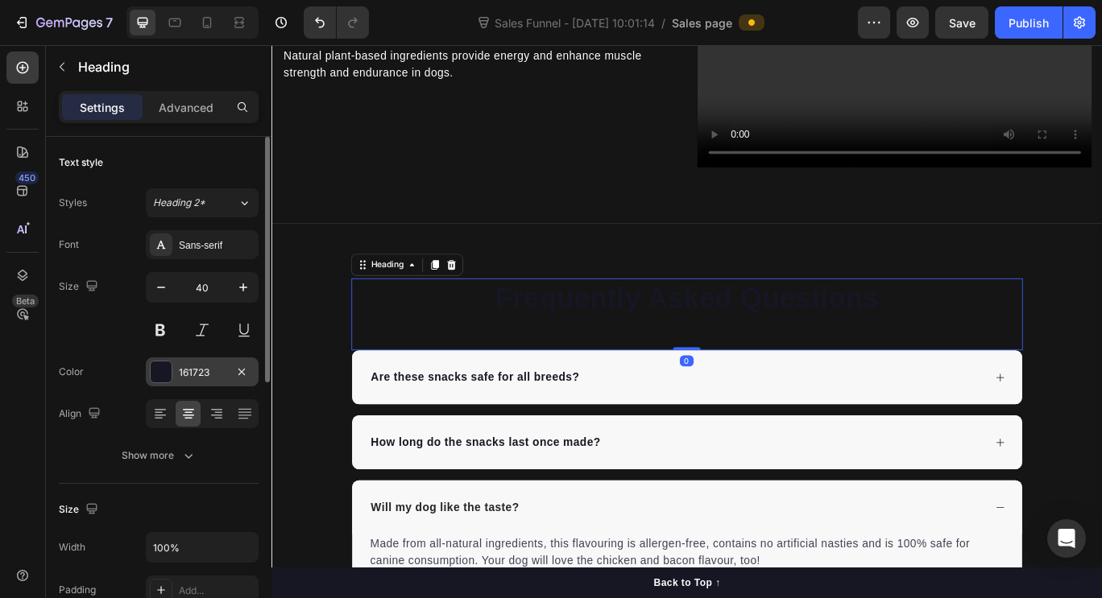
click at [192, 375] on div "161723" at bounding box center [202, 373] width 47 height 14
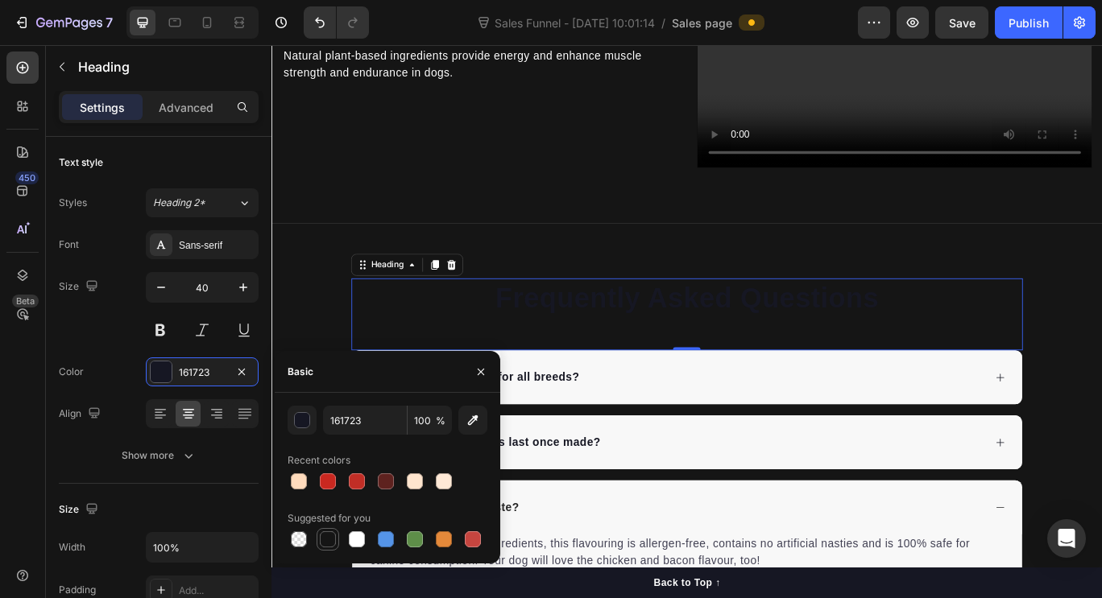
click at [322, 542] on div at bounding box center [328, 540] width 16 height 16
click at [359, 546] on div at bounding box center [357, 540] width 16 height 16
type input "FFFFFF"
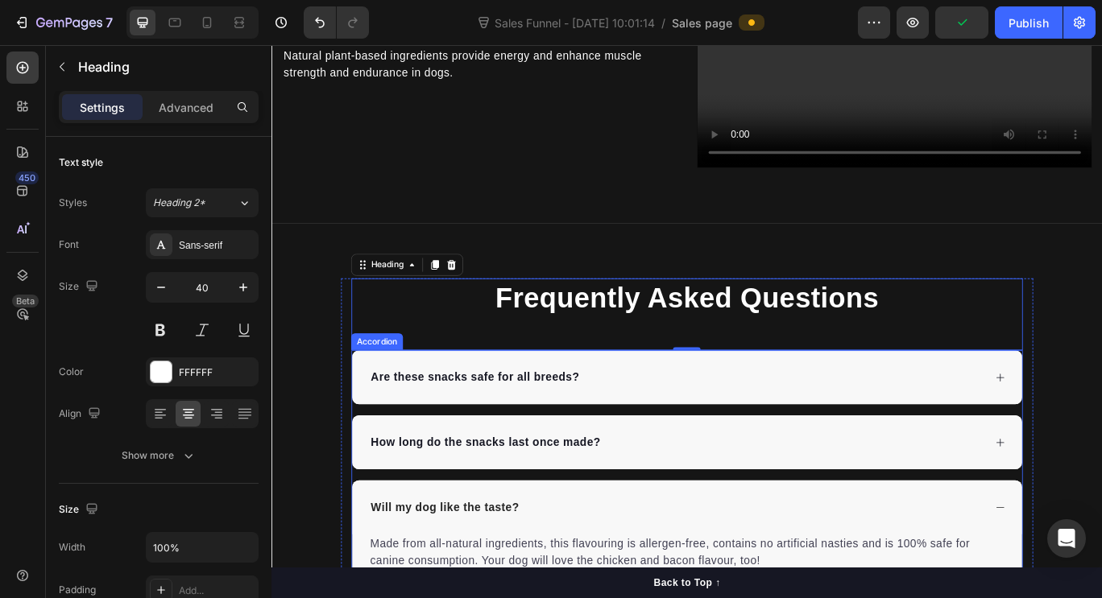
click at [666, 420] on div "Are these snacks safe for all breeds?" at bounding box center [742, 432] width 716 height 24
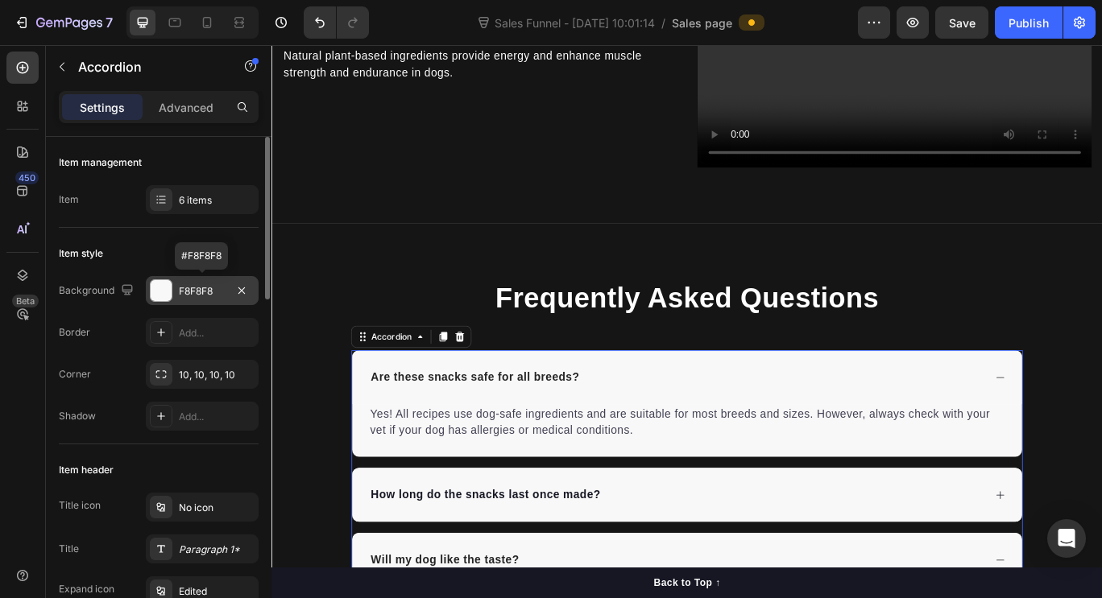
click at [211, 286] on div "F8F8F8" at bounding box center [202, 291] width 47 height 14
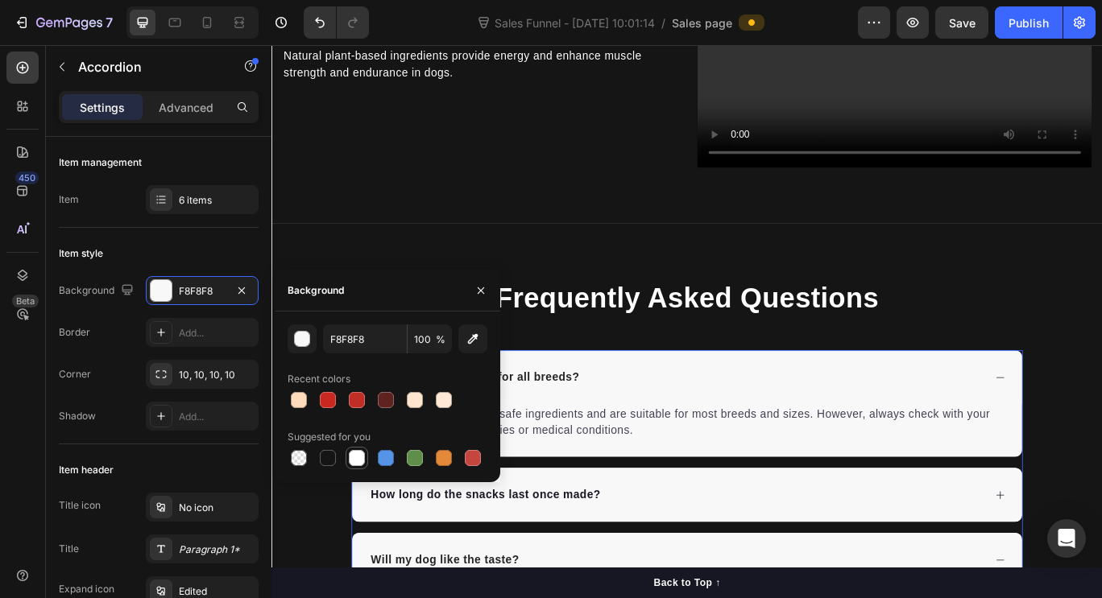
click at [349, 457] on div at bounding box center [357, 458] width 16 height 16
click at [328, 455] on div at bounding box center [328, 458] width 16 height 16
type input "151515"
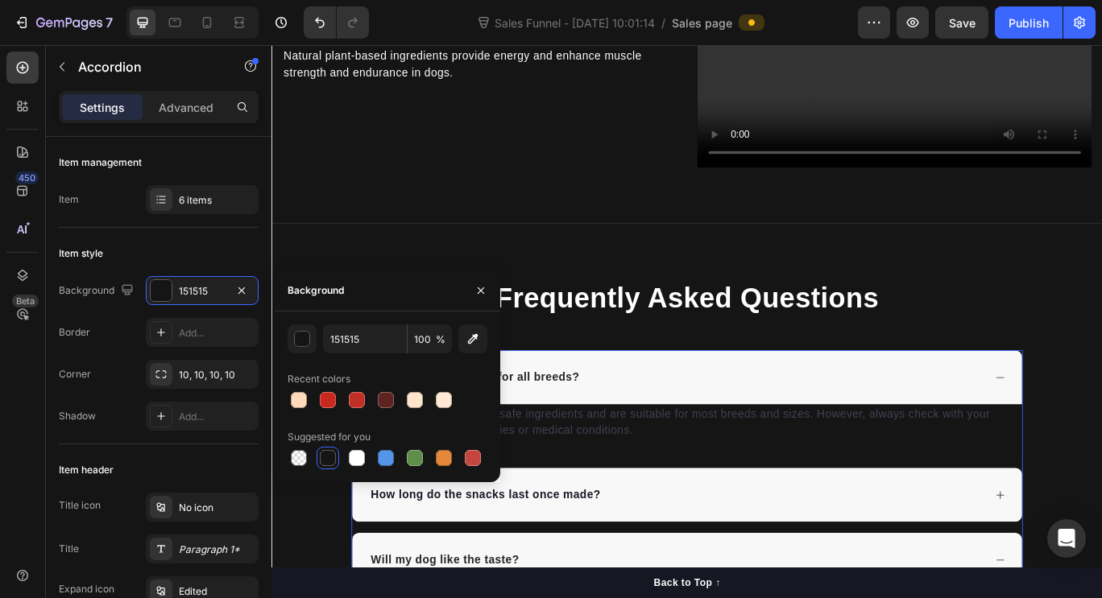
click at [328, 455] on div at bounding box center [328, 458] width 16 height 16
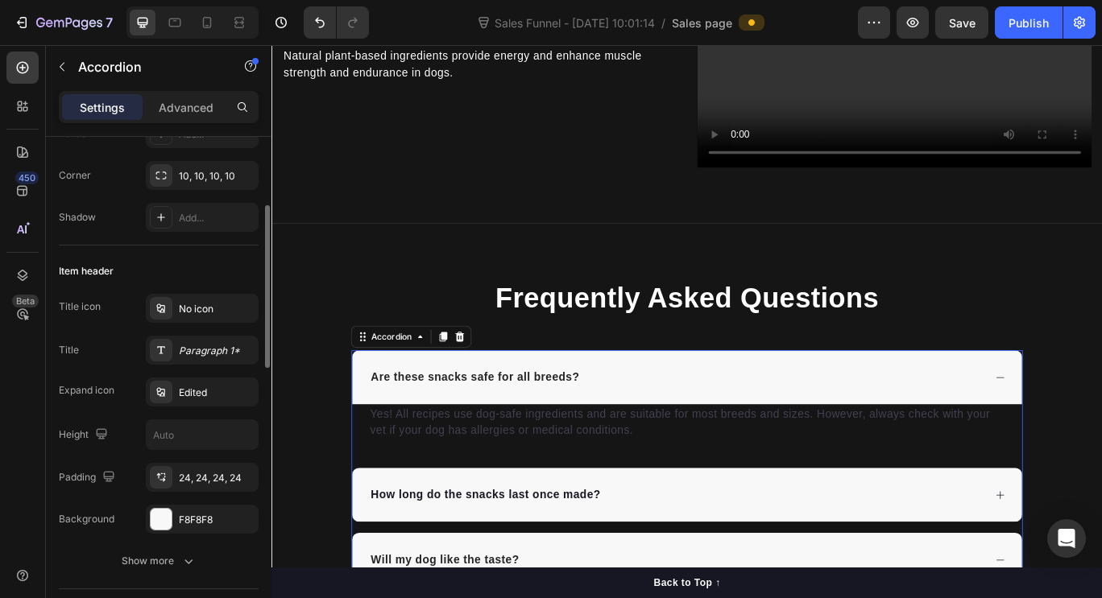
scroll to position [203, 0]
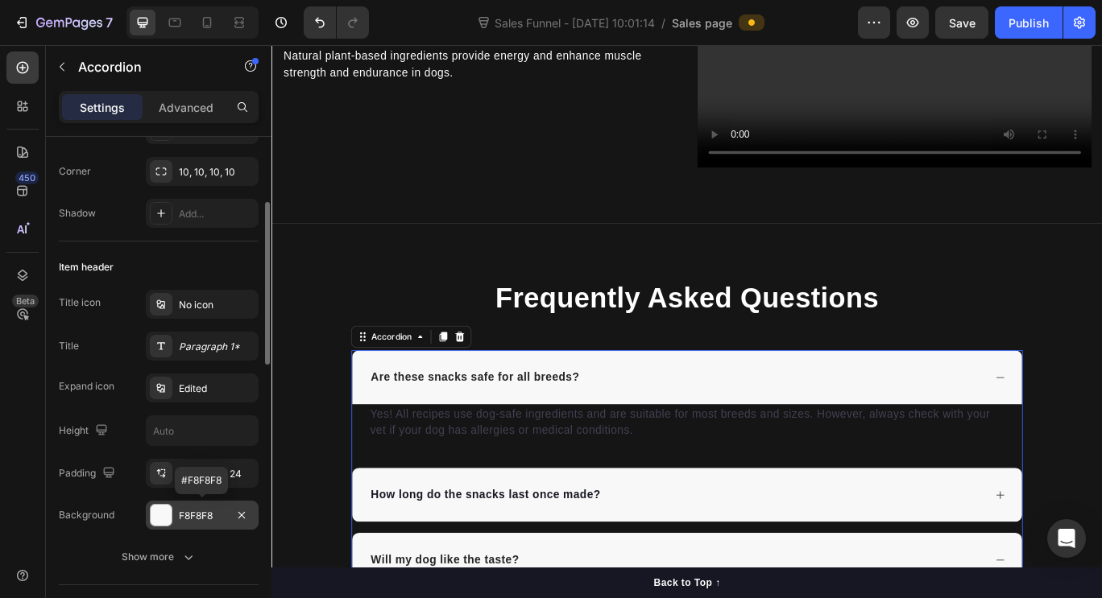
click at [204, 519] on div "F8F8F8" at bounding box center [202, 516] width 47 height 14
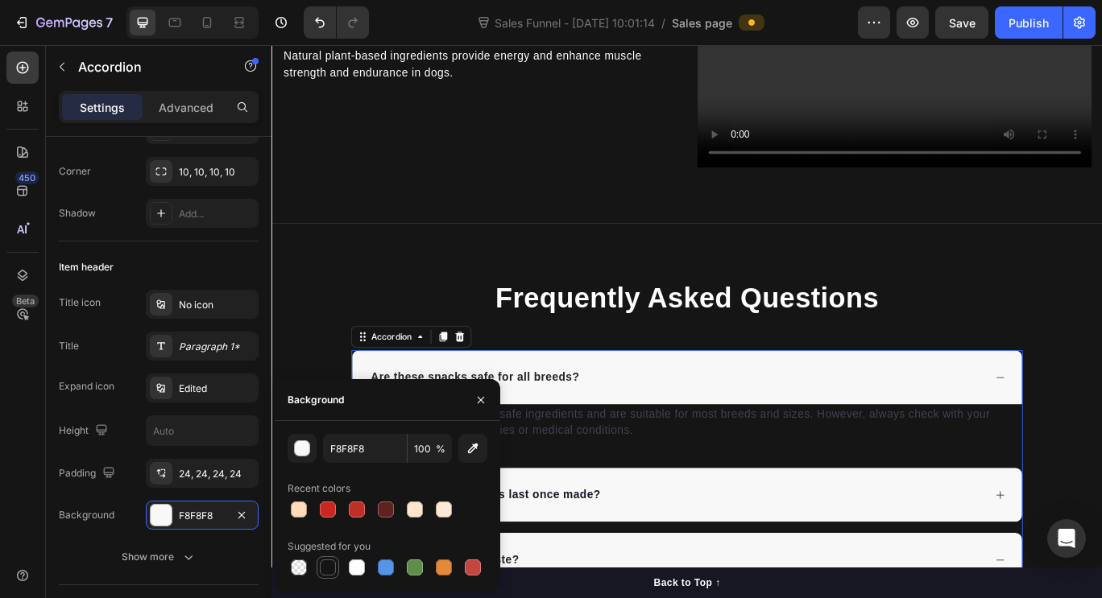
click at [328, 570] on div at bounding box center [328, 568] width 16 height 16
type input "151515"
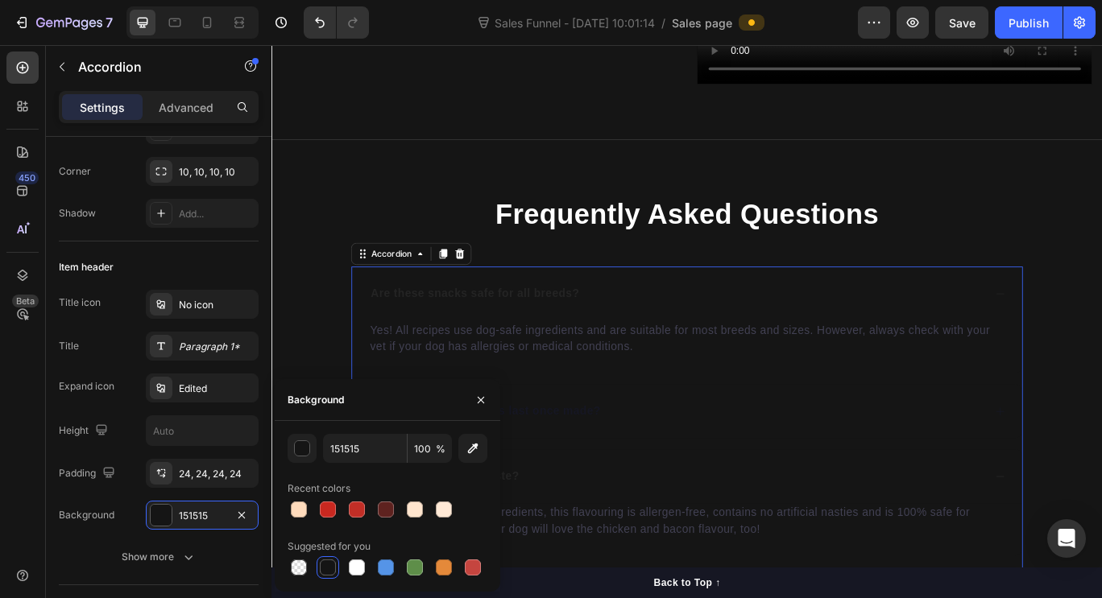
scroll to position [2873, 0]
click at [569, 324] on p "Are these snacks safe for all breeds?" at bounding box center [508, 333] width 242 height 19
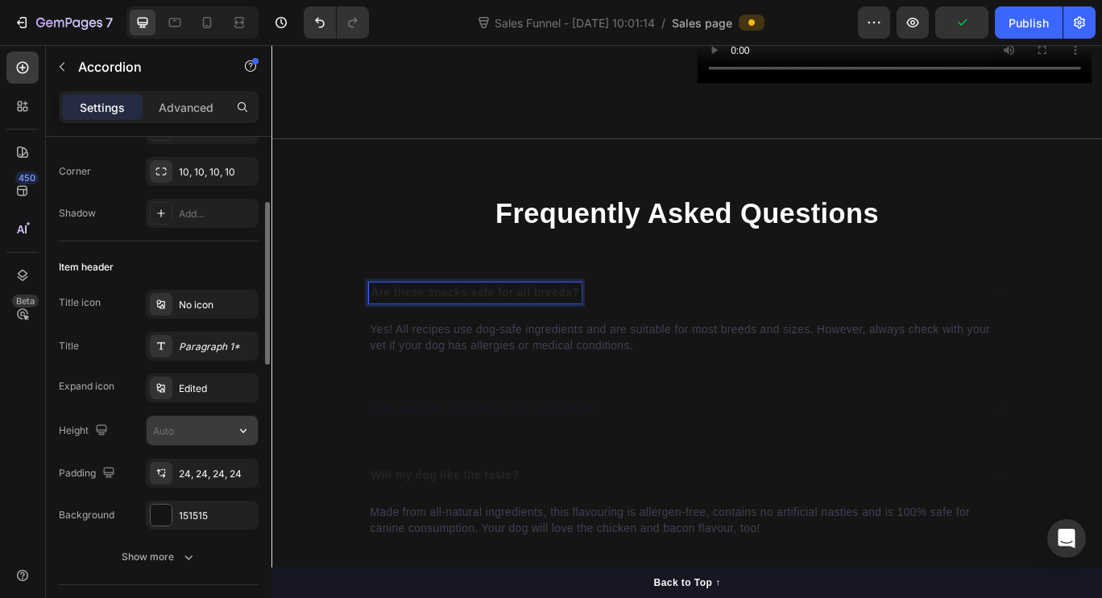
scroll to position [56, 0]
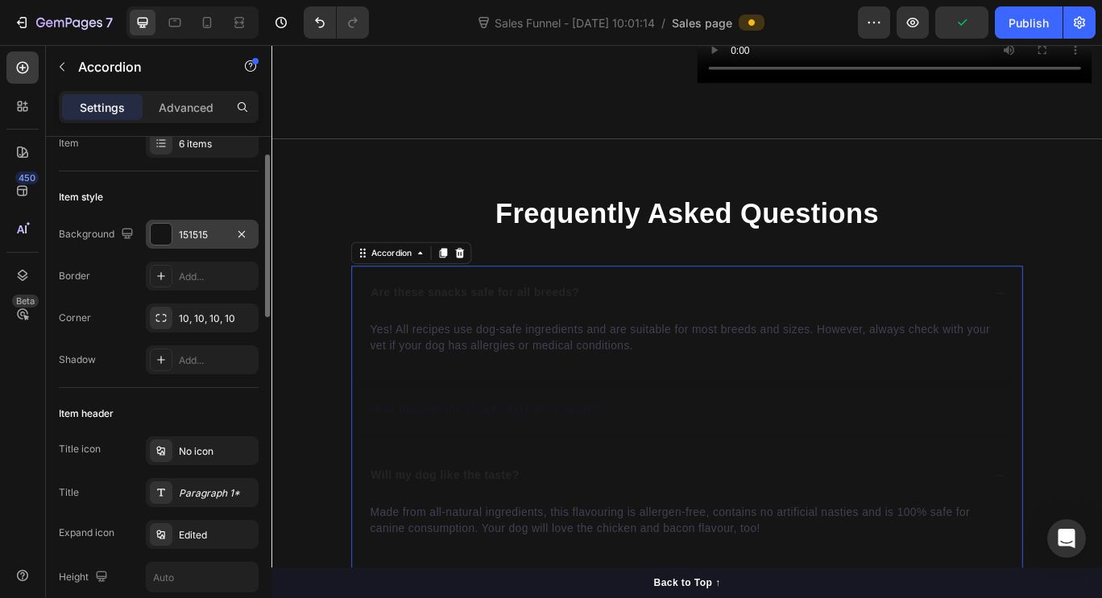
click at [201, 243] on div "151515" at bounding box center [202, 234] width 113 height 29
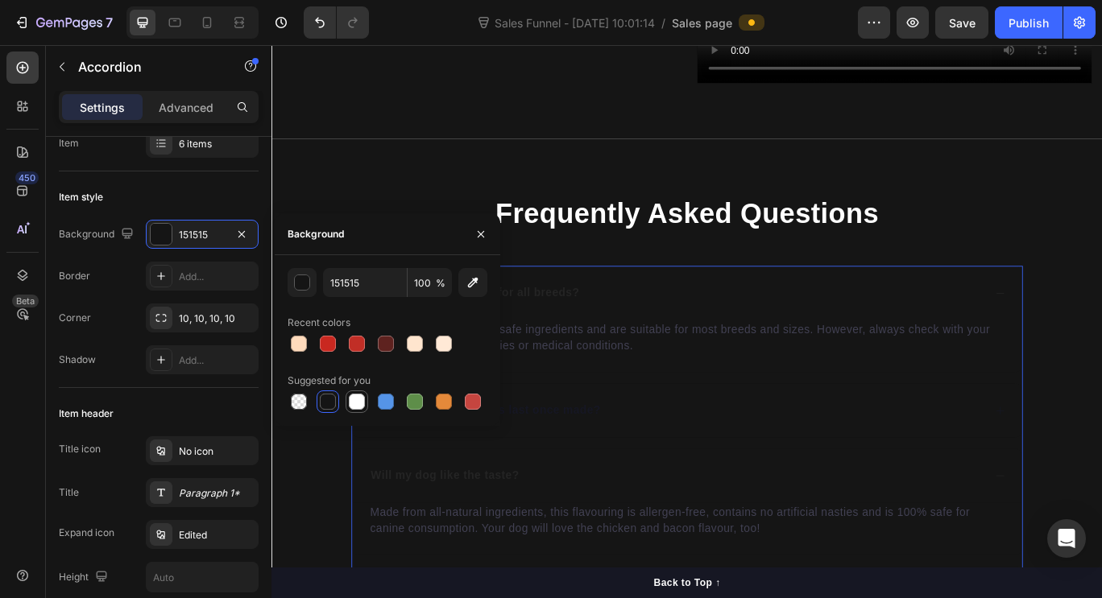
click at [359, 391] on div at bounding box center [357, 402] width 23 height 23
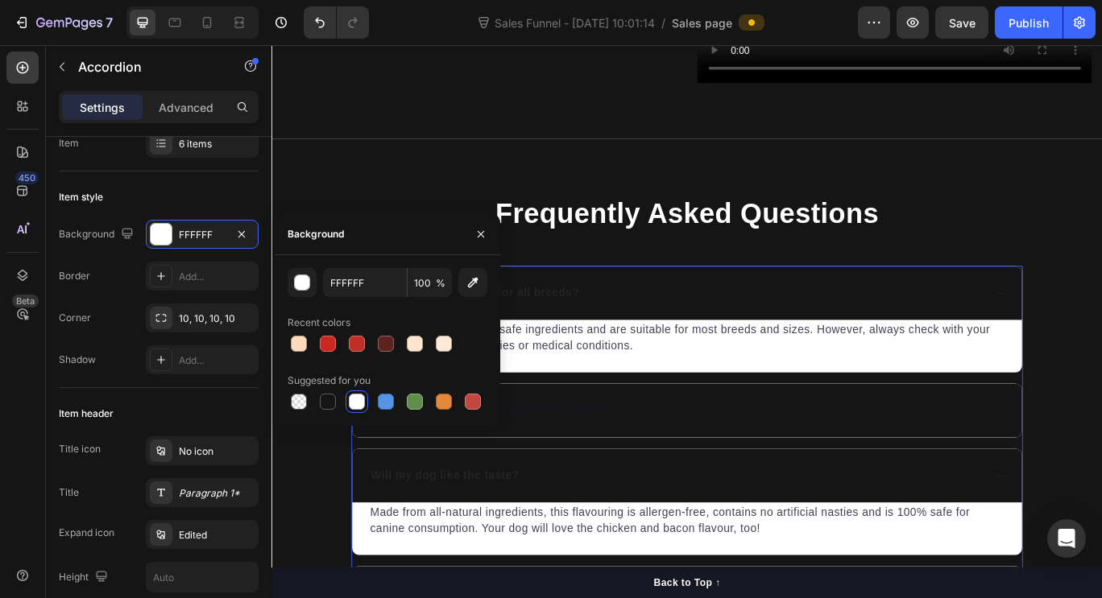
click at [359, 391] on div at bounding box center [357, 402] width 23 height 23
click at [325, 402] on div at bounding box center [328, 402] width 16 height 16
type input "151515"
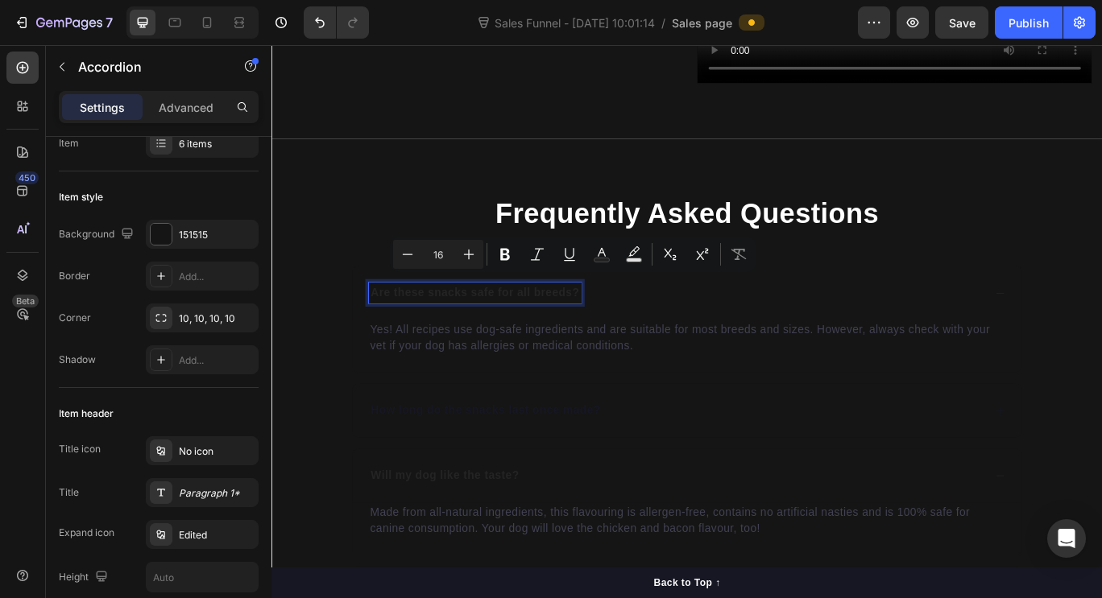
click at [529, 324] on p "Are these snacks safe for all breeds?" at bounding box center [508, 333] width 242 height 19
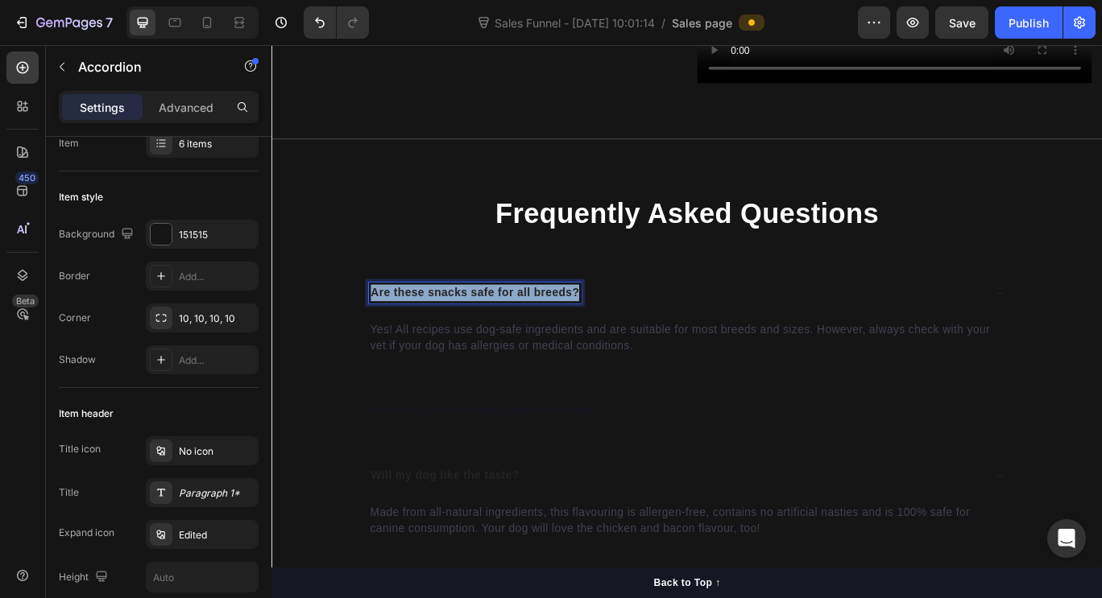
click at [529, 324] on p "Are these snacks safe for all breeds?" at bounding box center [508, 333] width 242 height 19
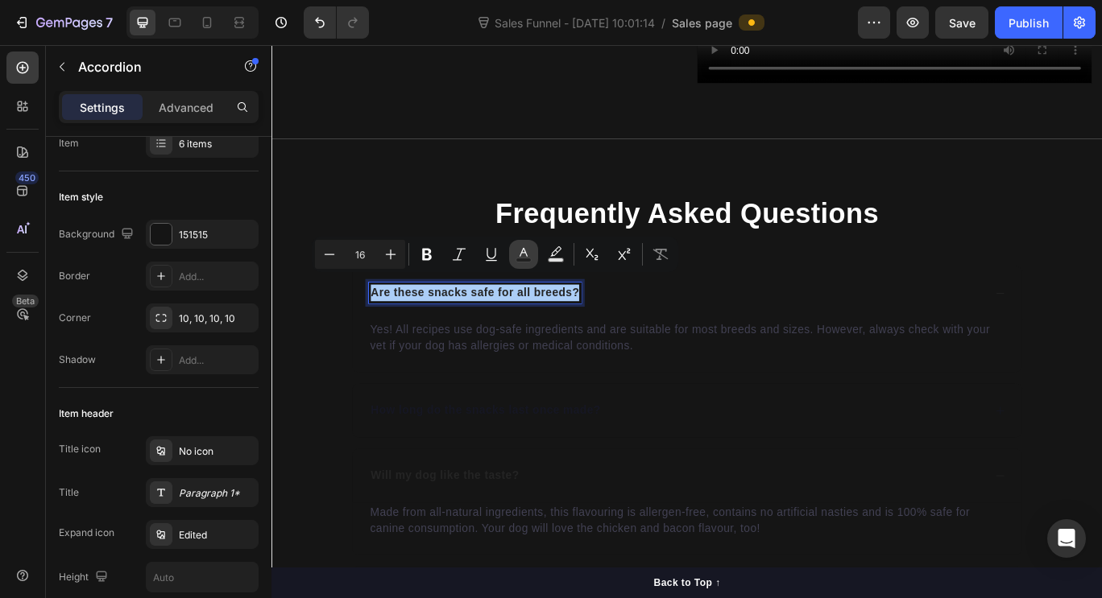
click at [530, 263] on button "Text Color" at bounding box center [523, 254] width 29 height 29
type input "242424"
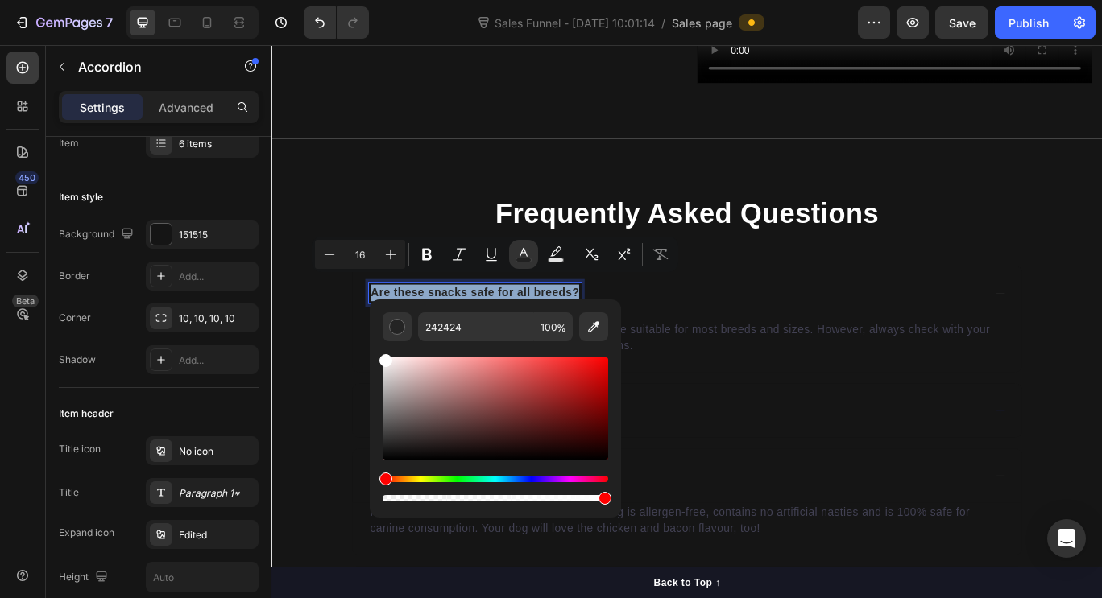
drag, startPoint x: 660, startPoint y: 493, endPoint x: 380, endPoint y: 383, distance: 300.5
type input "FFFFFF"
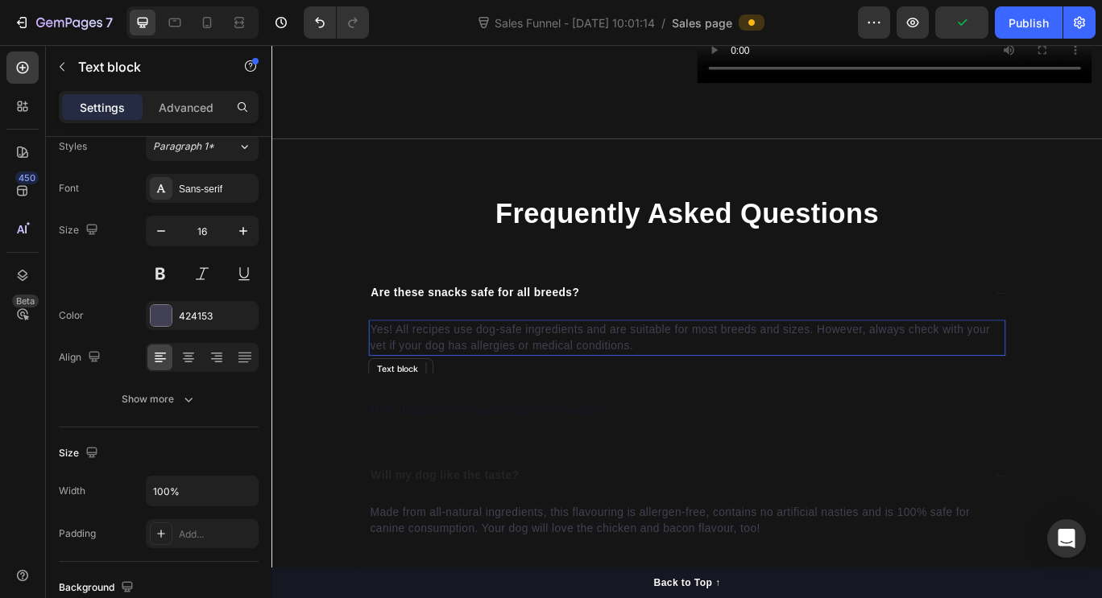
click at [780, 367] on p "Yes! All recipes use dog-safe ingredients and are suitable for most breeds and …" at bounding box center [755, 385] width 738 height 39
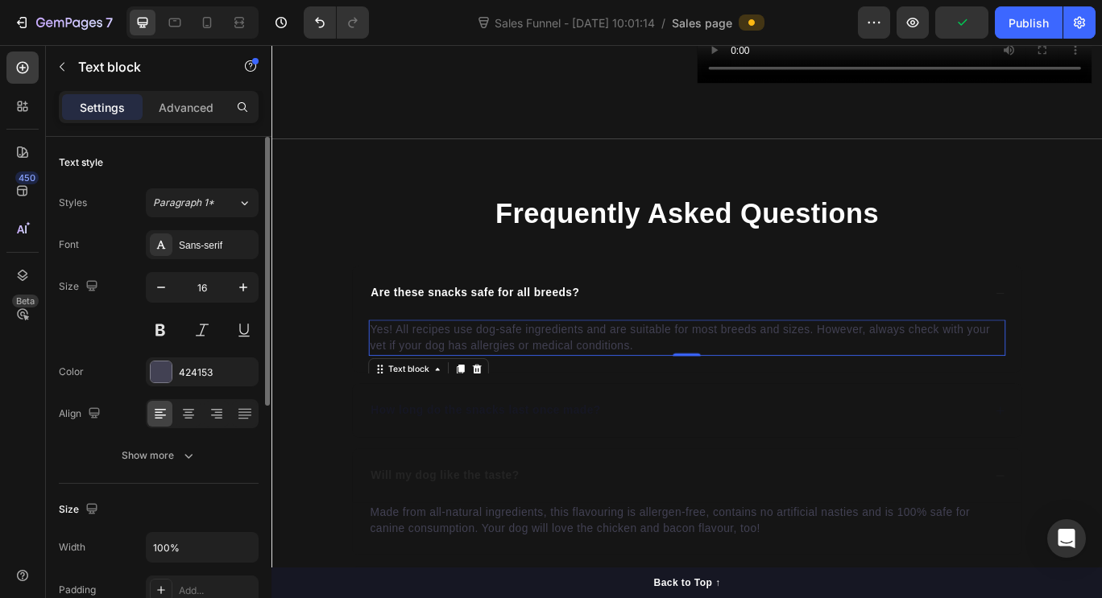
click at [780, 367] on p "Yes! All recipes use dog-safe ingredients and are suitable for most breeds and …" at bounding box center [755, 385] width 738 height 39
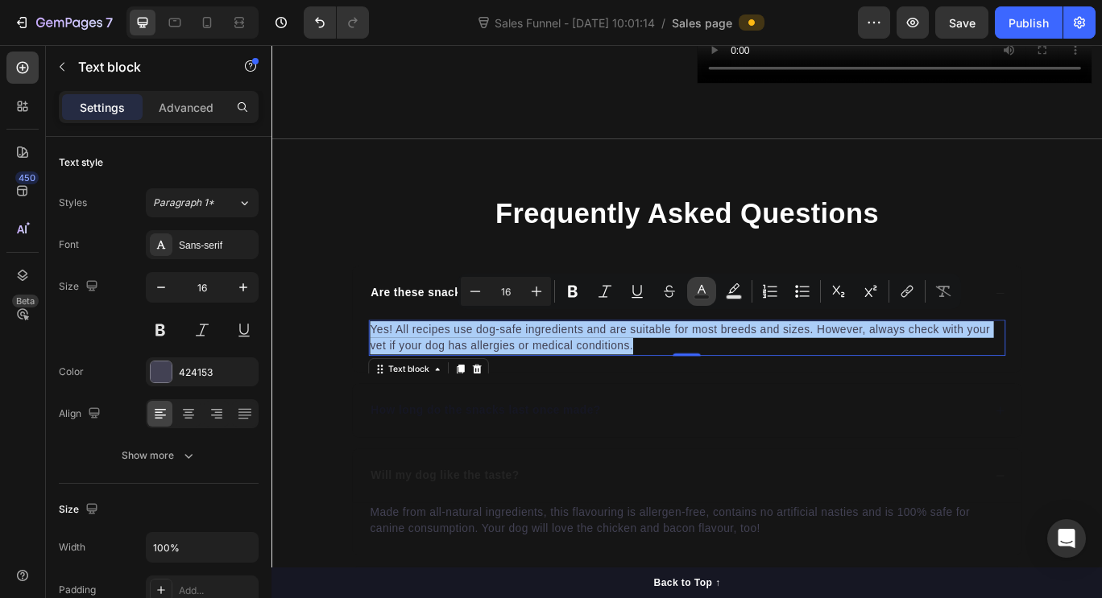
click at [697, 298] on rect "Editor contextual toolbar" at bounding box center [701, 298] width 15 height 4
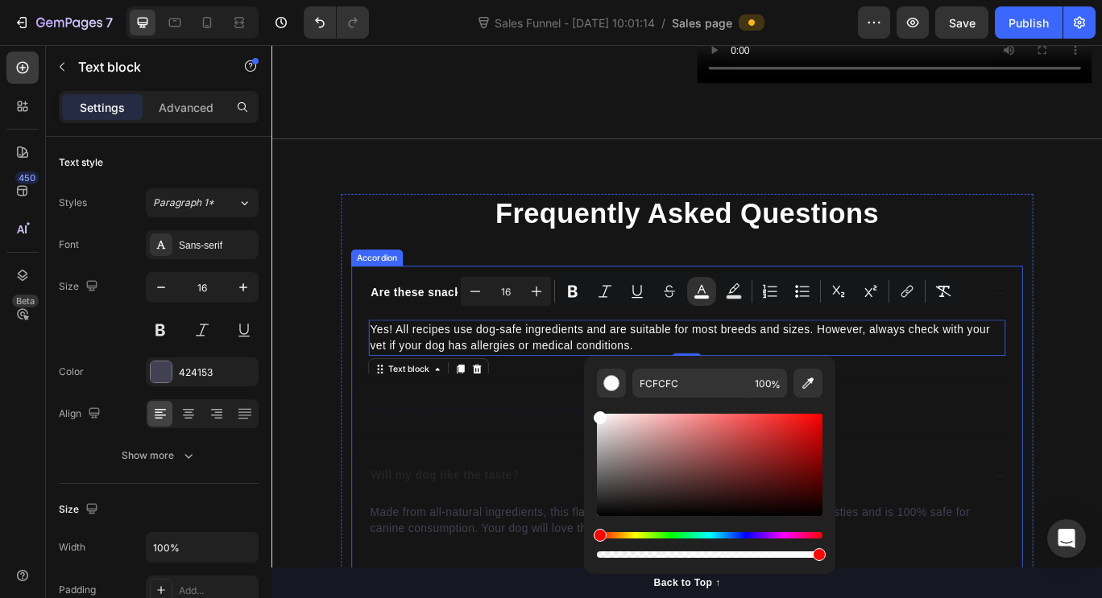
drag, startPoint x: 921, startPoint y: 527, endPoint x: 614, endPoint y: 431, distance: 322.2
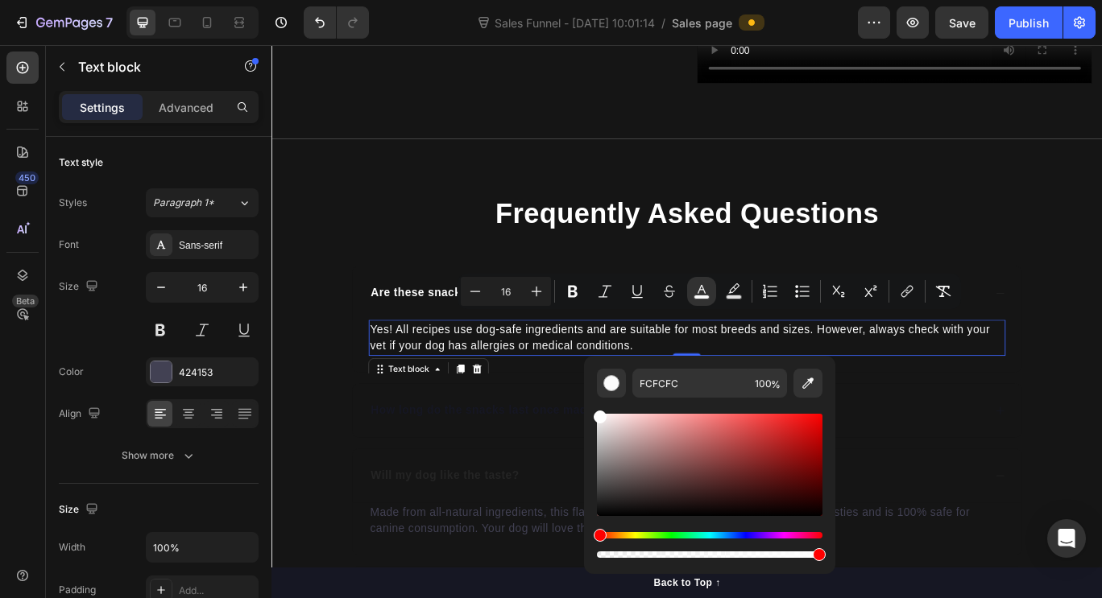
drag, startPoint x: 601, startPoint y: 417, endPoint x: 594, endPoint y: 393, distance: 25.0
click at [594, 393] on div "FCFCFC 100 %" at bounding box center [709, 458] width 251 height 205
type input "FFFFFF"
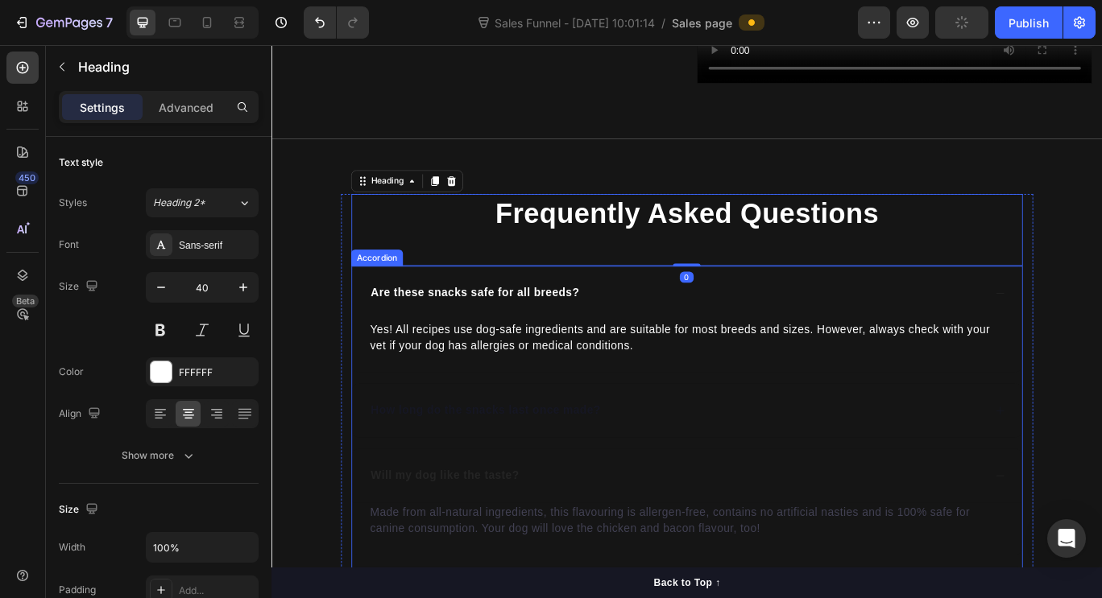
click at [503, 461] on p "How long do the snacks last once made?" at bounding box center [520, 470] width 267 height 19
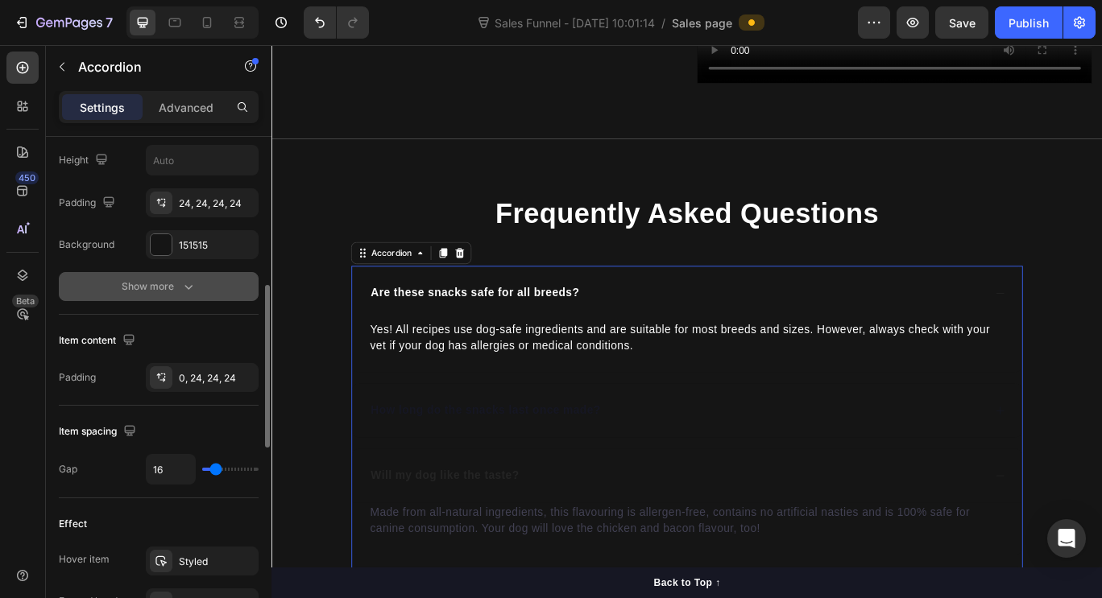
scroll to position [474, 0]
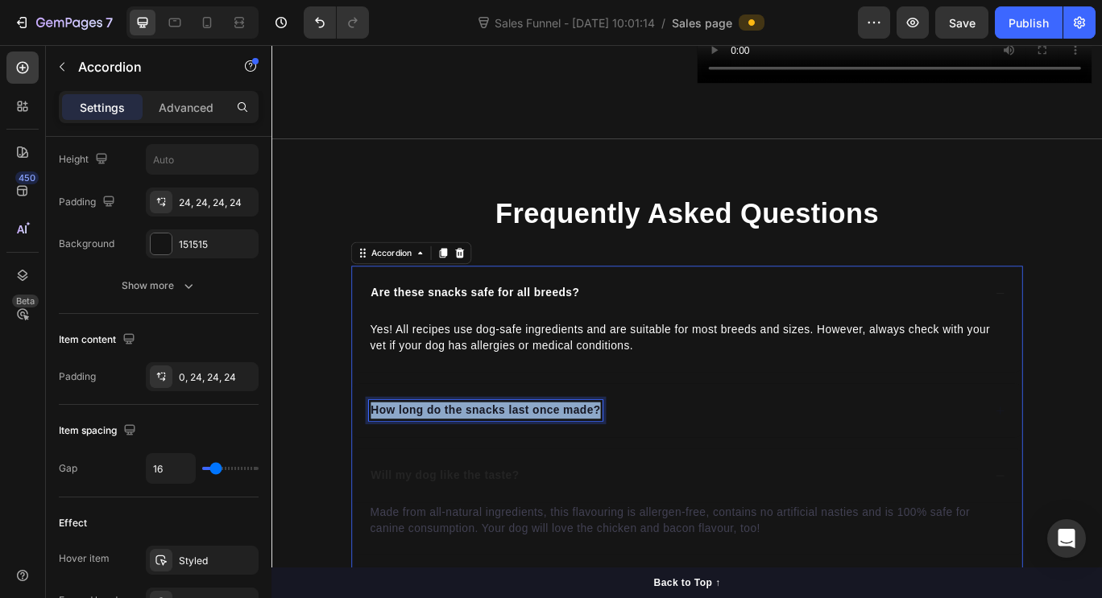
click at [472, 466] on p "How long do the snacks last once made?" at bounding box center [520, 470] width 267 height 19
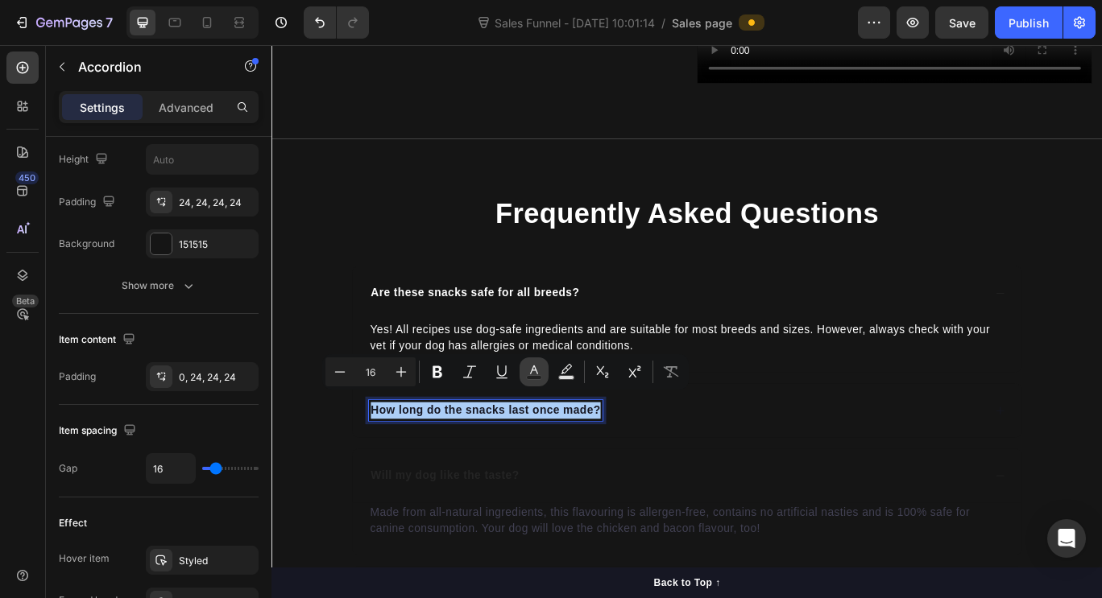
click at [541, 370] on icon "Editor contextual toolbar" at bounding box center [534, 372] width 16 height 16
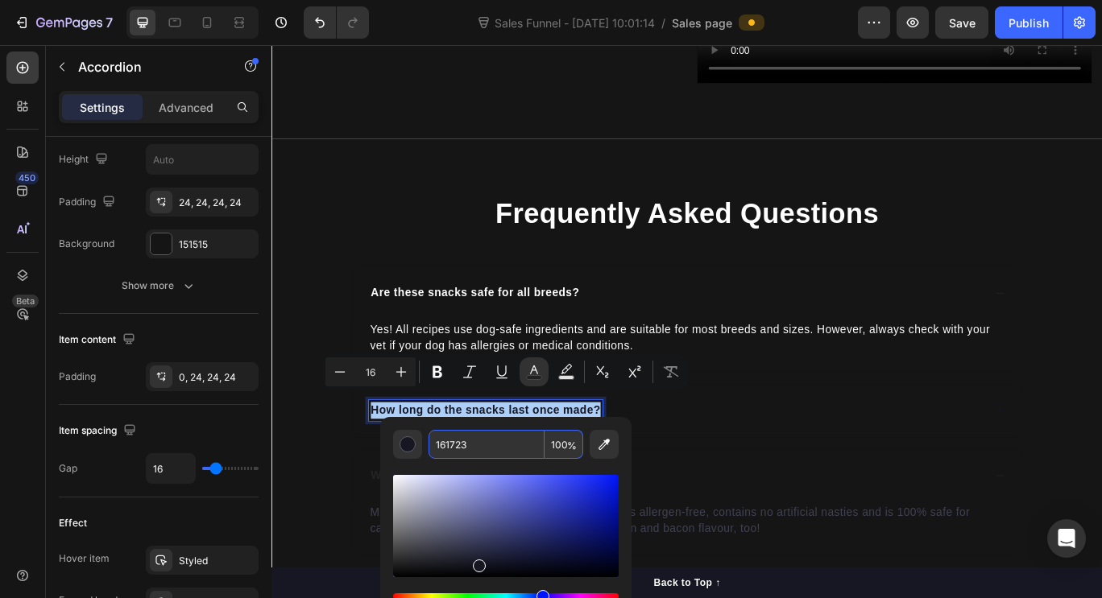
click at [470, 445] on input "161723" at bounding box center [486, 444] width 116 height 29
type input "FFFFFF"
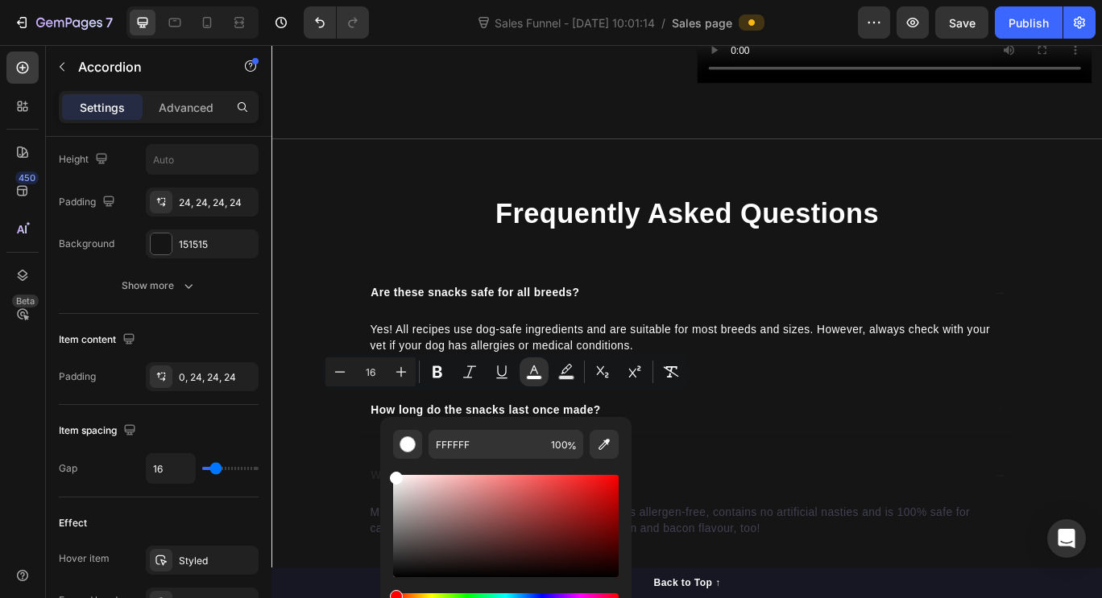
click at [758, 481] on div "How long do the snacks last once made?" at bounding box center [755, 470] width 780 height 63
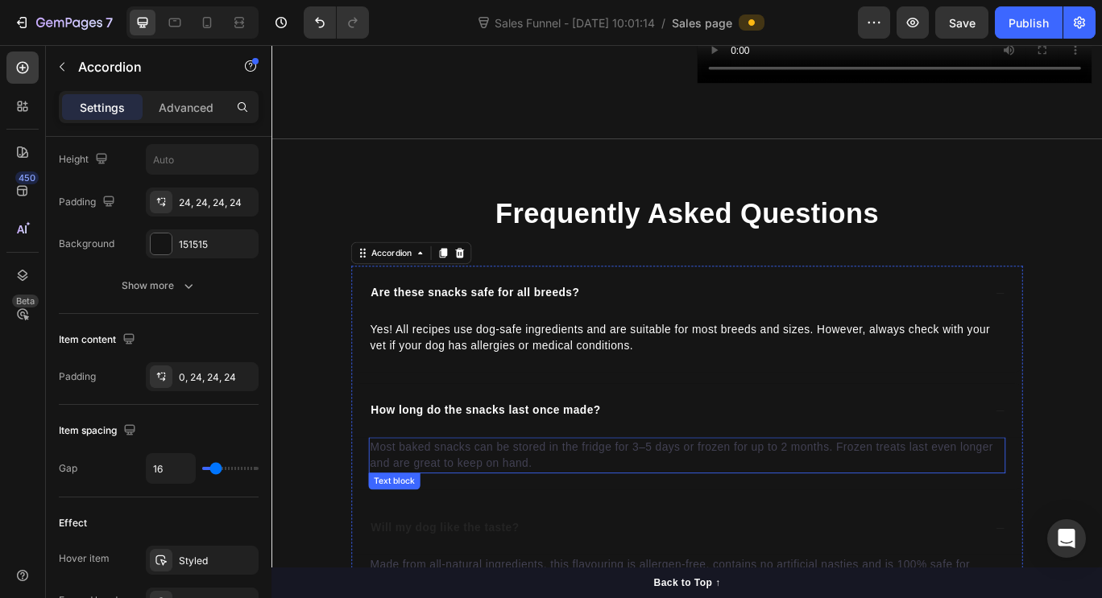
click at [604, 503] on p "Most baked snacks can be stored in the fridge for 3–5 days or frozen for up to …" at bounding box center [755, 522] width 738 height 39
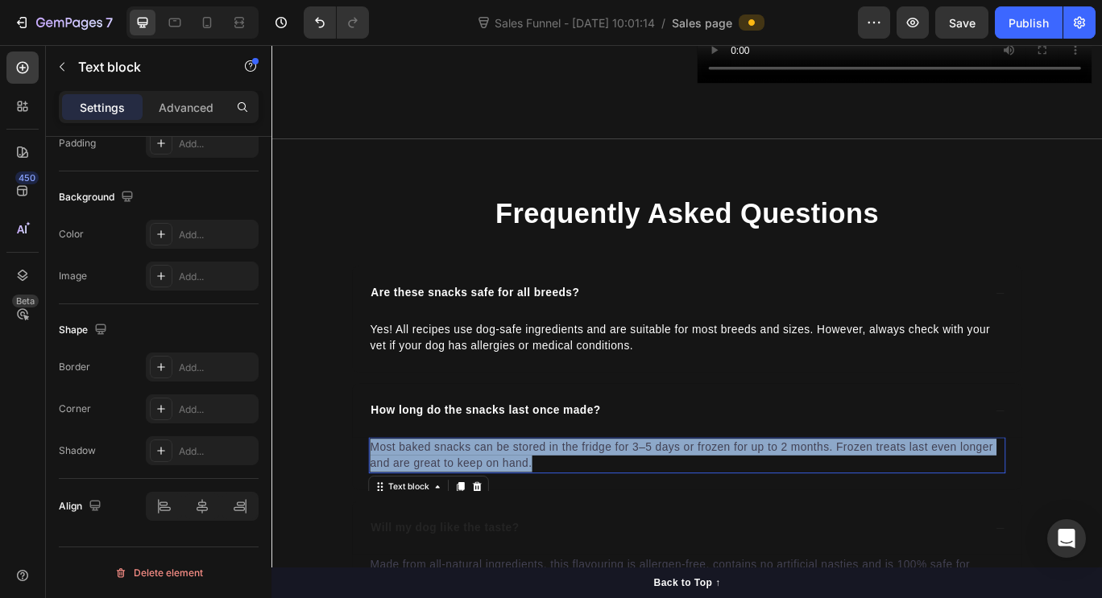
scroll to position [0, 0]
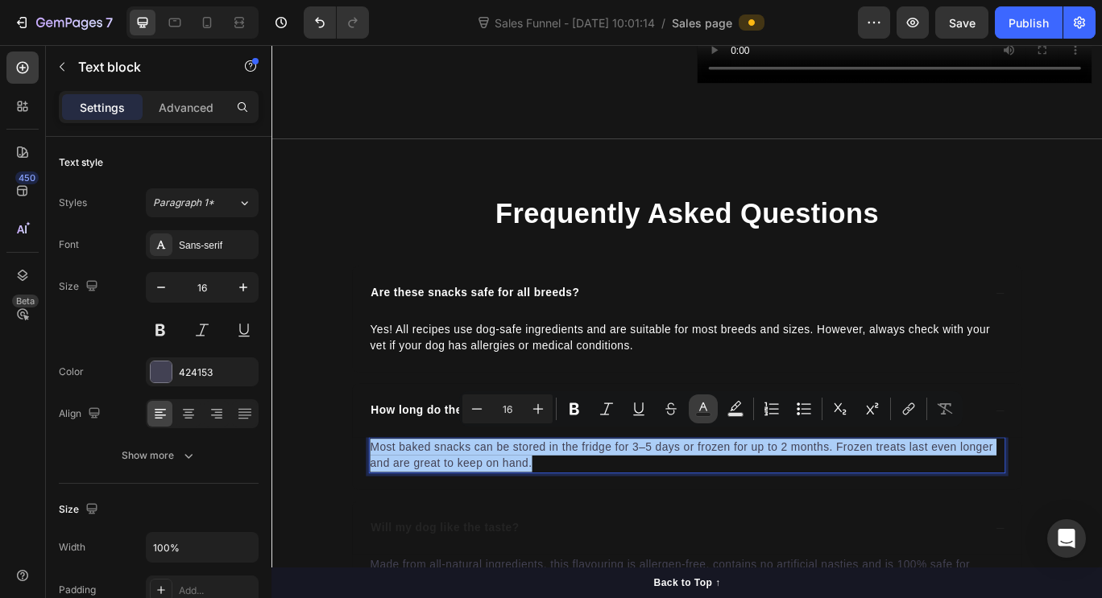
click at [701, 408] on icon "Editor contextual toolbar" at bounding box center [703, 407] width 8 height 9
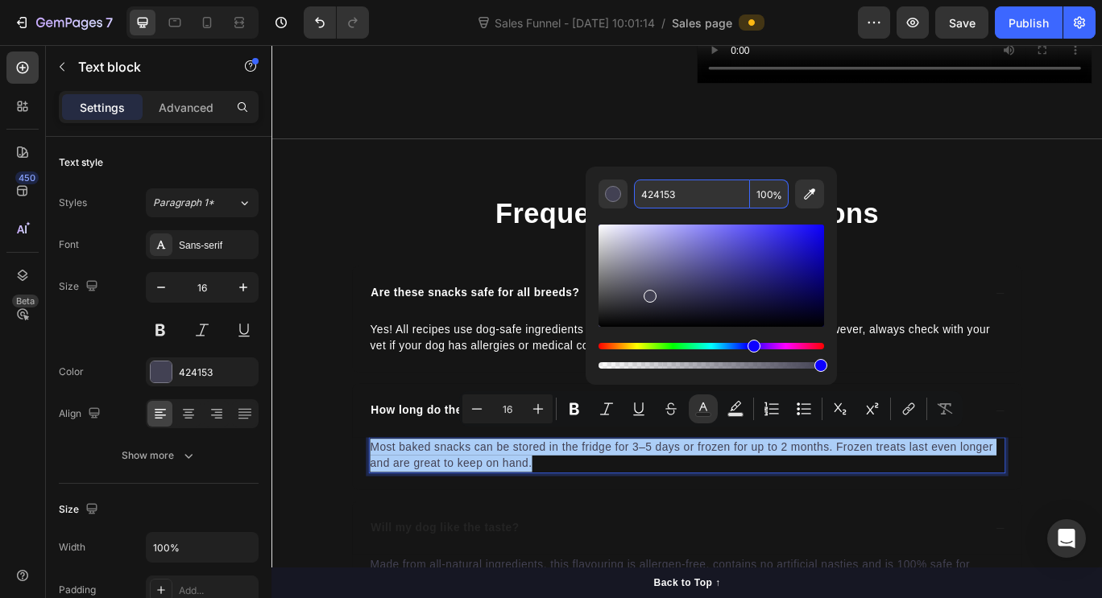
click at [686, 188] on input "424153" at bounding box center [692, 194] width 116 height 29
type input "f"
type input "FFFFFF"
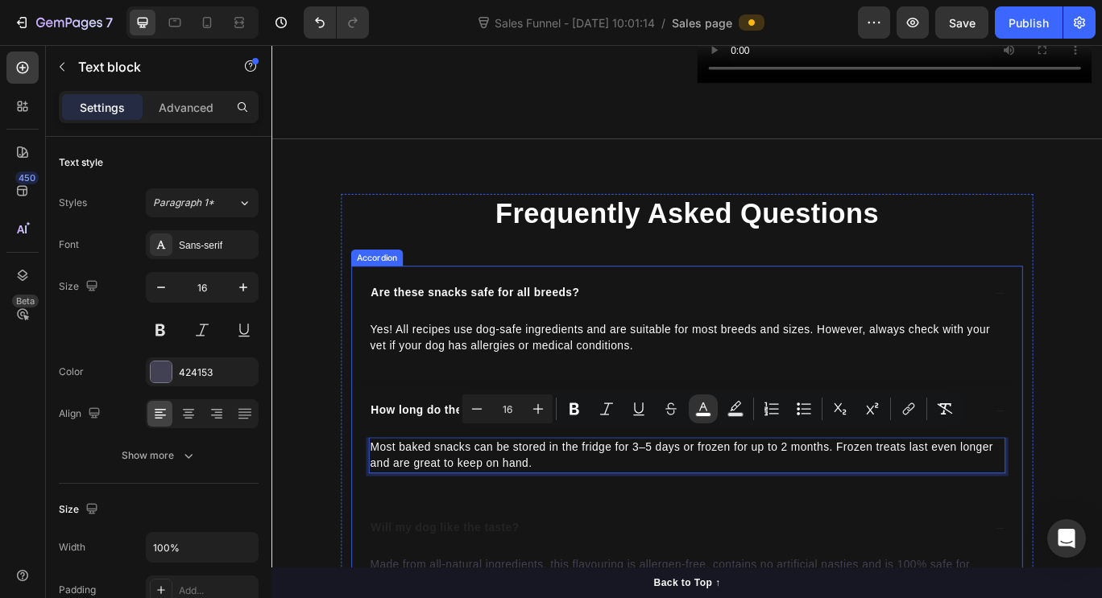
click at [498, 598] on p "Will my dog like the taste?" at bounding box center [473, 607] width 172 height 19
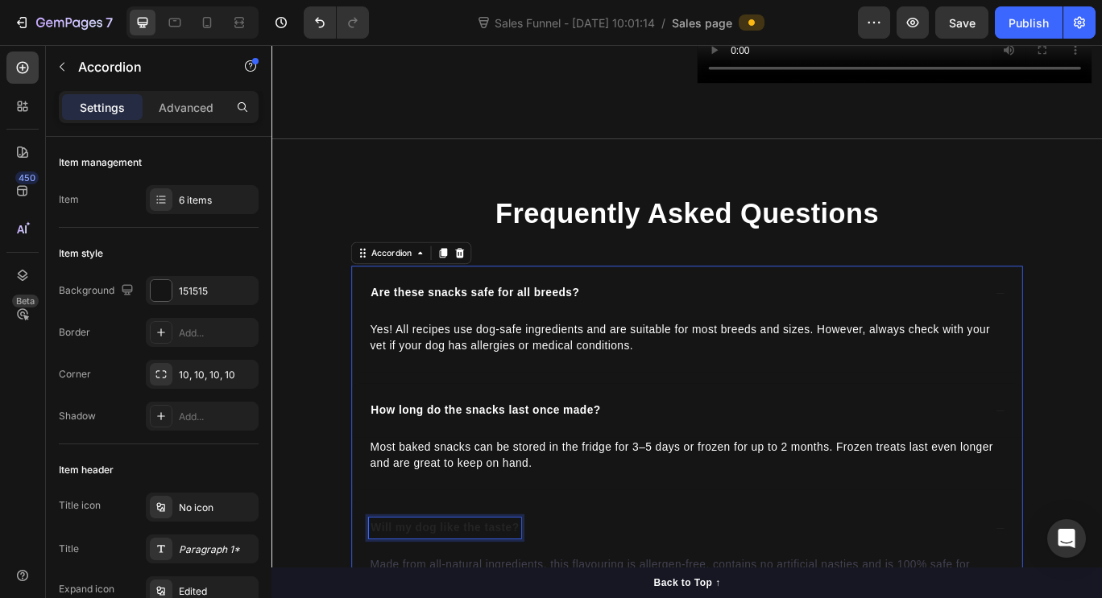
click at [498, 598] on p "Will my dog like the taste?" at bounding box center [473, 607] width 172 height 19
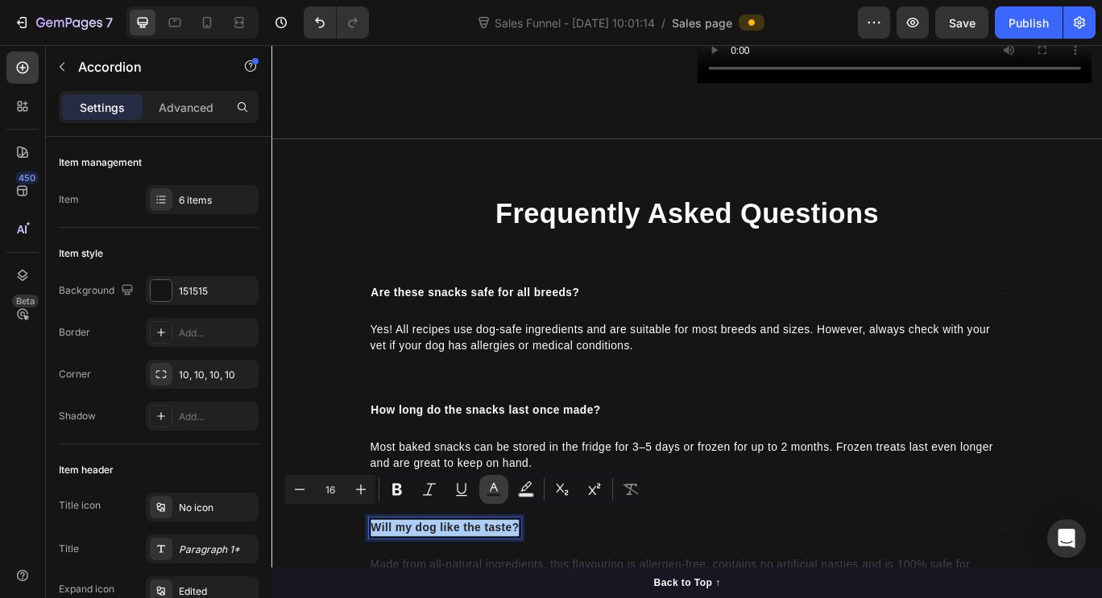
click at [495, 500] on button "Text Color" at bounding box center [493, 489] width 29 height 29
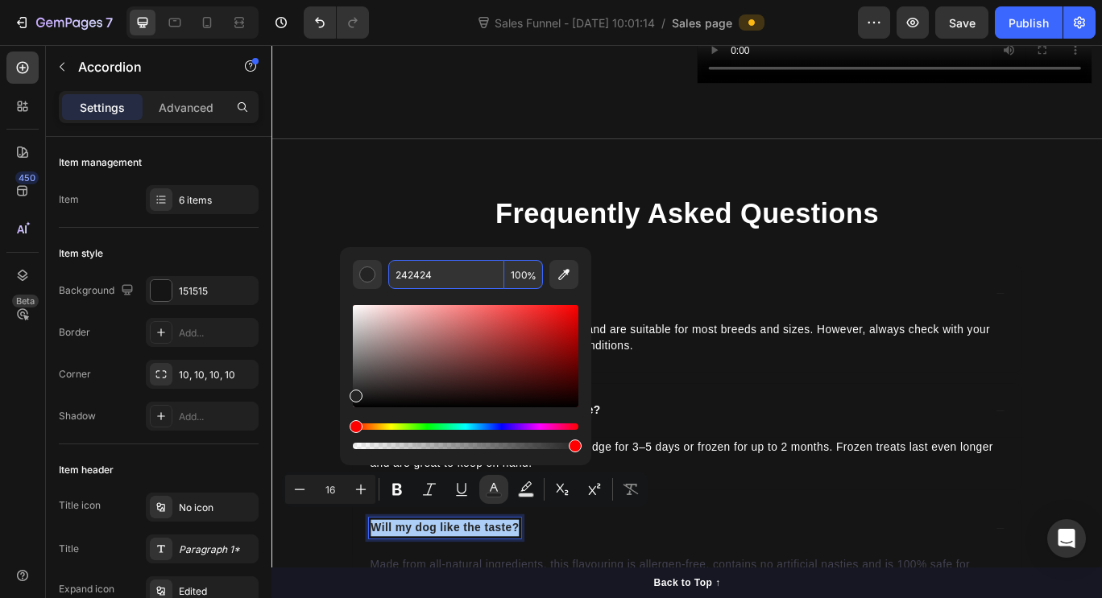
click at [414, 286] on input "242424" at bounding box center [446, 274] width 116 height 29
type input "FFFFFF"
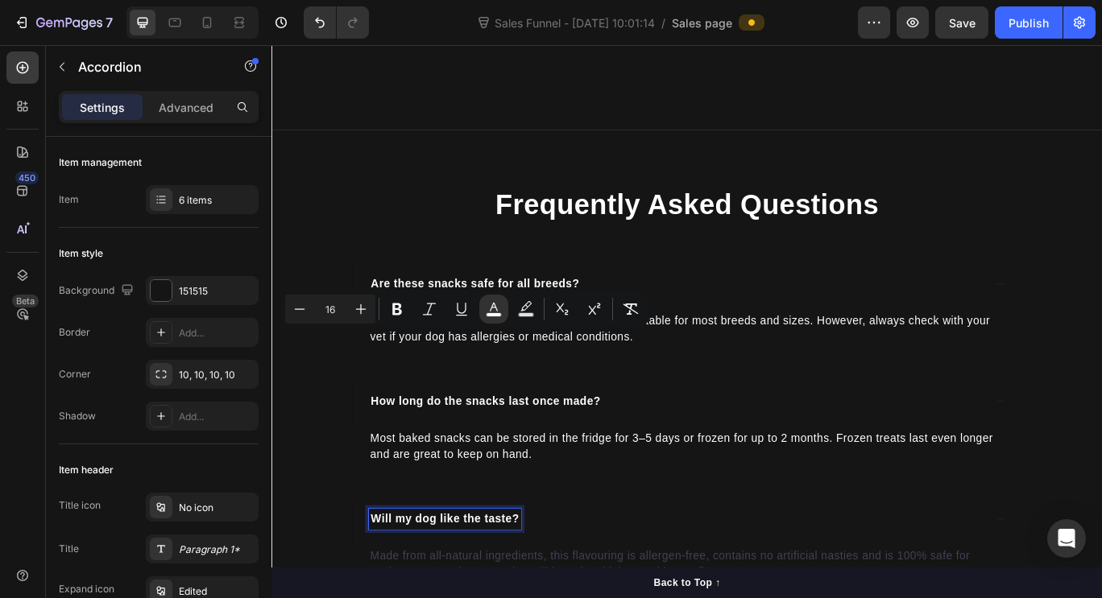
scroll to position [3083, 0]
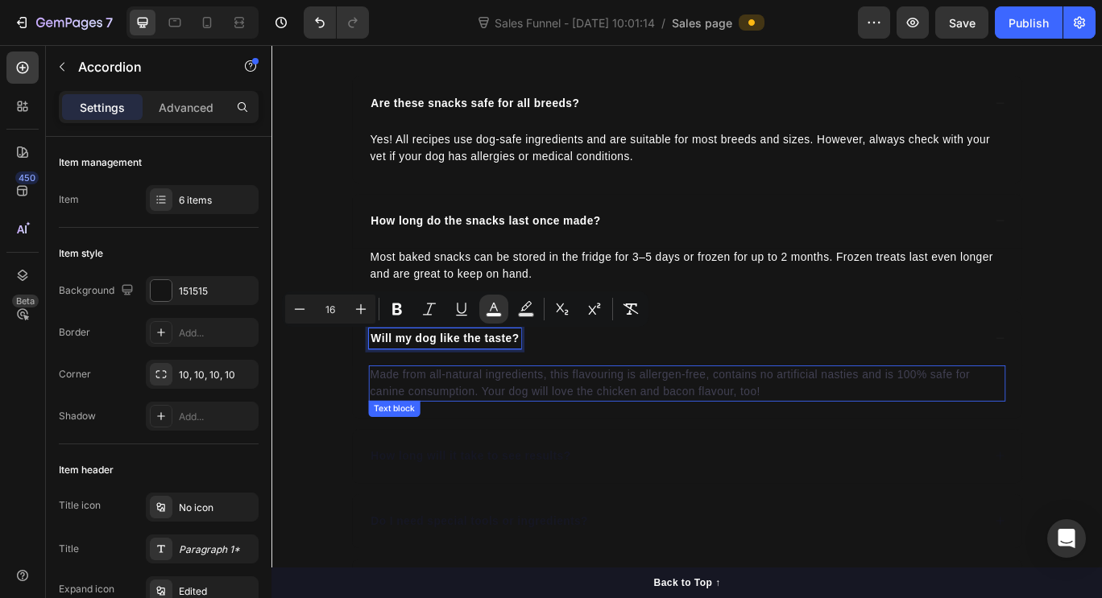
click at [559, 451] on p "Made from all-natural ingredients, this flavouring is allergen-free, contains n…" at bounding box center [755, 439] width 738 height 39
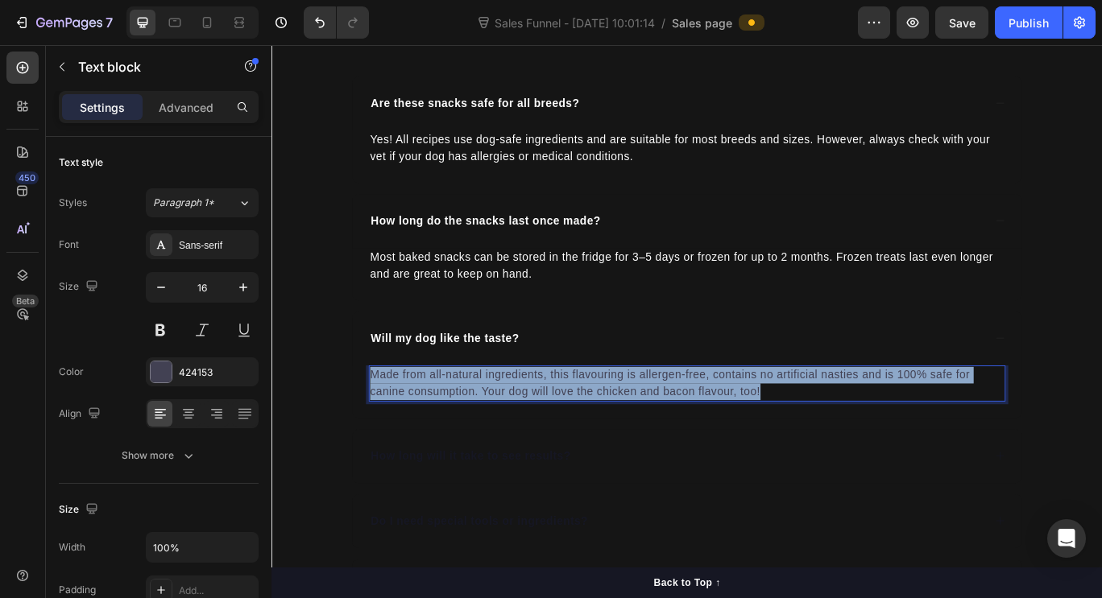
click at [559, 451] on p "Made from all-natural ingredients, this flavouring is allergen-free, contains n…" at bounding box center [755, 439] width 738 height 39
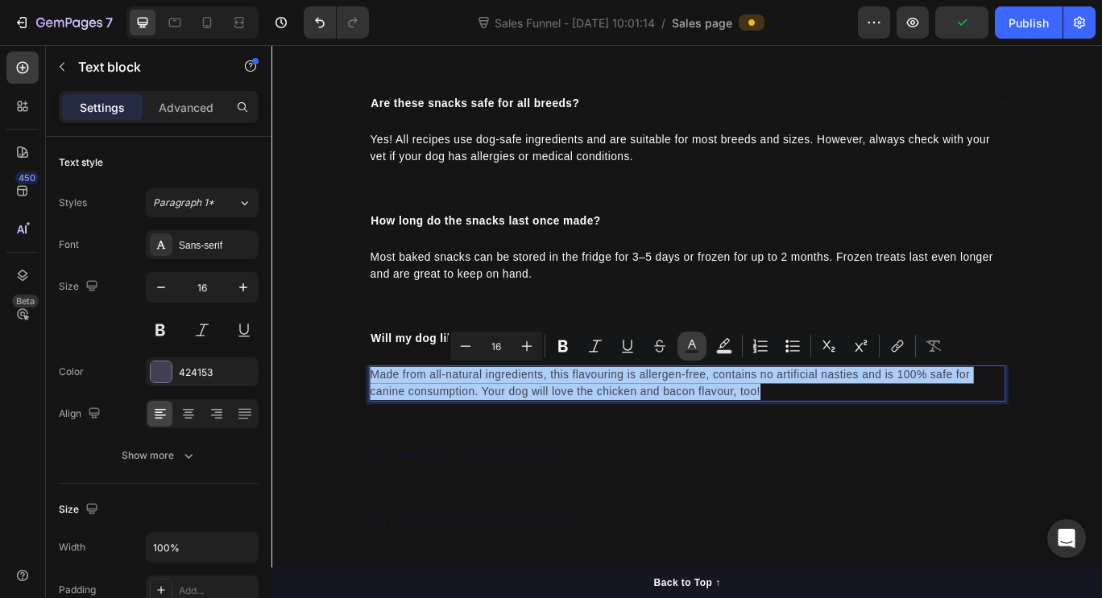
click at [692, 341] on icon "Editor contextual toolbar" at bounding box center [692, 346] width 16 height 16
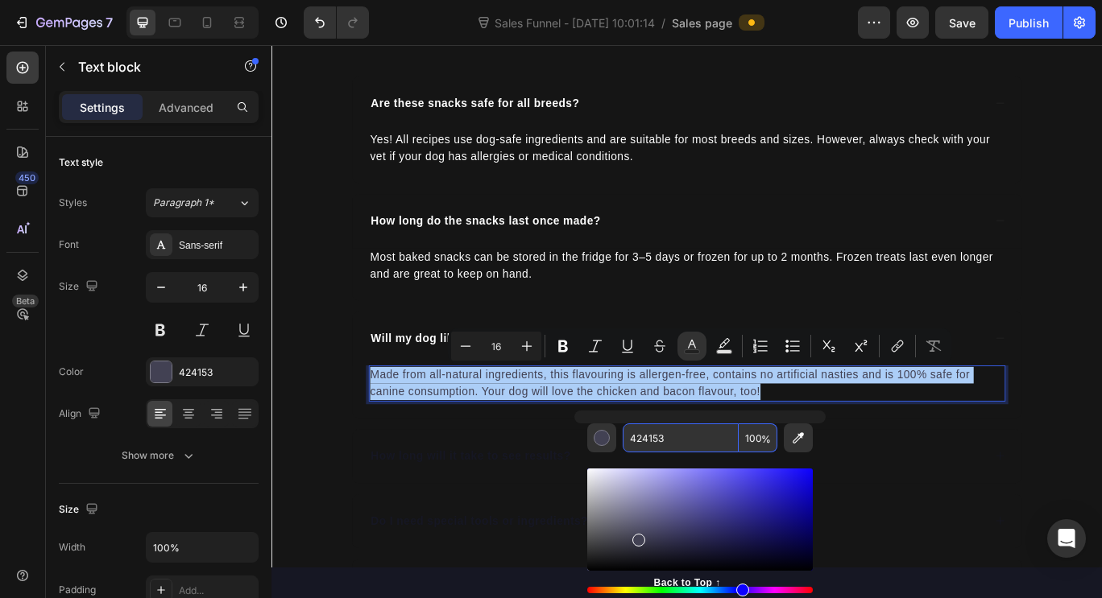
click at [637, 429] on input "424153" at bounding box center [681, 438] width 116 height 29
type input "FFF"
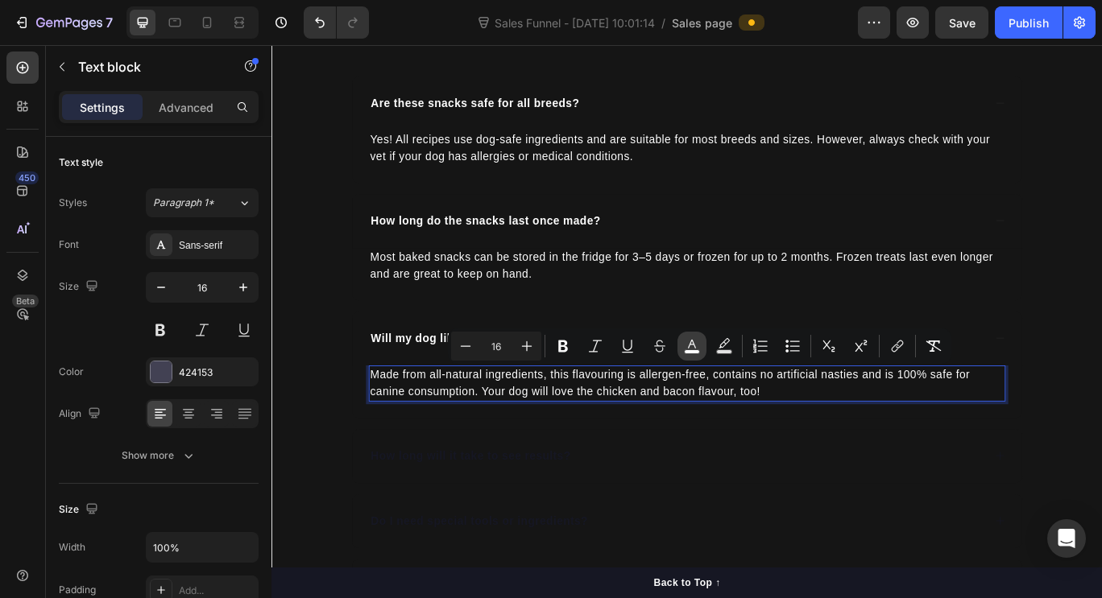
click at [684, 344] on icon "Editor contextual toolbar" at bounding box center [692, 346] width 16 height 16
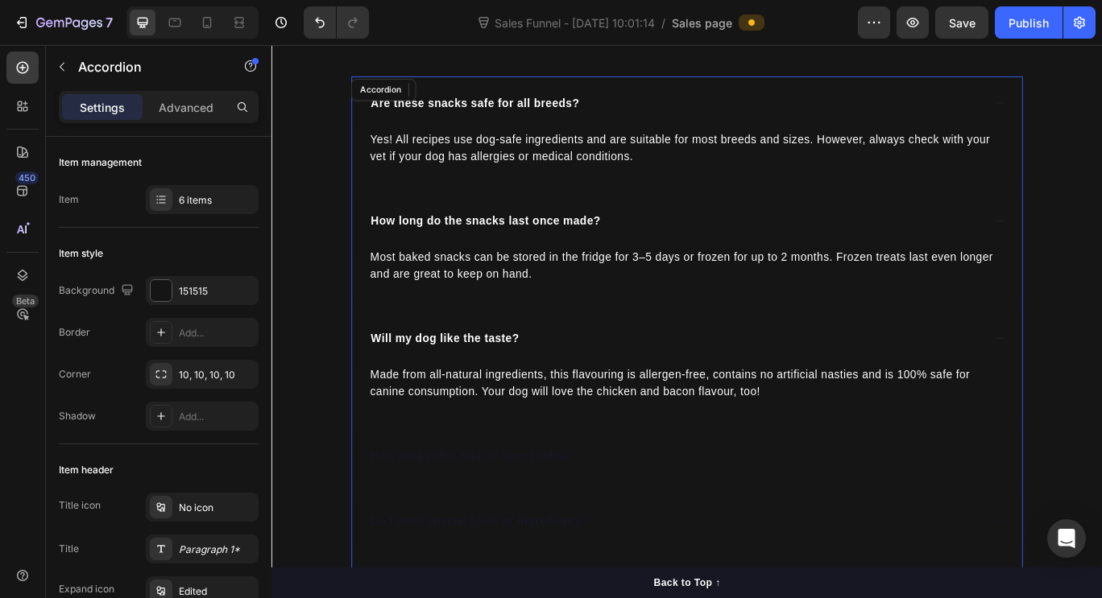
click at [512, 492] on div "How long will it take to see results?" at bounding box center [755, 523] width 780 height 63
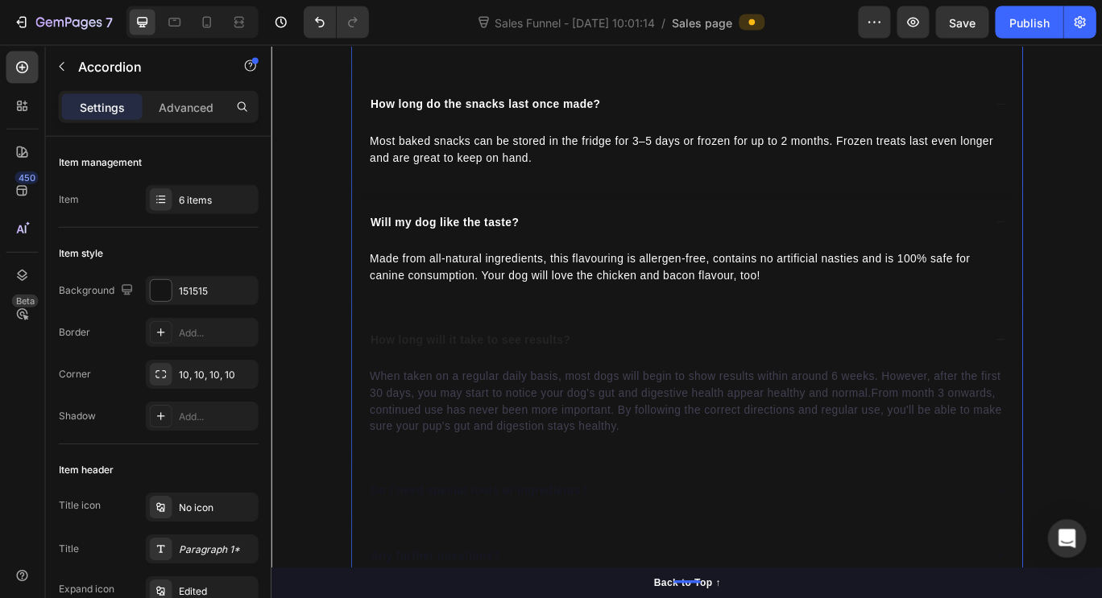
scroll to position [0, 0]
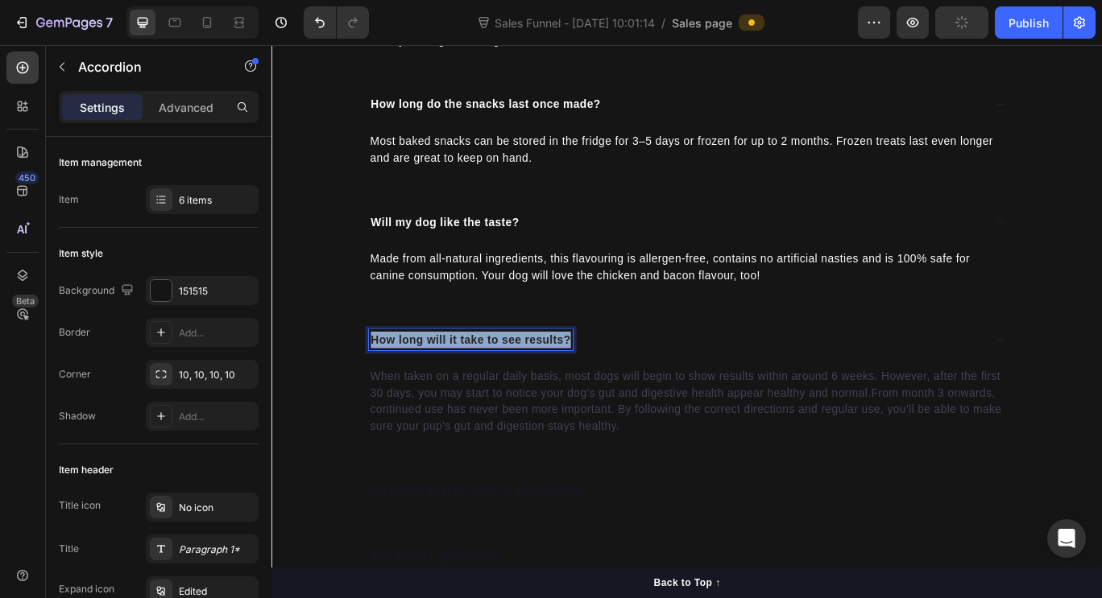
click at [578, 389] on p "How long will it take to see results?" at bounding box center [503, 388] width 233 height 19
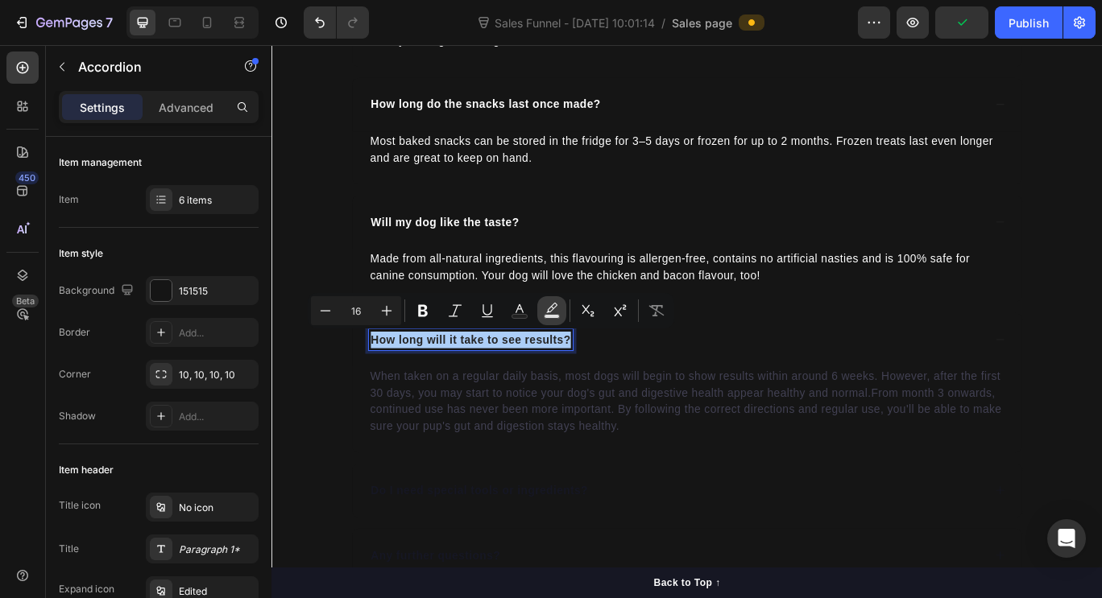
click at [544, 318] on icon "Editor contextual toolbar" at bounding box center [552, 311] width 16 height 16
type input "000000"
type input "77"
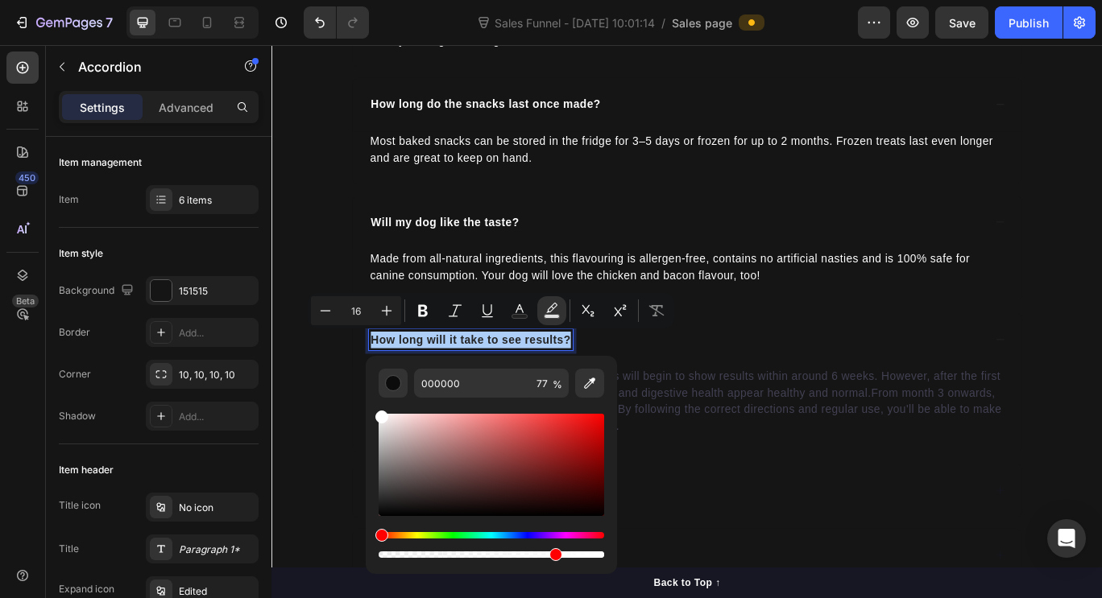
drag, startPoint x: 381, startPoint y: 511, endPoint x: 376, endPoint y: 387, distance: 124.1
click at [376, 387] on div "000000 77 %" at bounding box center [491, 458] width 251 height 205
type input "FFFFFF"
click at [767, 366] on div "How long will it take to see results?" at bounding box center [755, 388] width 780 height 63
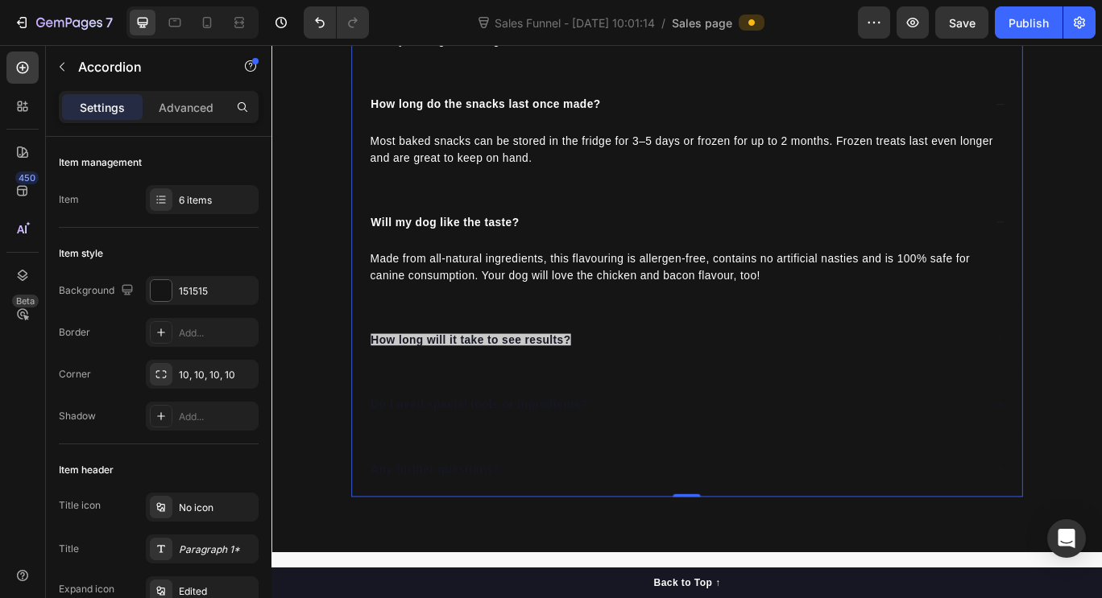
click at [668, 388] on div "How long will it take to see results?" at bounding box center [742, 388] width 716 height 24
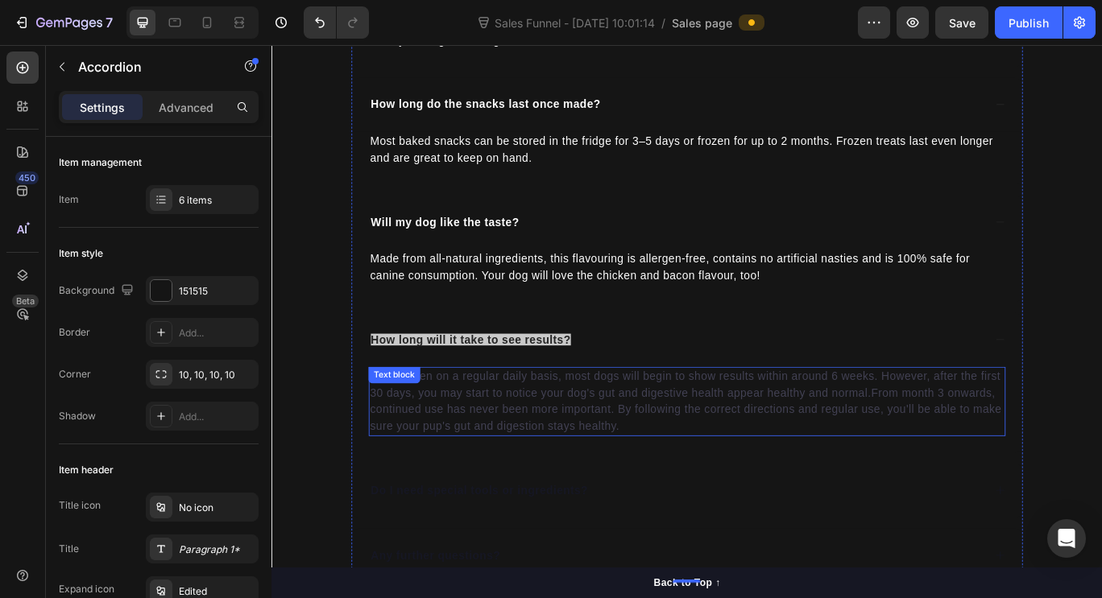
click at [681, 429] on p "When taken on a regular daily basis, most dogs will begin to show results withi…" at bounding box center [755, 459] width 738 height 77
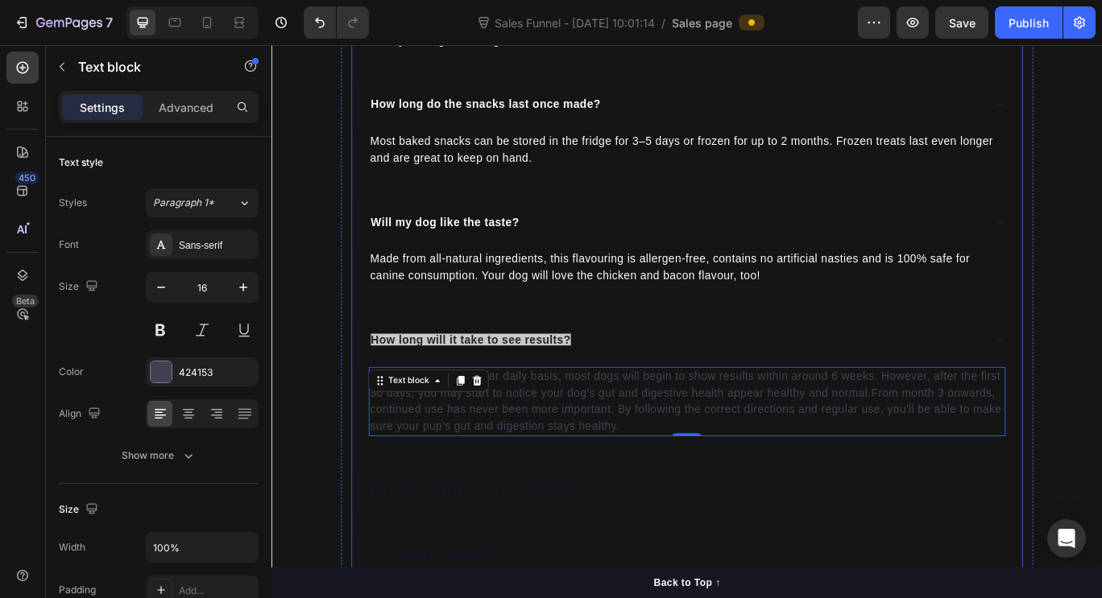
click at [579, 388] on span "How long will it take to see results?" at bounding box center [503, 388] width 233 height 14
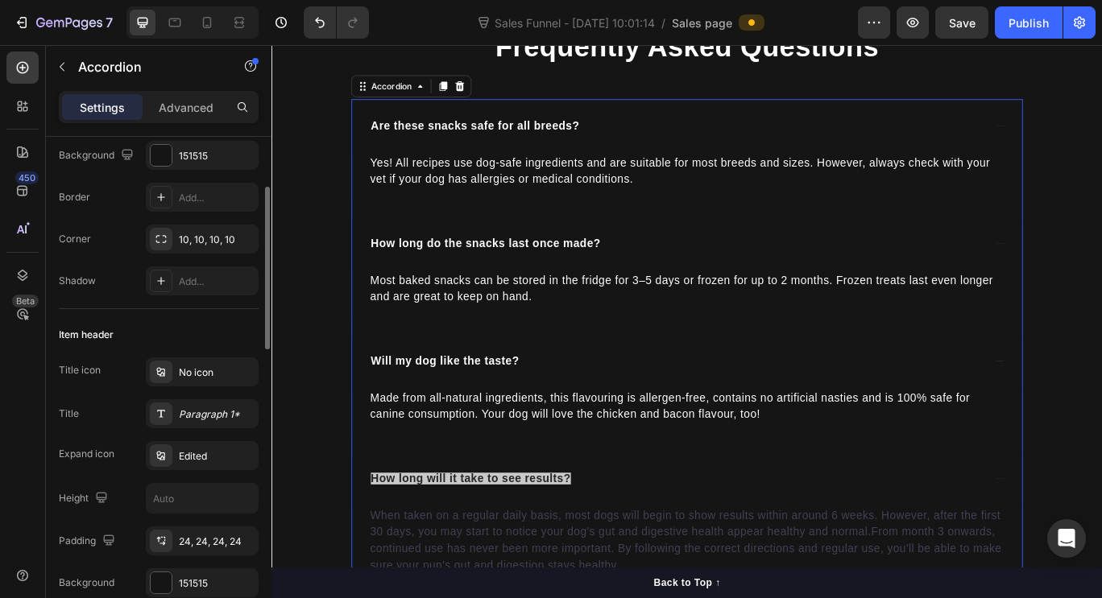
scroll to position [141, 0]
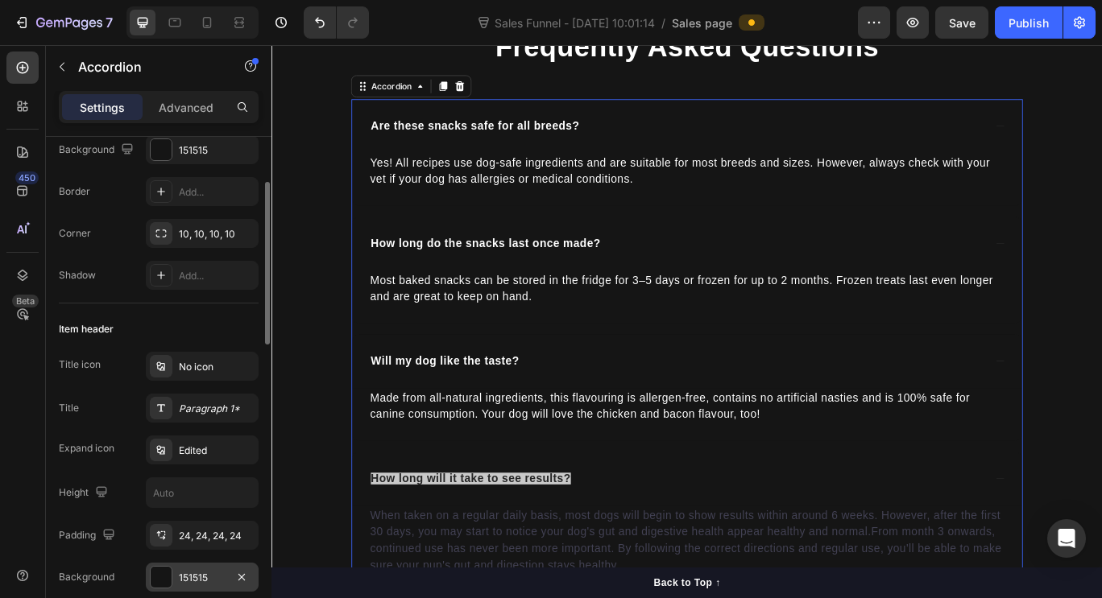
click at [206, 581] on div "151515" at bounding box center [202, 578] width 47 height 14
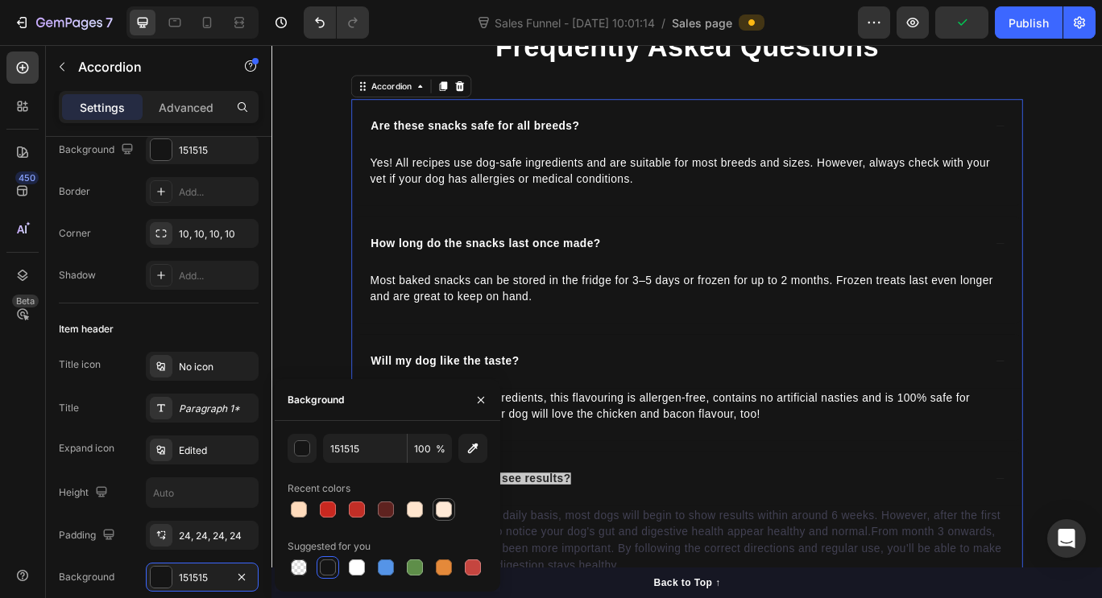
click at [441, 503] on div at bounding box center [444, 510] width 16 height 16
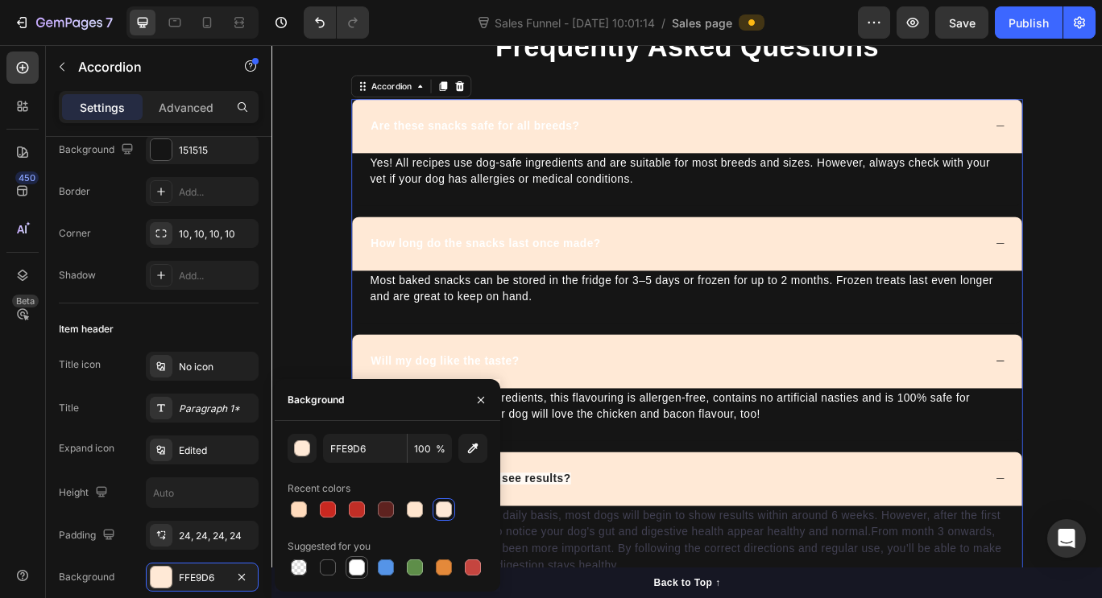
click at [359, 567] on div at bounding box center [357, 568] width 16 height 16
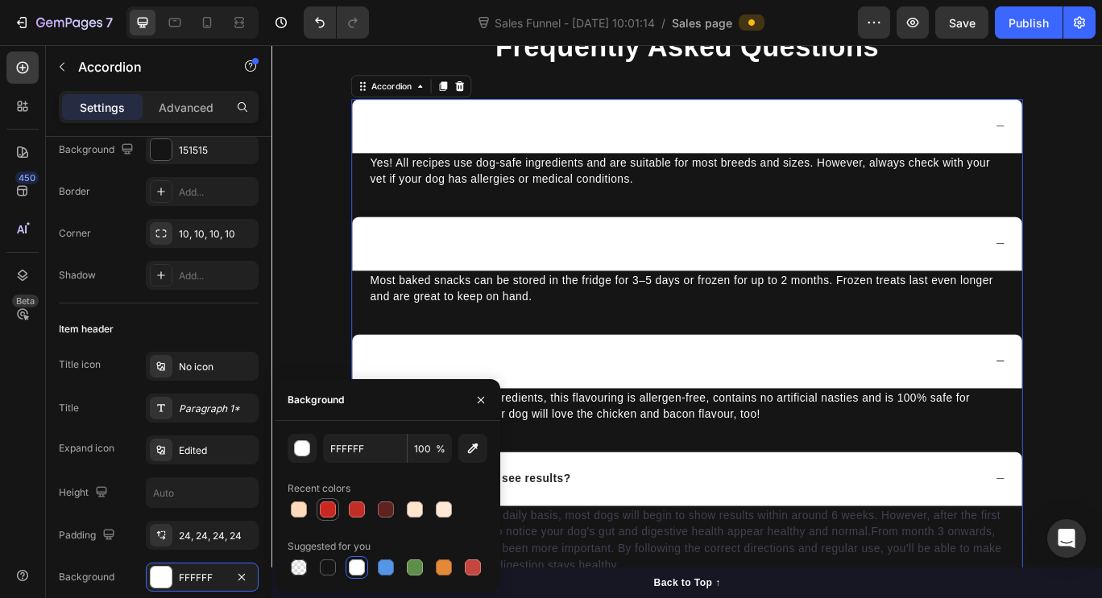
click at [325, 509] on div at bounding box center [328, 510] width 16 height 16
type input "C92820"
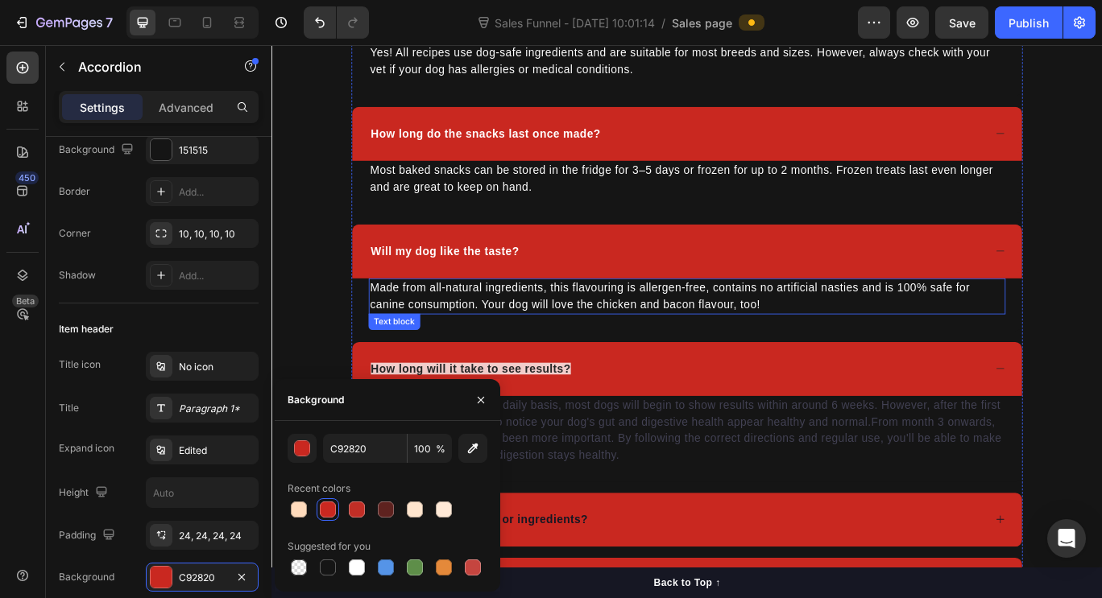
scroll to position [3298, 0]
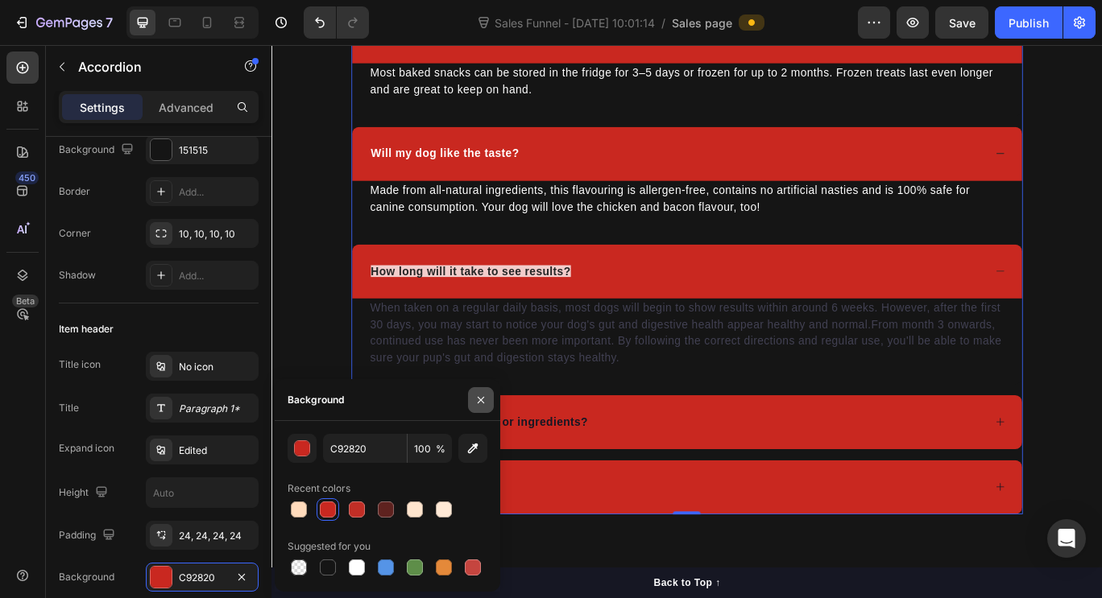
click at [488, 398] on button "button" at bounding box center [481, 400] width 26 height 26
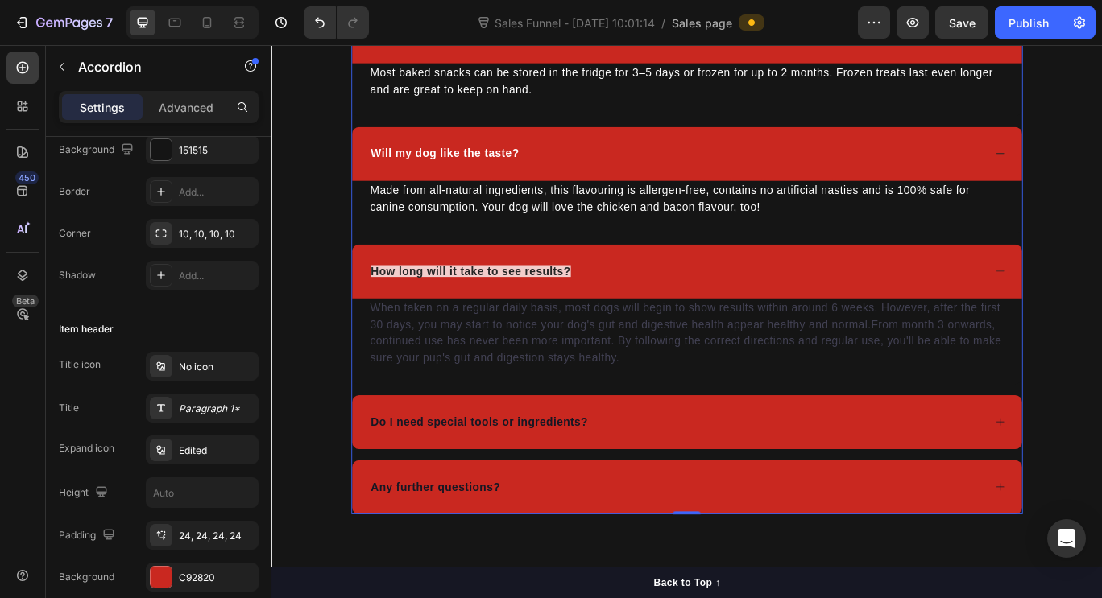
click at [1101, 294] on div "Frequently Asked Questions Heading Are these snacks safe for all breeds? Yes! A…" at bounding box center [754, 187] width 966 height 809
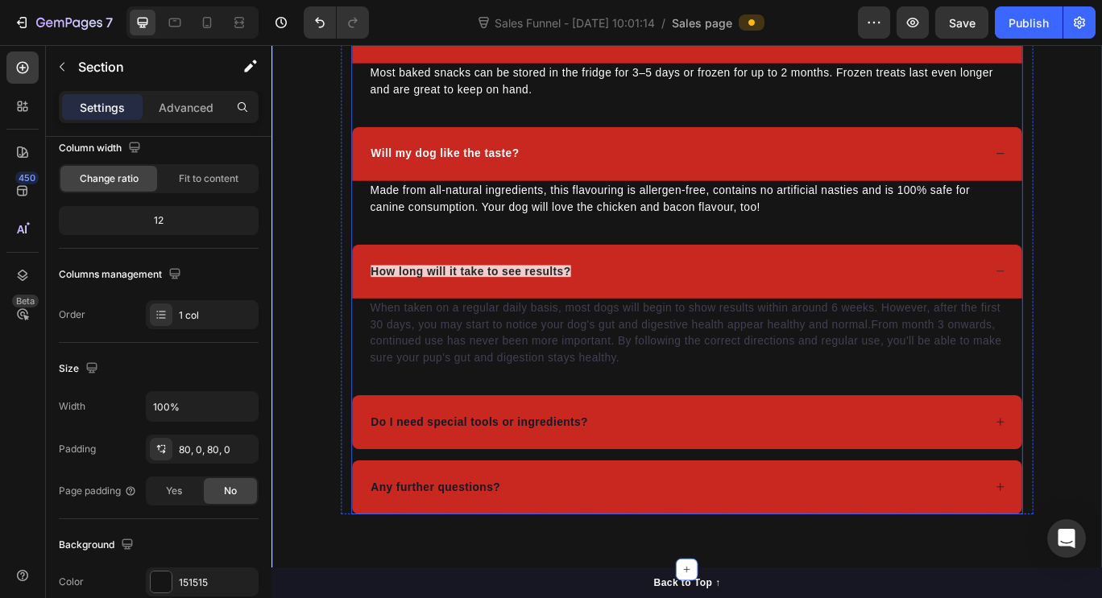
scroll to position [0, 0]
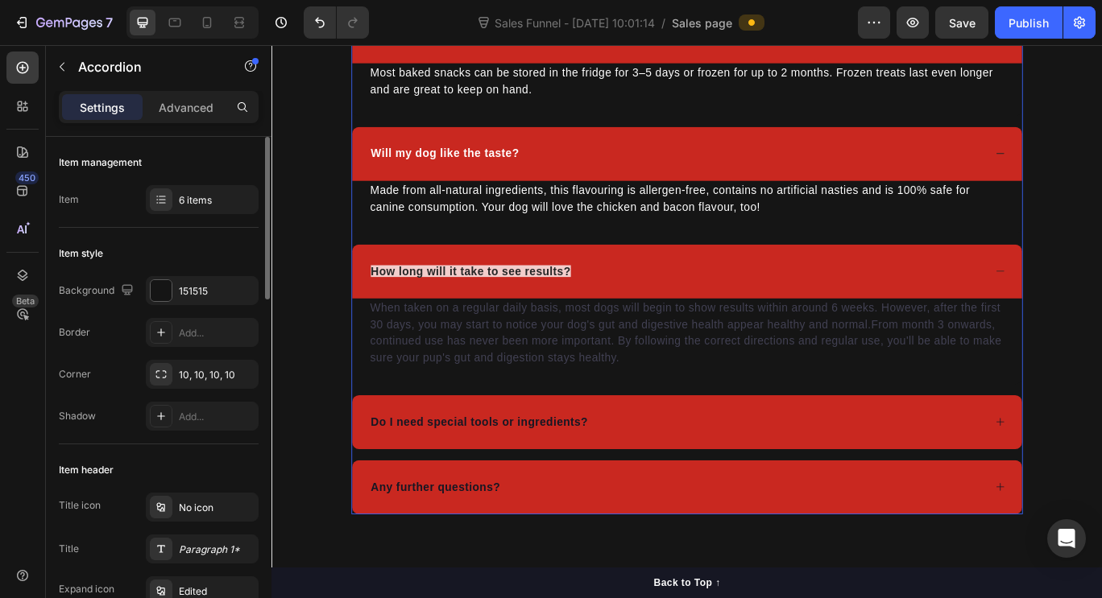
click at [1101, 306] on icon at bounding box center [1119, 308] width 12 height 12
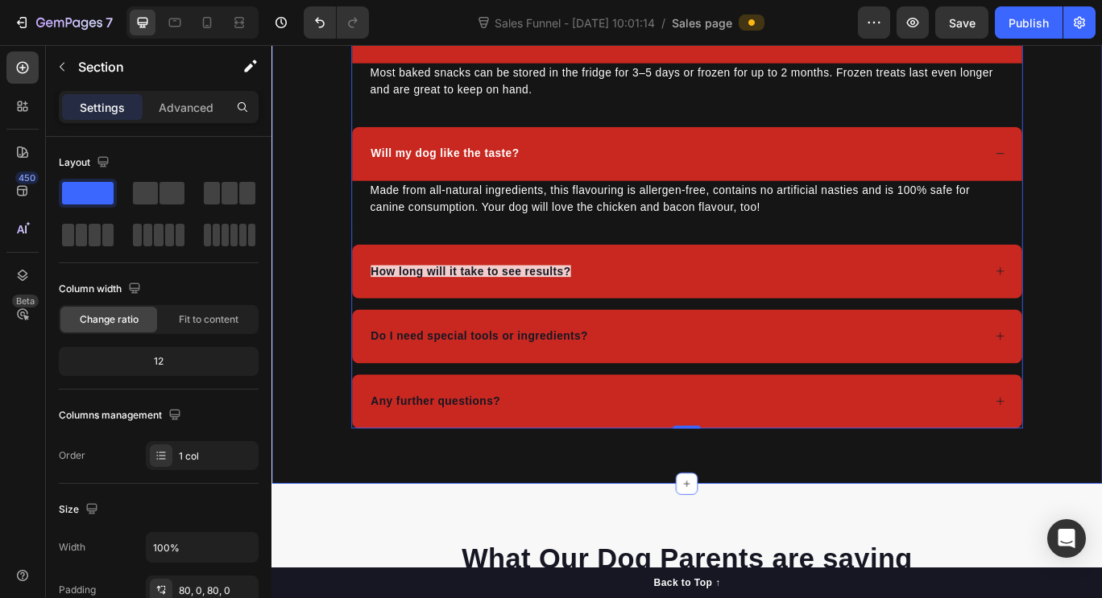
click at [1101, 345] on div "Frequently Asked Questions Heading Are these snacks safe for all breeds? Yes! A…" at bounding box center [754, 137] width 966 height 709
click at [561, 309] on span "How long will it take to see results?" at bounding box center [503, 308] width 233 height 14
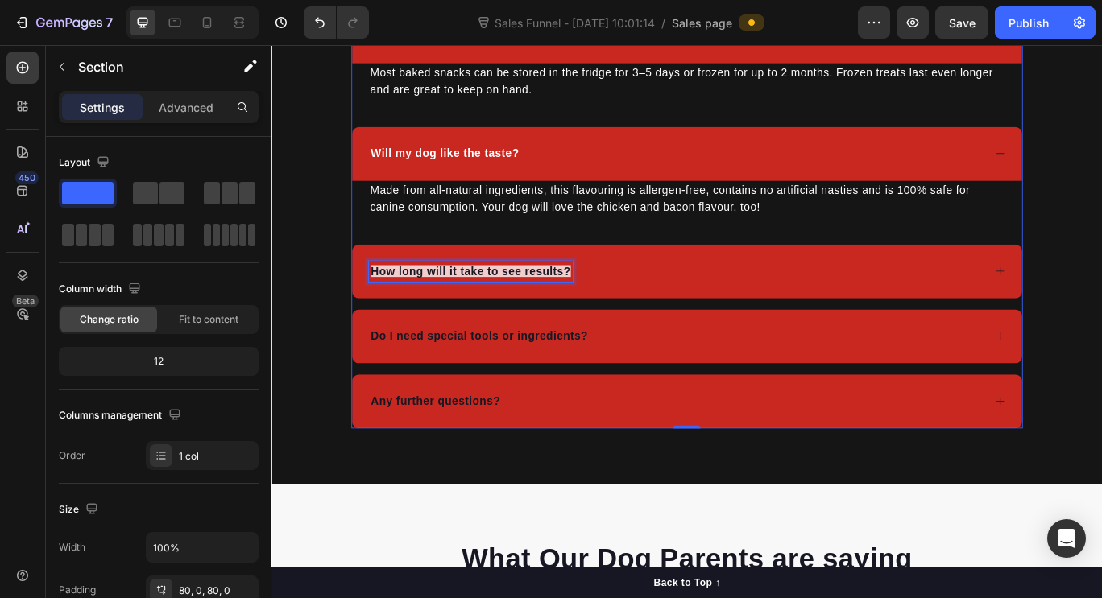
click at [561, 309] on span "How long will it take to see results?" at bounding box center [503, 308] width 233 height 14
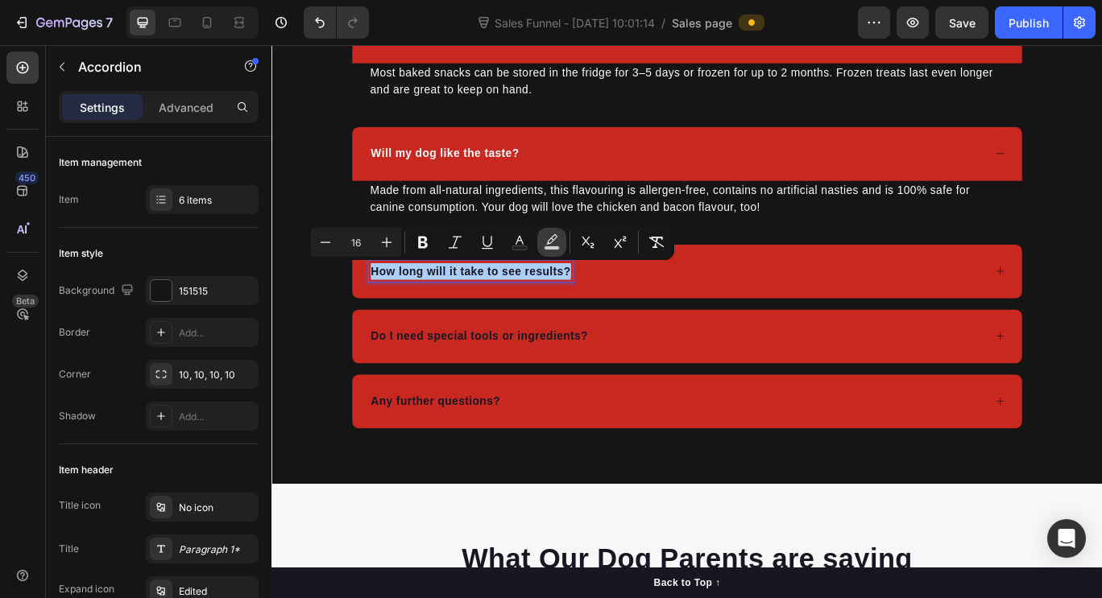
click at [552, 250] on rect "Editor contextual toolbar" at bounding box center [551, 248] width 15 height 4
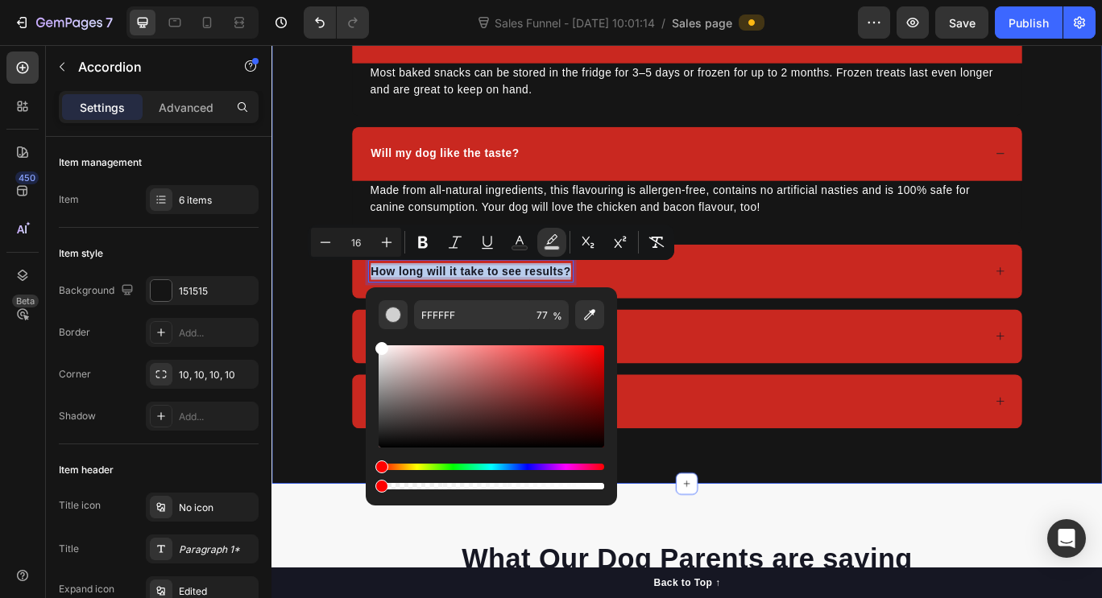
drag, startPoint x: 826, startPoint y: 531, endPoint x: 318, endPoint y: 528, distance: 508.2
type input "0"
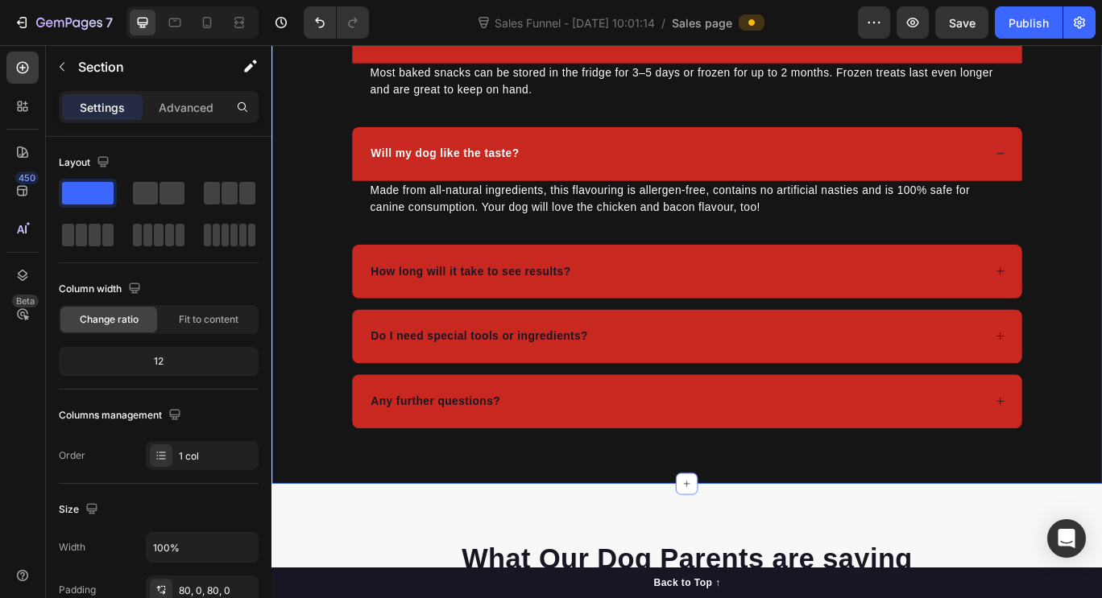
click at [1101, 386] on div "Frequently Asked Questions Heading Are these snacks safe for all breeds? Yes! A…" at bounding box center [754, 137] width 966 height 709
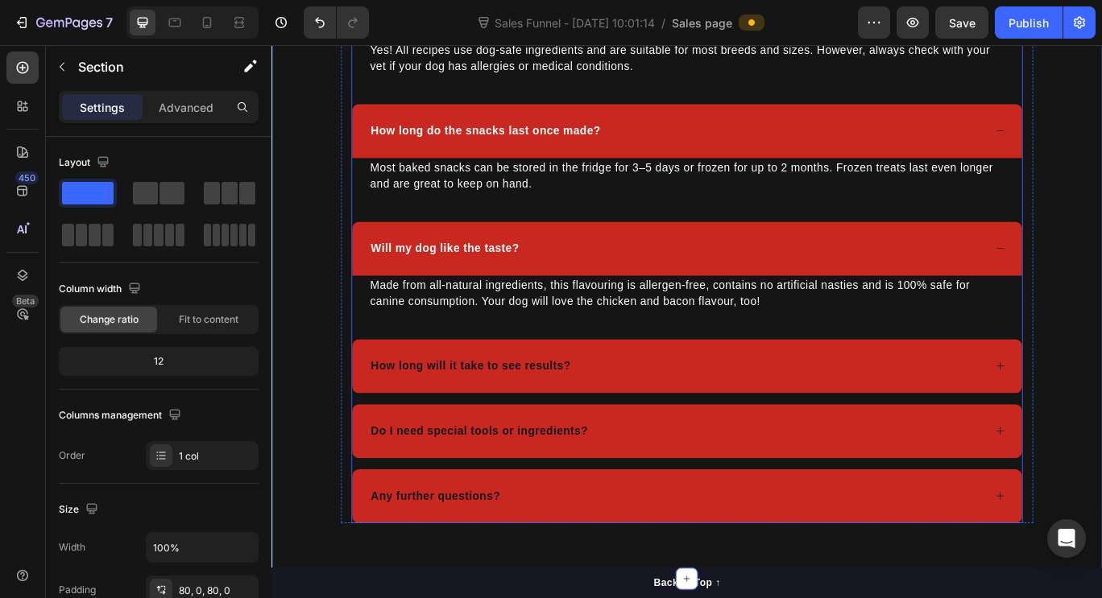
scroll to position [3160, 0]
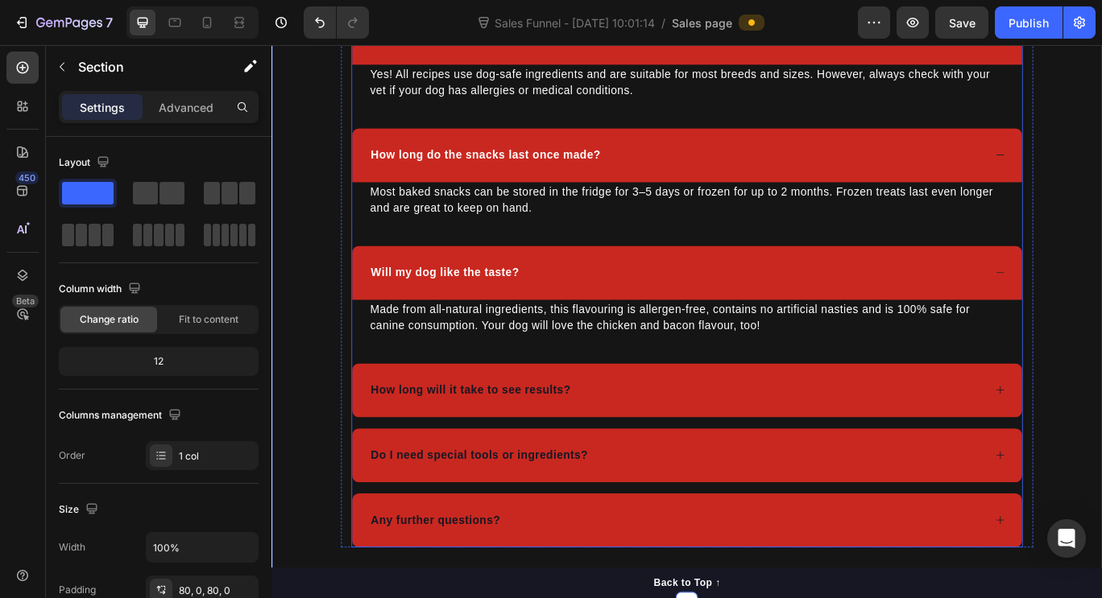
click at [532, 449] on span "How long will it take to see results?" at bounding box center [503, 447] width 233 height 14
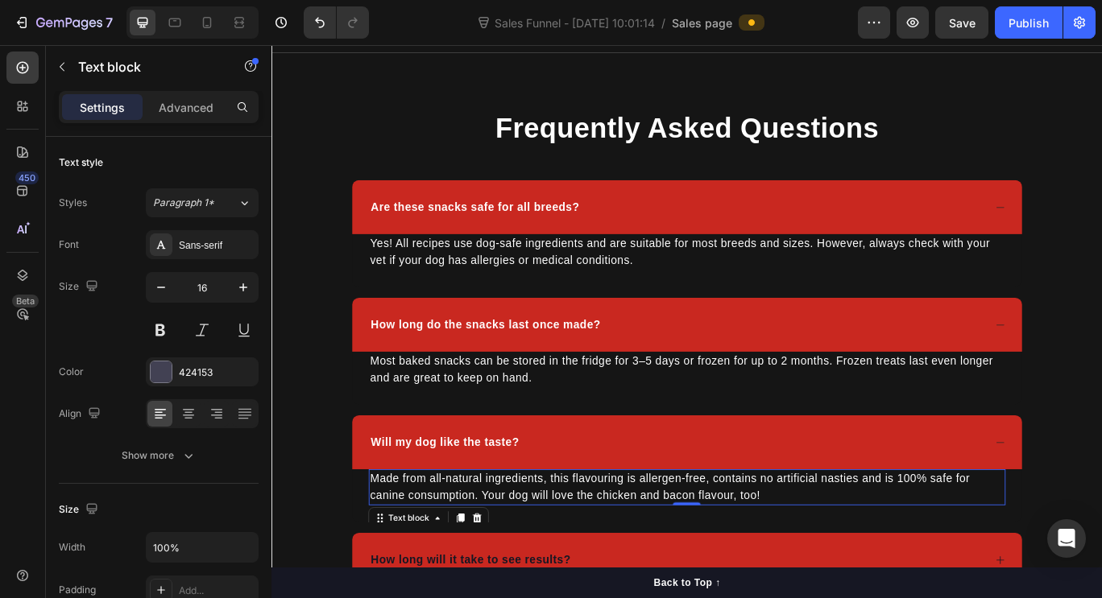
scroll to position [2965, 0]
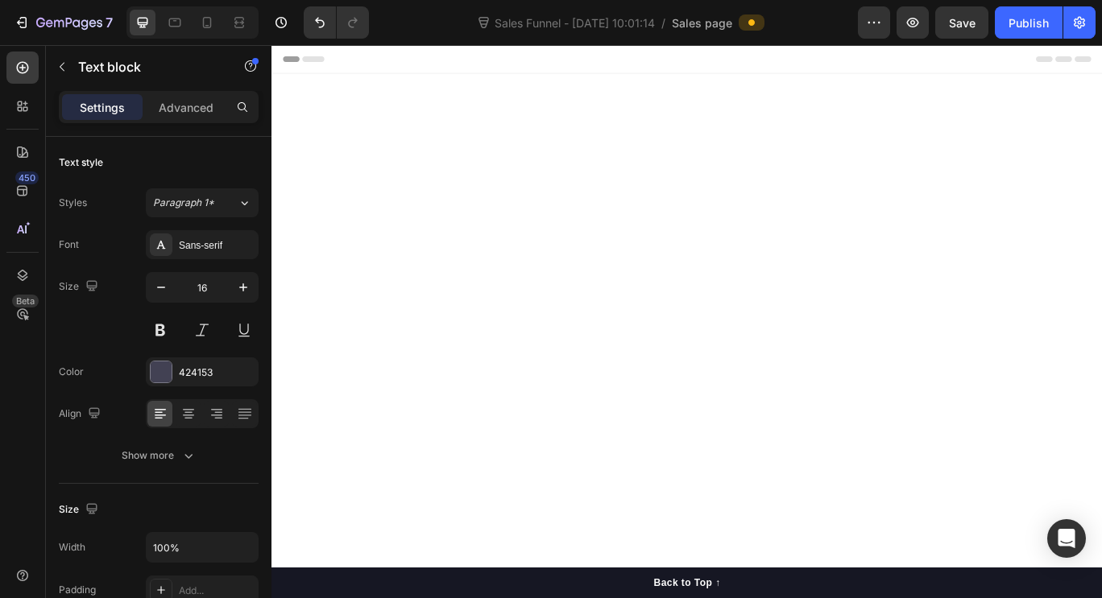
scroll to position [2965, 0]
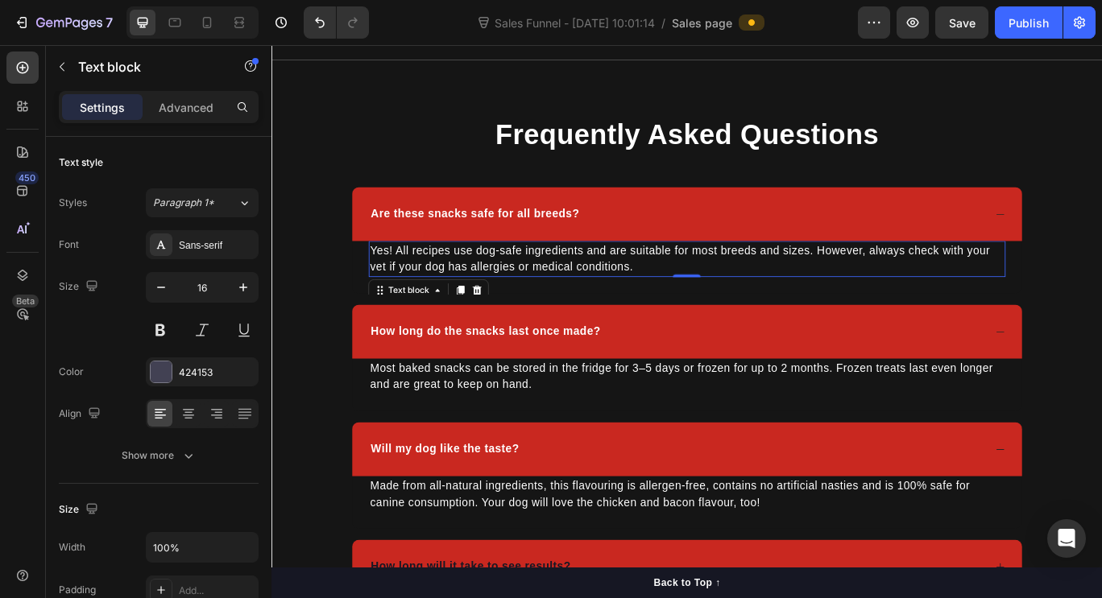
click at [1059, 304] on div "Yes! All recipes use dog-safe ingredients and are suitable for most breeds and …" at bounding box center [754, 294] width 741 height 42
click at [321, 38] on button "Undo/Redo" at bounding box center [320, 22] width 32 height 32
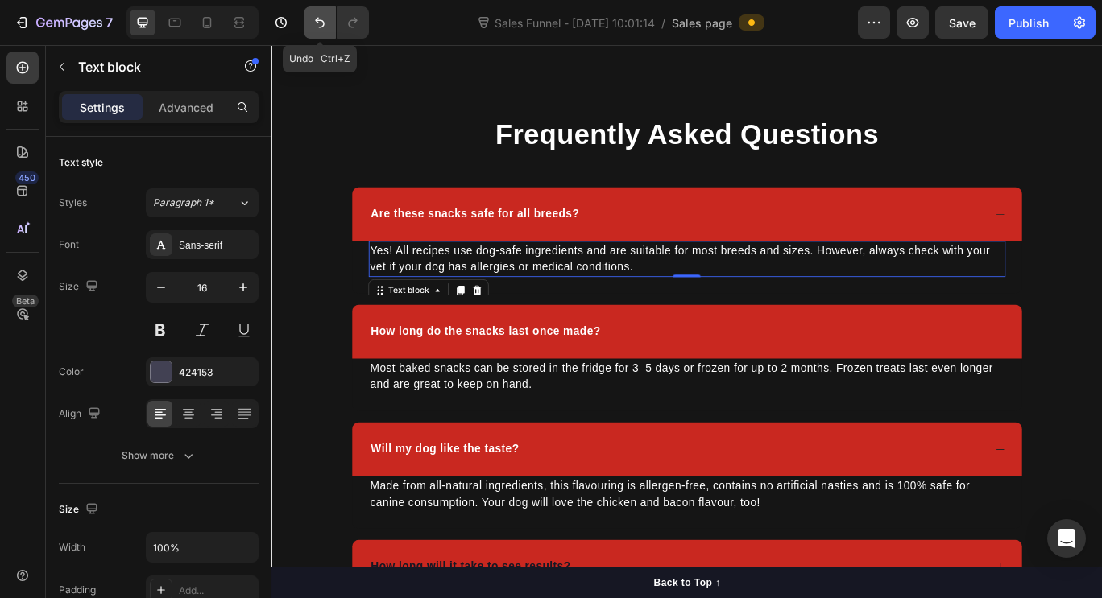
click at [321, 38] on button "Undo/Redo" at bounding box center [320, 22] width 32 height 32
click at [452, 128] on p "Frequently Asked Questions" at bounding box center [755, 149] width 778 height 42
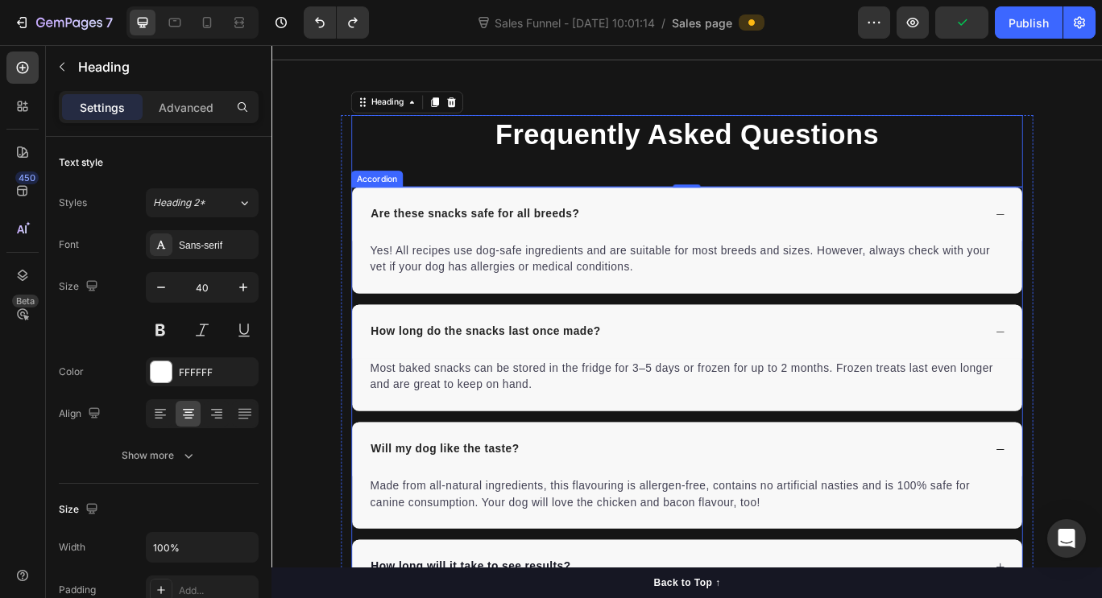
click at [1101, 236] on icon at bounding box center [1119, 242] width 12 height 12
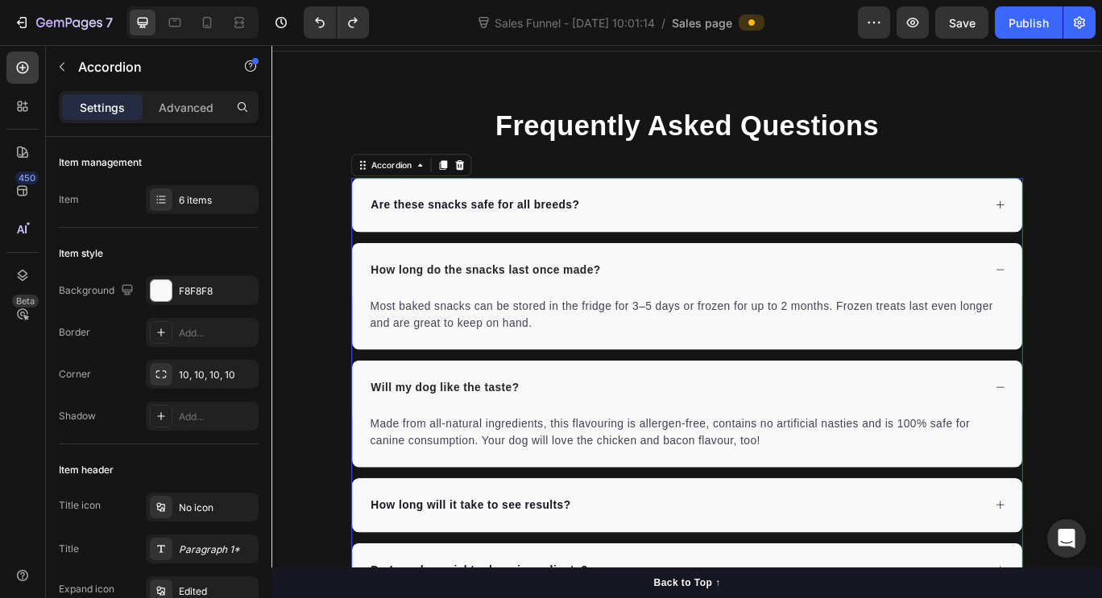
scroll to position [3194, 0]
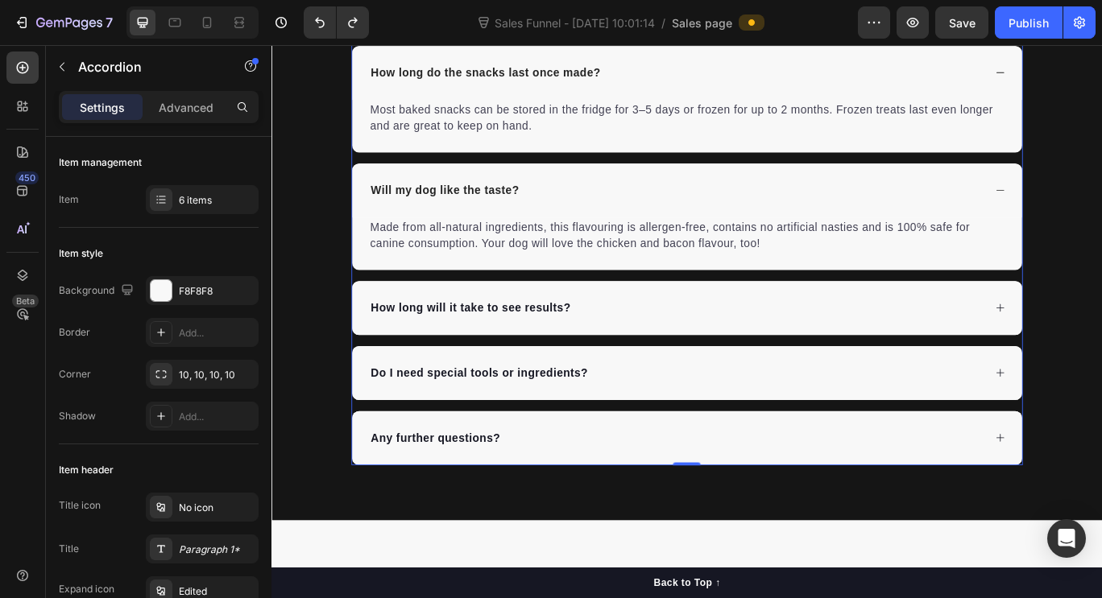
click at [1101, 209] on icon at bounding box center [1119, 214] width 12 height 12
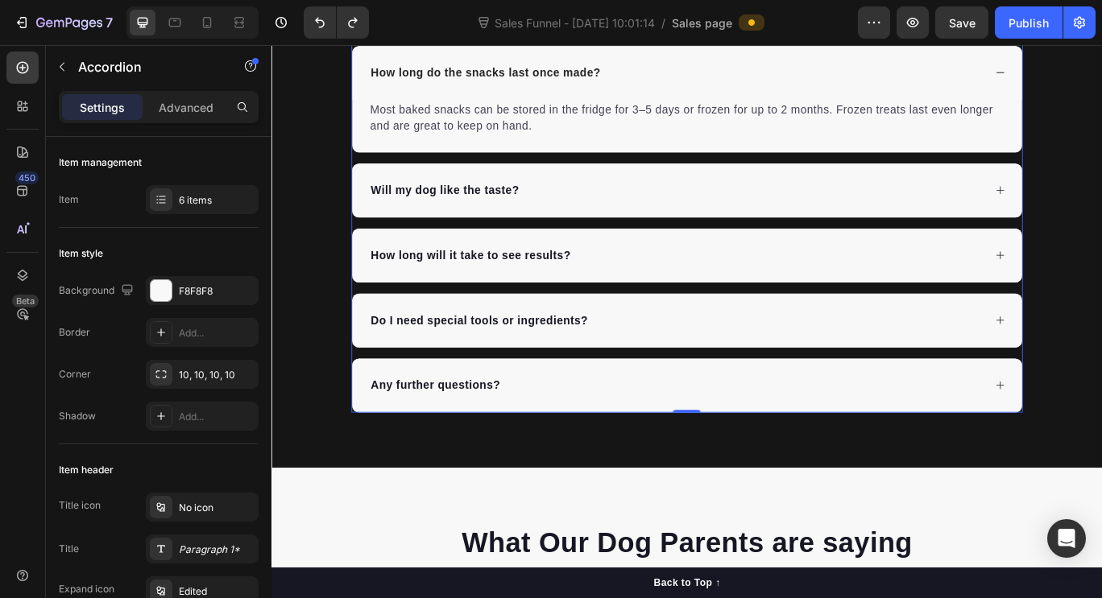
click at [1101, 209] on icon at bounding box center [1119, 214] width 12 height 12
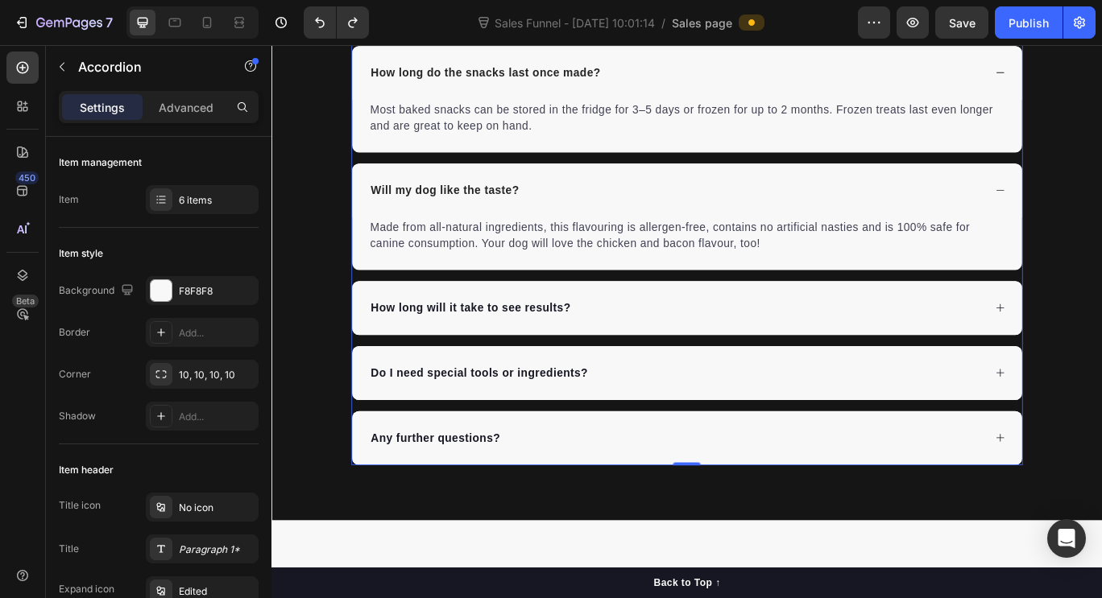
click at [1101, 209] on icon at bounding box center [1119, 214] width 12 height 12
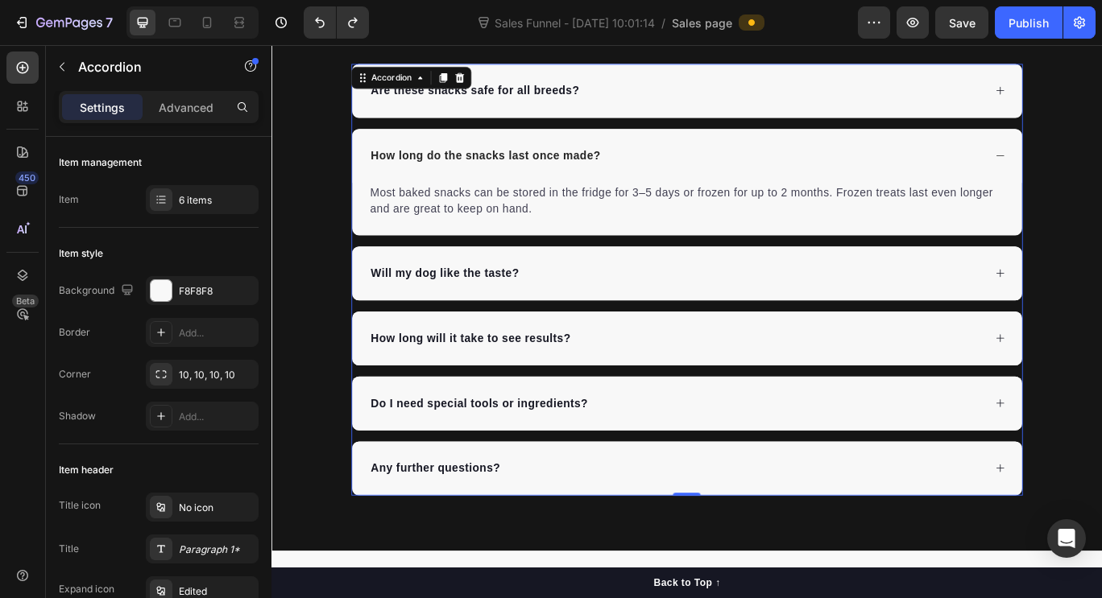
scroll to position [3094, 0]
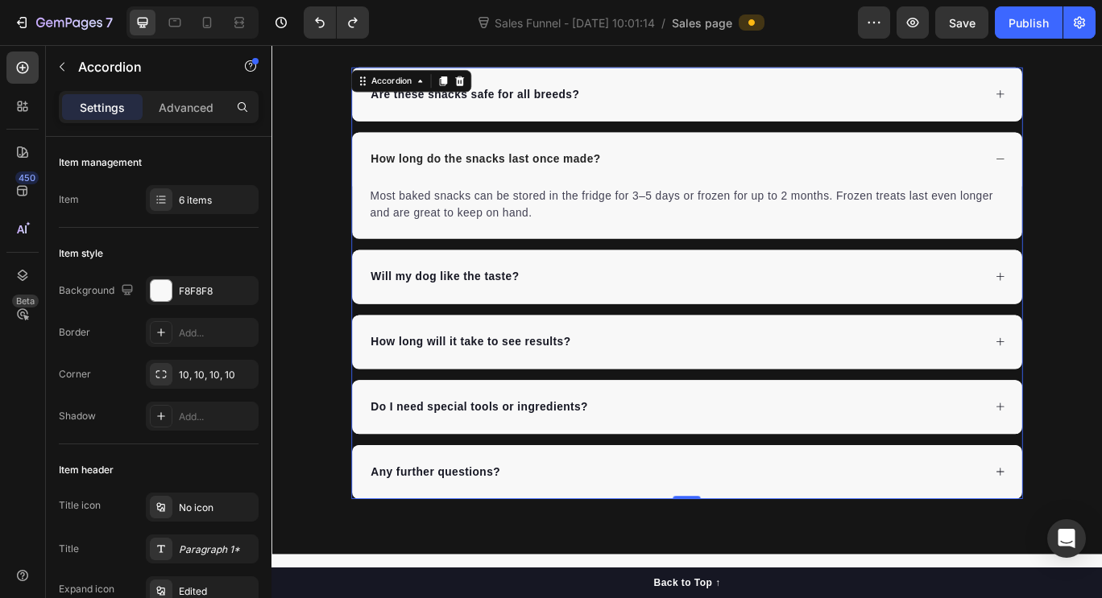
click at [1101, 167] on div "How long do the snacks last once made?" at bounding box center [755, 178] width 780 height 63
click at [1101, 180] on icon at bounding box center [1119, 178] width 12 height 12
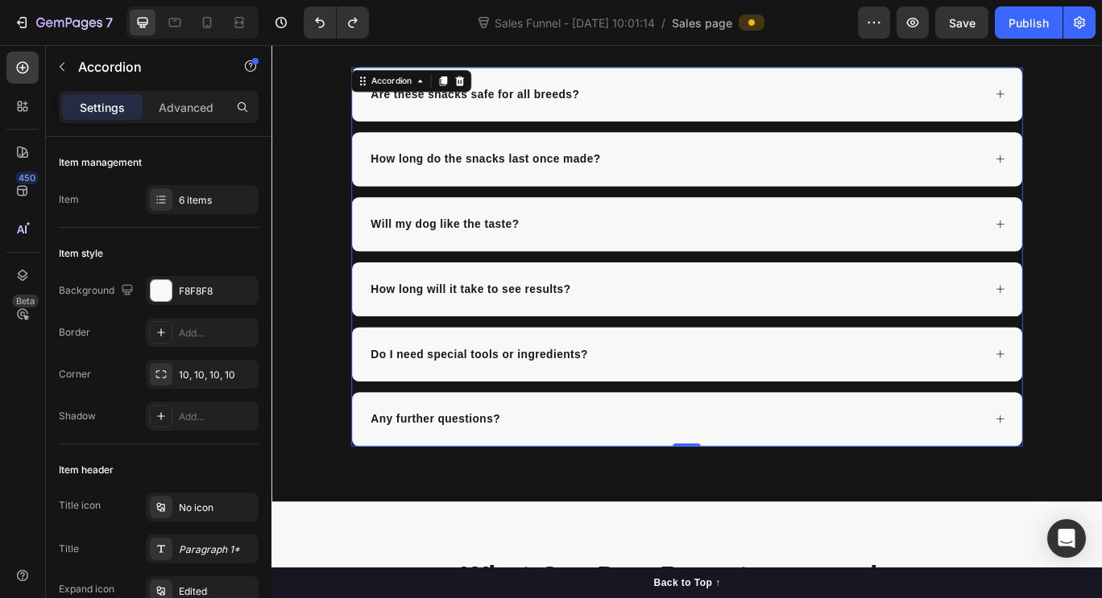
click at [1101, 180] on icon at bounding box center [1119, 178] width 12 height 12
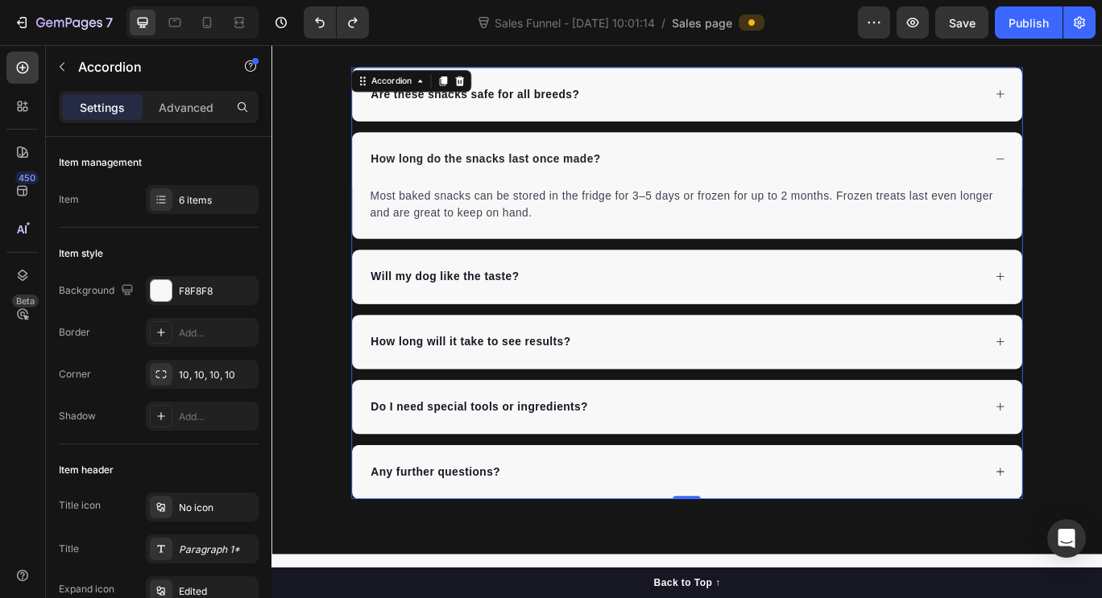
click at [1101, 178] on div "How long do the snacks last once made?" at bounding box center [755, 178] width 780 height 63
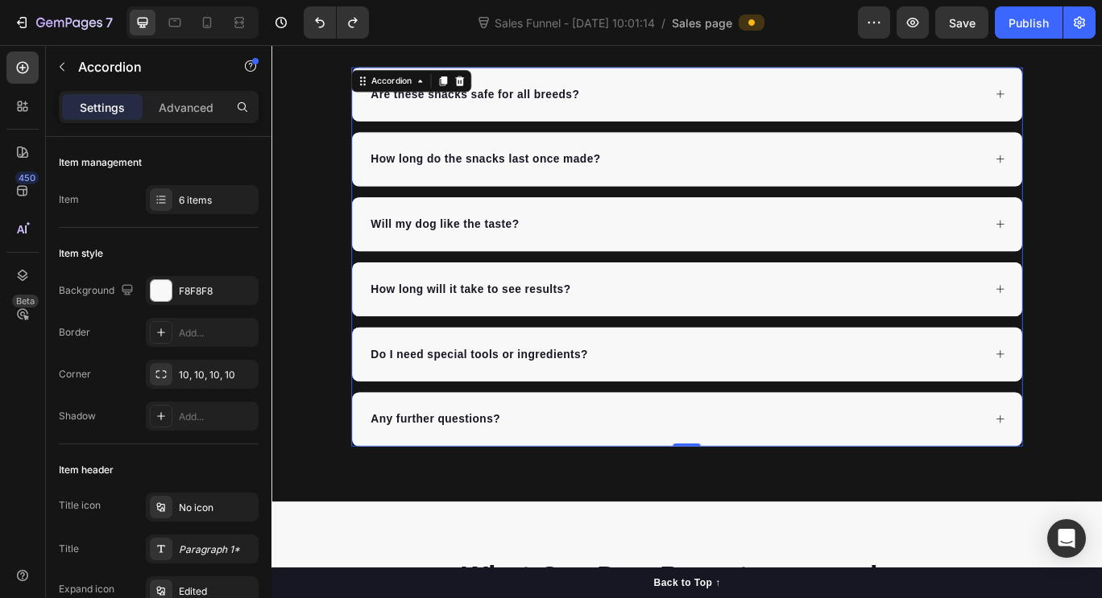
click at [1101, 178] on div "How long do the snacks last once made?" at bounding box center [755, 178] width 780 height 63
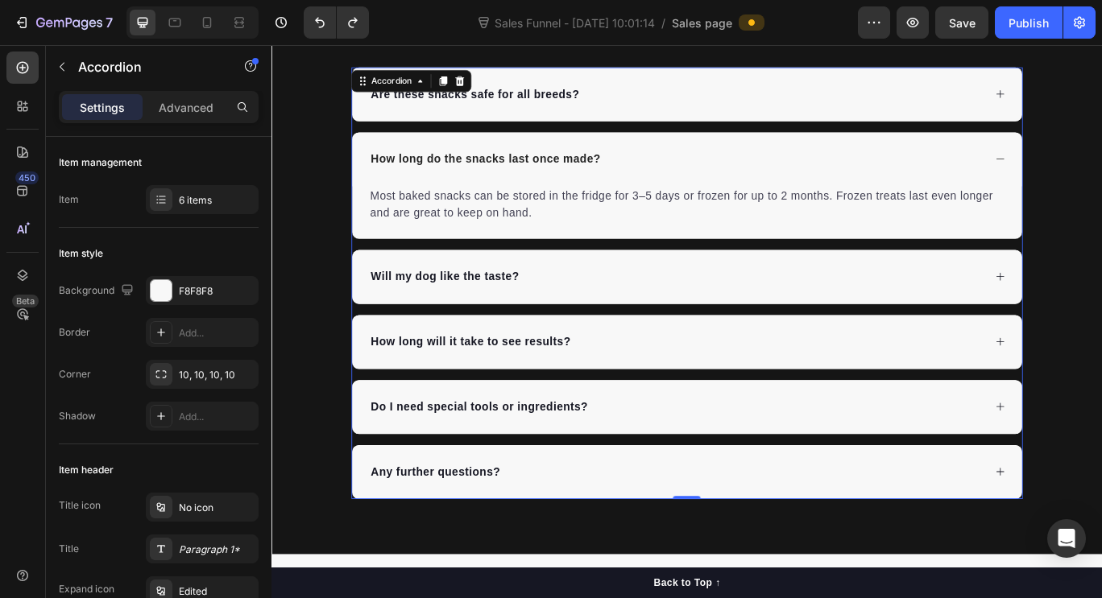
click at [1101, 178] on div "How long do the snacks last once made?" at bounding box center [755, 178] width 780 height 63
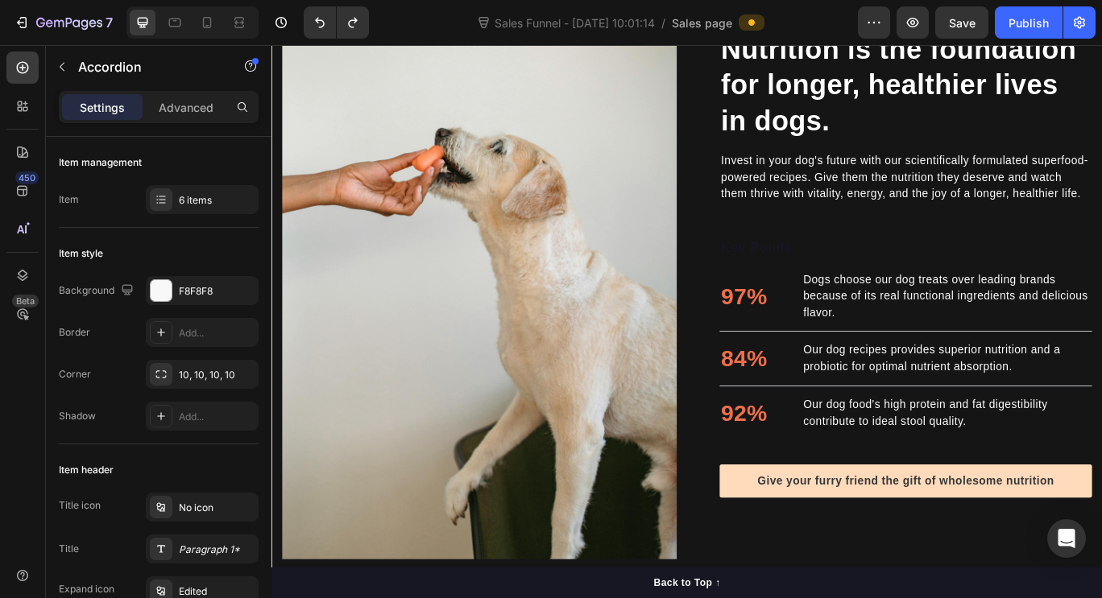
scroll to position [1378, 0]
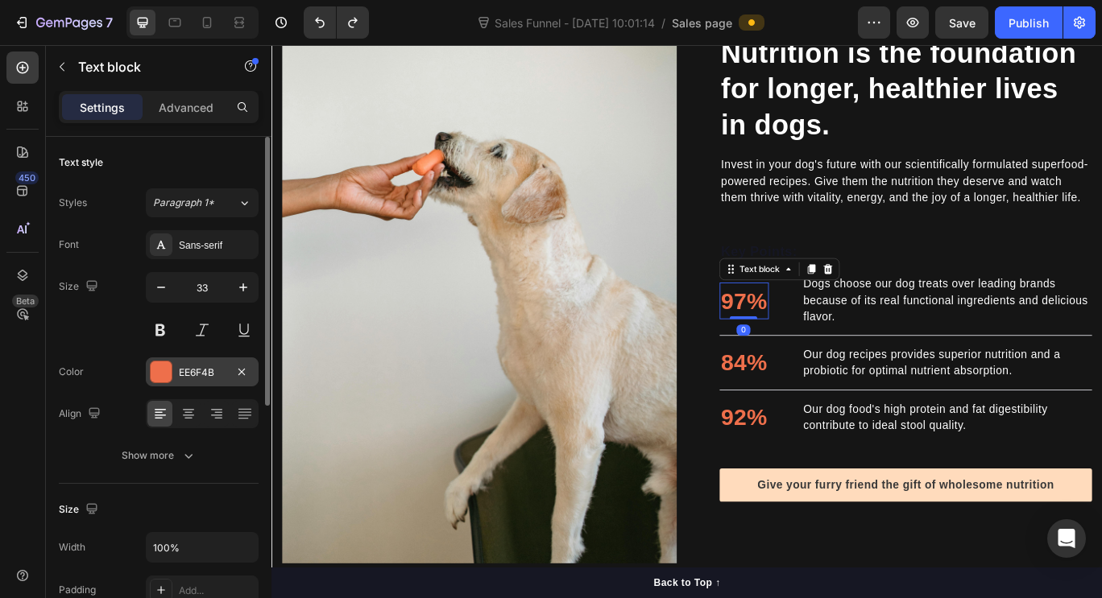
click at [212, 369] on div "EE6F4B" at bounding box center [202, 373] width 47 height 14
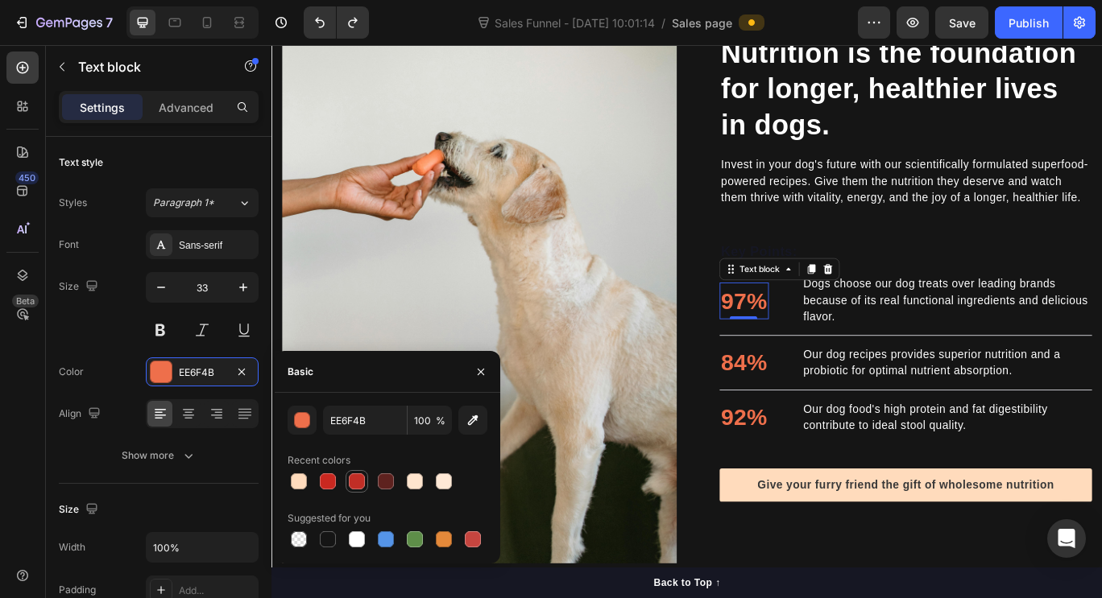
click at [355, 485] on div at bounding box center [357, 482] width 16 height 16
type input "C12E26"
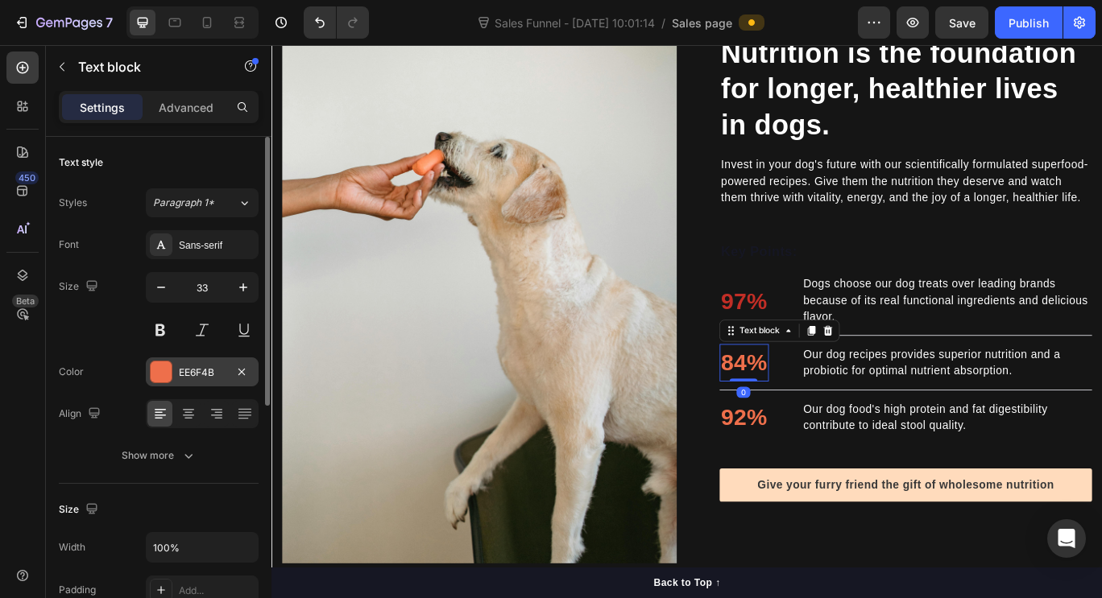
click at [204, 378] on div "EE6F4B" at bounding box center [202, 373] width 47 height 14
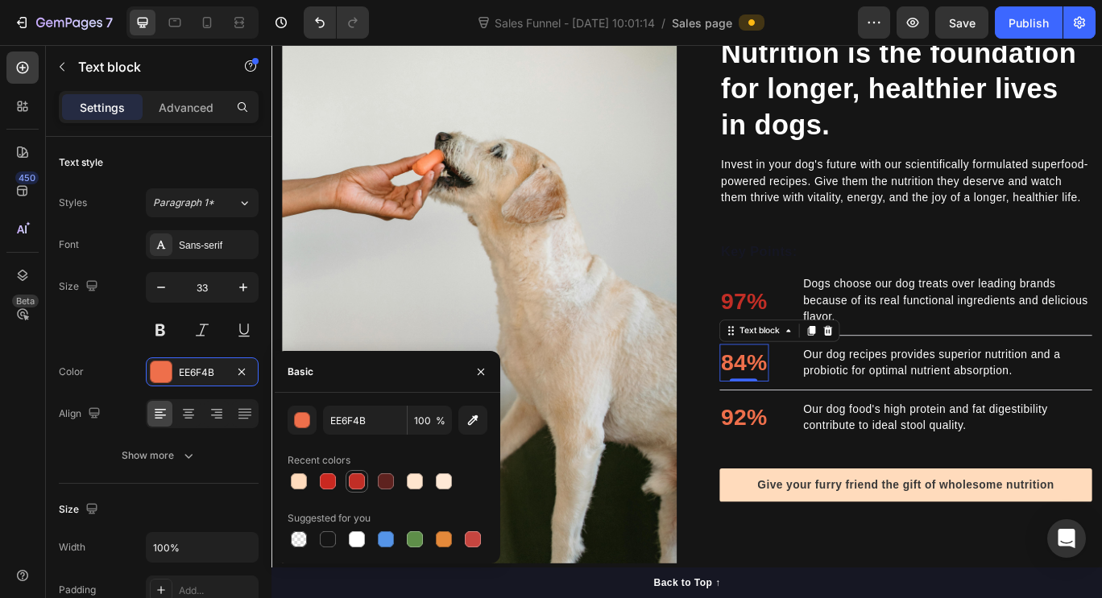
click at [353, 483] on div at bounding box center [357, 482] width 16 height 16
type input "C12E26"
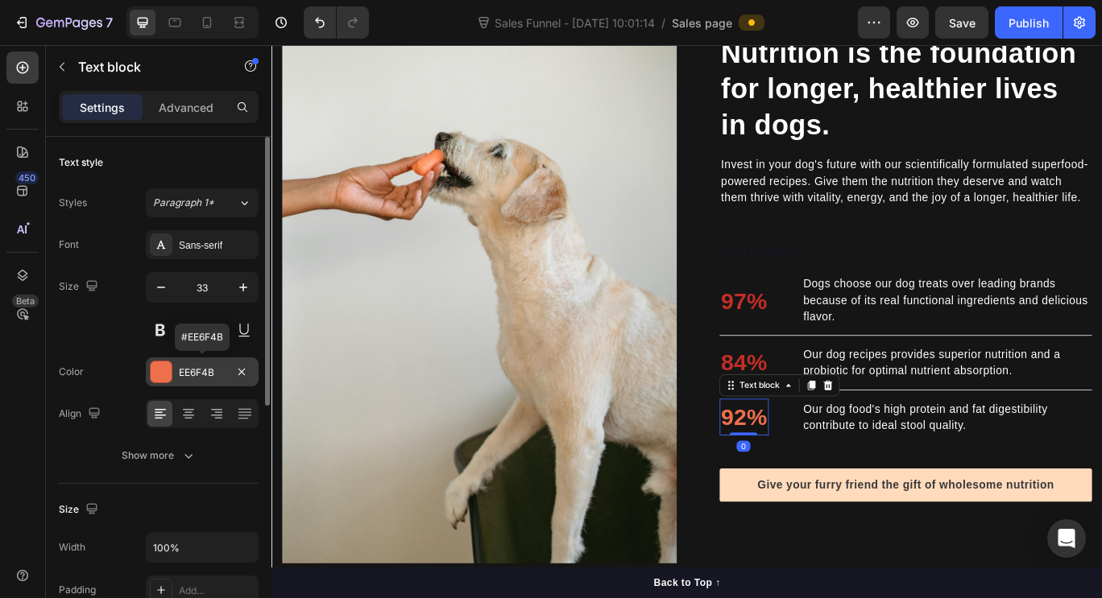
click at [201, 370] on div "EE6F4B" at bounding box center [202, 373] width 47 height 14
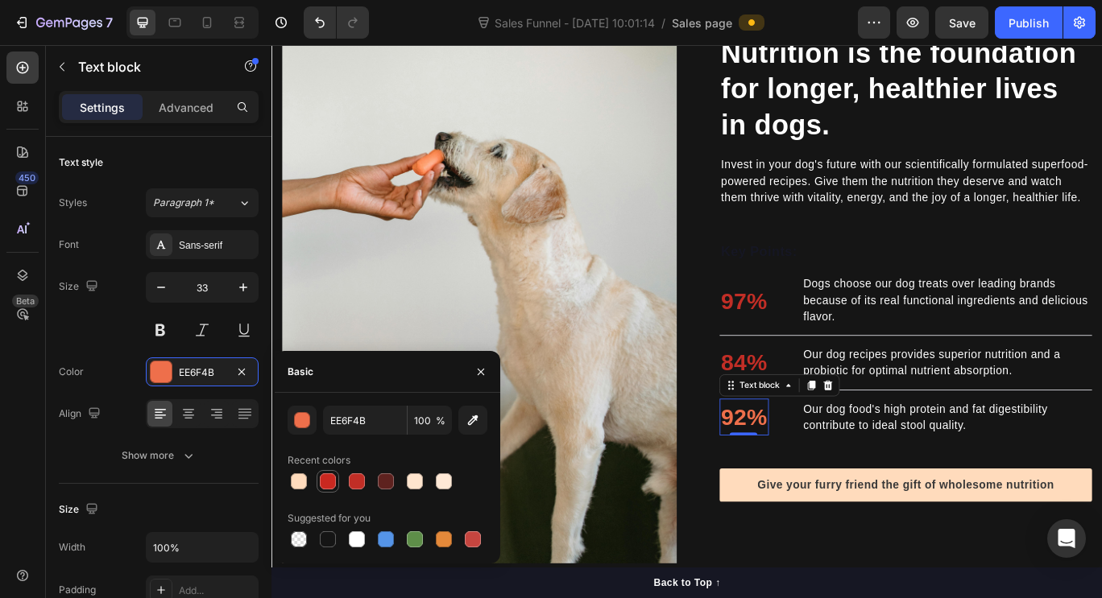
click at [333, 480] on div at bounding box center [328, 482] width 16 height 16
type input "C92820"
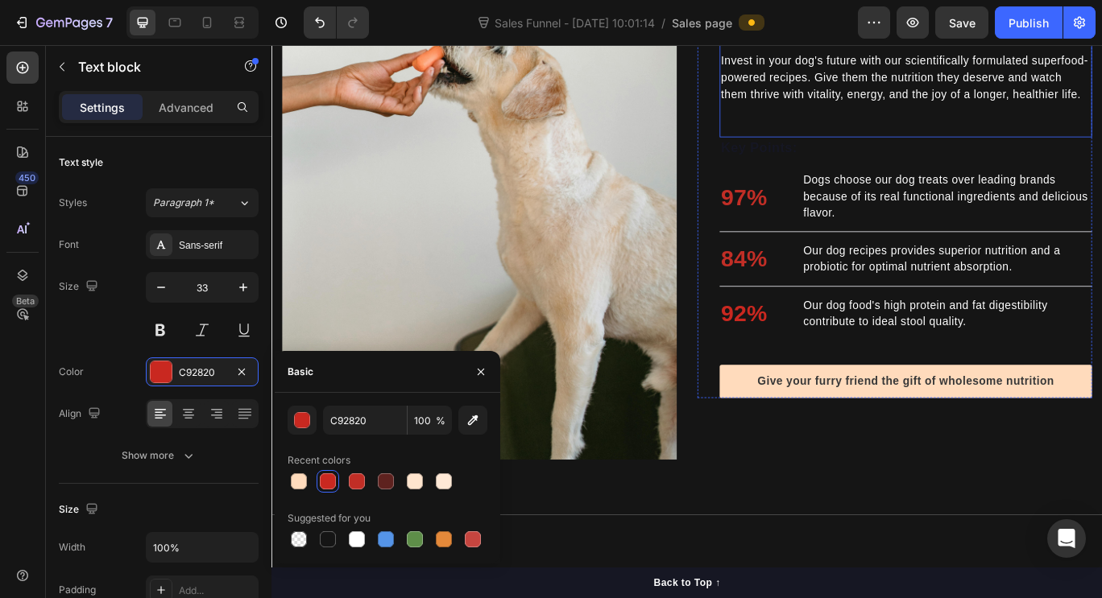
scroll to position [1506, 0]
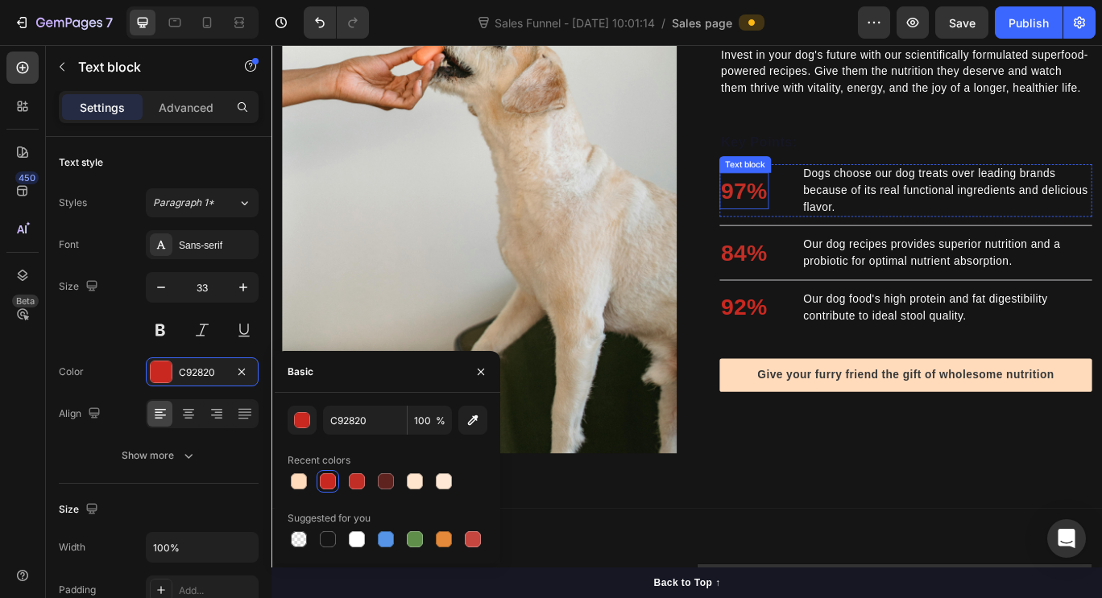
click at [807, 221] on p "97%" at bounding box center [821, 215] width 54 height 40
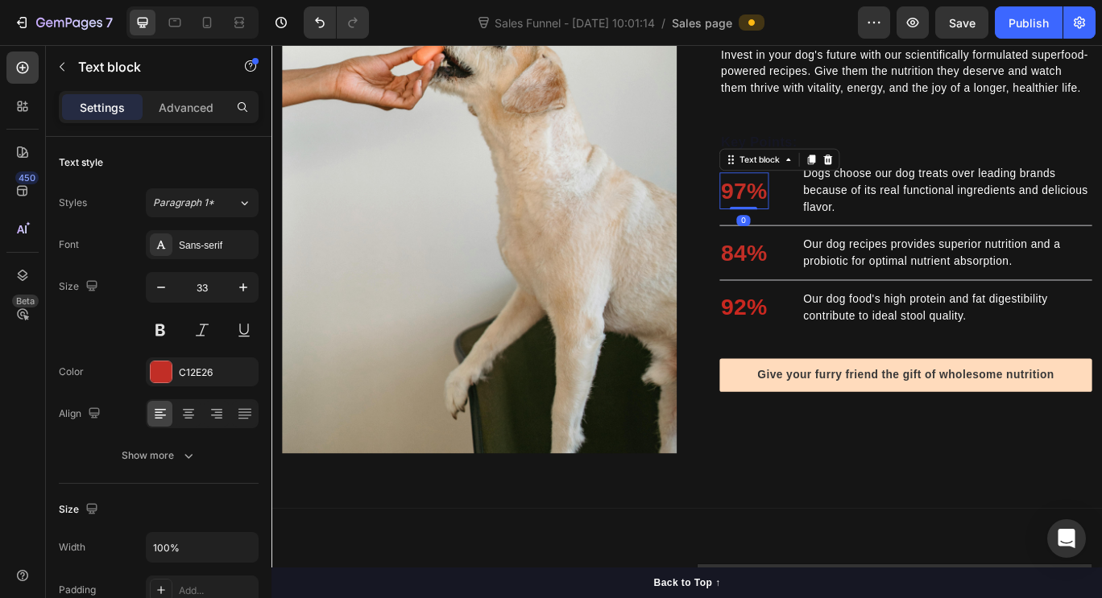
click at [807, 221] on p "97%" at bounding box center [821, 215] width 54 height 40
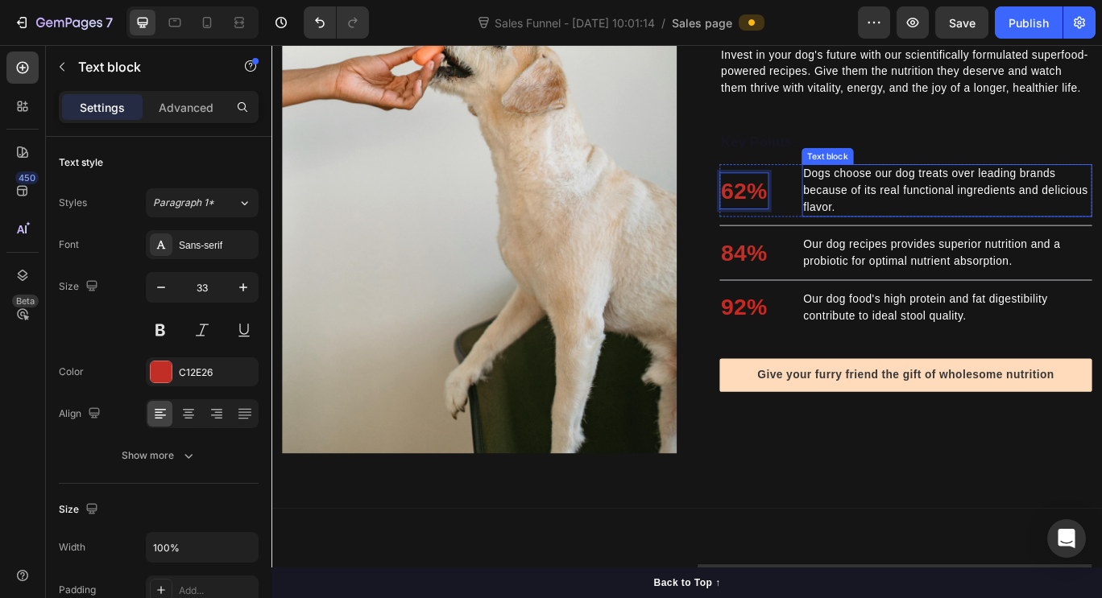
click at [933, 209] on p "Dogs choose our dog treats over leading brands because of its real functional i…" at bounding box center [1057, 214] width 334 height 58
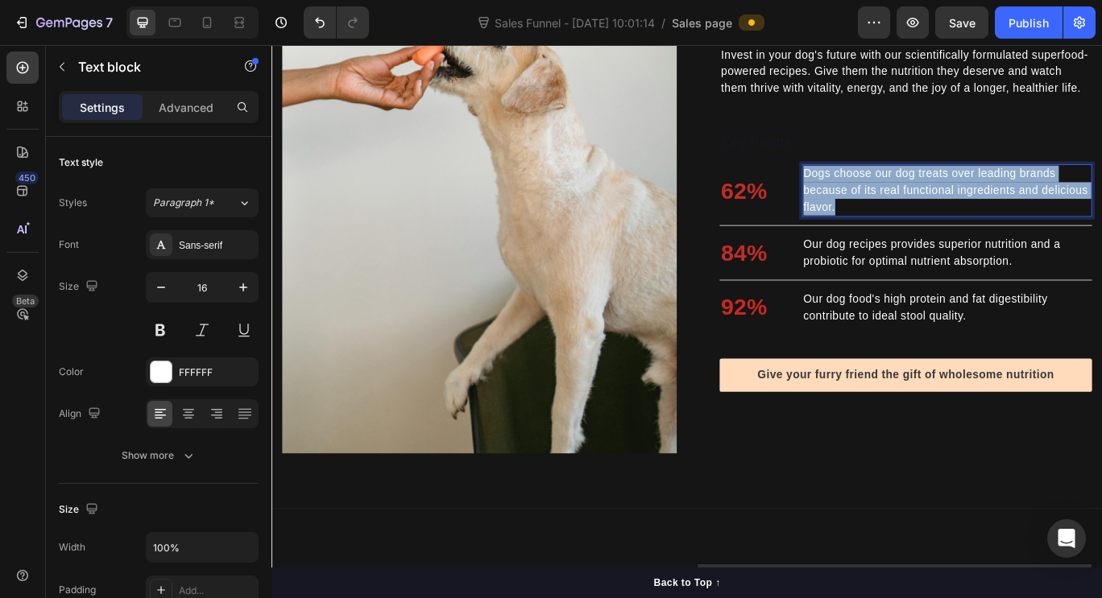
click at [933, 209] on p "Dogs choose our dog treats over leading brands because of its real functional i…" at bounding box center [1057, 214] width 334 height 58
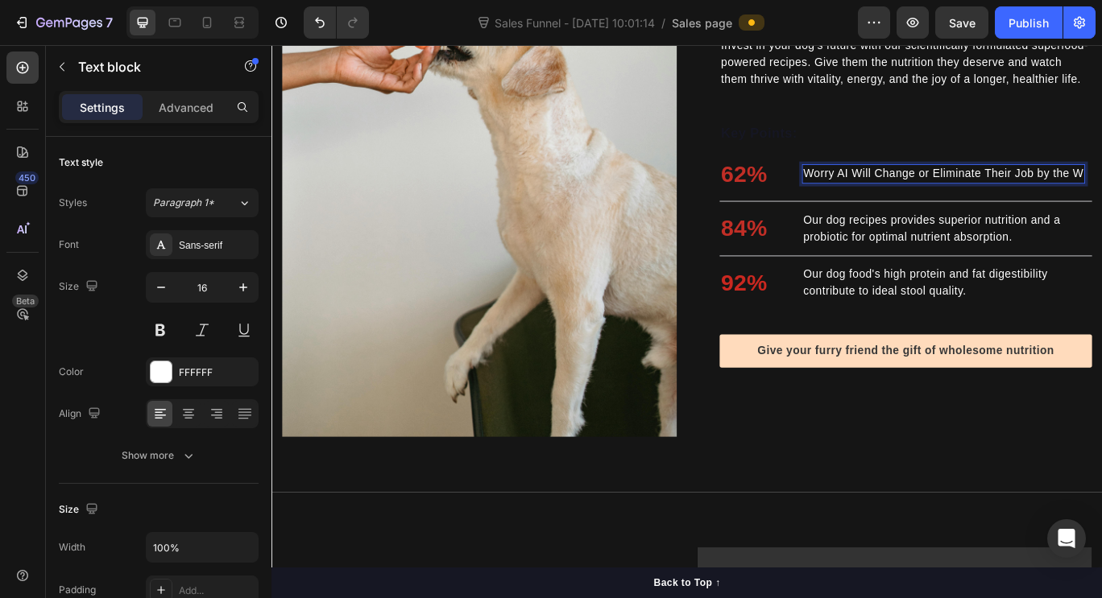
scroll to position [1516, 0]
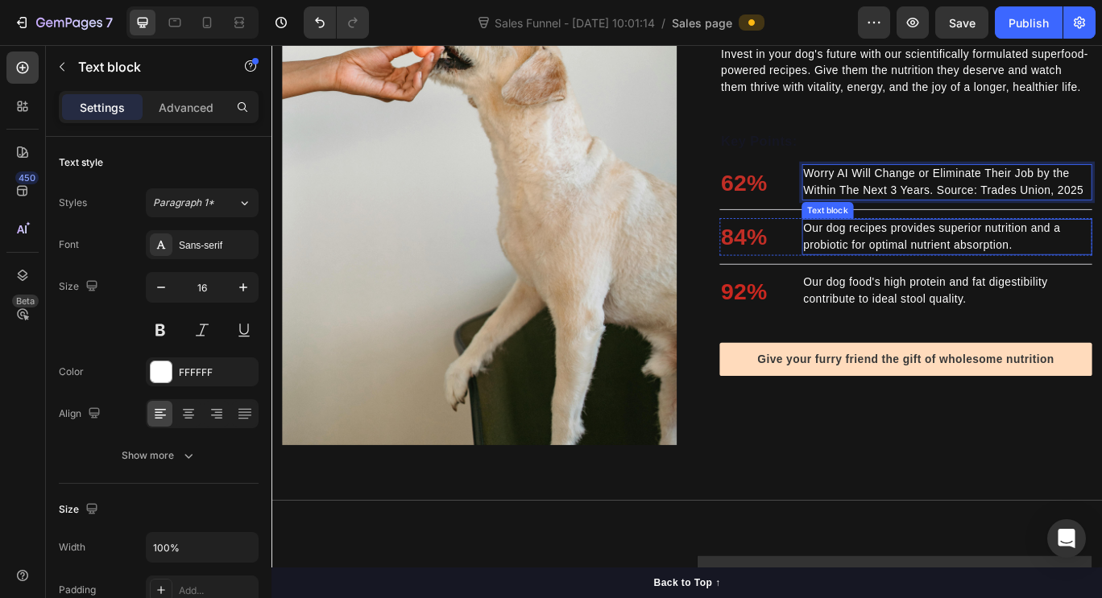
click at [971, 272] on p "Our dog recipes provides superior nutrition and a probiotic for optimal nutrien…" at bounding box center [1057, 268] width 334 height 39
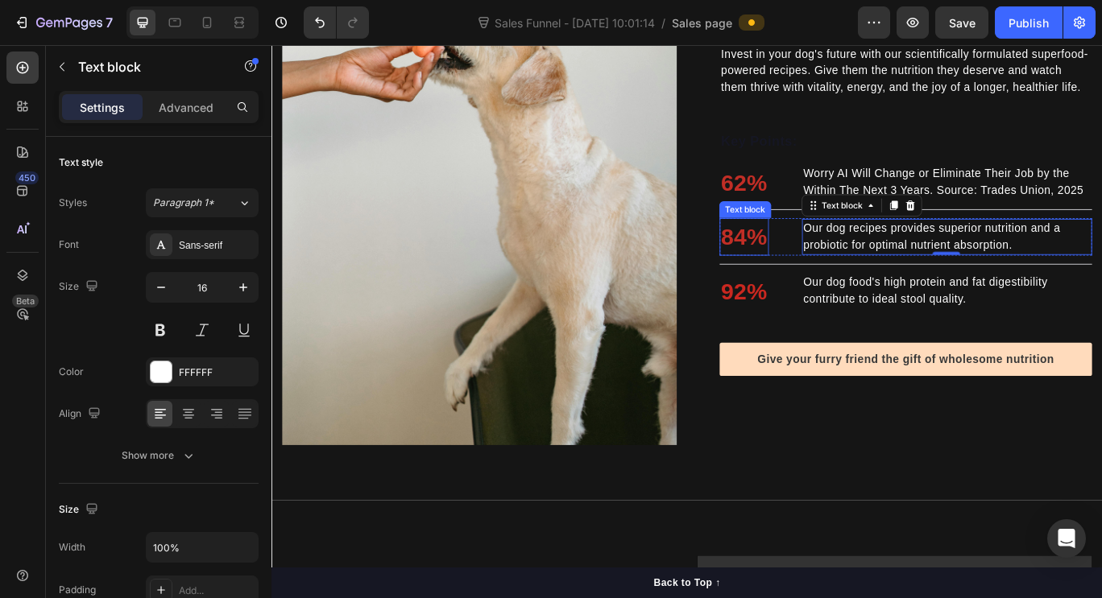
click at [808, 275] on p "84%" at bounding box center [821, 268] width 54 height 40
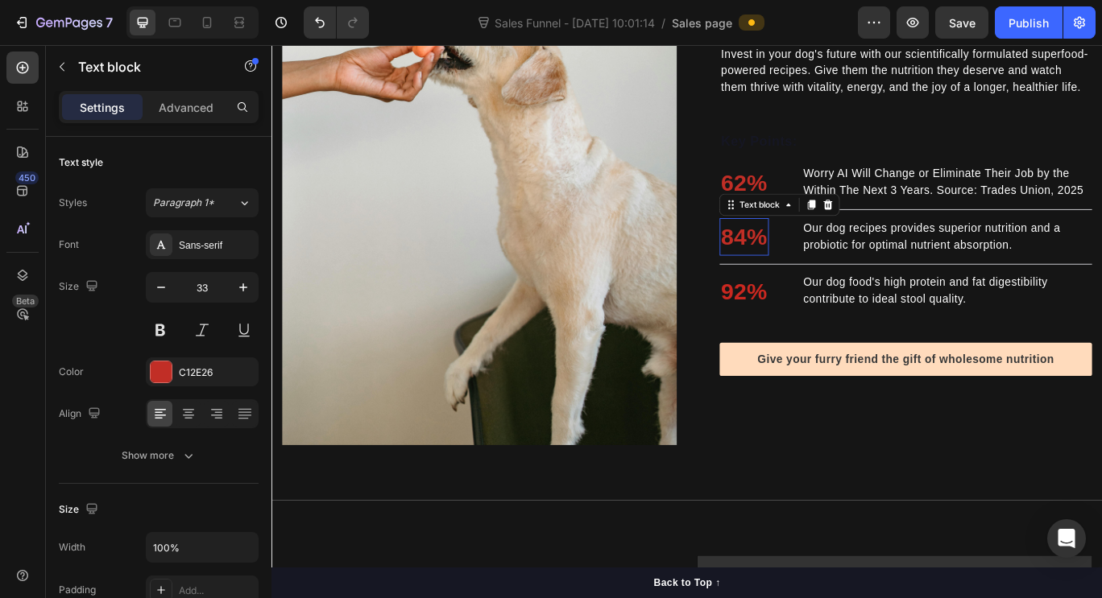
click at [808, 275] on p "84%" at bounding box center [821, 268] width 54 height 40
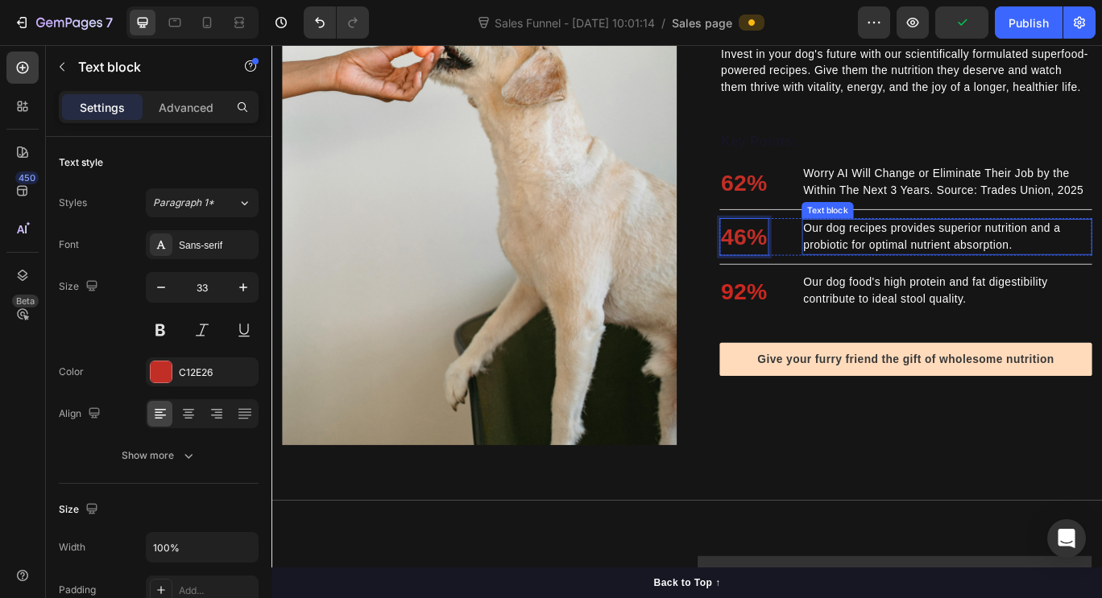
click at [909, 270] on p "Our dog recipes provides superior nutrition and a probiotic for optimal nutrien…" at bounding box center [1057, 268] width 334 height 39
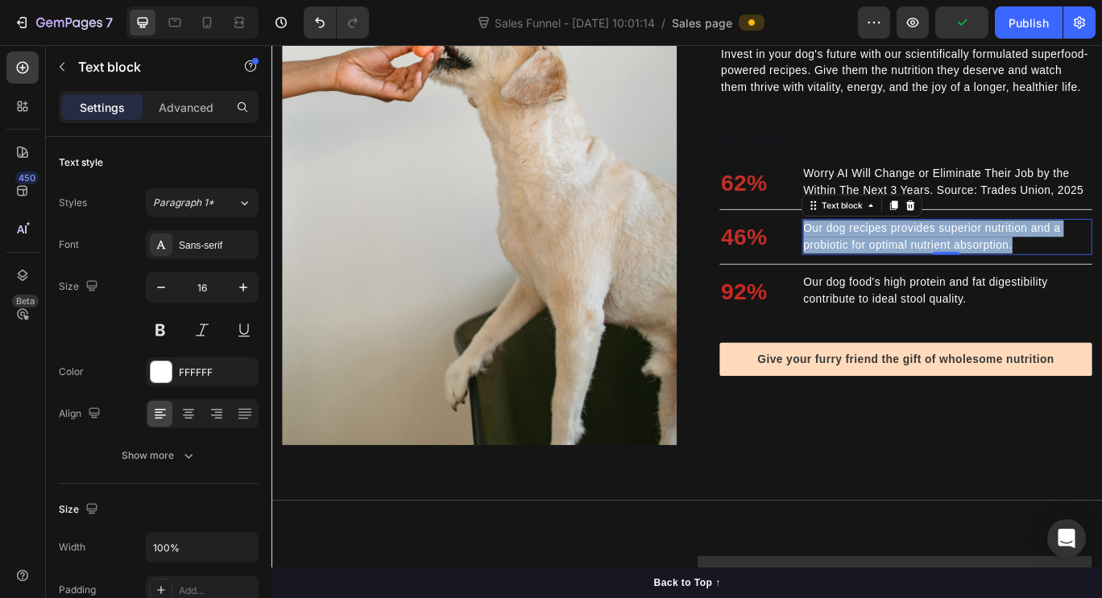
click at [909, 270] on p "Our dog recipes provides superior nutrition and a probiotic for optimal nutrien…" at bounding box center [1057, 268] width 334 height 39
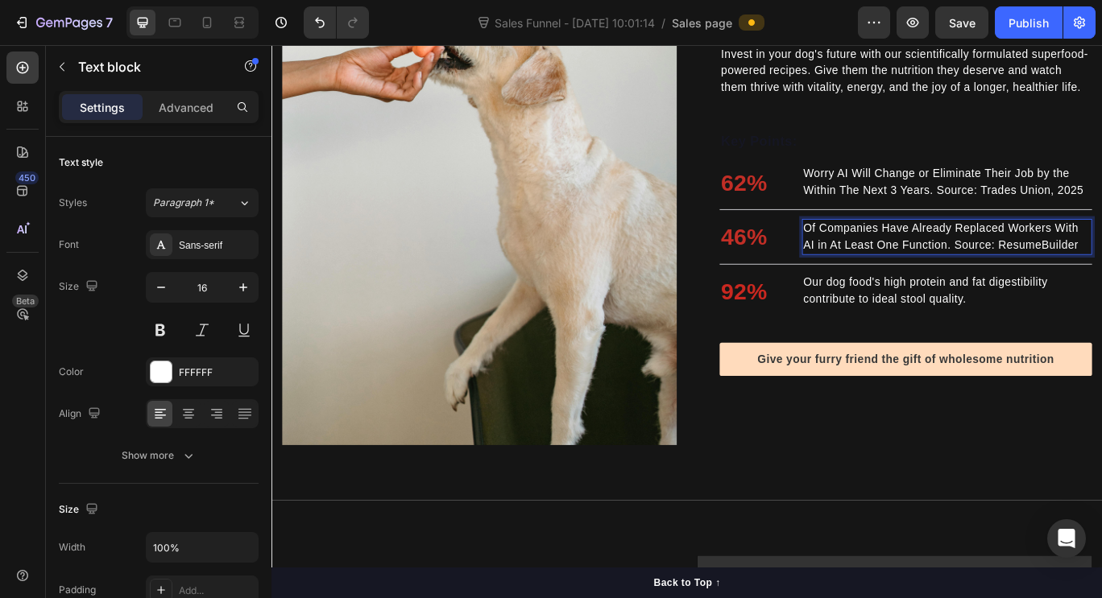
scroll to position [1506, 0]
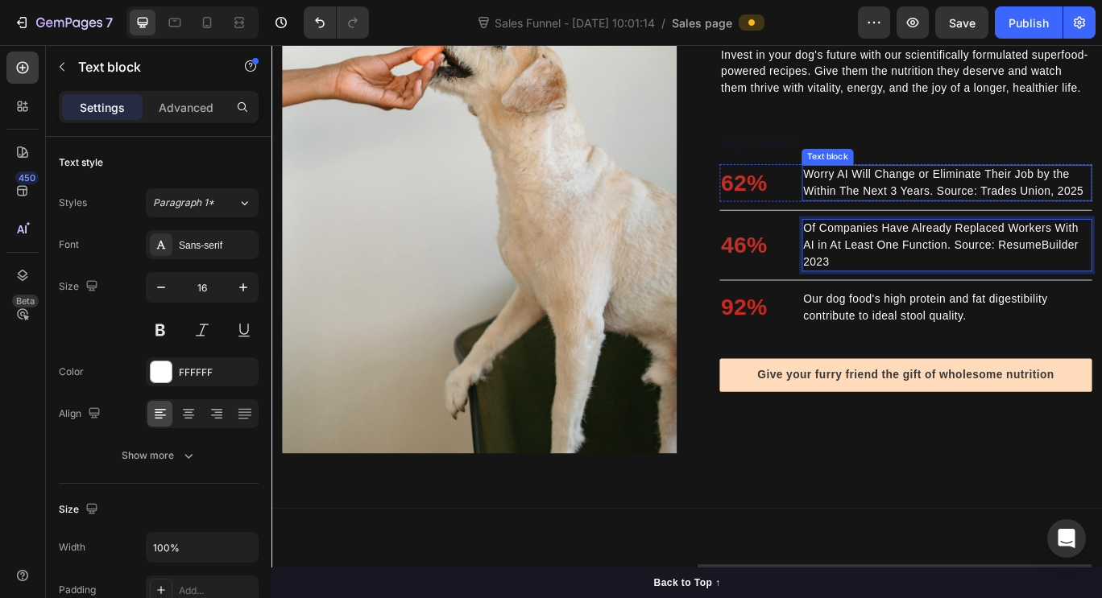
click at [1101, 216] on p "Worry AI Will Change or Eliminate Their Job by the Within The Next 3 Years. Sou…" at bounding box center [1057, 205] width 334 height 39
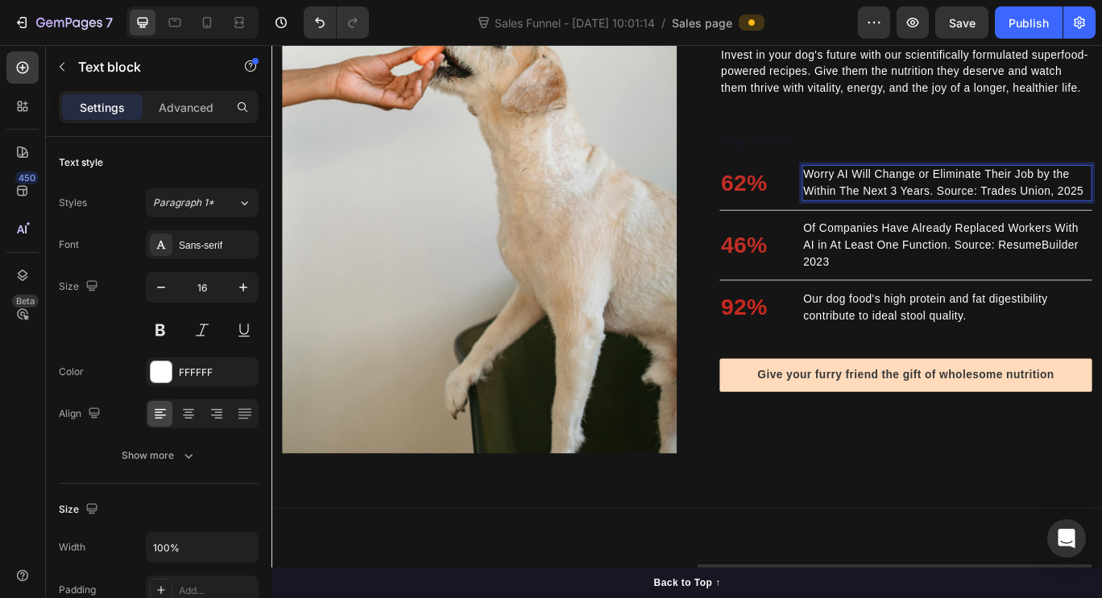
click at [1101, 217] on p "Worry AI Will Change or Eliminate Their Job by the Within The Next 3 Years. Sou…" at bounding box center [1057, 205] width 334 height 39
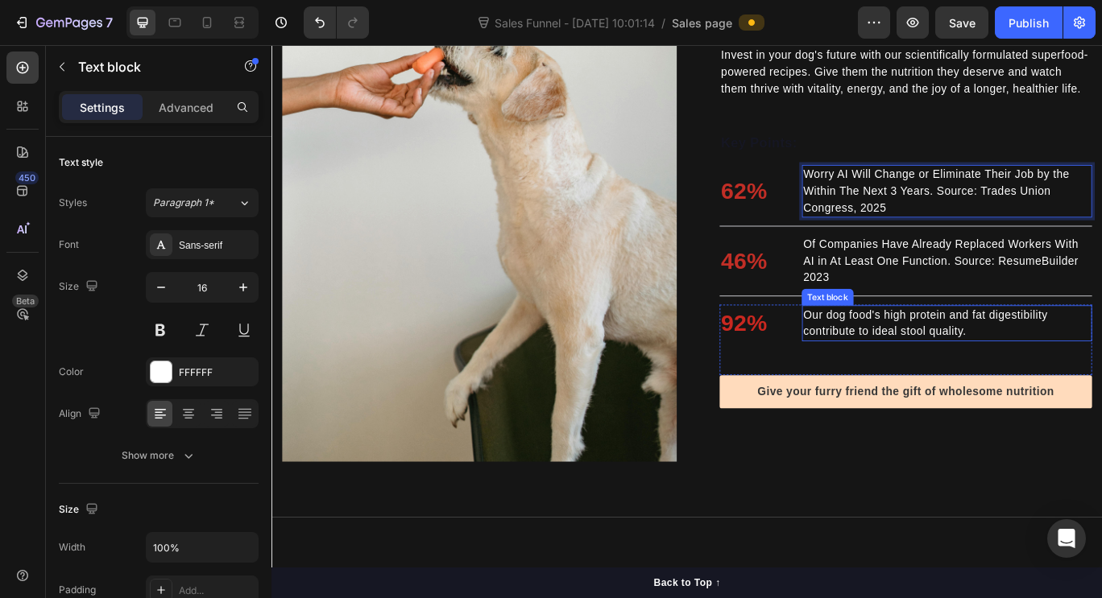
click at [997, 373] on p "Our dog food's high protein and fat digestibility contribute to ideal stool qua…" at bounding box center [1057, 369] width 334 height 39
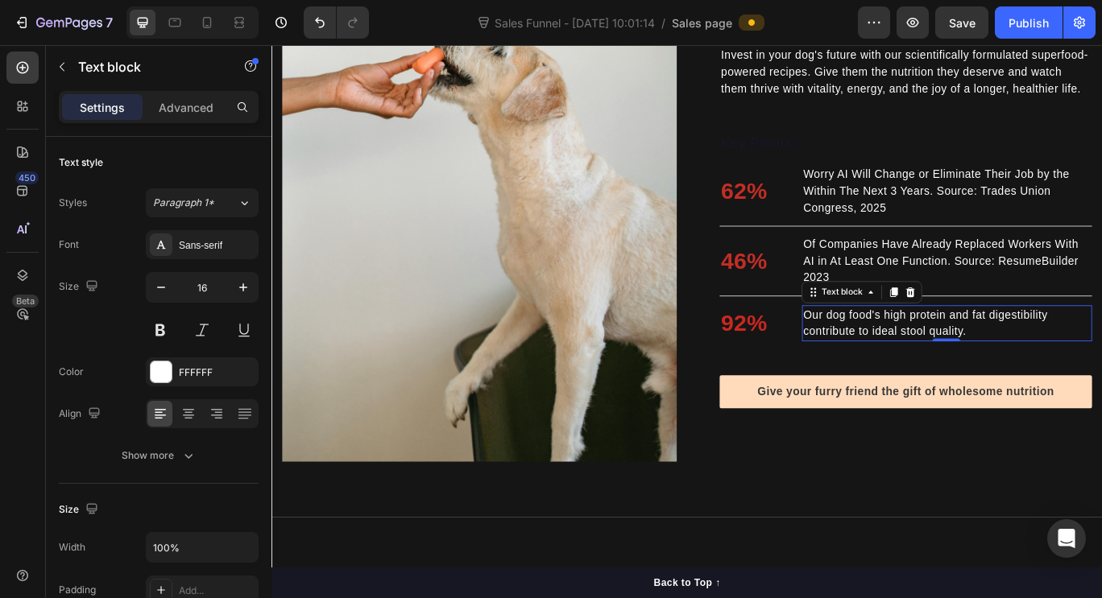
click at [997, 373] on p "Our dog food's high protein and fat digestibility contribute to ideal stool qua…" at bounding box center [1057, 369] width 334 height 39
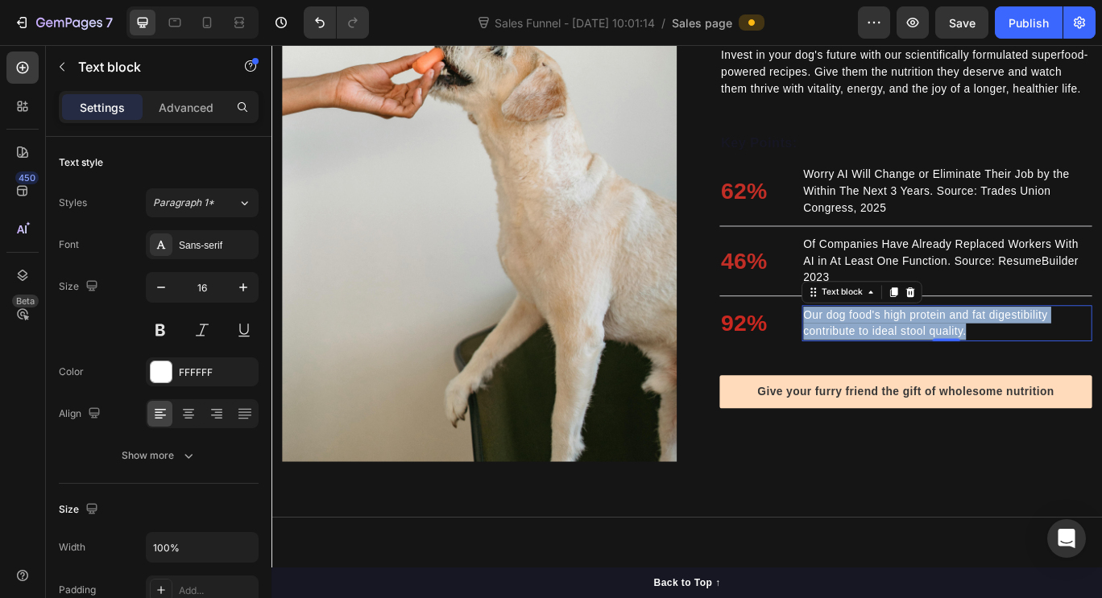
click at [997, 373] on p "Our dog food's high protein and fat digestibility contribute to ideal stool qua…" at bounding box center [1057, 369] width 334 height 39
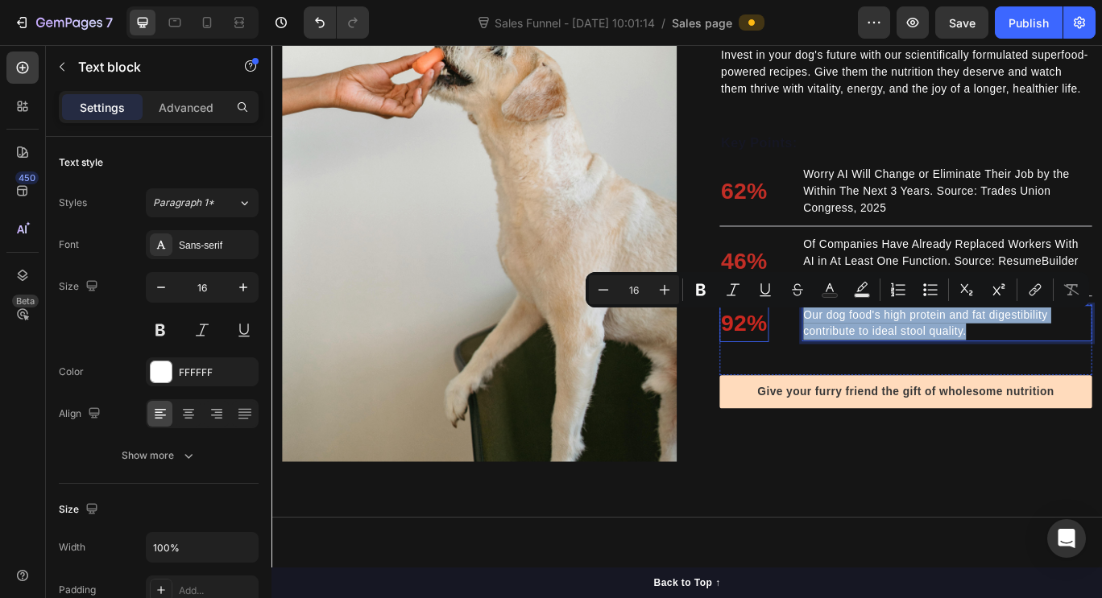
click at [801, 363] on p "92%" at bounding box center [821, 369] width 54 height 40
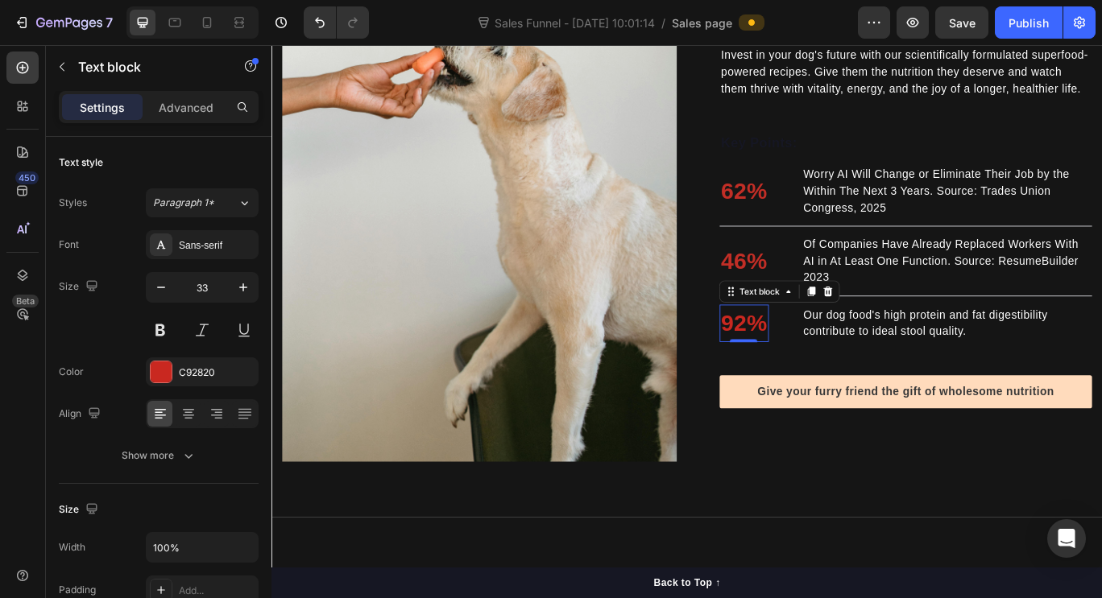
click at [801, 363] on p "92%" at bounding box center [821, 369] width 54 height 40
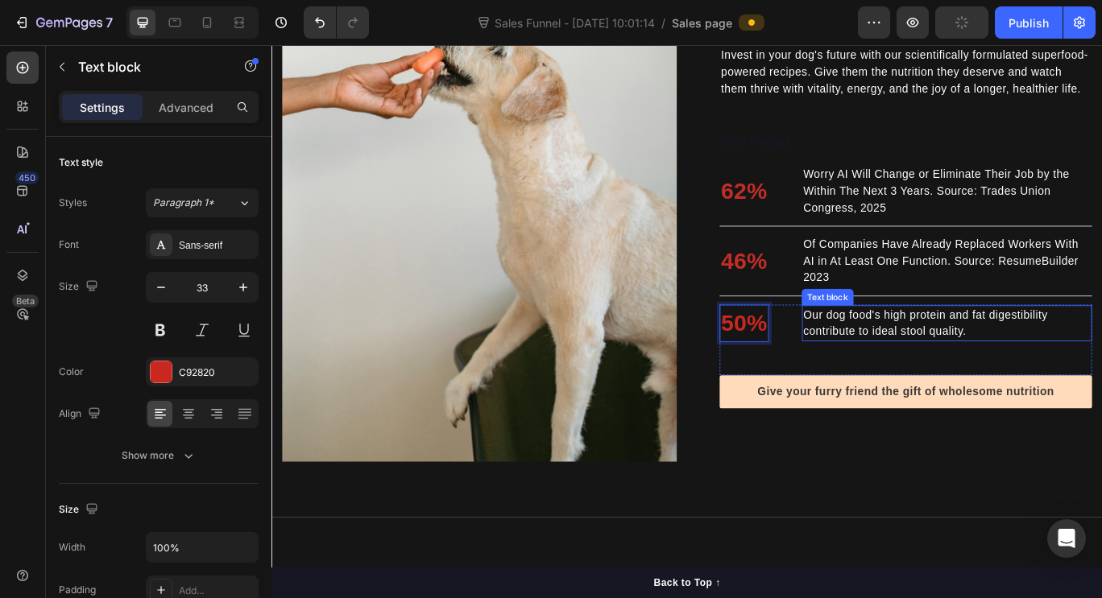
click at [962, 373] on p "Our dog food's high protein and fat digestibility contribute to ideal stool qua…" at bounding box center [1057, 369] width 334 height 39
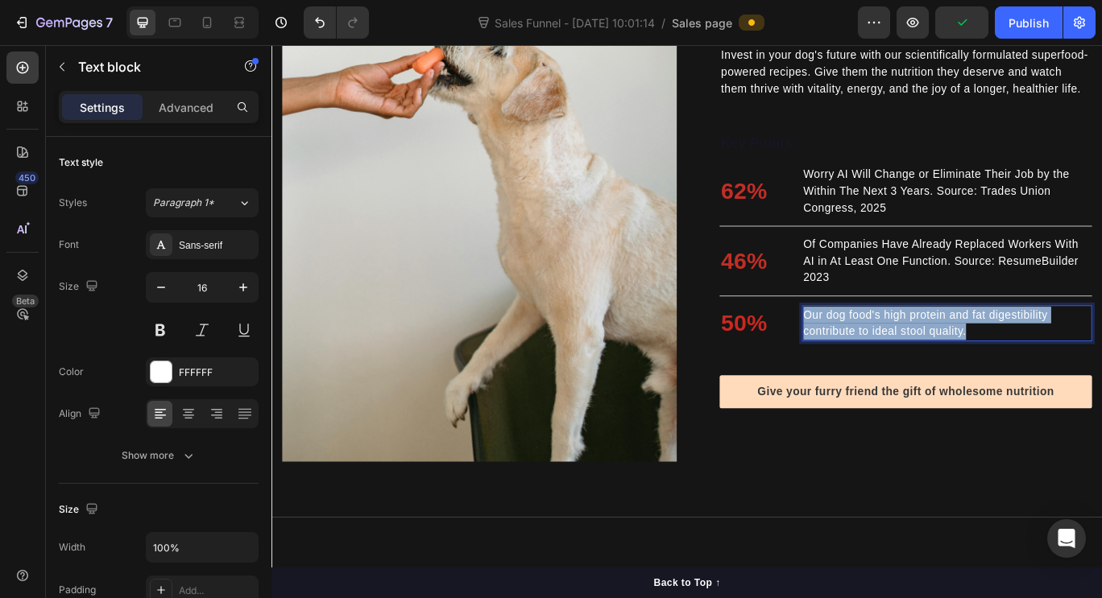
click at [962, 373] on p "Our dog food's high protein and fat digestibility contribute to ideal stool qua…" at bounding box center [1057, 369] width 334 height 39
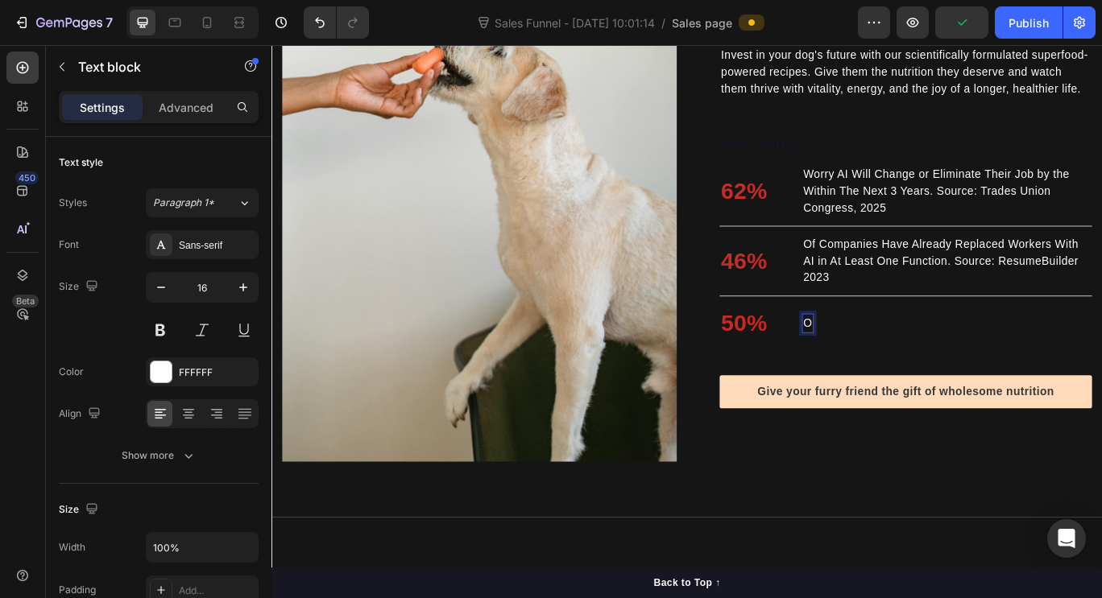
scroll to position [1506, 0]
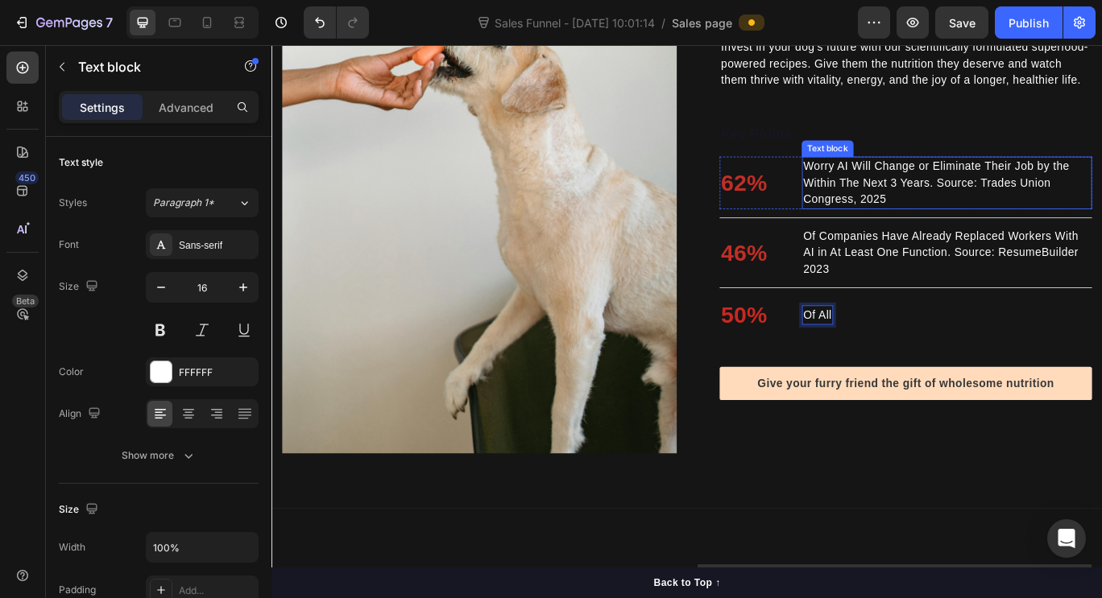
click at [890, 196] on p "Worry AI Will Change or Eliminate Their Job by the Within The Next 3 Years. Sou…" at bounding box center [1057, 205] width 334 height 58
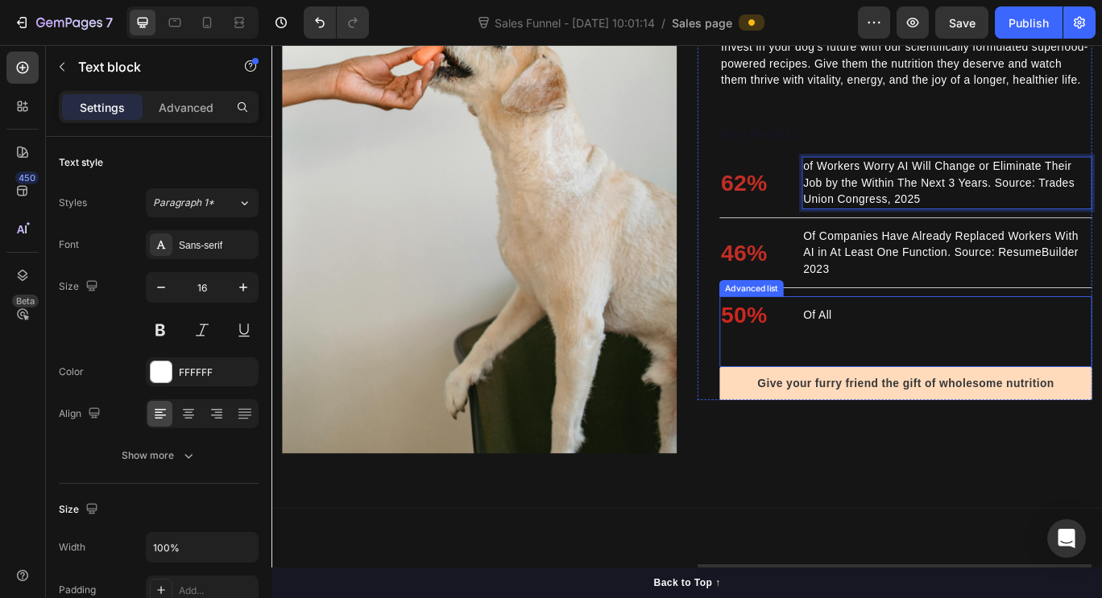
click at [924, 366] on div "50% Text block Of All Text block" at bounding box center [1009, 378] width 433 height 82
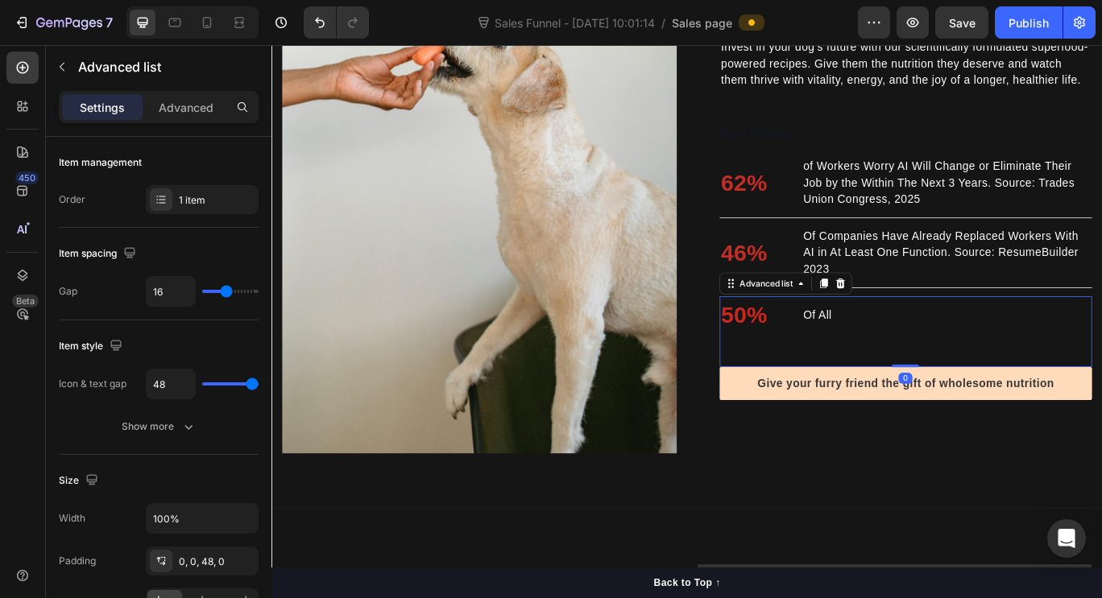
click at [924, 366] on div "50% Text block Of All Text block" at bounding box center [1009, 378] width 433 height 82
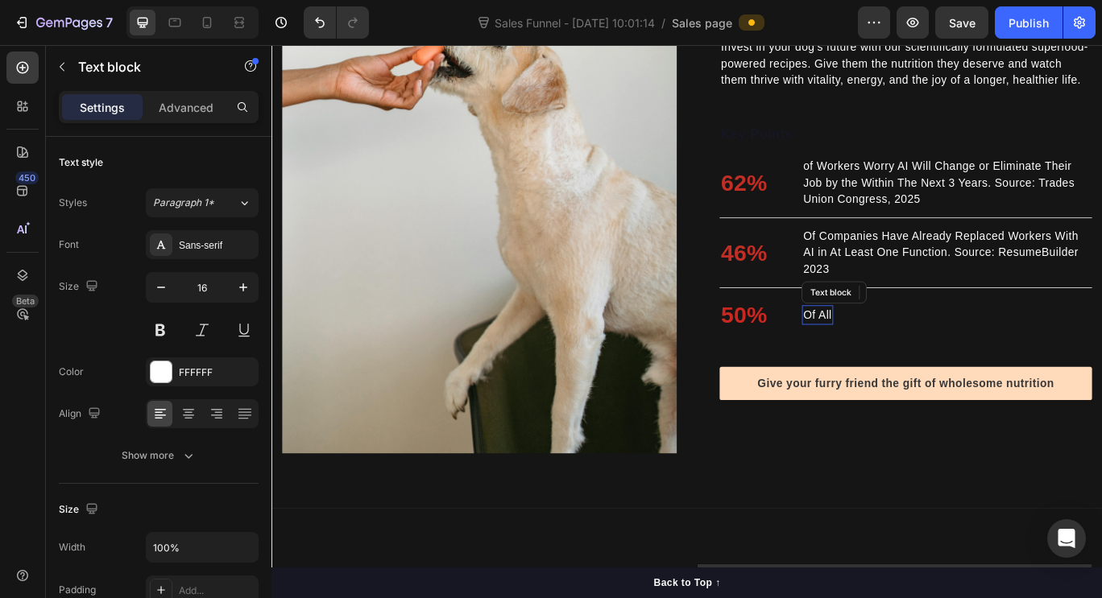
click at [910, 365] on p "Of All" at bounding box center [906, 359] width 33 height 19
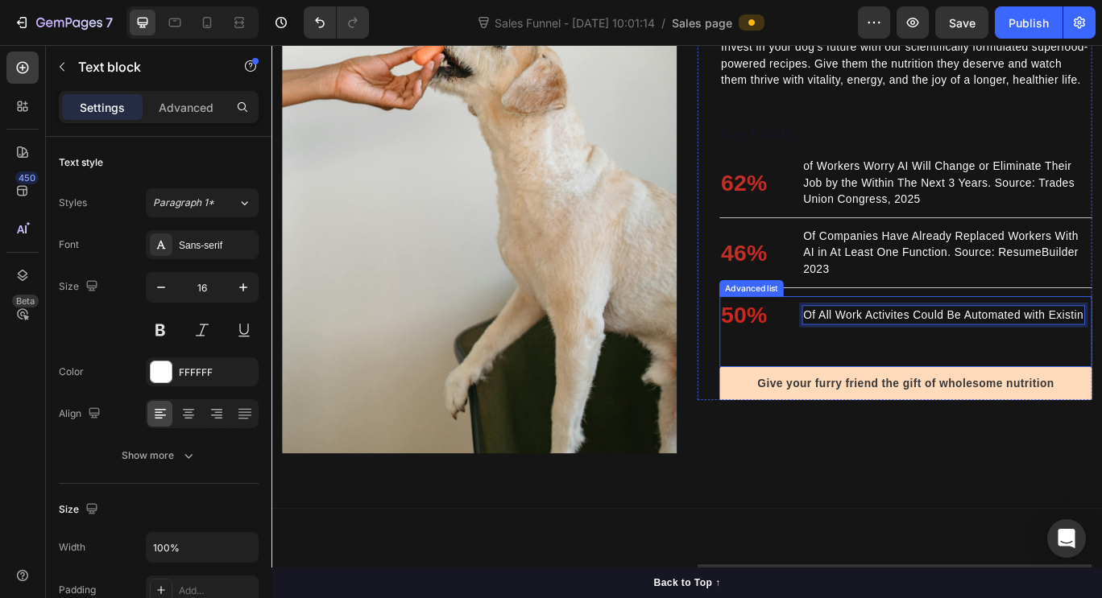
scroll to position [1496, 0]
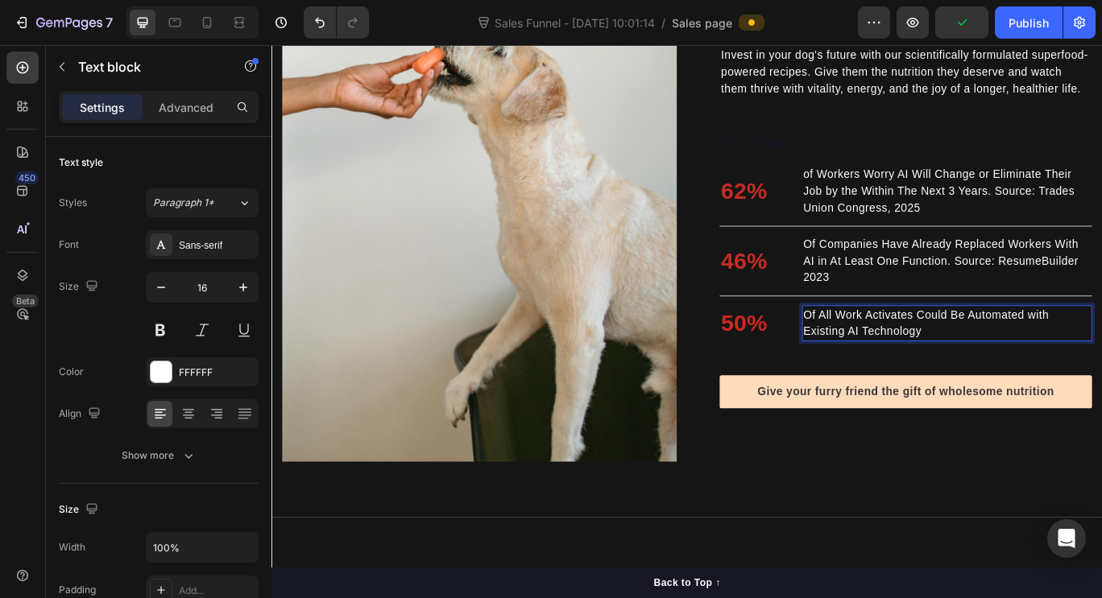
click at [1016, 388] on p "Of All Work Activates Could Be Automated with Existing AI Technology" at bounding box center [1057, 369] width 334 height 39
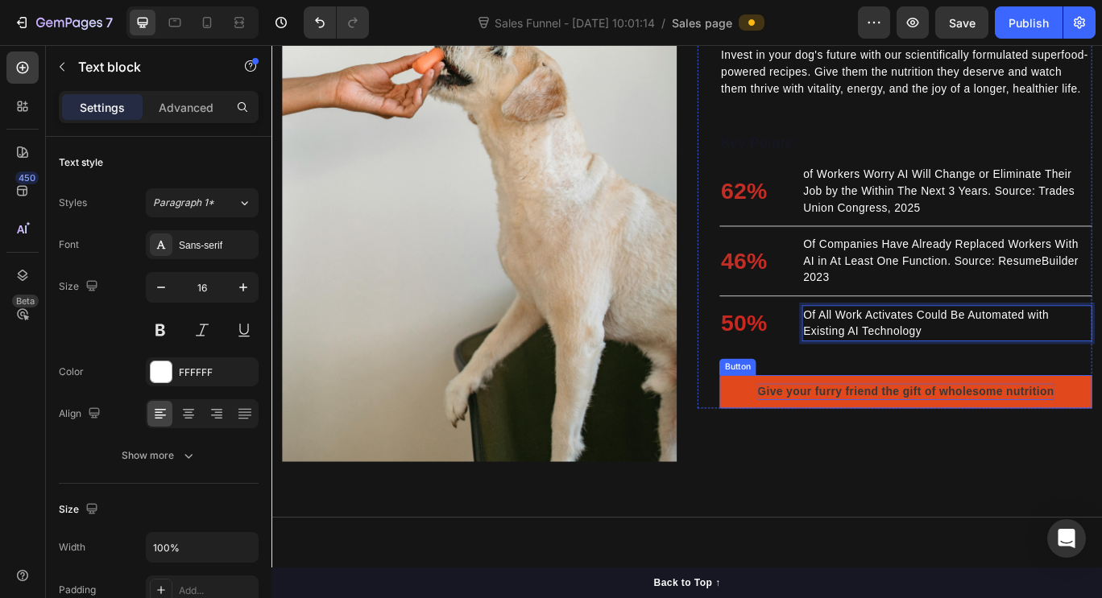
click at [966, 455] on span "Give your furry friend the gift of wholesome nutrition" at bounding box center [1010, 448] width 346 height 14
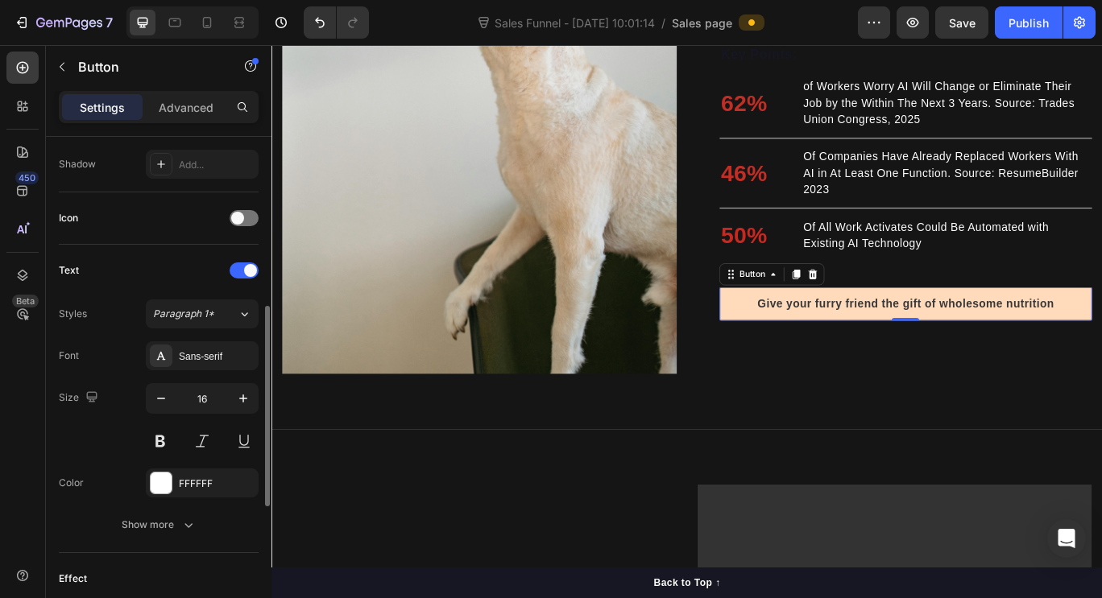
scroll to position [432, 0]
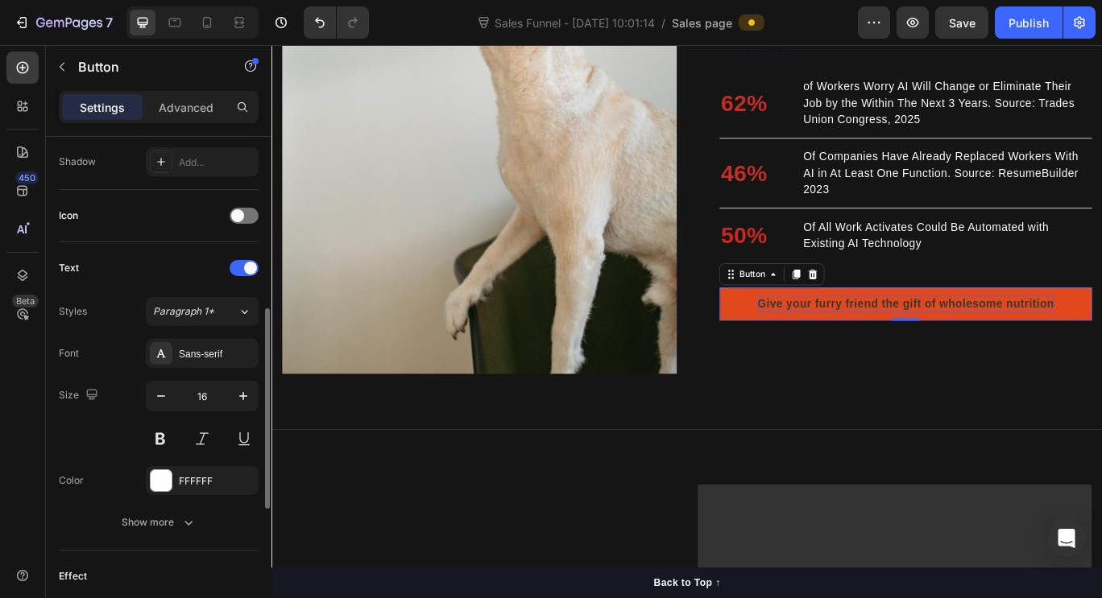
click at [875, 350] on span "Give your furry friend the gift of wholesome nutrition" at bounding box center [1010, 346] width 346 height 14
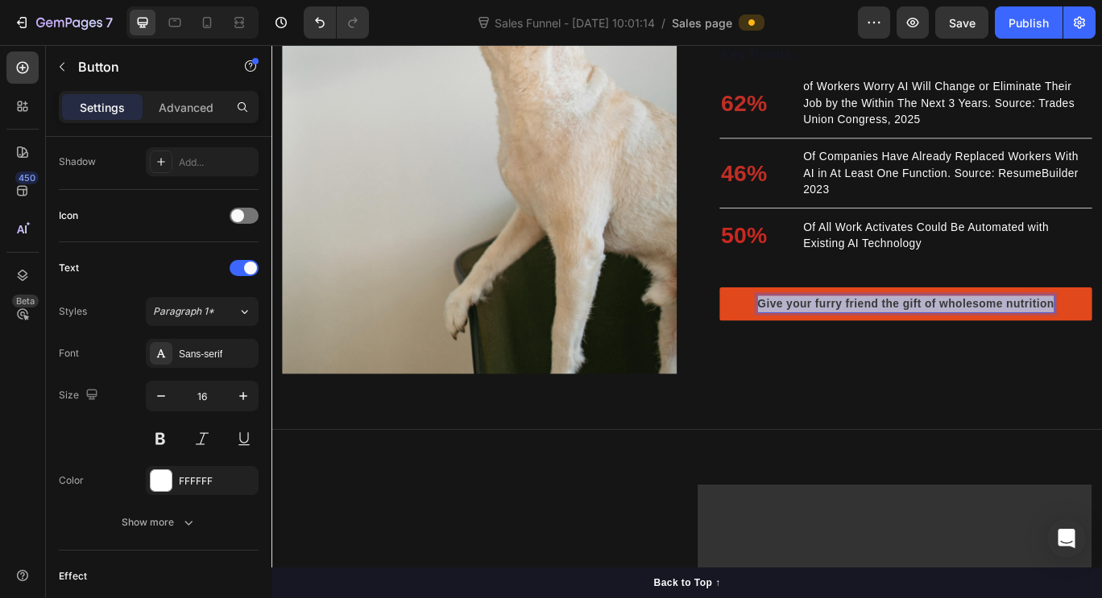
click at [875, 350] on span "Give your furry friend the gift of wholesome nutrition" at bounding box center [1010, 346] width 346 height 14
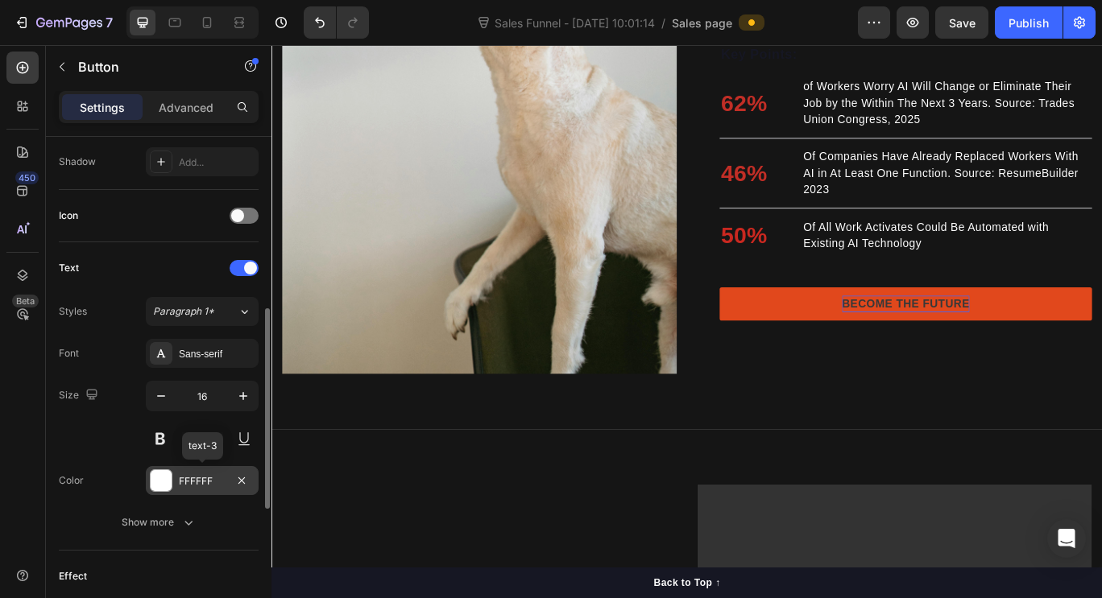
click at [213, 482] on div "FFFFFF" at bounding box center [202, 481] width 47 height 14
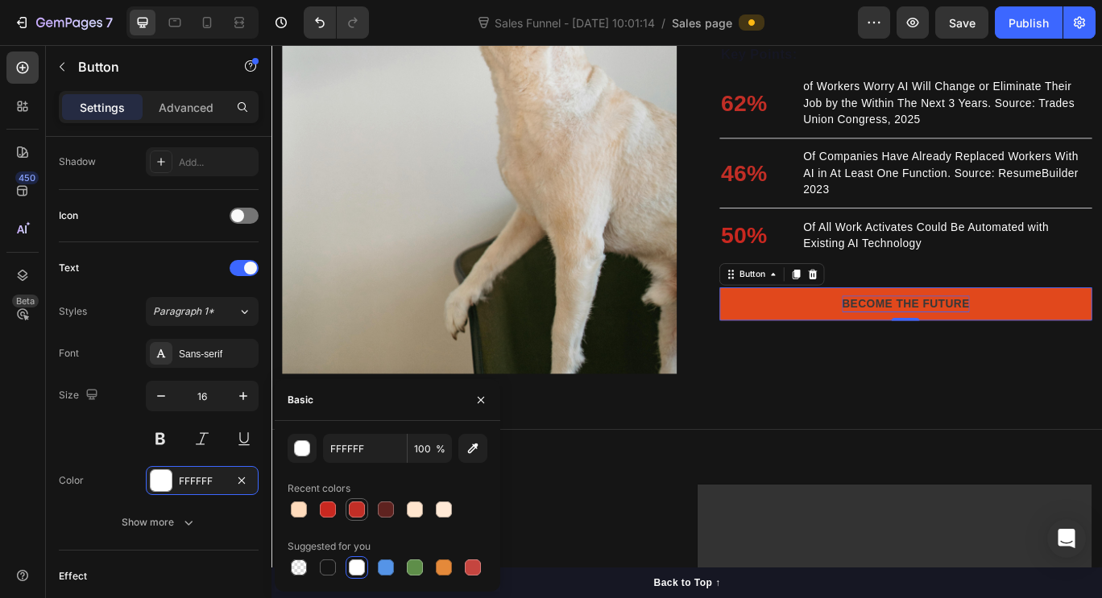
click at [353, 513] on div at bounding box center [357, 510] width 16 height 16
click at [334, 513] on div at bounding box center [328, 510] width 16 height 16
type input "C92820"
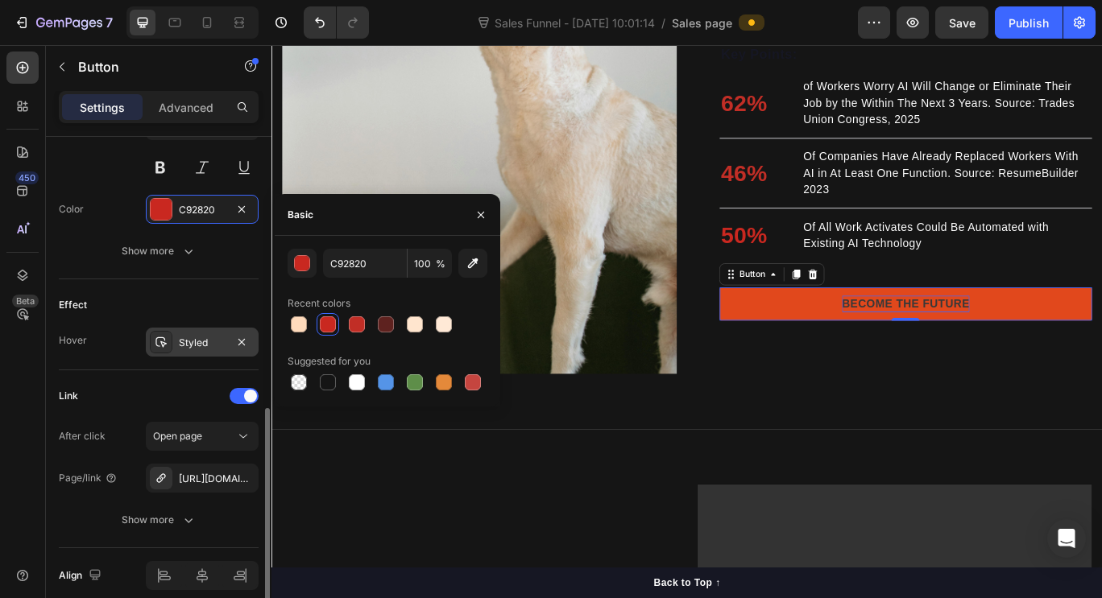
scroll to position [706, 0]
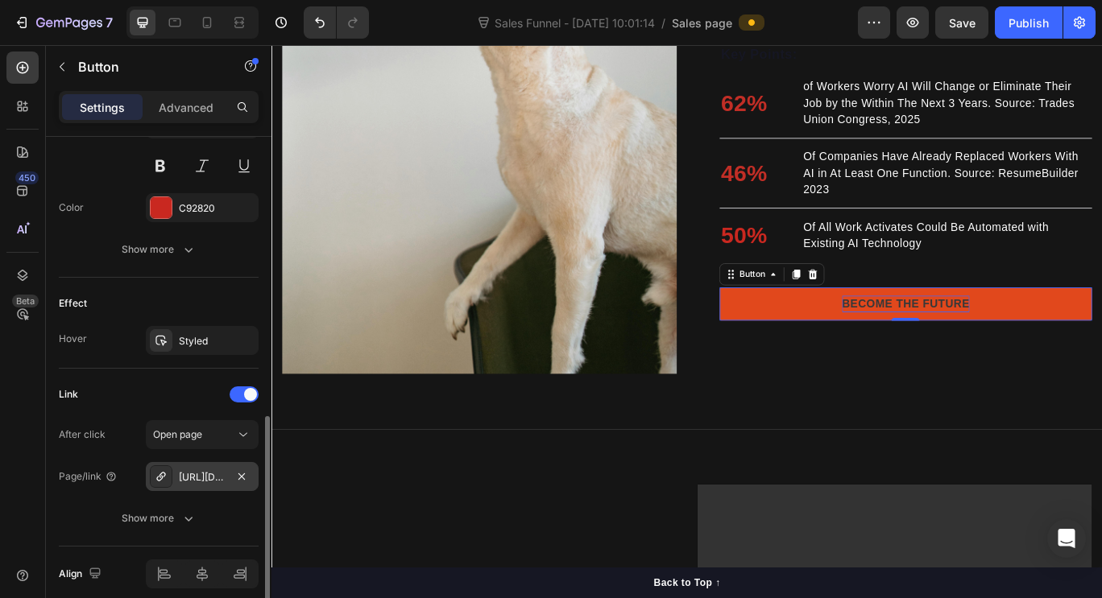
click at [217, 480] on div "https://gettailwise.com/checkouts/cn/hWN0zuPnZ7aKNhmvnMk3wVzV" at bounding box center [202, 477] width 47 height 14
click at [221, 442] on div "Open page" at bounding box center [202, 435] width 98 height 16
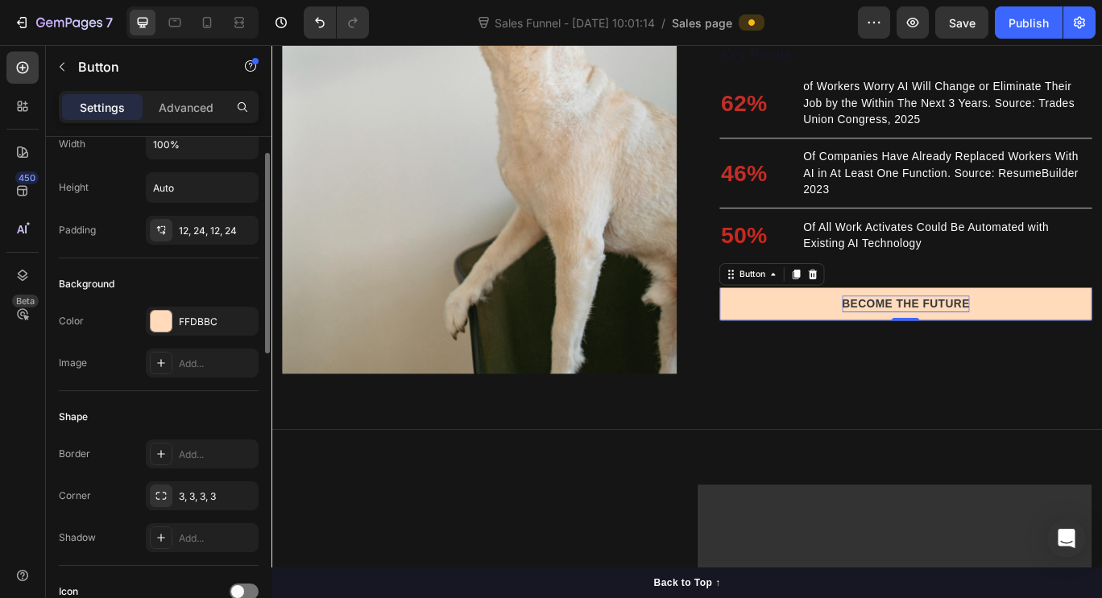
scroll to position [52, 0]
click at [209, 327] on div "FFDBBC" at bounding box center [202, 326] width 47 height 14
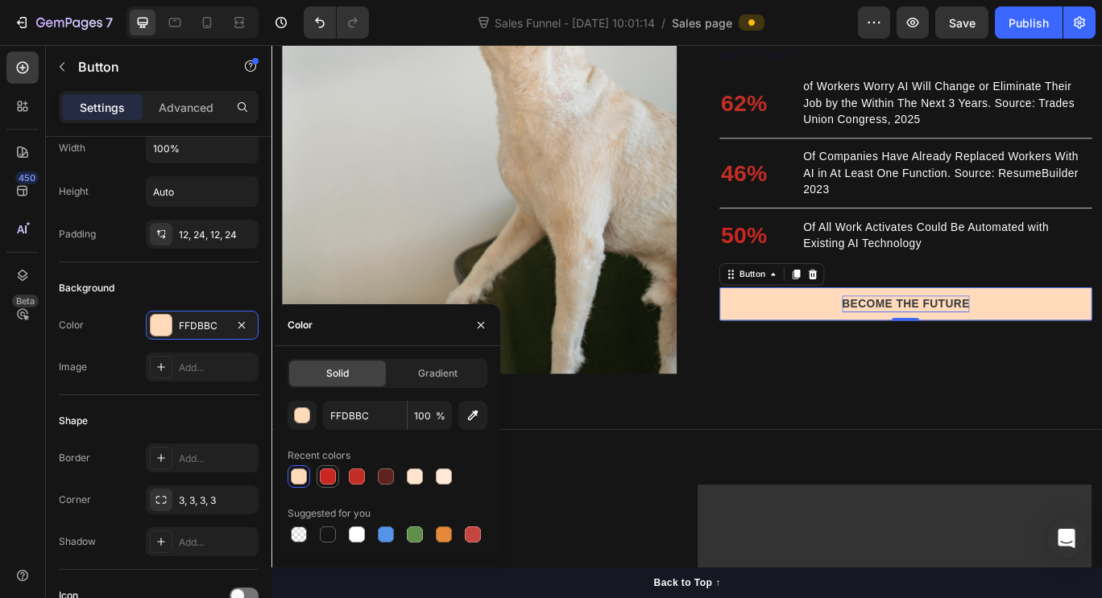
click at [325, 472] on div at bounding box center [328, 477] width 16 height 16
type input "C92820"
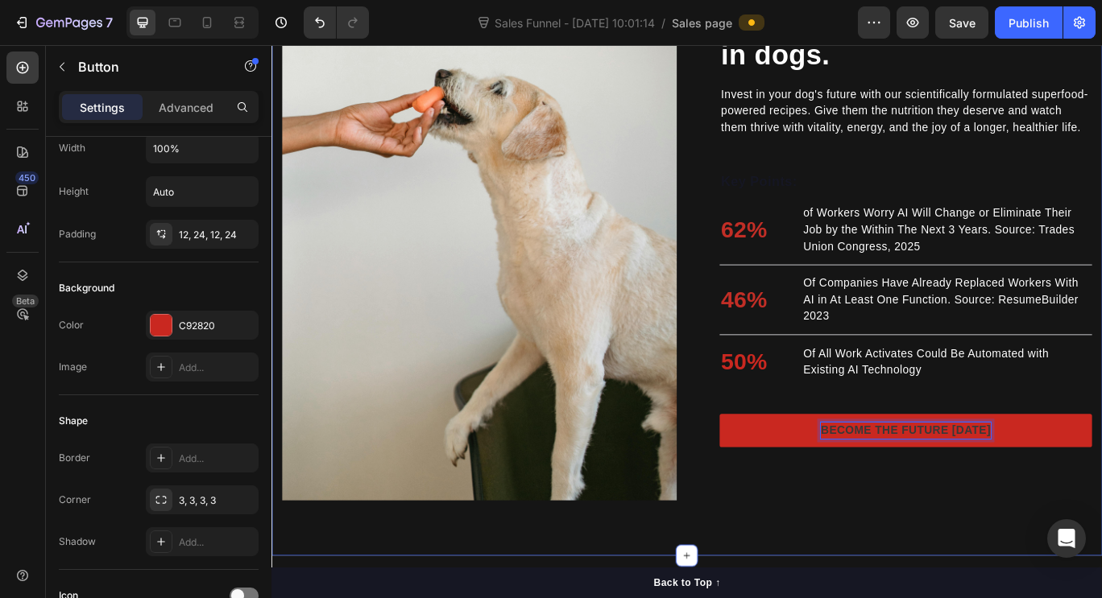
scroll to position [1263, 0]
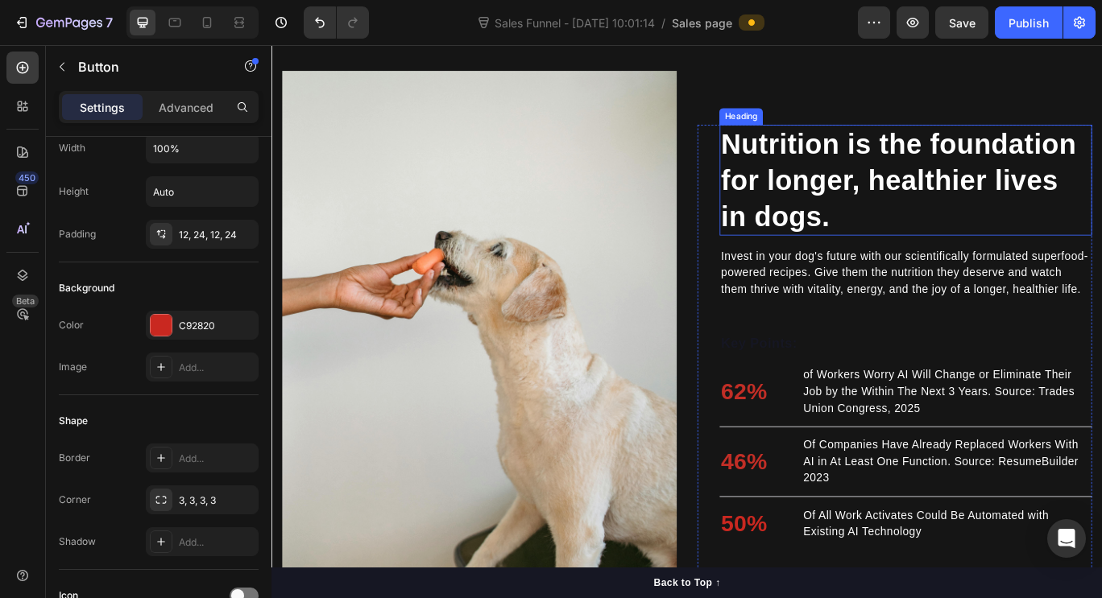
click at [868, 172] on p "Nutrition is the foundation for longer, healthier lives in dogs." at bounding box center [1009, 202] width 430 height 126
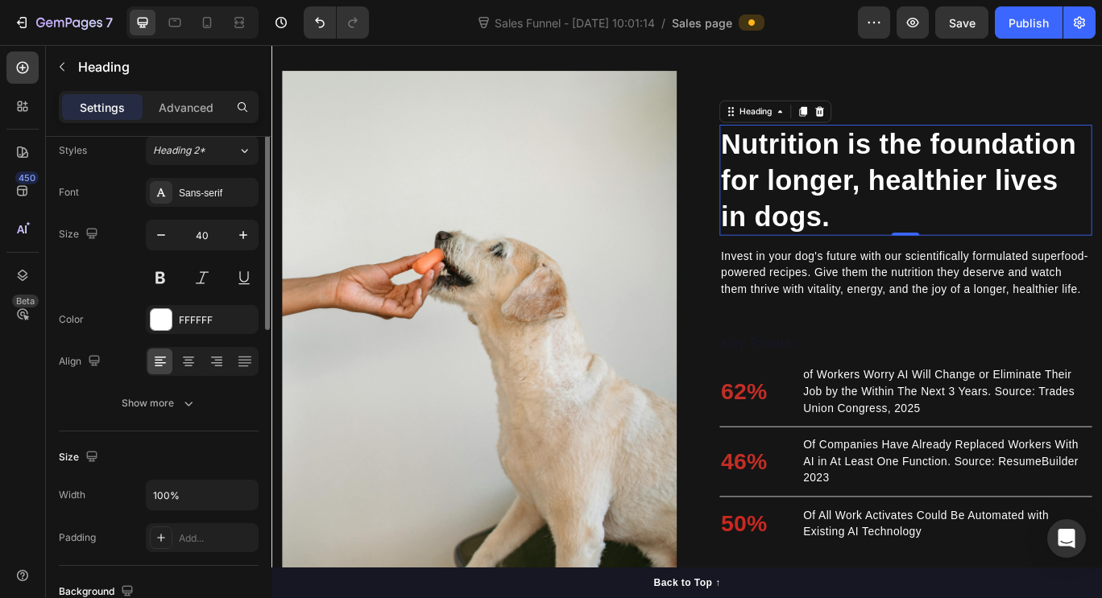
click at [868, 172] on p "Nutrition is the foundation for longer, healthier lives in dogs." at bounding box center [1009, 202] width 430 height 126
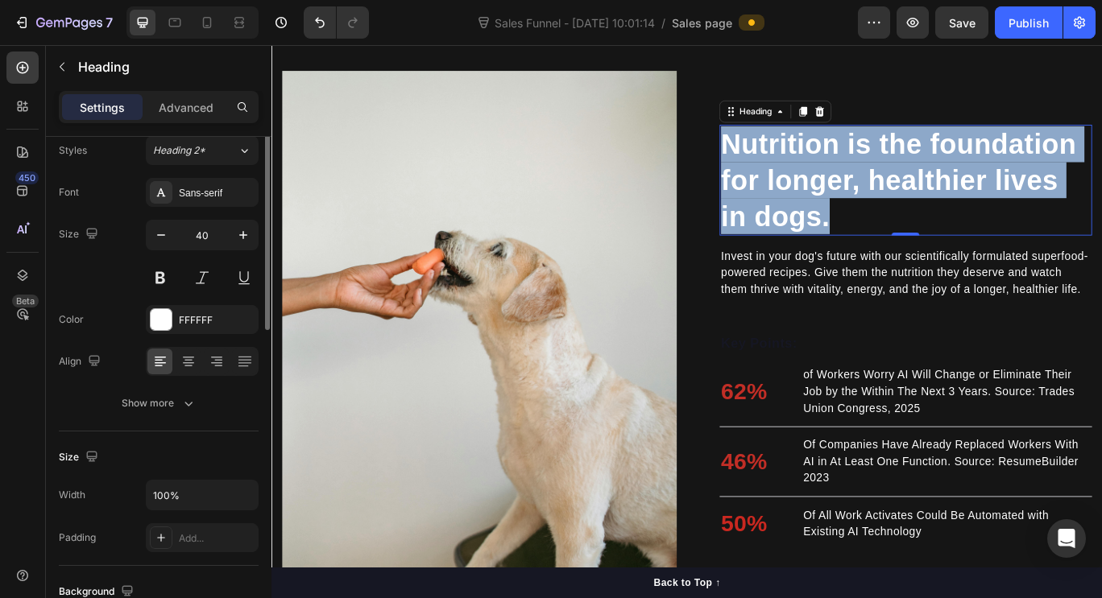
scroll to position [0, 0]
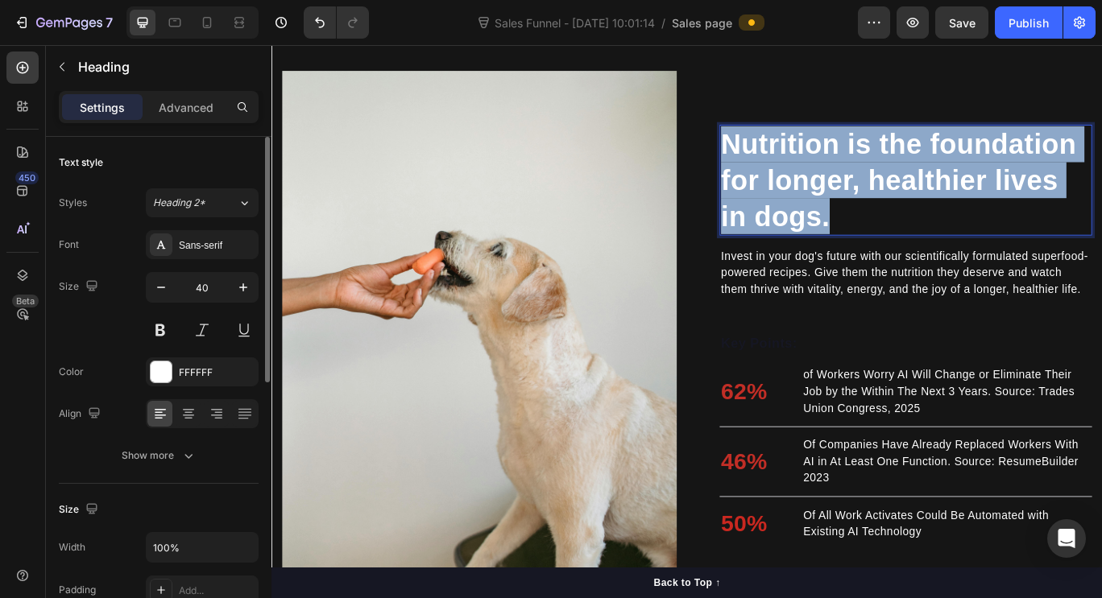
click at [868, 172] on p "Nutrition is the foundation for longer, healthier lives in dogs." at bounding box center [1009, 202] width 430 height 126
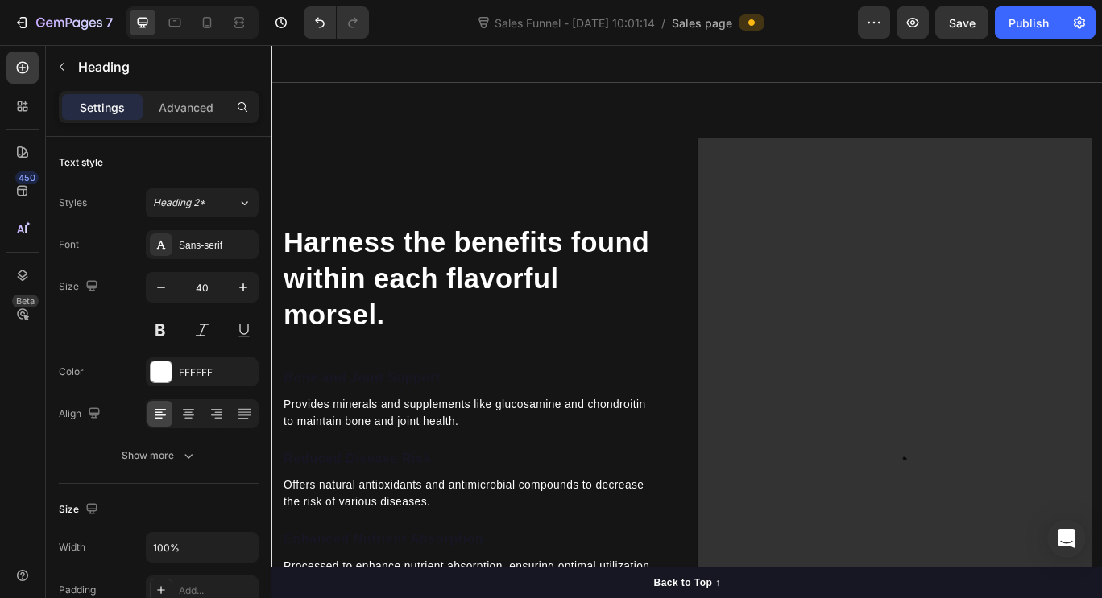
scroll to position [2004, 0]
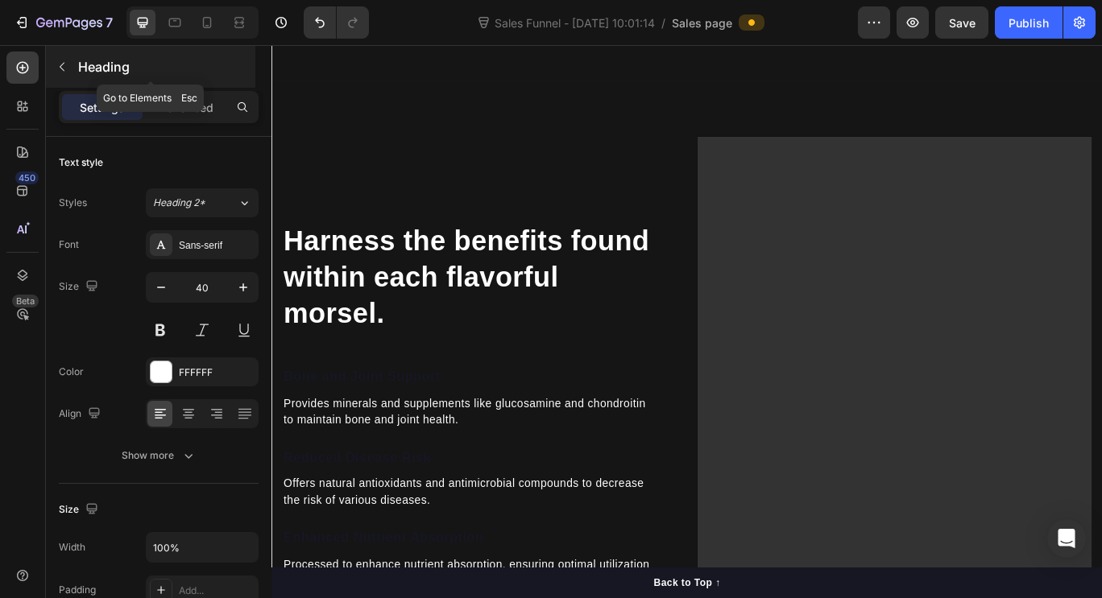
click at [66, 79] on button "button" at bounding box center [62, 67] width 26 height 26
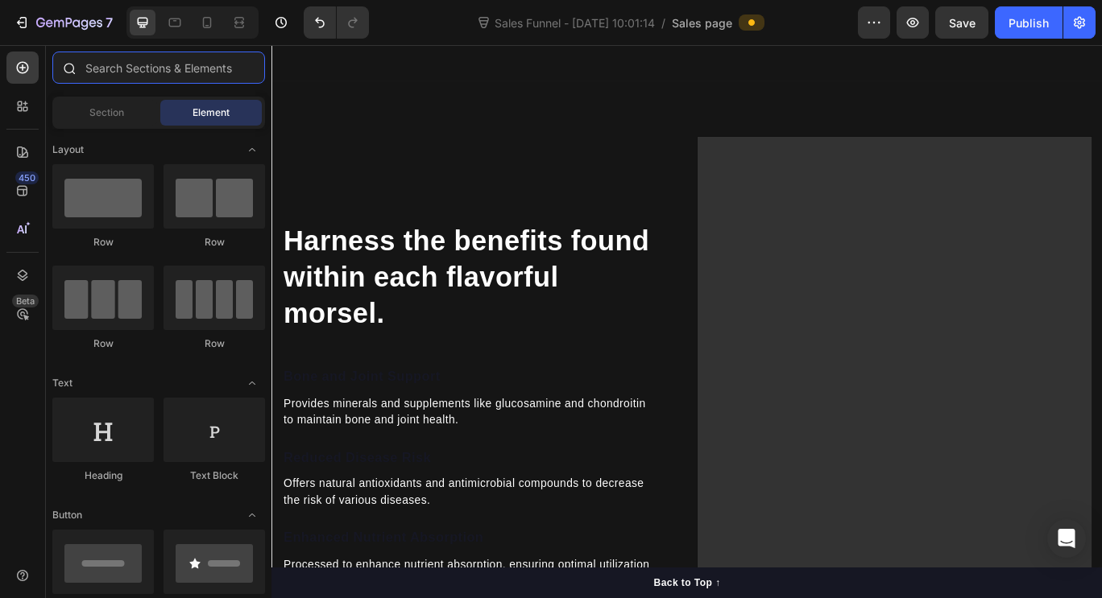
click at [126, 64] on input "text" at bounding box center [158, 68] width 213 height 32
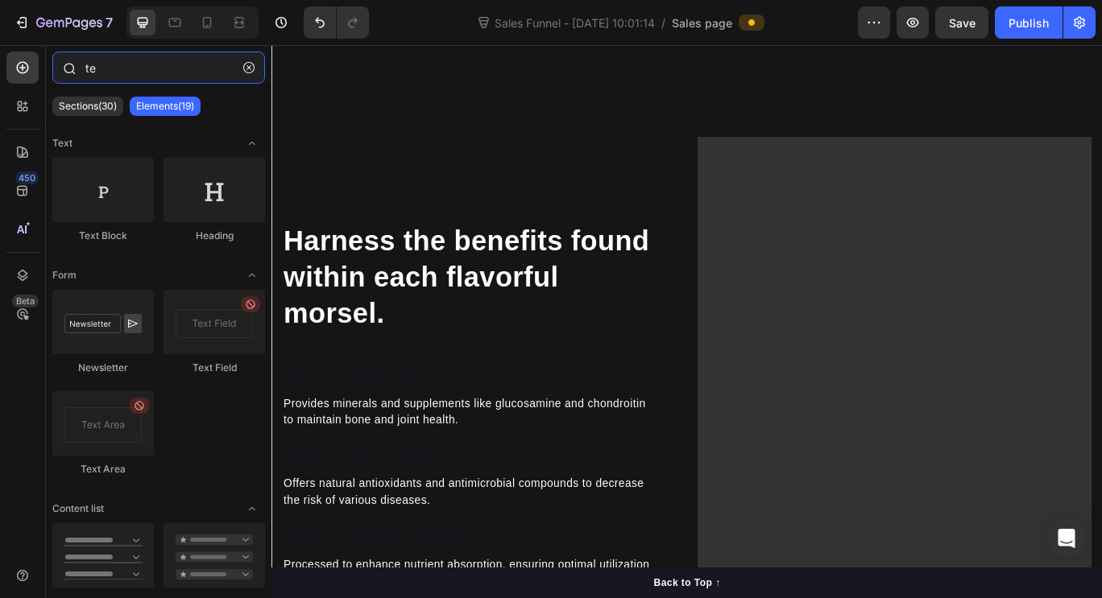
type input "t"
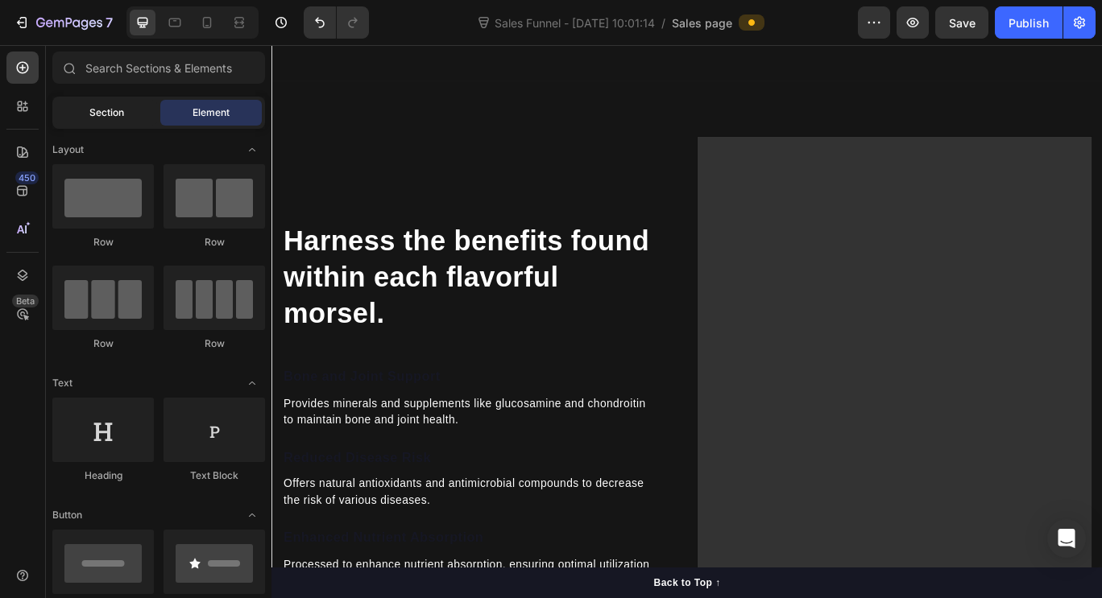
click at [99, 113] on span "Section" at bounding box center [106, 113] width 35 height 14
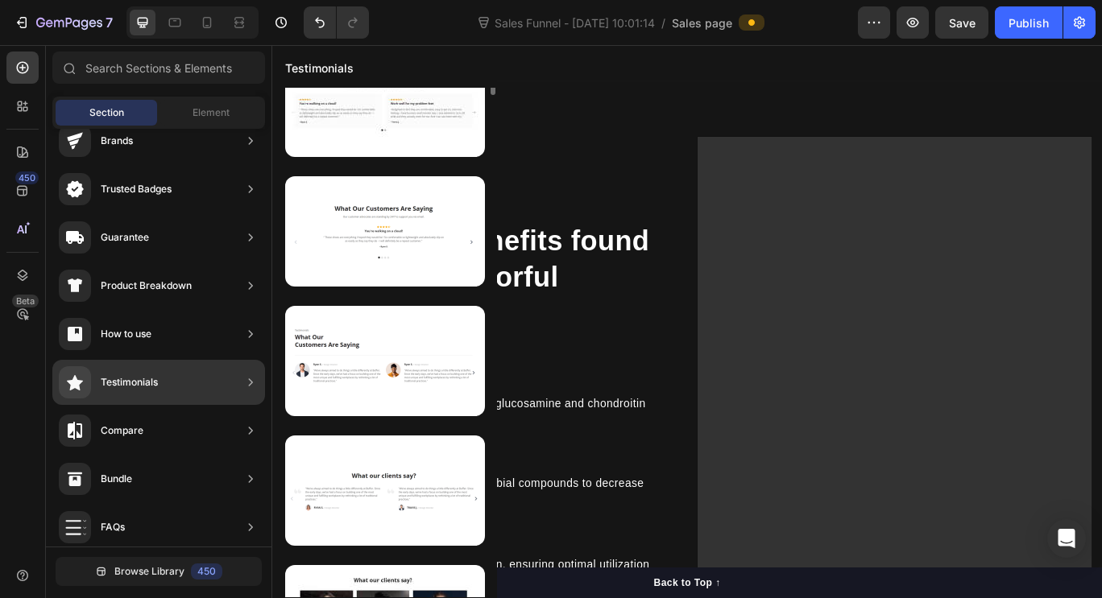
scroll to position [0, 0]
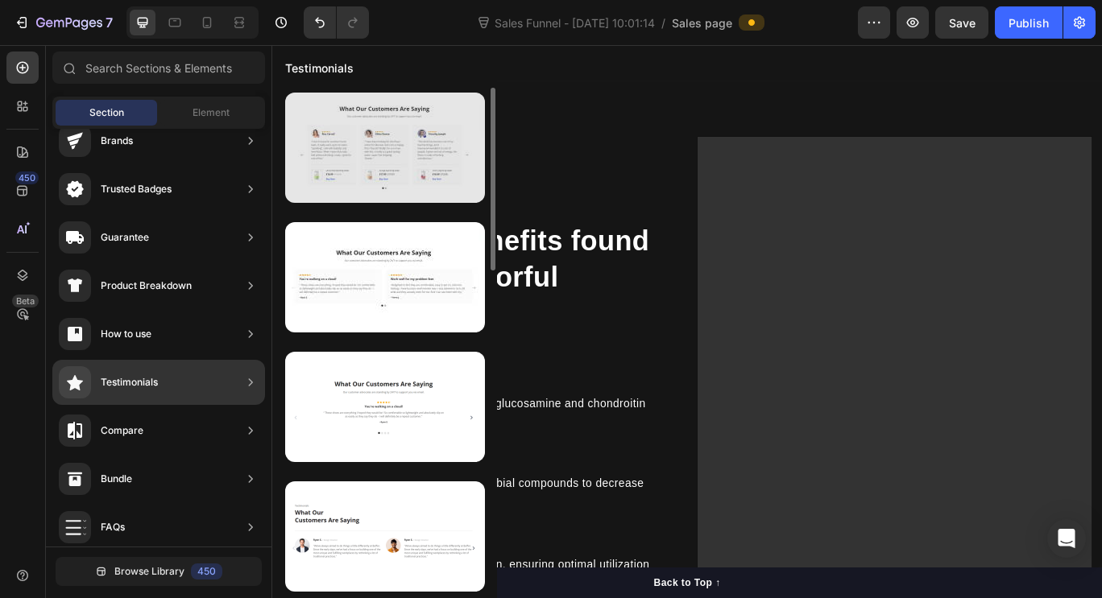
click at [390, 166] on div at bounding box center [385, 148] width 200 height 110
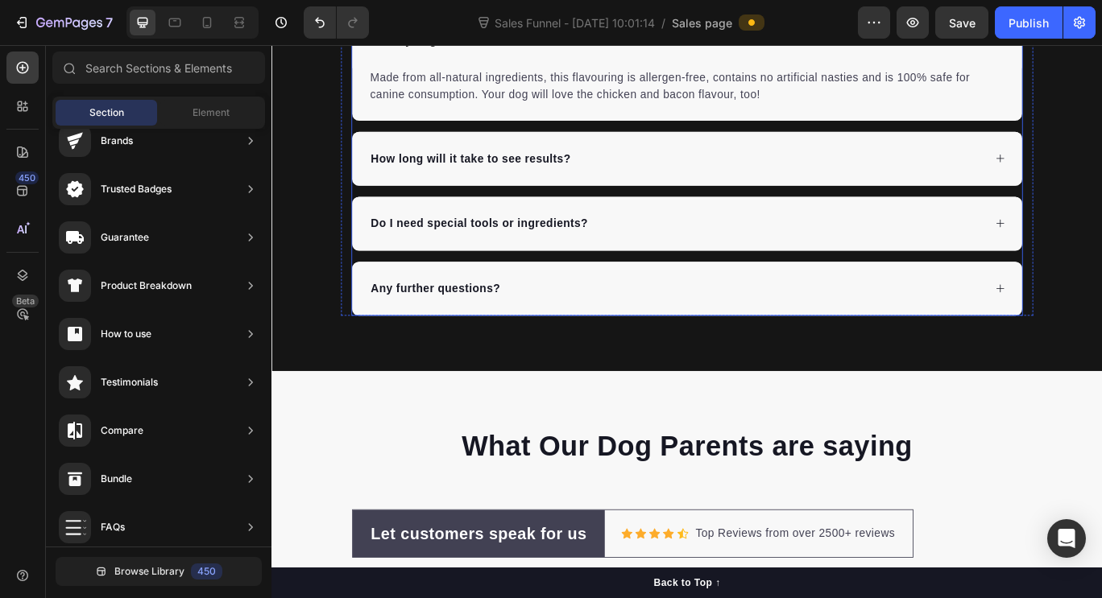
scroll to position [3306, 0]
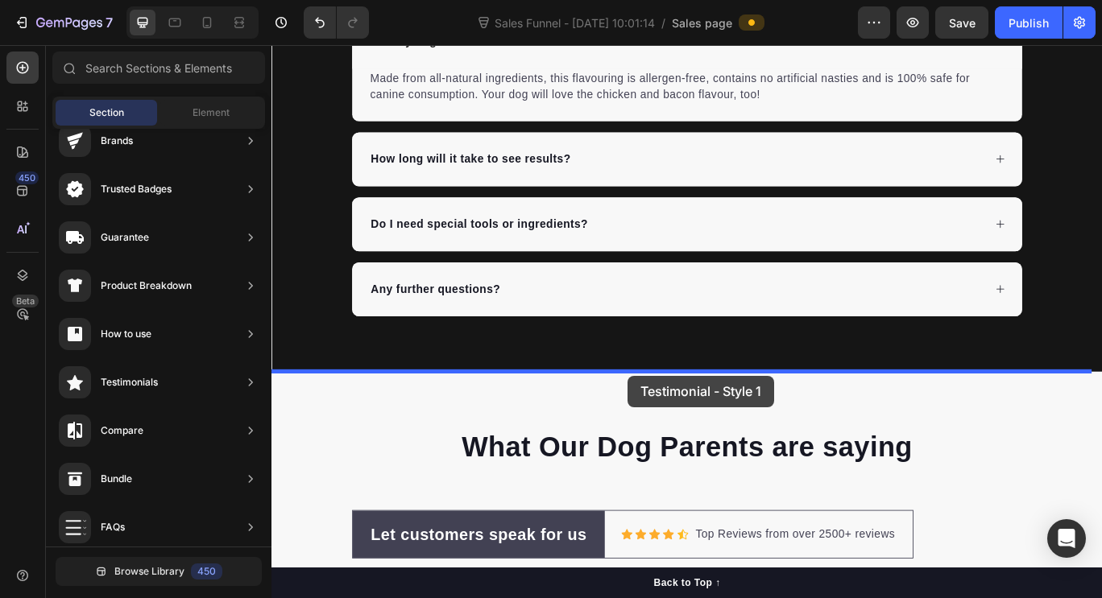
drag, startPoint x: 656, startPoint y: 211, endPoint x: 686, endPoint y: 430, distance: 221.1
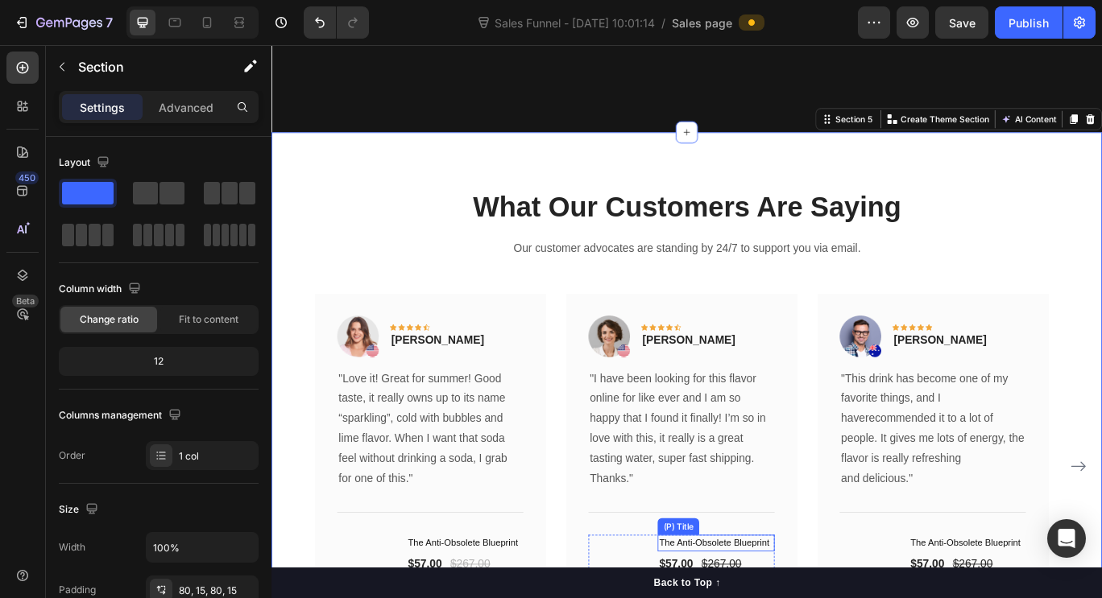
scroll to position [3791, 0]
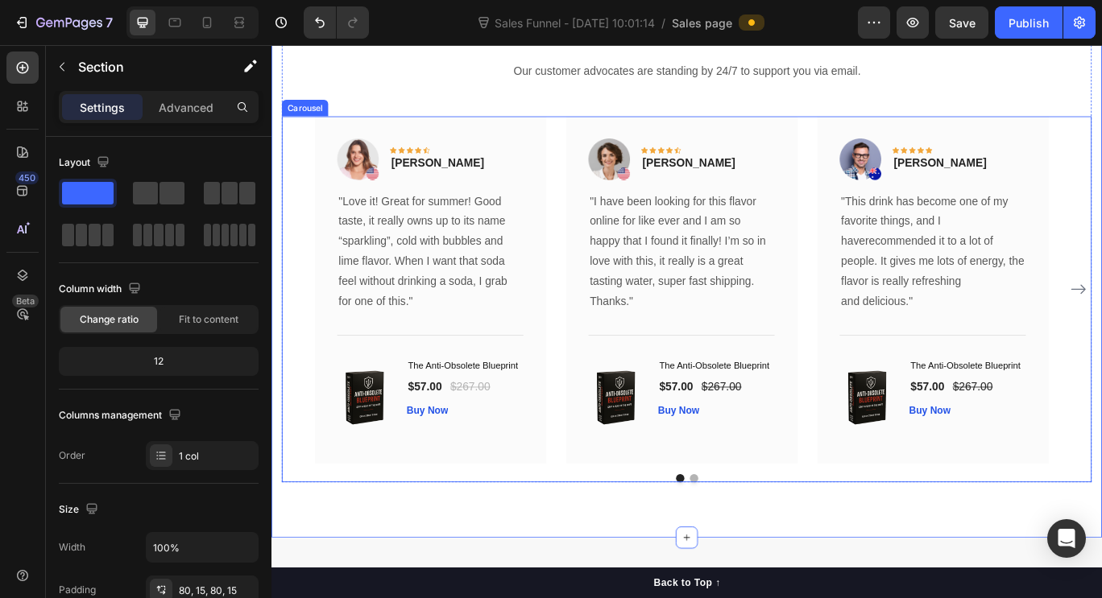
click at [759, 548] on button "Dot" at bounding box center [763, 549] width 10 height 10
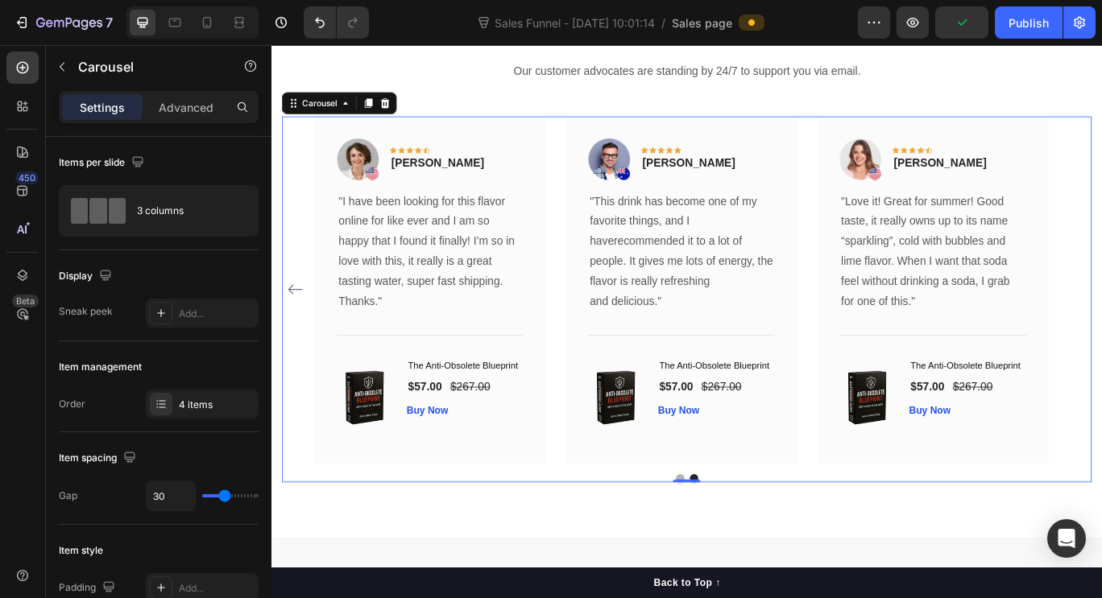
click at [742, 547] on button "Dot" at bounding box center [747, 549] width 10 height 10
click at [742, 546] on button "Dot" at bounding box center [747, 549] width 10 height 10
click at [304, 335] on icon "Carousel Back Arrow" at bounding box center [298, 329] width 19 height 19
click at [299, 325] on icon "Carousel Back Arrow" at bounding box center [298, 329] width 19 height 19
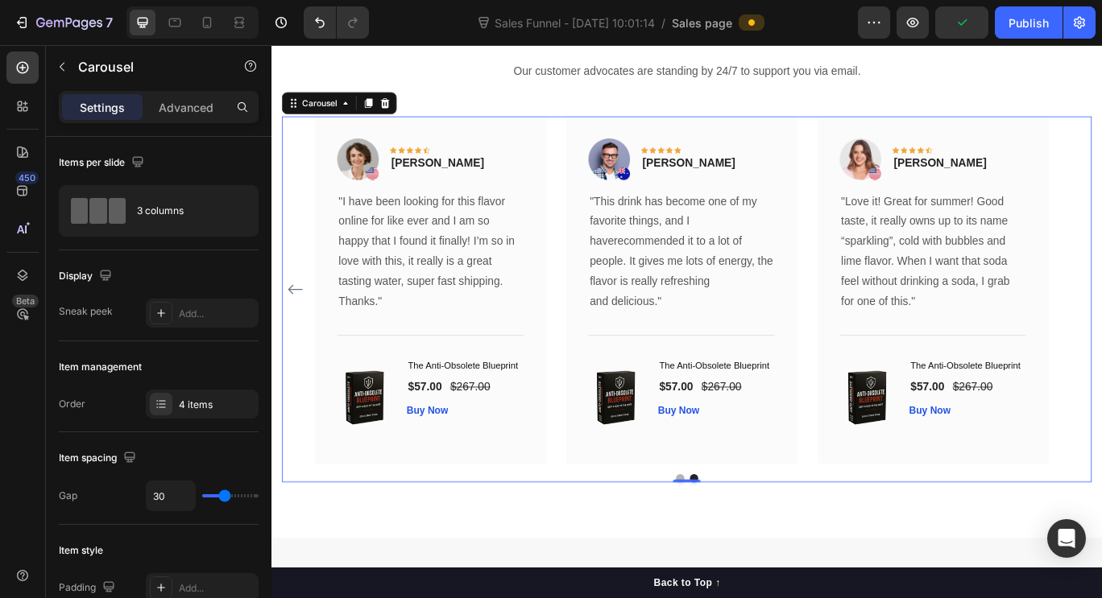
click at [299, 325] on icon "Carousel Back Arrow" at bounding box center [298, 329] width 19 height 19
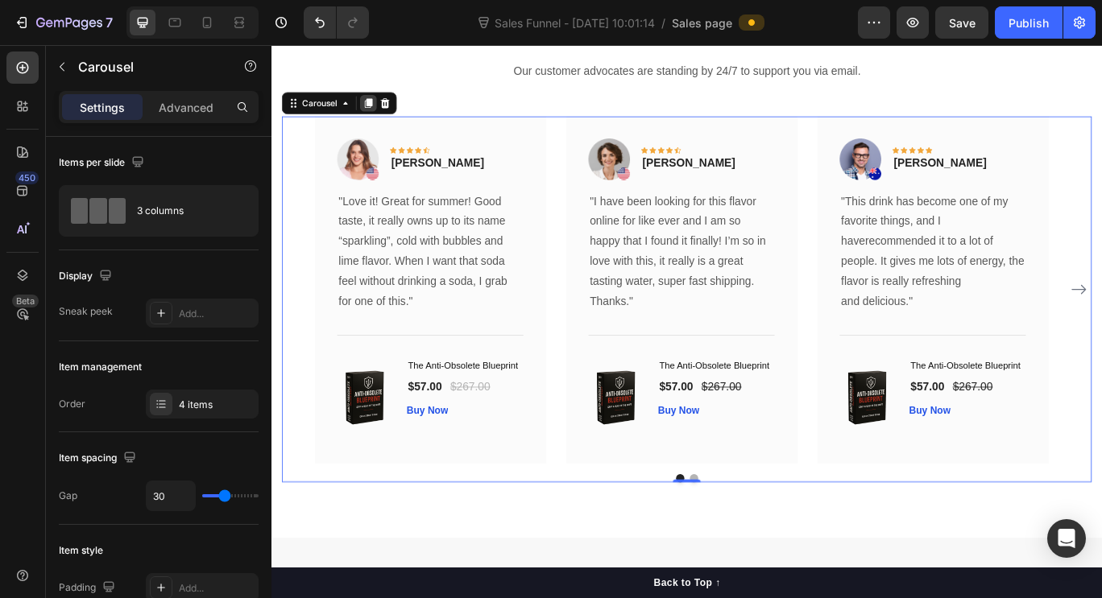
click at [377, 115] on div at bounding box center [384, 112] width 19 height 19
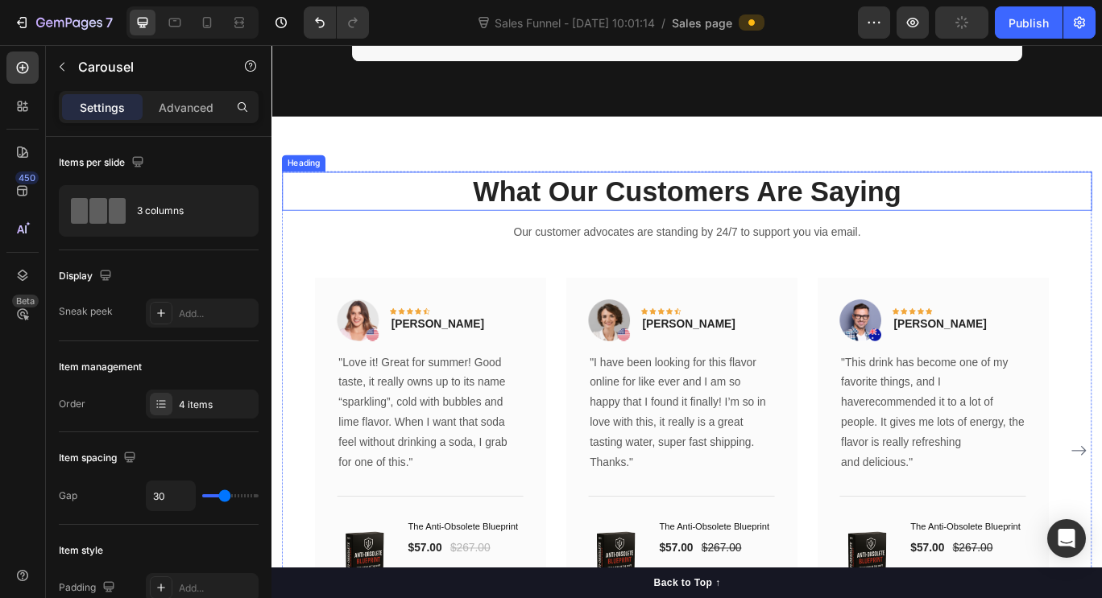
scroll to position [3610, 0]
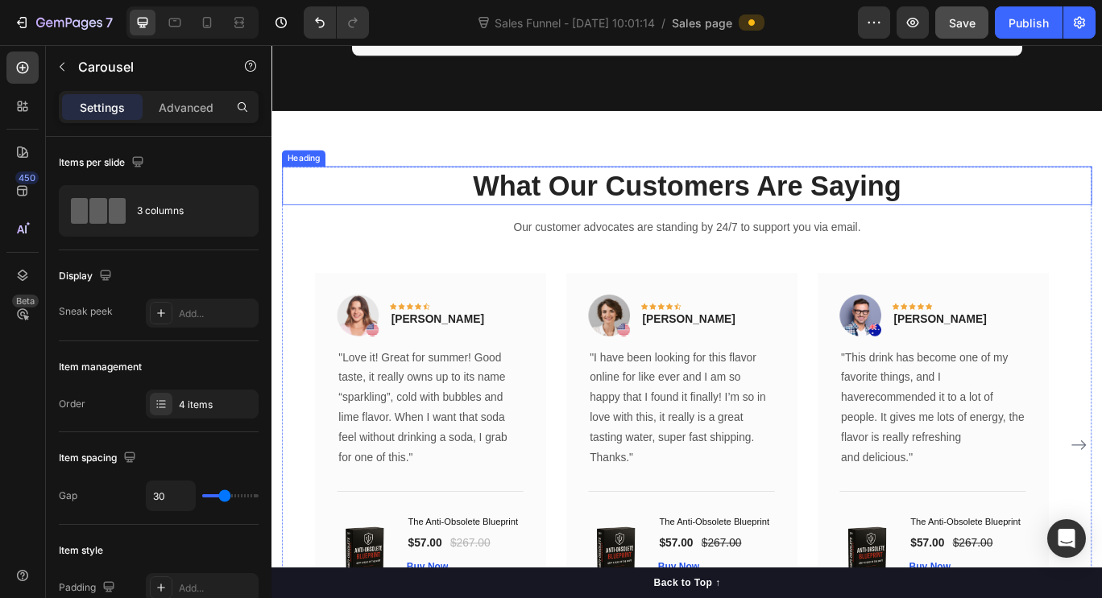
click at [955, 29] on span "Save" at bounding box center [962, 23] width 27 height 14
